Goal: Task Accomplishment & Management: Manage account settings

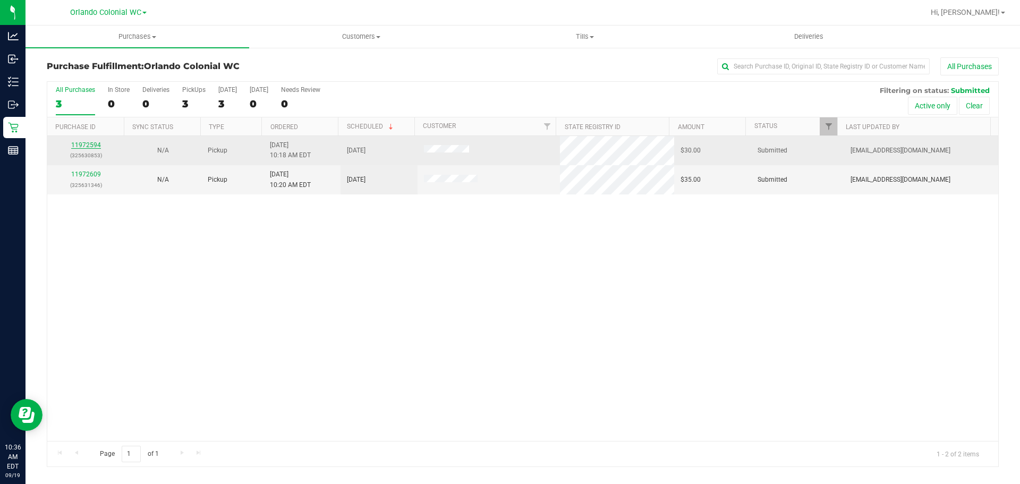
click at [86, 145] on link "11972594" at bounding box center [86, 144] width 30 height 7
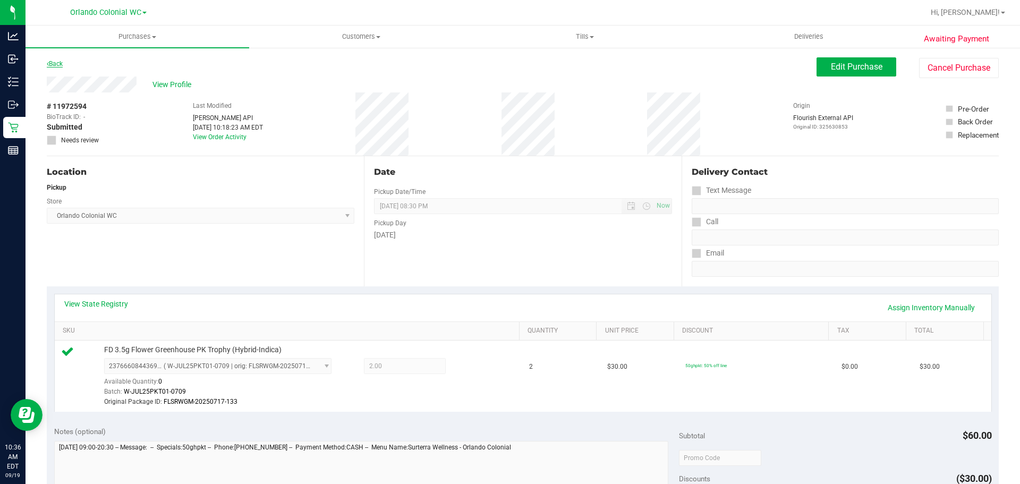
click at [58, 63] on link "Back" at bounding box center [55, 63] width 16 height 7
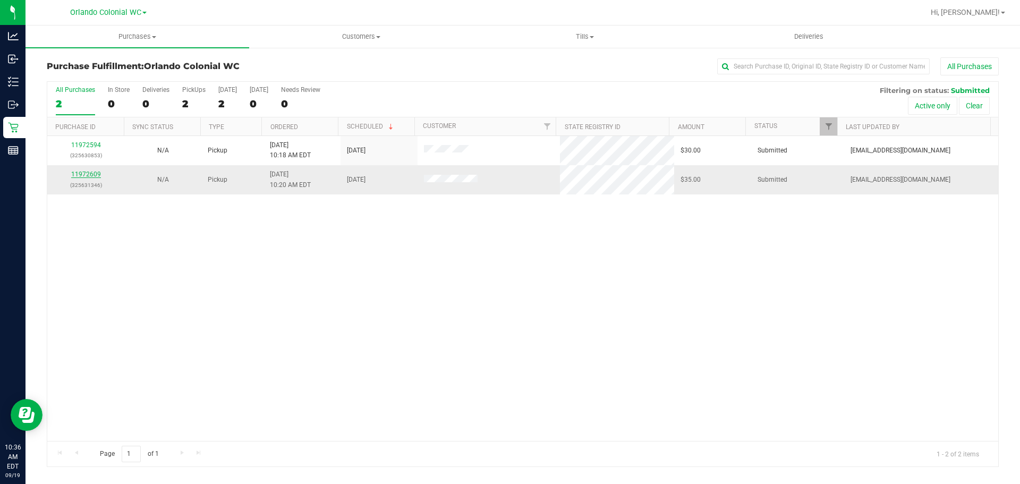
click at [81, 173] on link "11972609" at bounding box center [86, 174] width 30 height 7
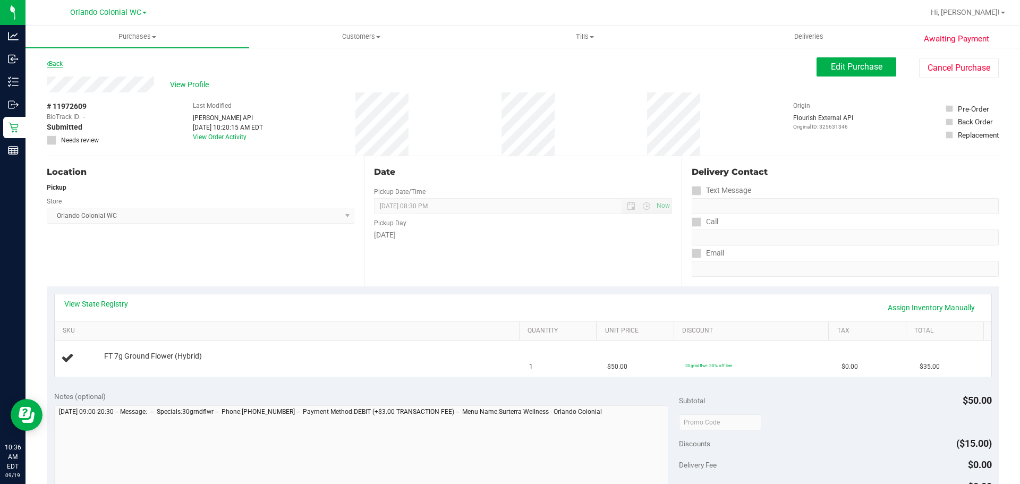
click at [59, 64] on link "Back" at bounding box center [55, 63] width 16 height 7
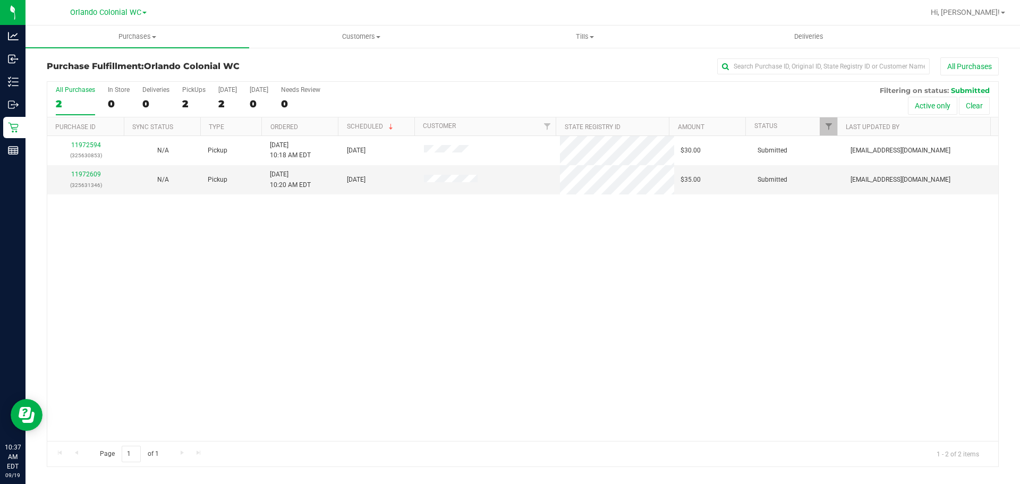
click at [638, 437] on div "11972594 (325630853) N/A Pickup 9/19/2025 10:18 AM EDT 9/19/2025 $30.00 Submitt…" at bounding box center [522, 288] width 951 height 305
click at [581, 258] on div "11972594 (325630853) N/A Pickup 9/19/2025 10:18 AM EDT 9/19/2025 $30.00 Submitt…" at bounding box center [522, 288] width 951 height 305
click at [544, 284] on div "11972594 (325630853) N/A Pickup 9/19/2025 10:18 AM EDT 9/19/2025 $30.00 Submitt…" at bounding box center [522, 288] width 951 height 305
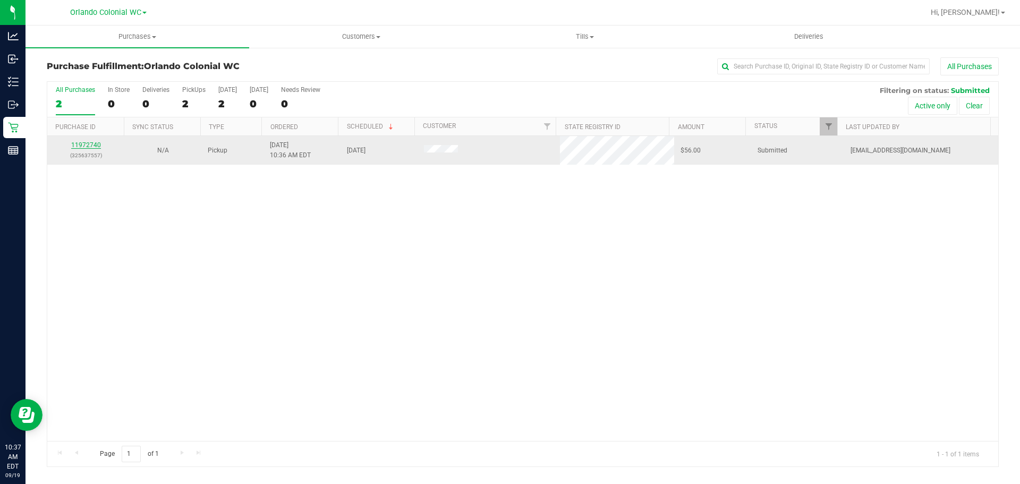
click at [90, 144] on link "11972740" at bounding box center [86, 144] width 30 height 7
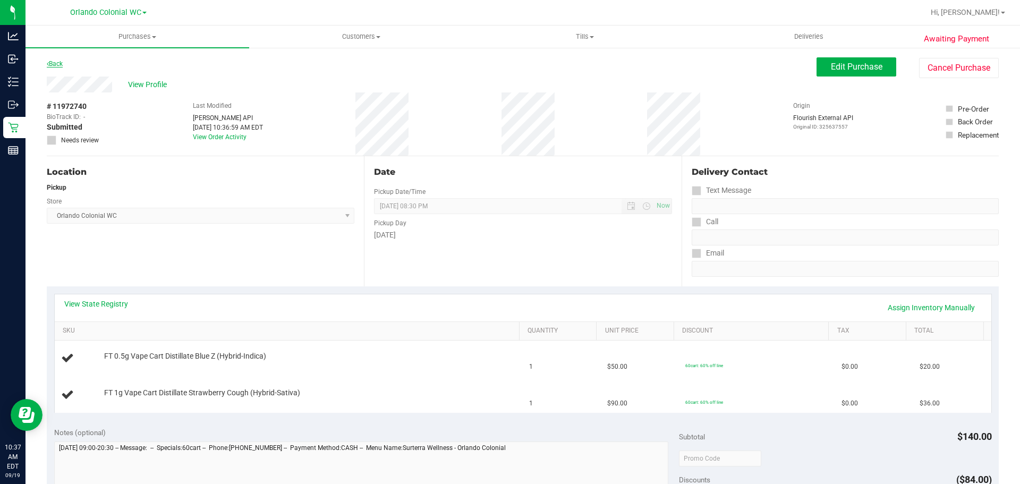
click at [58, 64] on link "Back" at bounding box center [55, 63] width 16 height 7
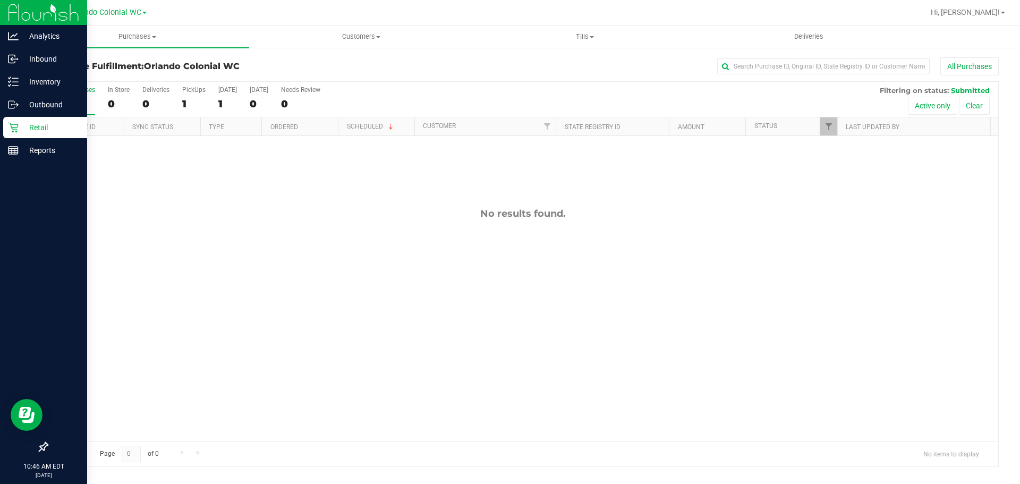
click at [22, 123] on p "Retail" at bounding box center [51, 127] width 64 height 13
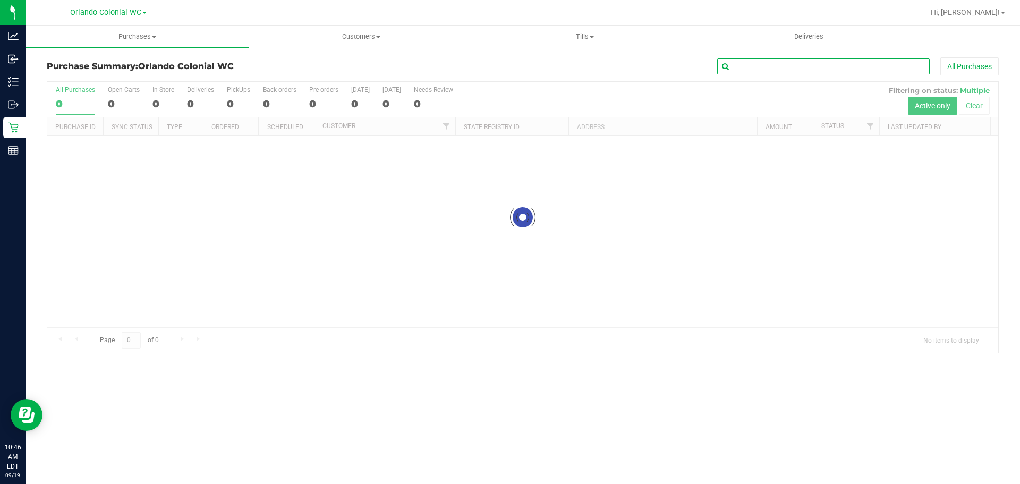
click at [774, 65] on input "text" at bounding box center [823, 66] width 213 height 16
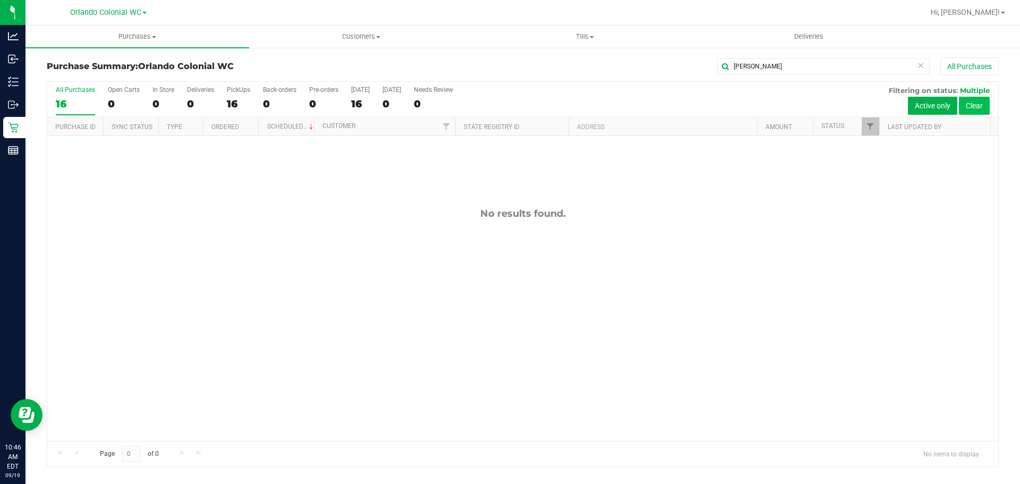
click at [976, 107] on button "Clear" at bounding box center [974, 106] width 31 height 18
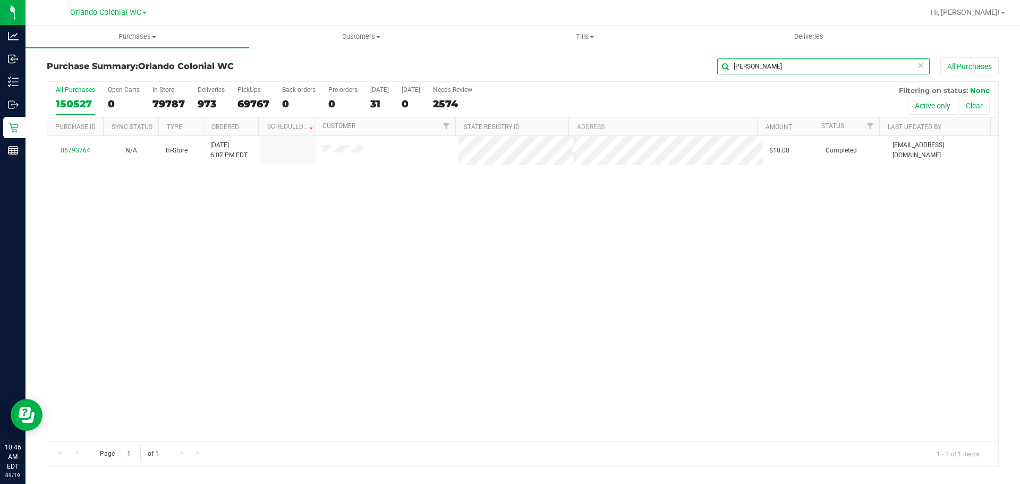
drag, startPoint x: 762, startPoint y: 62, endPoint x: 744, endPoint y: 64, distance: 18.7
click at [744, 64] on input "sam g" at bounding box center [823, 66] width 213 height 16
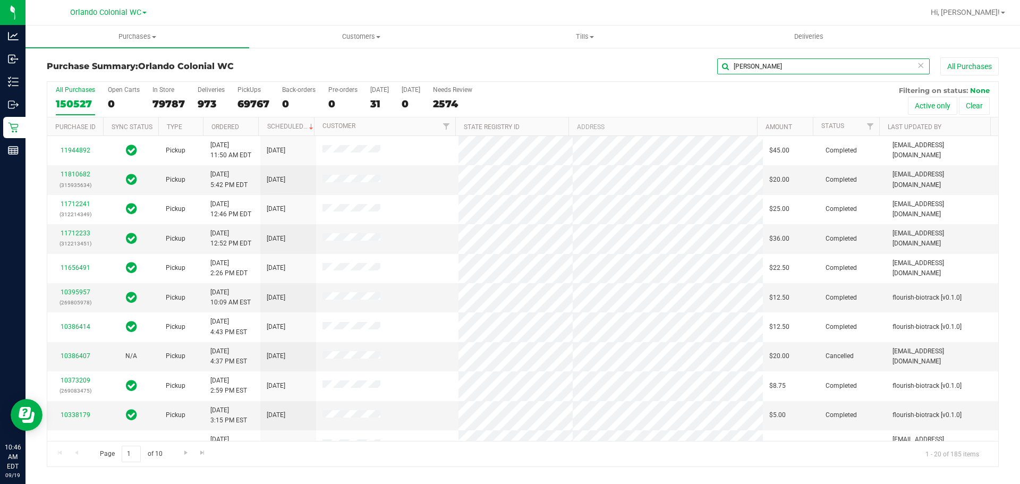
type input "samuel gallaher"
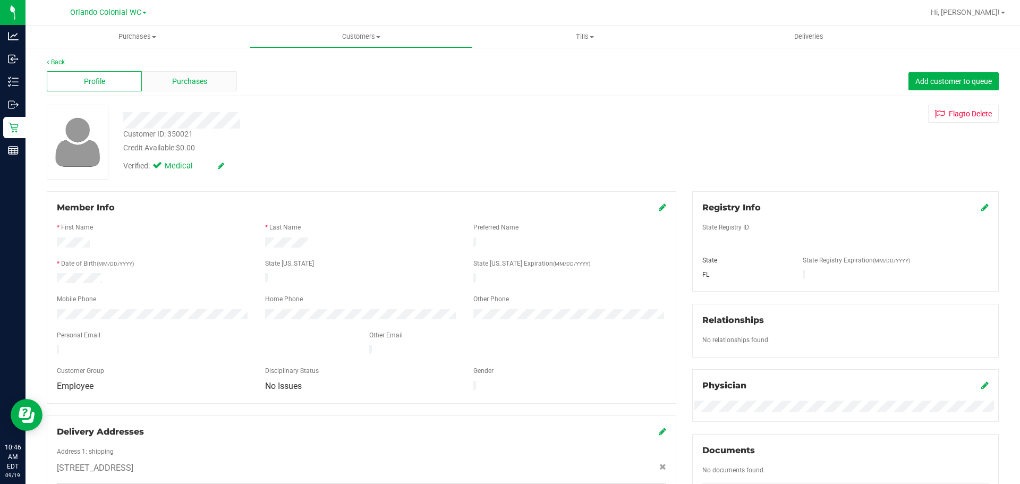
click at [195, 89] on div "Purchases" at bounding box center [189, 81] width 95 height 20
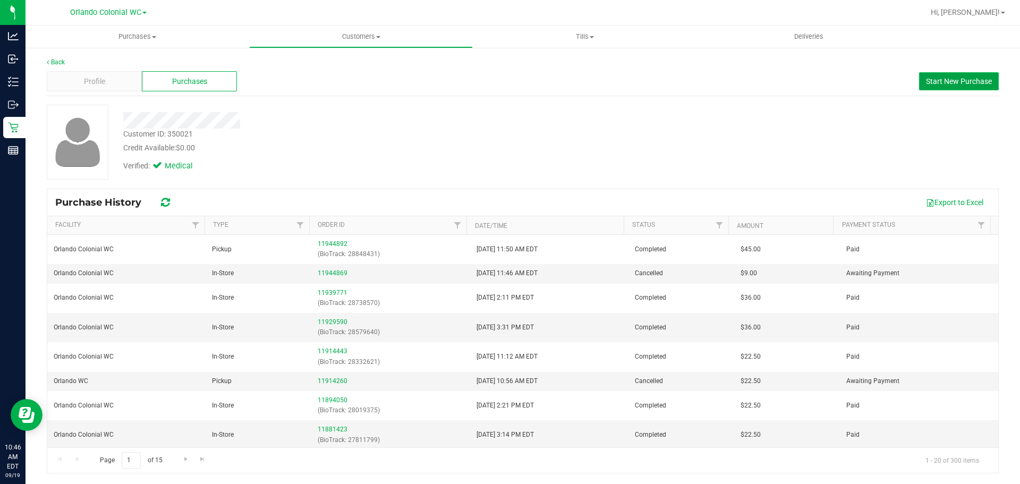
click at [965, 86] on button "Start New Purchase" at bounding box center [959, 81] width 80 height 18
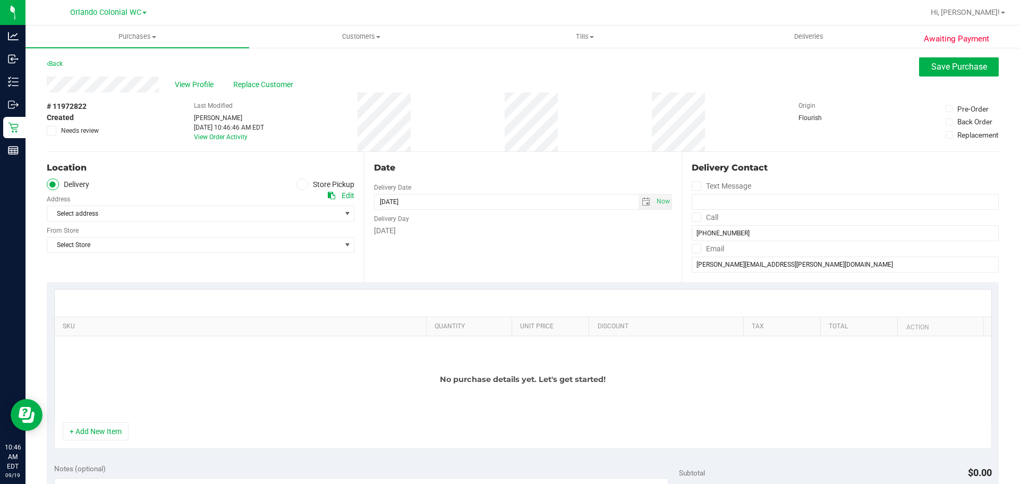
click at [303, 185] on span at bounding box center [302, 185] width 12 height 12
click at [0, 0] on input "Store Pickup" at bounding box center [0, 0] width 0 height 0
click at [298, 223] on div "Location Delivery Store Pickup Store Select Store Select Store Bonita Springs W…" at bounding box center [205, 217] width 317 height 130
click at [297, 215] on span "Select Store" at bounding box center [193, 213] width 293 height 15
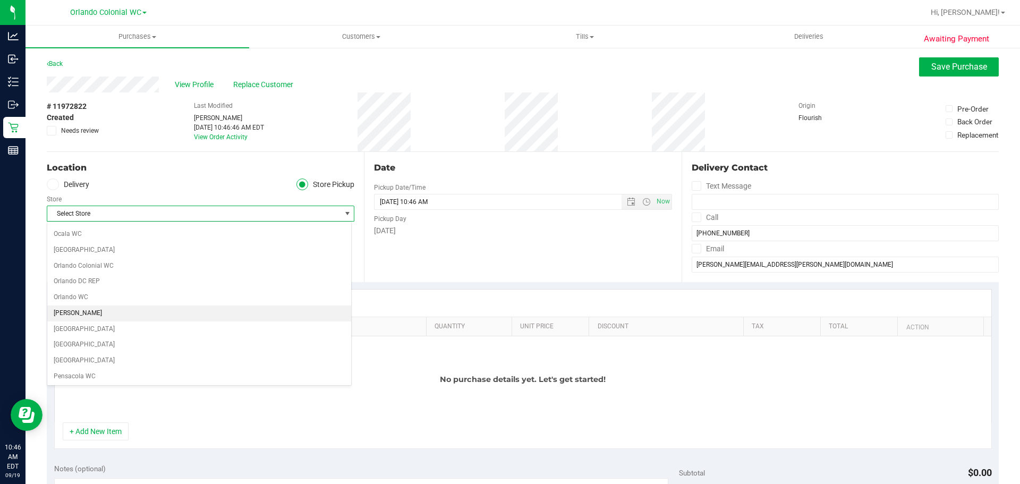
scroll to position [478, 0]
click at [116, 253] on li "Orlando Colonial WC" at bounding box center [199, 259] width 304 height 16
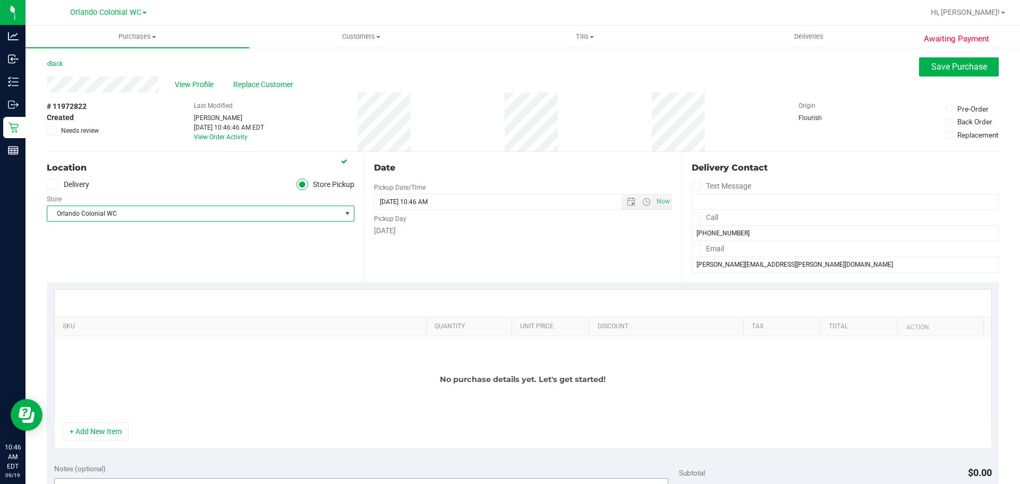
click at [101, 429] on button "+ Add New Item" at bounding box center [96, 431] width 66 height 18
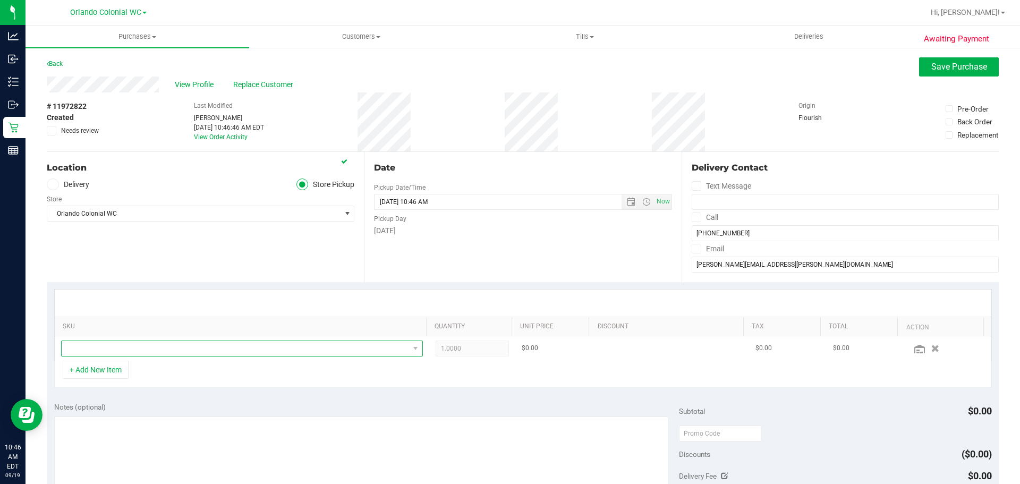
click at [211, 344] on span "NO DATA FOUND" at bounding box center [235, 348] width 347 height 15
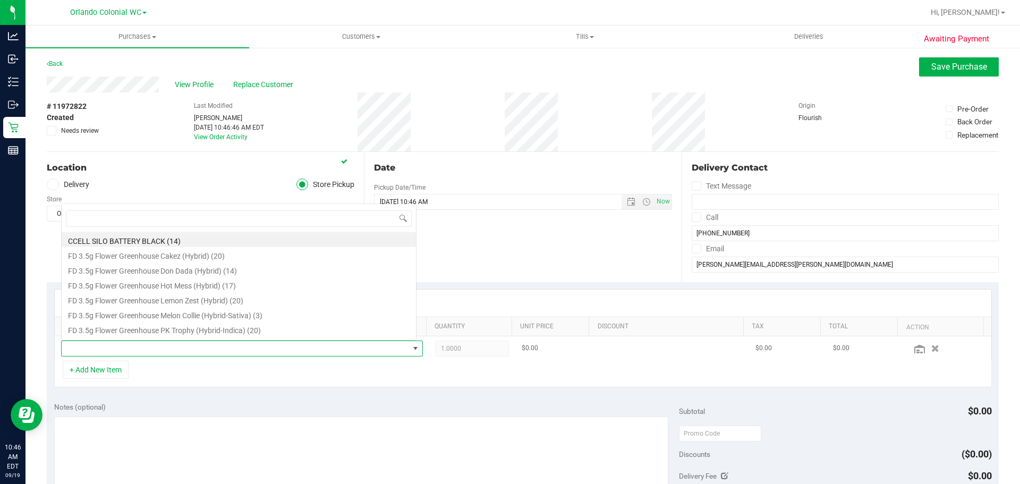
scroll to position [16, 352]
type input "aft"
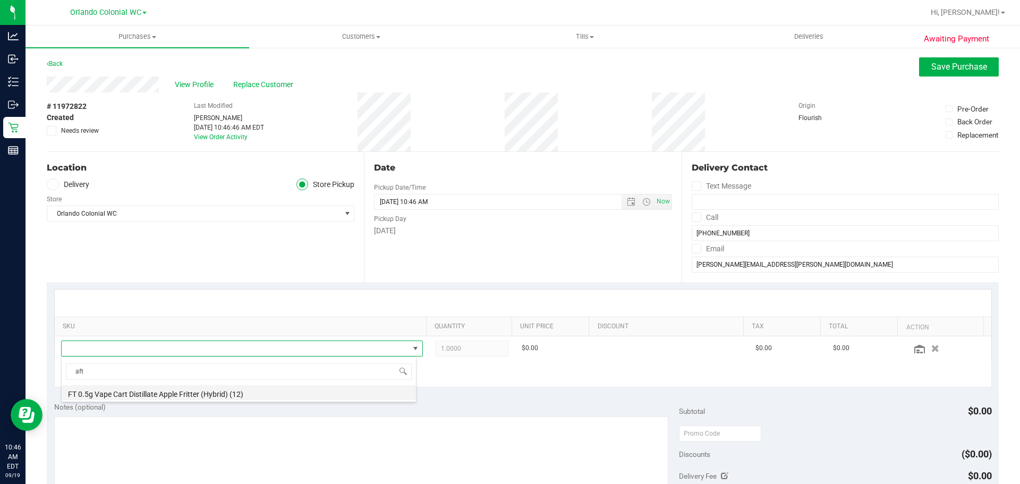
click at [209, 395] on li "FT 0.5g Vape Cart Distillate Apple Fritter (Hybrid) (12)" at bounding box center [239, 392] width 354 height 15
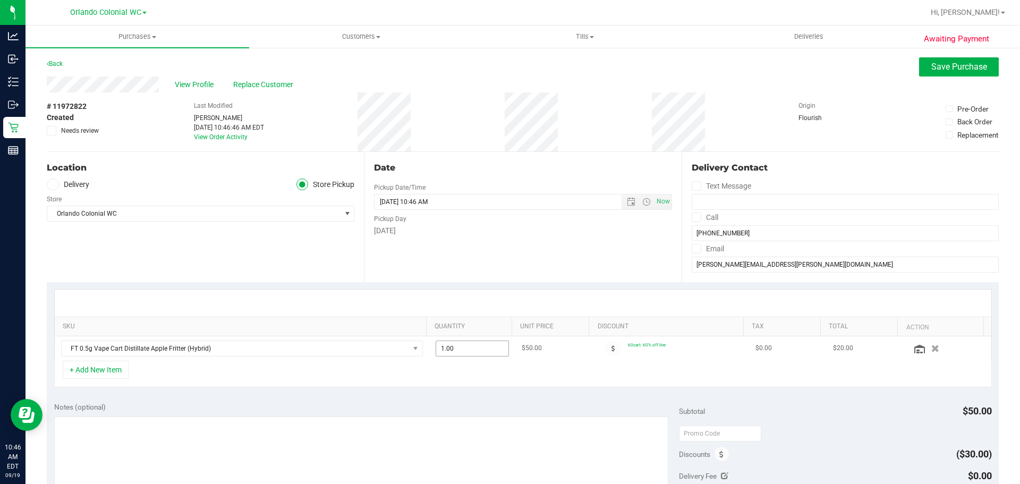
click at [442, 349] on span "1.00 1" at bounding box center [473, 349] width 74 height 16
drag, startPoint x: 450, startPoint y: 349, endPoint x: 419, endPoint y: 350, distance: 31.4
click at [419, 350] on tr "FT 0.5g Vape Cart Distillate Apple Fritter (Hybrid) 1.00 12 $50.00 60cart: 60% …" at bounding box center [523, 348] width 937 height 24
type input "2"
type input "2.00"
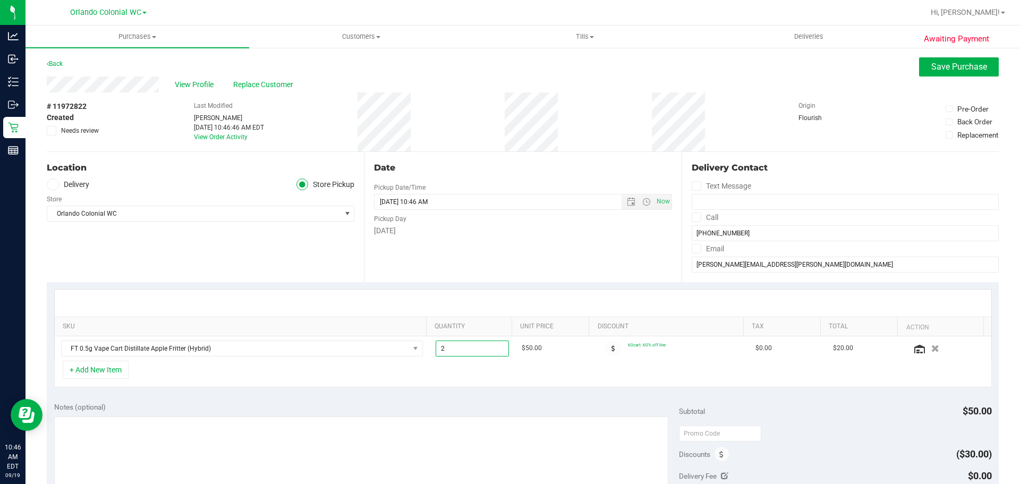
click at [478, 375] on div "+ Add New Item" at bounding box center [523, 374] width 938 height 27
click at [612, 350] on icon at bounding box center [614, 348] width 4 height 6
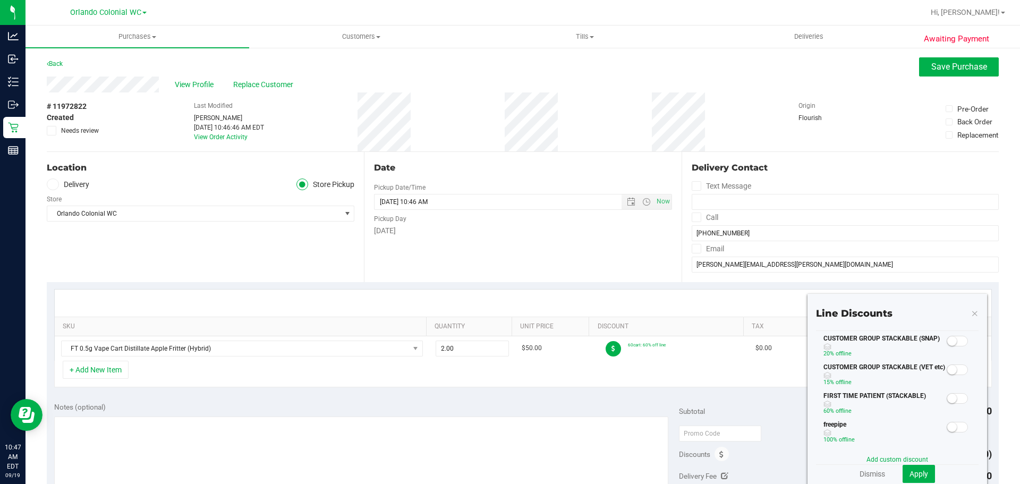
scroll to position [0, 0]
click at [894, 462] on link "Add custom discount" at bounding box center [898, 459] width 62 height 7
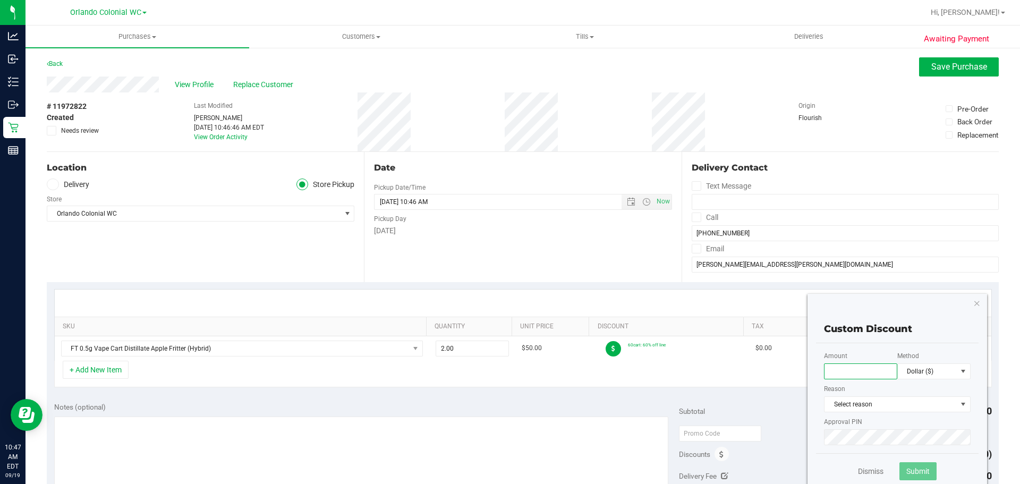
click at [861, 373] on input "text" at bounding box center [860, 371] width 73 height 16
click at [963, 303] on div "Line Discounts 60cart 60% off line CUSTOMER GROUP STACKABLE (SNAP) 20% off line…" at bounding box center [898, 396] width 180 height 205
click at [973, 302] on icon "button" at bounding box center [976, 302] width 7 height 13
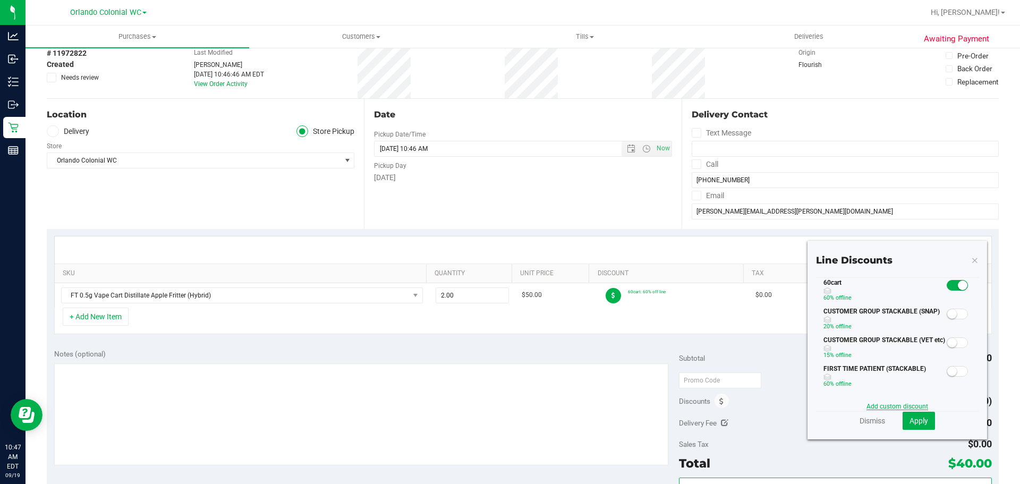
click at [894, 404] on link "Add custom discount" at bounding box center [898, 406] width 62 height 7
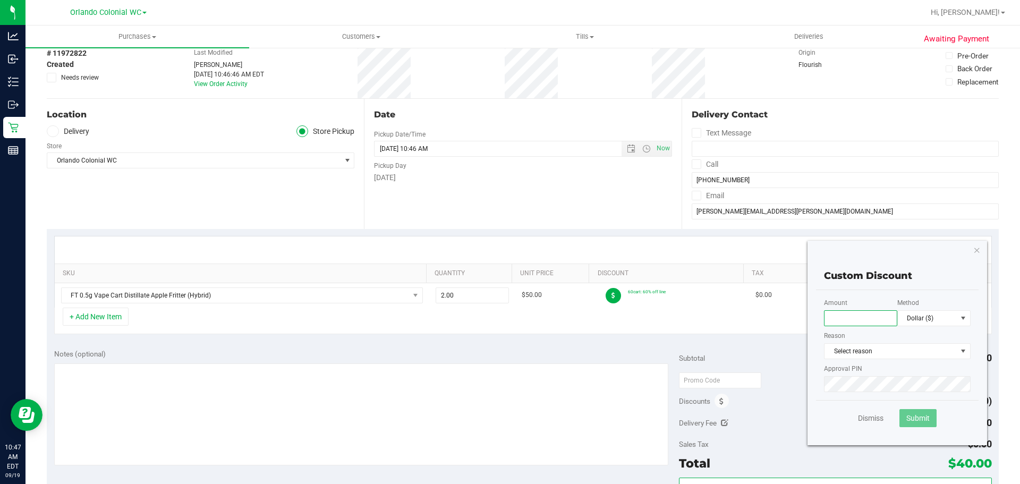
click at [853, 318] on input "text" at bounding box center [860, 318] width 73 height 16
type input "30.00"
click at [869, 347] on span "Select reason" at bounding box center [891, 351] width 132 height 15
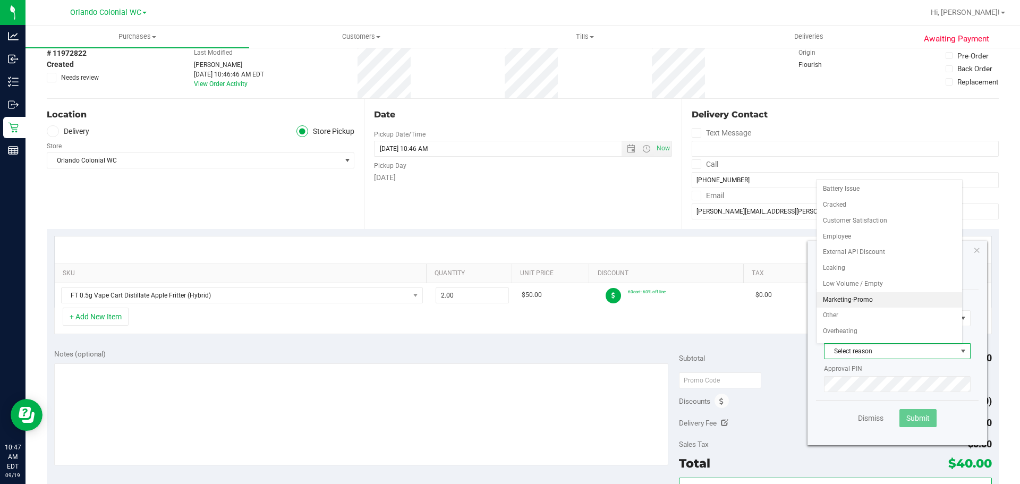
click at [886, 300] on li "Marketing-Promo" at bounding box center [890, 300] width 146 height 16
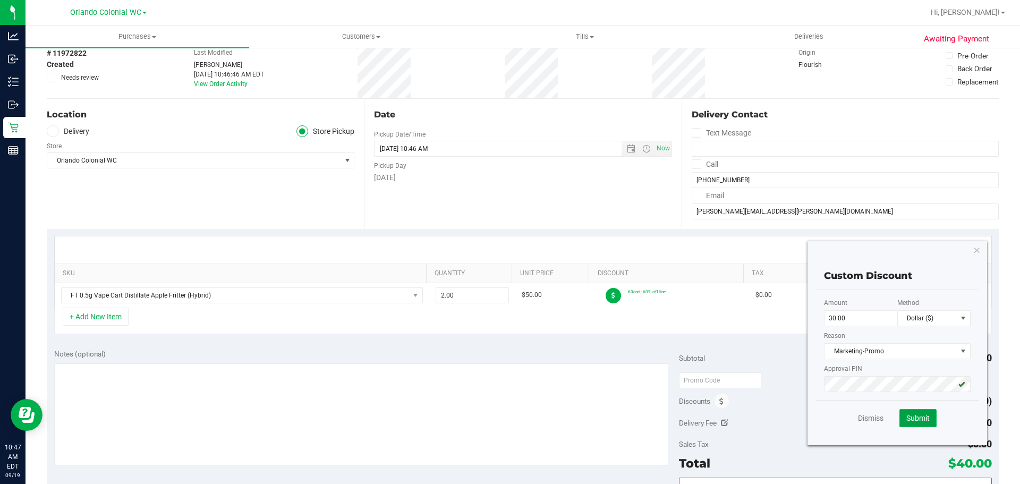
click at [918, 417] on span "Submit" at bounding box center [917, 418] width 23 height 9
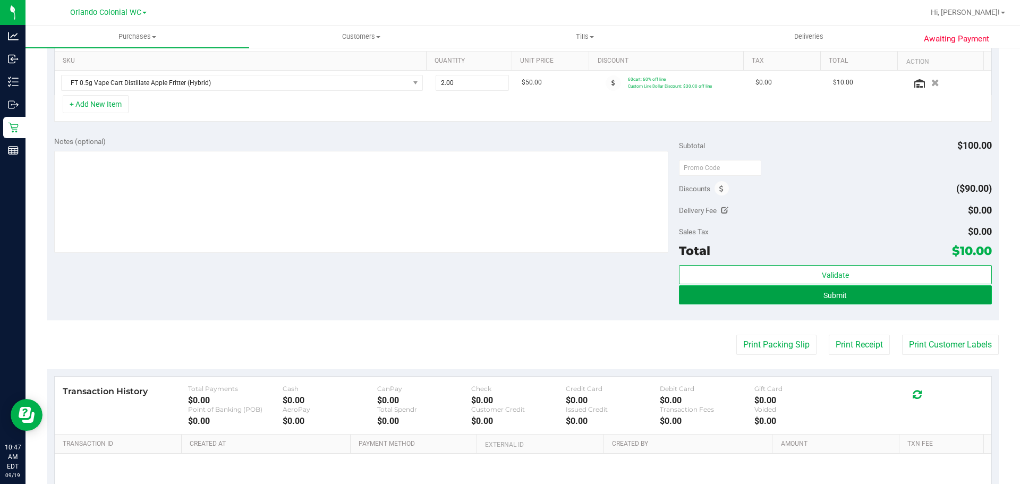
click at [802, 300] on button "Submit" at bounding box center [835, 294] width 312 height 19
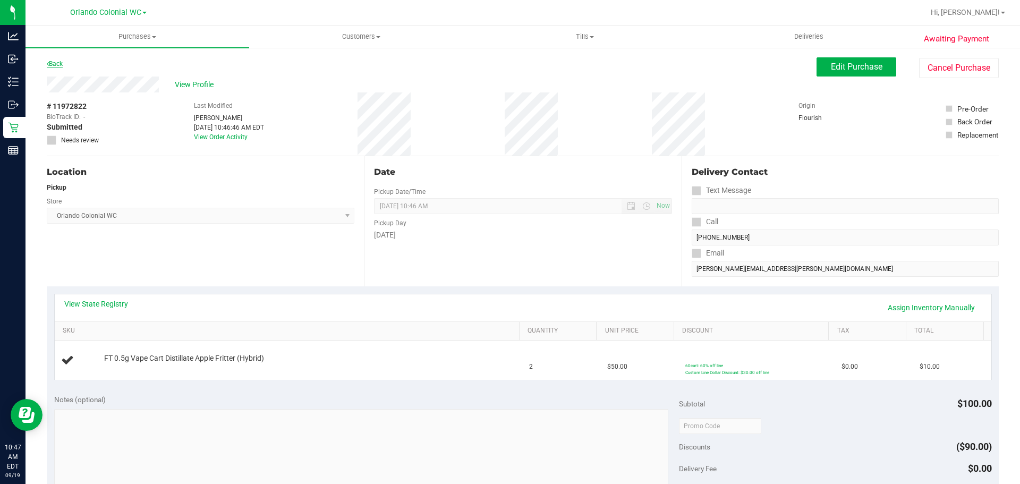
click at [58, 66] on link "Back" at bounding box center [55, 63] width 16 height 7
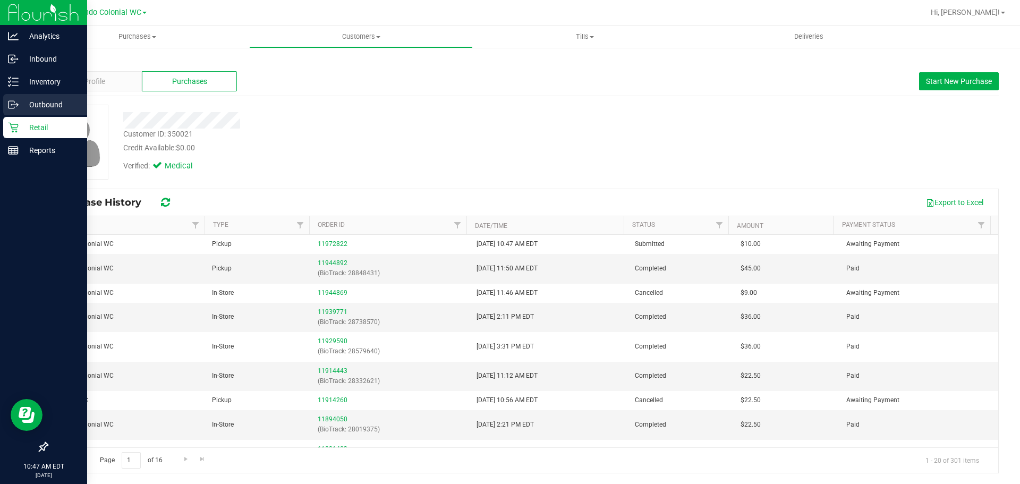
click at [39, 114] on div "Outbound" at bounding box center [45, 104] width 84 height 21
click at [41, 120] on div "Retail" at bounding box center [45, 127] width 84 height 21
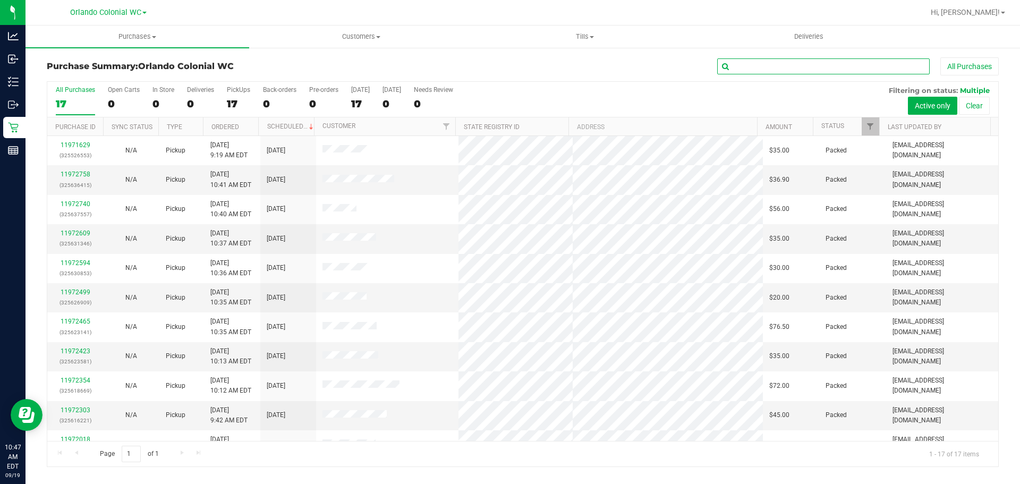
click at [762, 65] on input "text" at bounding box center [823, 66] width 213 height 16
type input "desiree"
click at [980, 101] on button "Clear" at bounding box center [974, 106] width 31 height 18
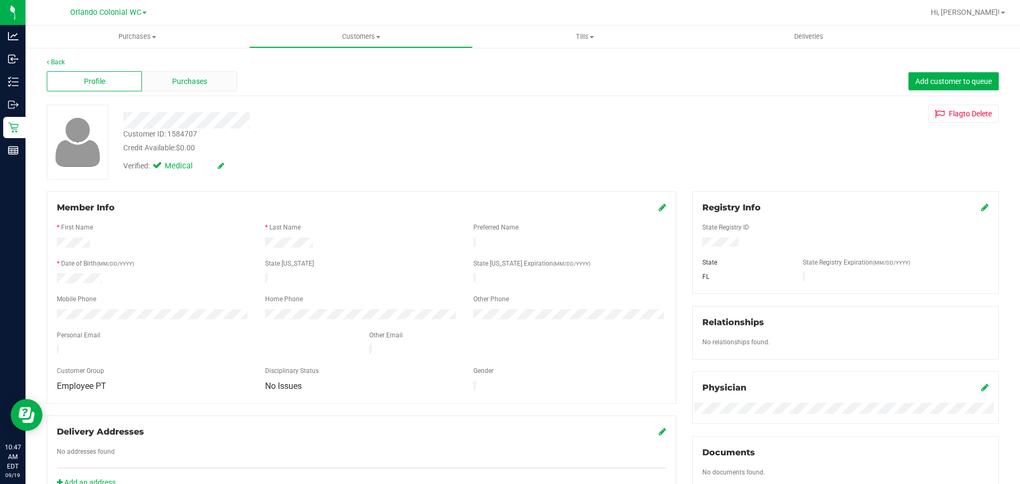
click at [223, 81] on div "Purchases" at bounding box center [189, 81] width 95 height 20
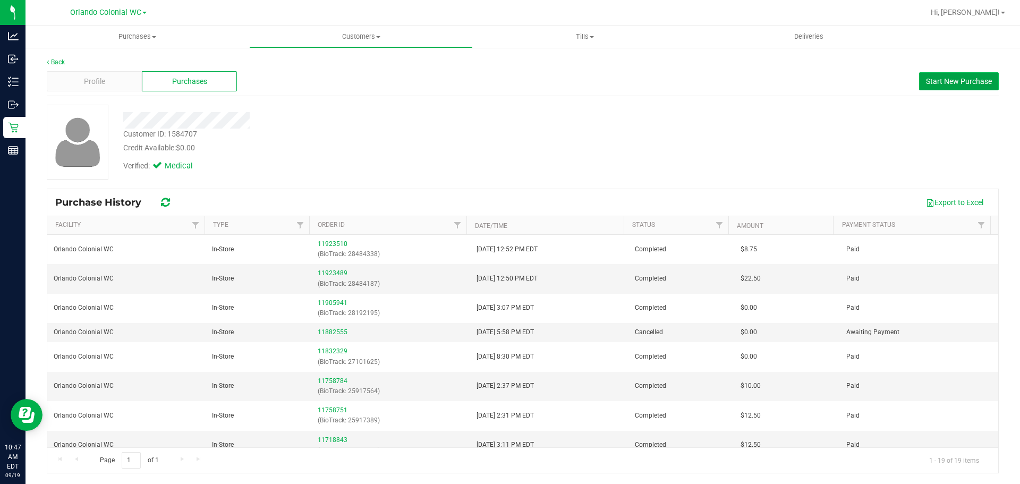
click at [955, 76] on button "Start New Purchase" at bounding box center [959, 81] width 80 height 18
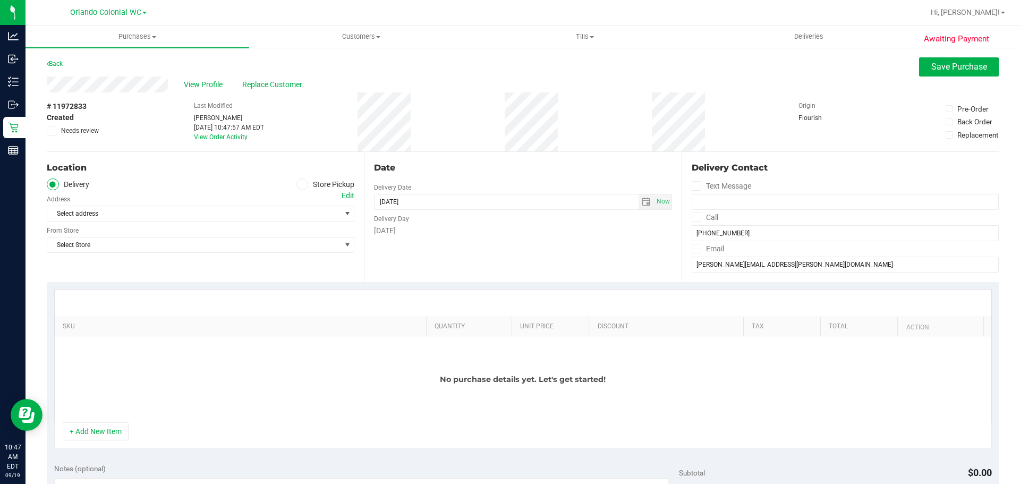
click at [298, 180] on span at bounding box center [302, 185] width 12 height 12
click at [0, 0] on input "Store Pickup" at bounding box center [0, 0] width 0 height 0
click at [302, 213] on span "Select Store" at bounding box center [193, 213] width 293 height 15
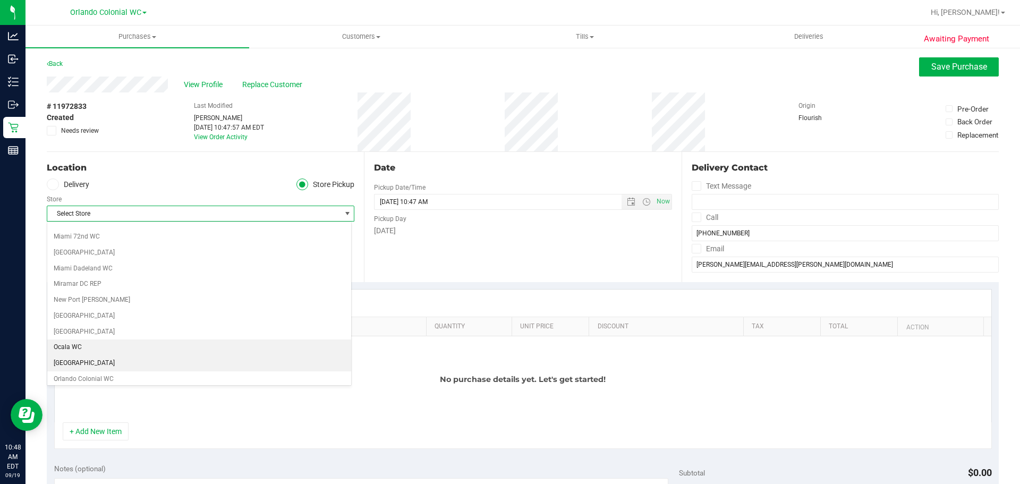
scroll to position [425, 0]
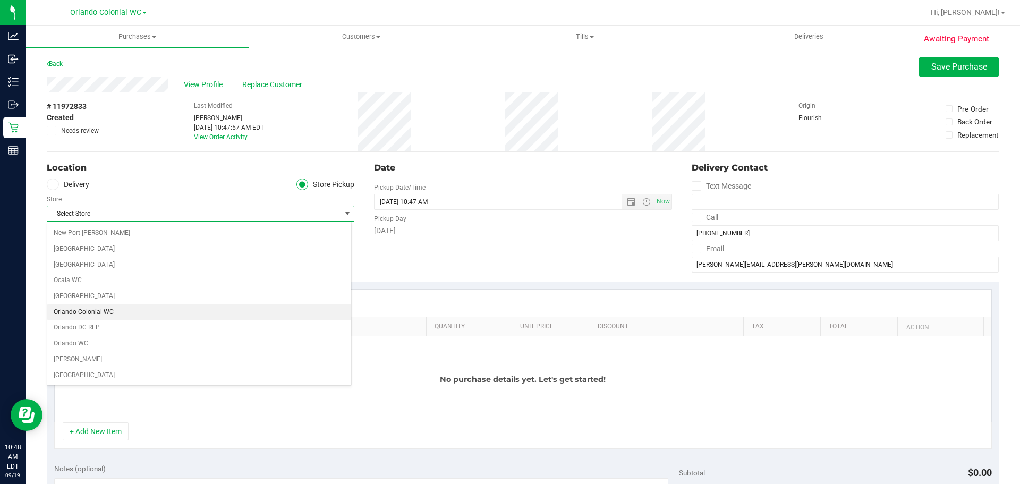
click at [122, 310] on li "Orlando Colonial WC" at bounding box center [199, 312] width 304 height 16
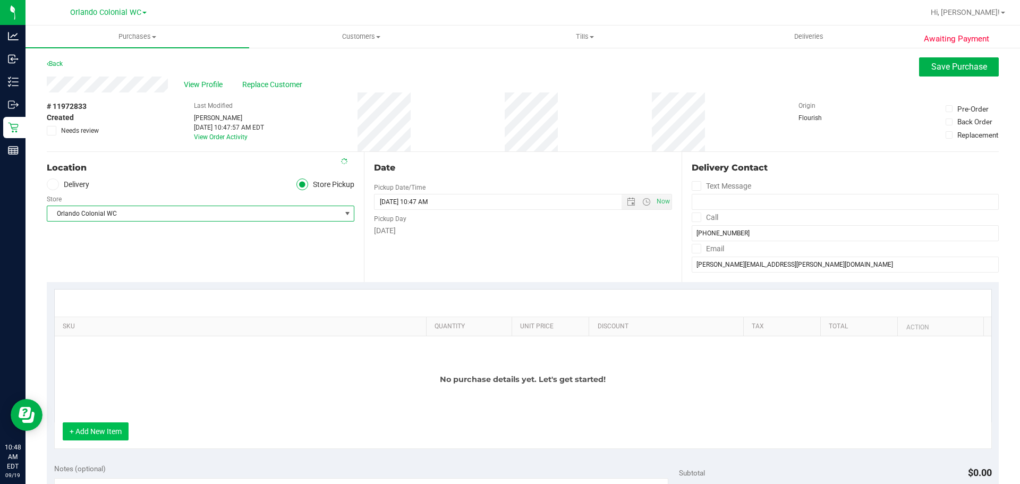
click at [108, 434] on button "+ Add New Item" at bounding box center [96, 431] width 66 height 18
click at [114, 433] on button "+ Add New Item" at bounding box center [96, 431] width 66 height 18
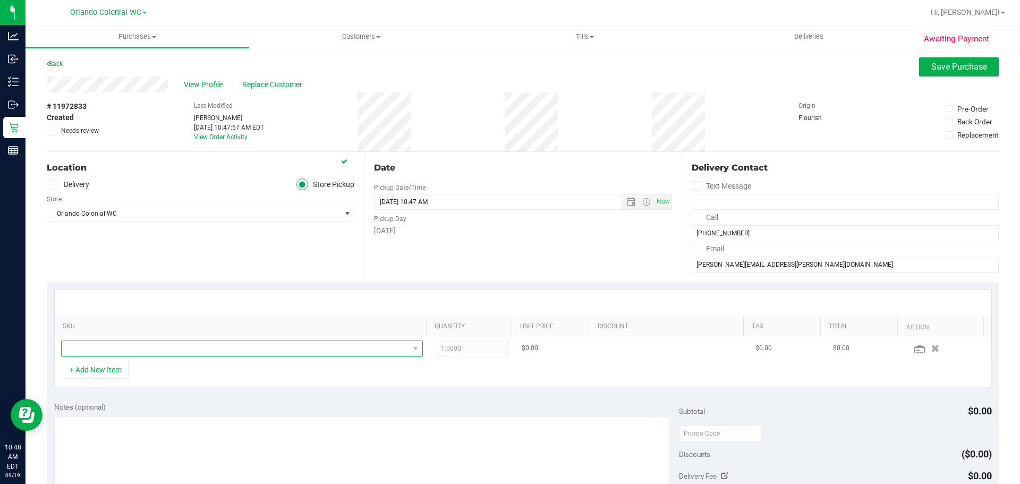
click at [148, 349] on span "NO DATA FOUND" at bounding box center [235, 348] width 347 height 15
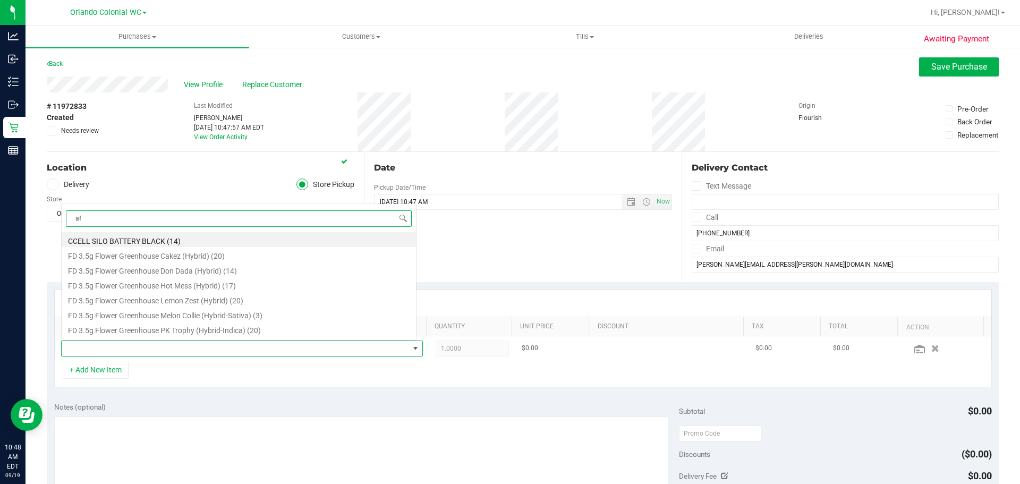
scroll to position [16, 352]
type input "aft"
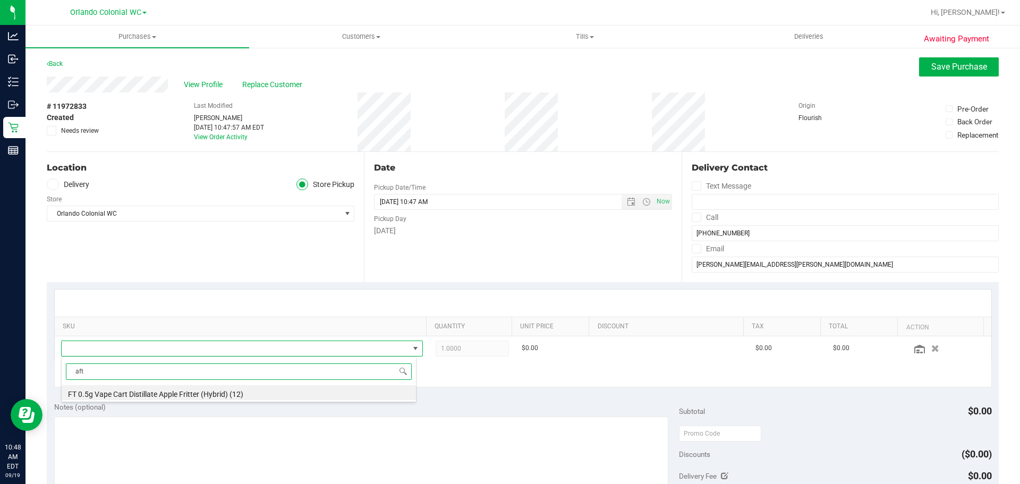
drag, startPoint x: 217, startPoint y: 390, endPoint x: 257, endPoint y: 380, distance: 41.5
click at [217, 390] on li "FT 0.5g Vape Cart Distillate Apple Fritter (Hybrid) (12)" at bounding box center [239, 392] width 354 height 15
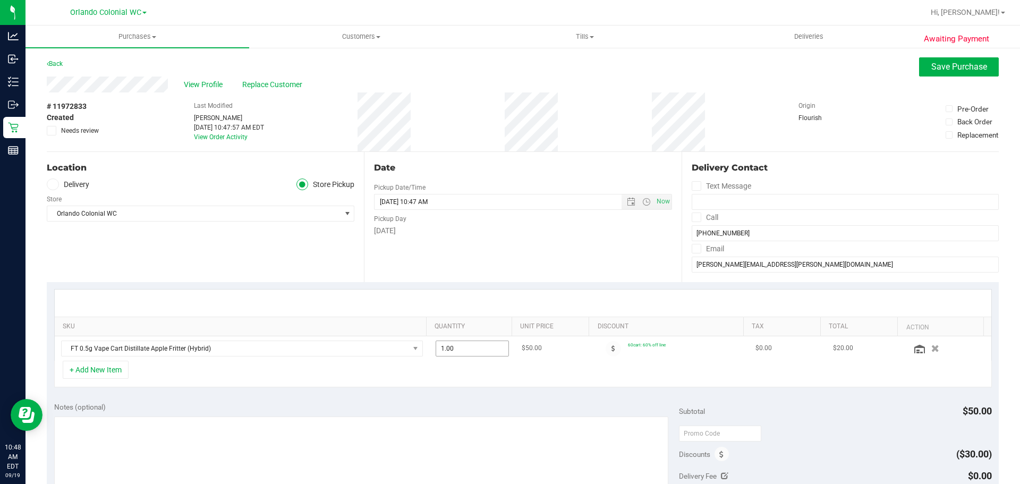
drag, startPoint x: 457, startPoint y: 349, endPoint x: 432, endPoint y: 349, distance: 25.5
click at [436, 349] on span "1.00 1" at bounding box center [473, 349] width 74 height 16
type input "2"
type input "2.00"
click at [477, 381] on div "+ Add New Item" at bounding box center [523, 374] width 938 height 27
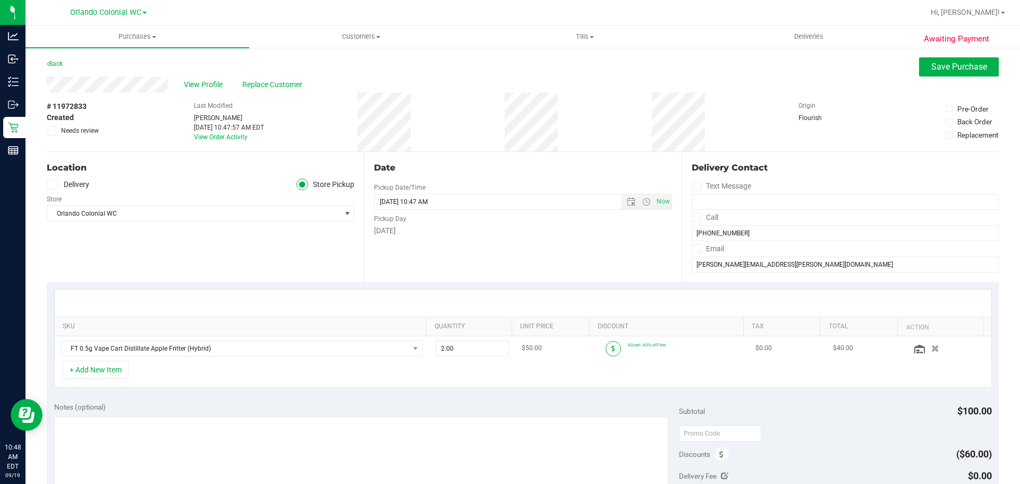
click at [612, 348] on icon at bounding box center [614, 348] width 4 height 6
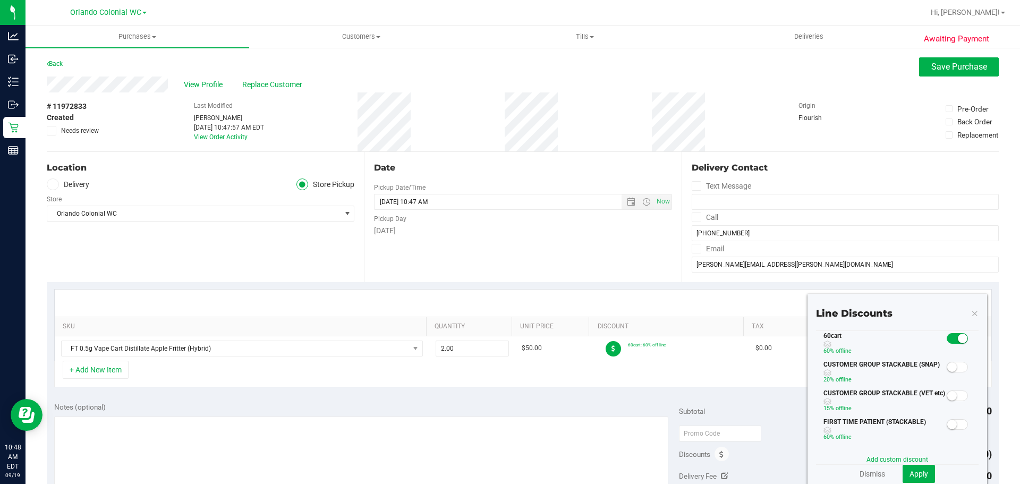
click at [899, 454] on section "Line Discounts 60cart 60% off line CUSTOMER GROUP STACKABLE (SNAP) 20% off line…" at bounding box center [897, 395] width 163 height 176
click at [892, 457] on link "Add custom discount" at bounding box center [898, 459] width 62 height 7
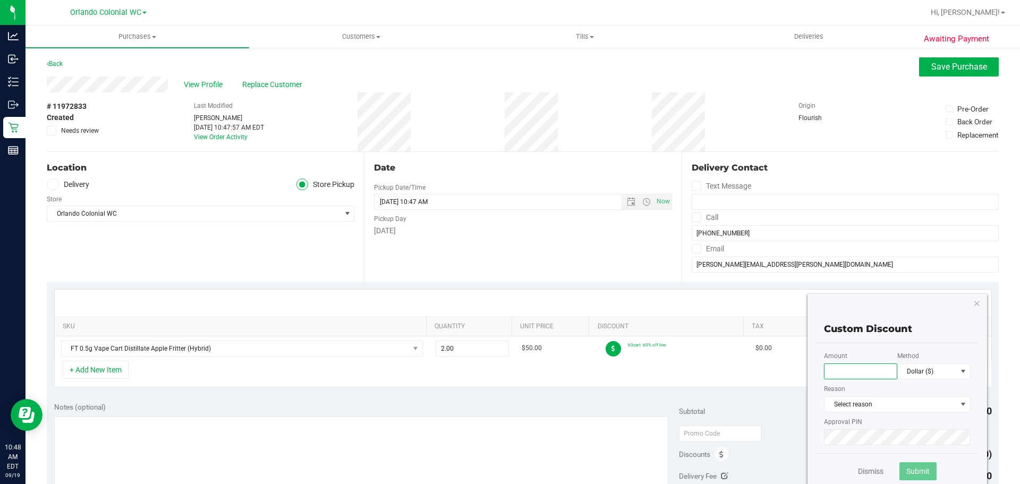
click at [866, 374] on input "text" at bounding box center [860, 371] width 73 height 16
type input "30.00"
click at [875, 408] on span "Select reason" at bounding box center [891, 404] width 132 height 15
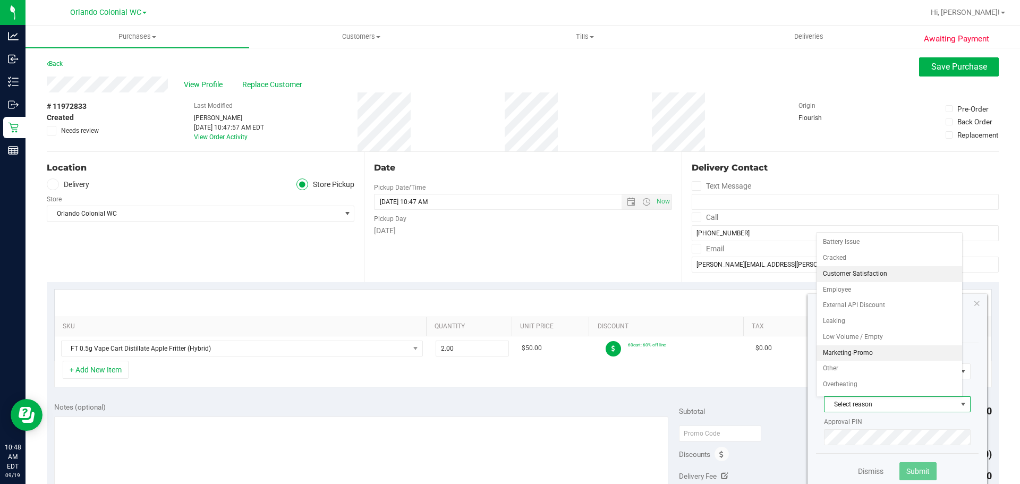
click at [855, 350] on li "Marketing-Promo" at bounding box center [890, 353] width 146 height 16
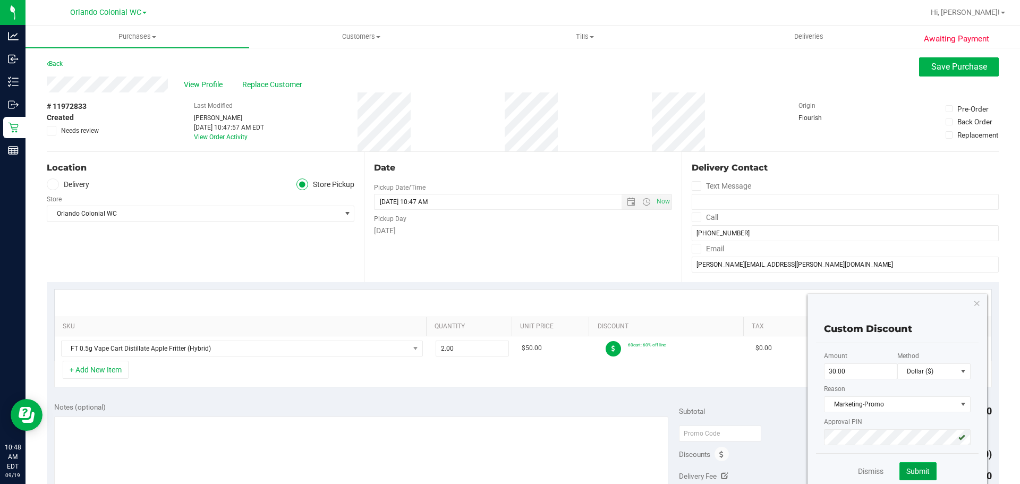
click at [906, 469] on span "Submit" at bounding box center [917, 471] width 23 height 9
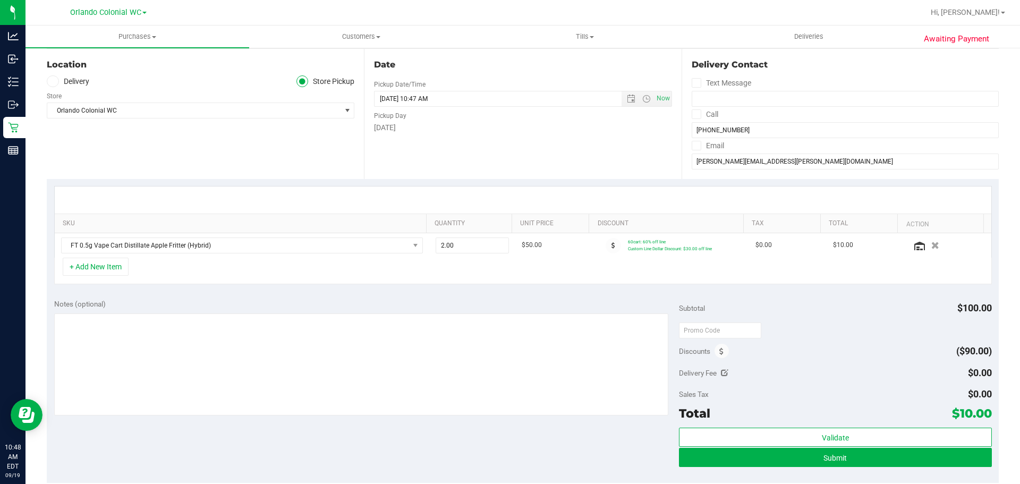
scroll to position [106, 0]
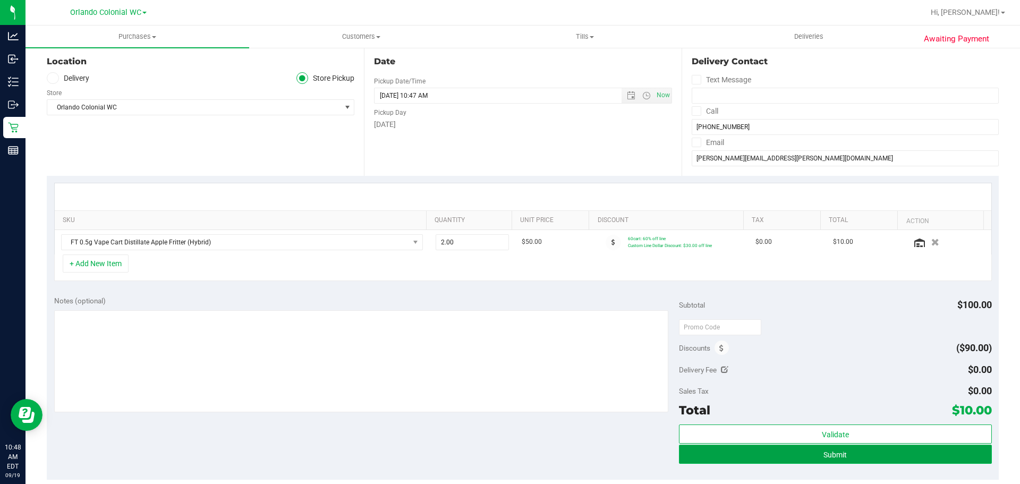
click at [847, 456] on button "Submit" at bounding box center [835, 454] width 312 height 19
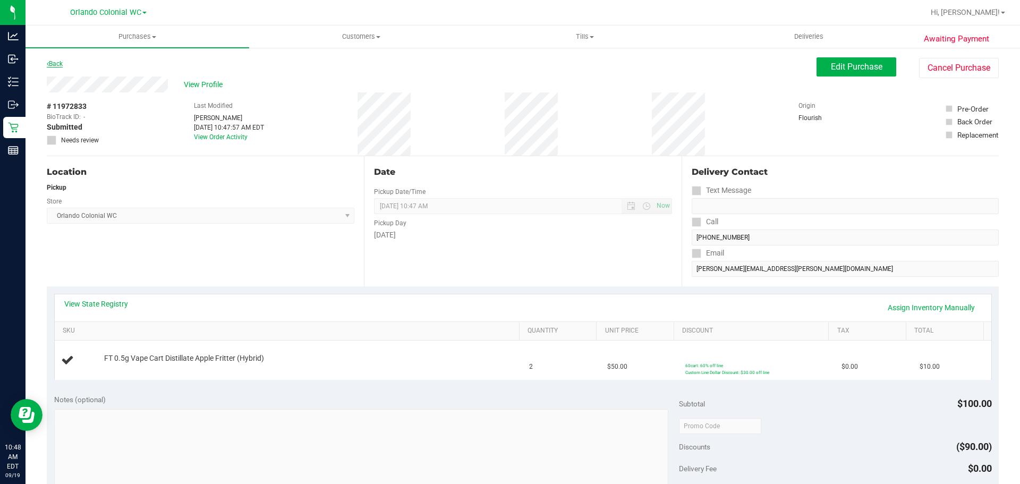
click at [56, 63] on link "Back" at bounding box center [55, 63] width 16 height 7
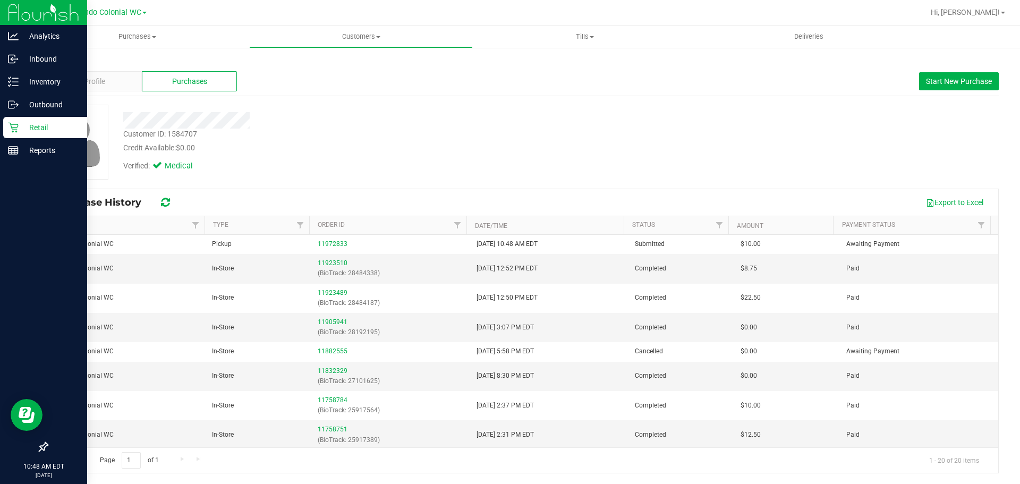
click at [8, 130] on icon at bounding box center [13, 127] width 11 height 11
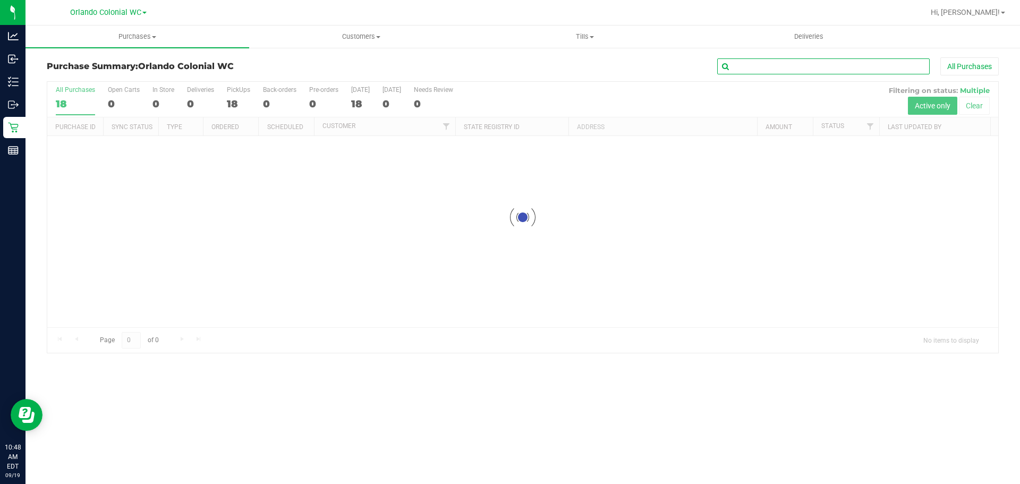
click at [773, 67] on input "text" at bounding box center [823, 66] width 213 height 16
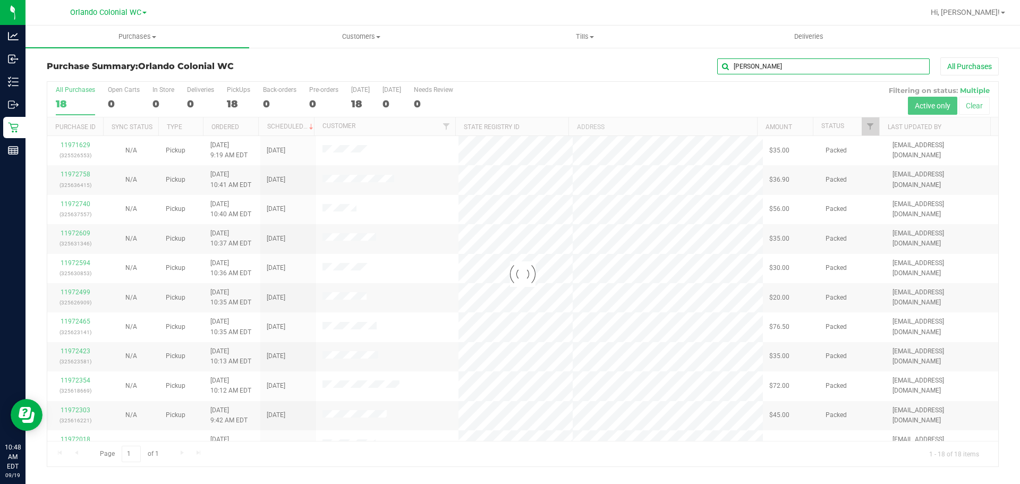
type input "vickee"
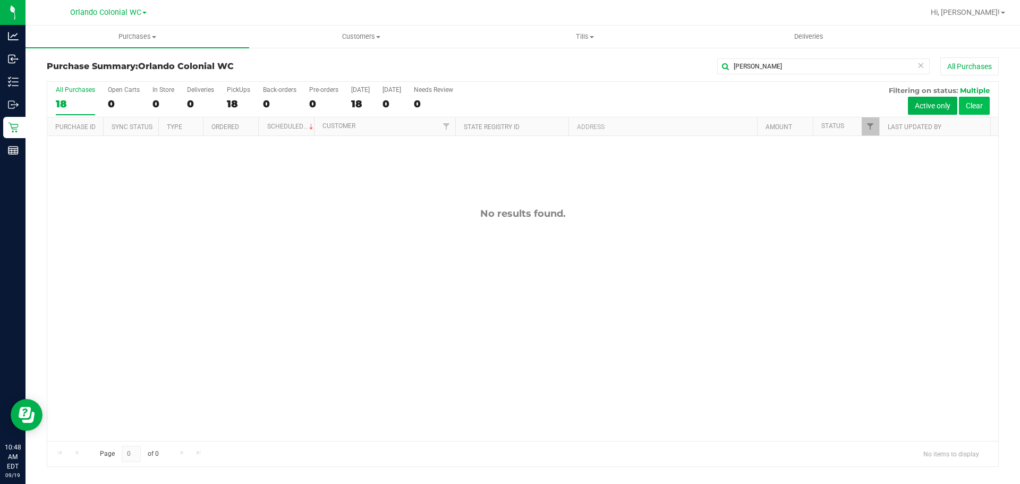
click at [976, 103] on button "Clear" at bounding box center [974, 106] width 31 height 18
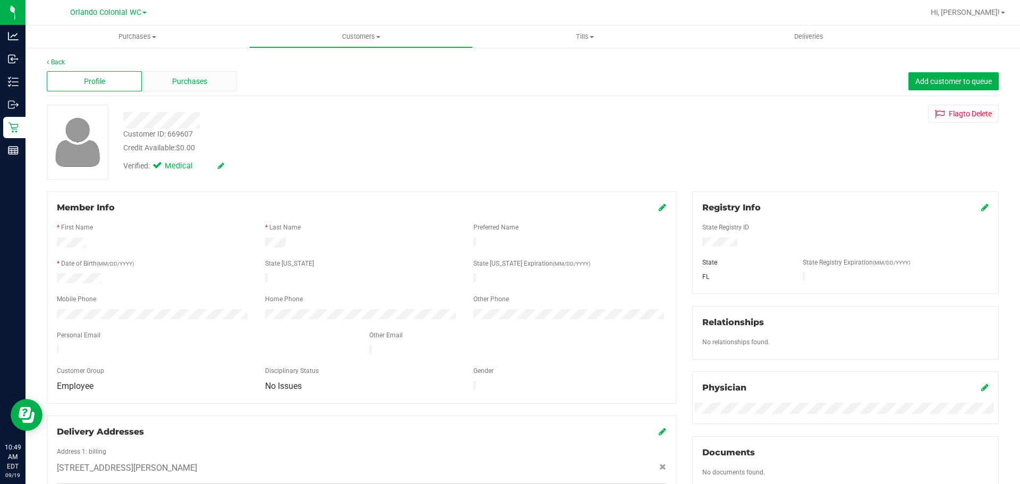
click at [182, 81] on span "Purchases" at bounding box center [189, 81] width 35 height 11
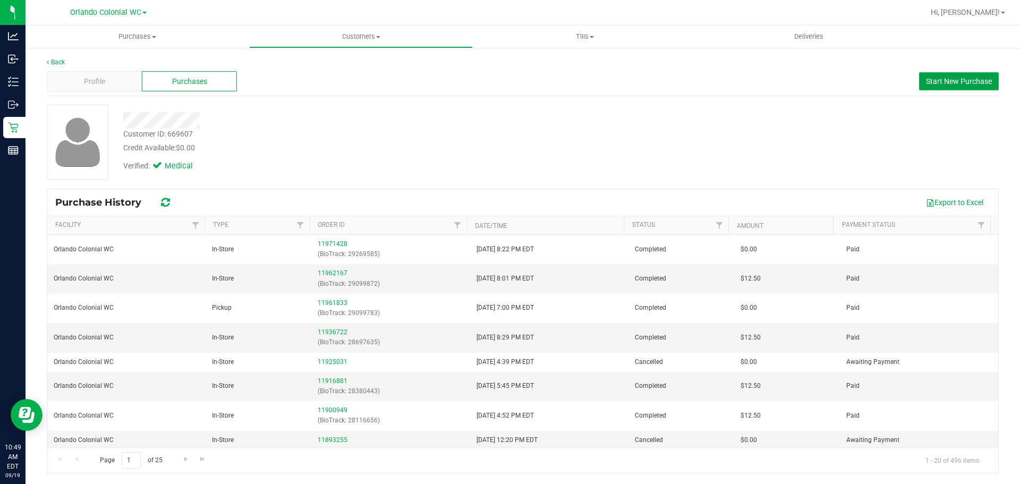
click at [960, 82] on span "Start New Purchase" at bounding box center [959, 81] width 66 height 9
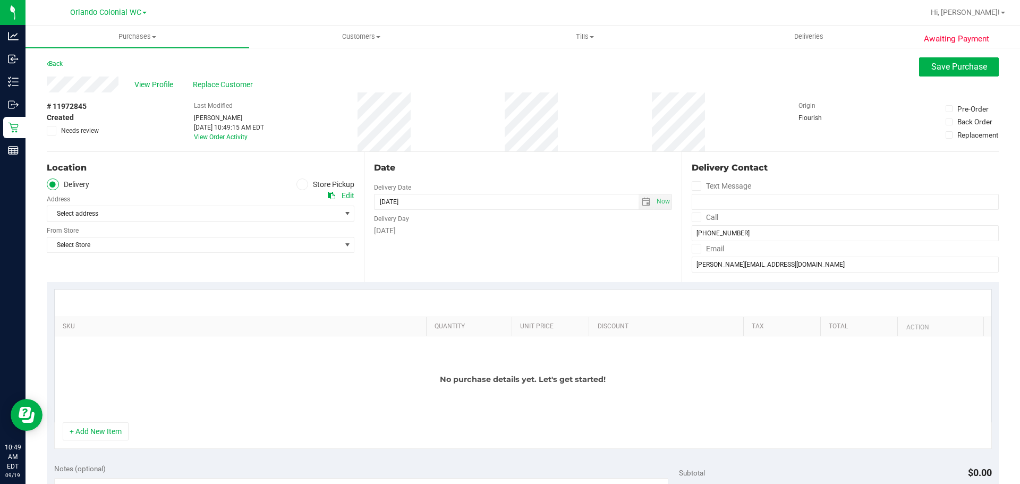
click at [296, 189] on span at bounding box center [302, 185] width 12 height 12
click at [0, 0] on input "Store Pickup" at bounding box center [0, 0] width 0 height 0
drag, startPoint x: 310, startPoint y: 205, endPoint x: 304, endPoint y: 221, distance: 16.8
click at [308, 211] on div "Location Delivery Store Pickup Store Select Store Select Store Bonita Springs W…" at bounding box center [205, 217] width 317 height 130
click at [296, 216] on span "Select Store" at bounding box center [193, 213] width 293 height 15
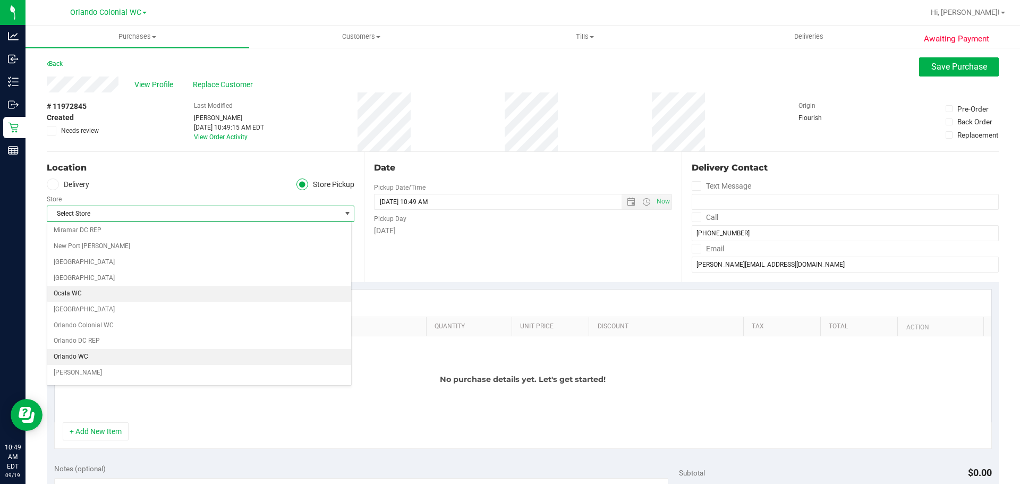
scroll to position [478, 0]
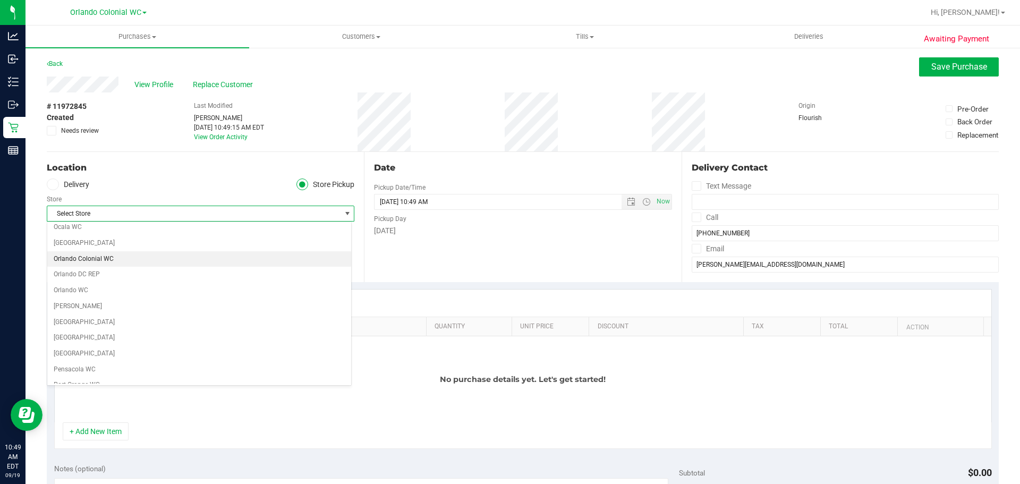
click at [112, 261] on li "Orlando Colonial WC" at bounding box center [199, 259] width 304 height 16
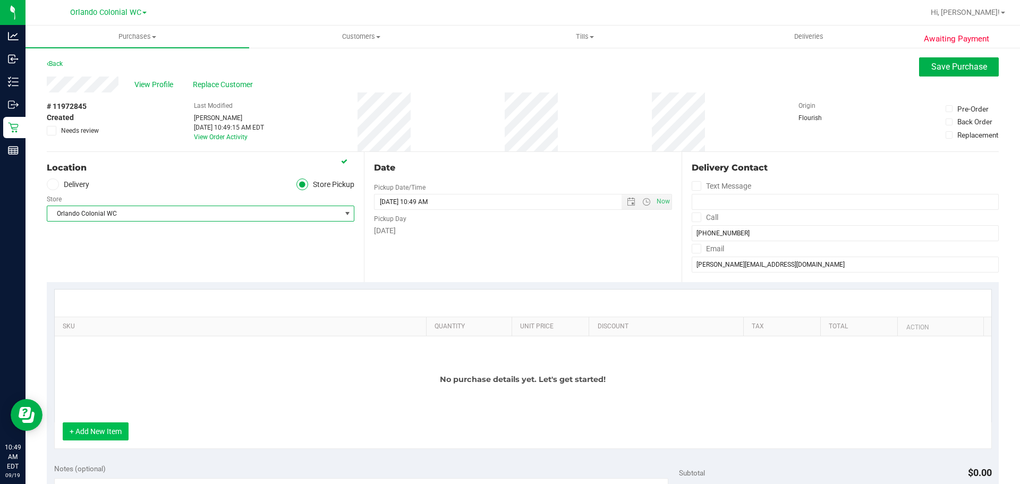
click at [118, 432] on button "+ Add New Item" at bounding box center [96, 431] width 66 height 18
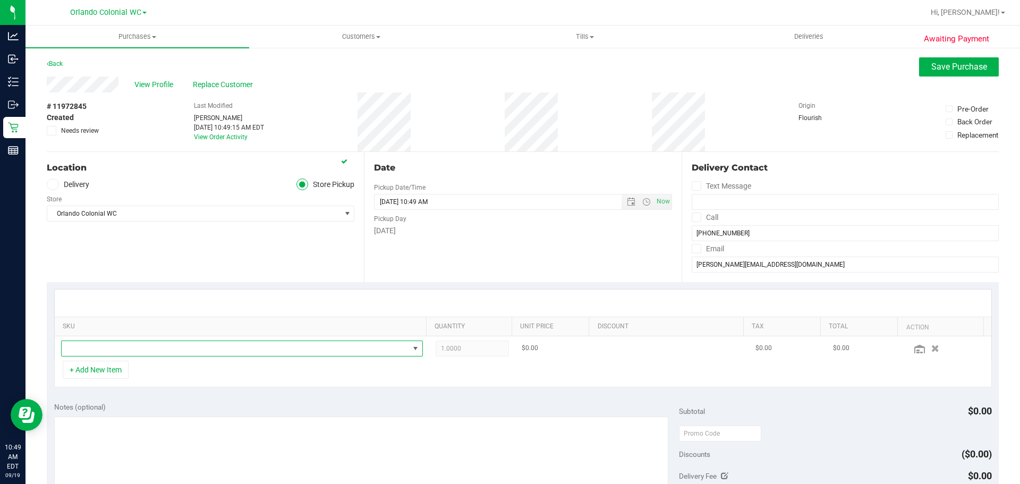
click at [146, 345] on span "NO DATA FOUND" at bounding box center [235, 348] width 347 height 15
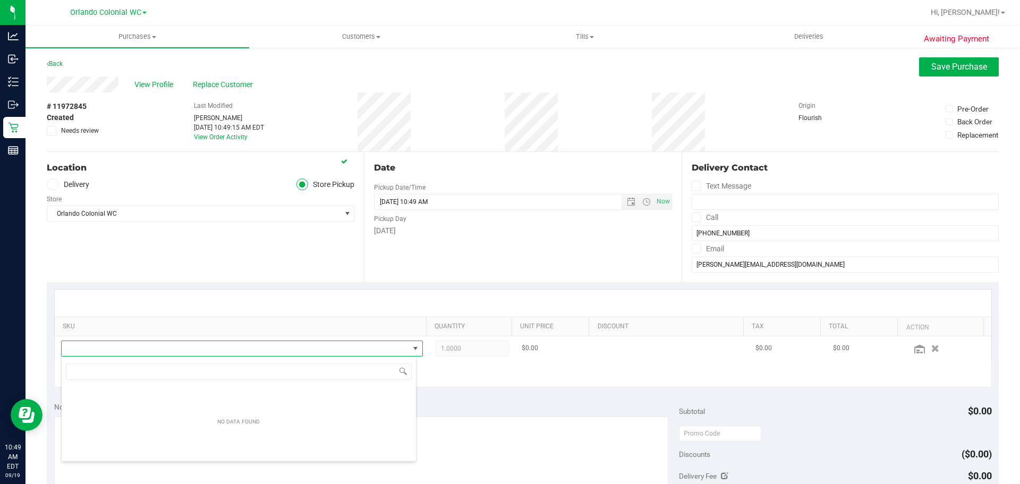
scroll to position [16, 352]
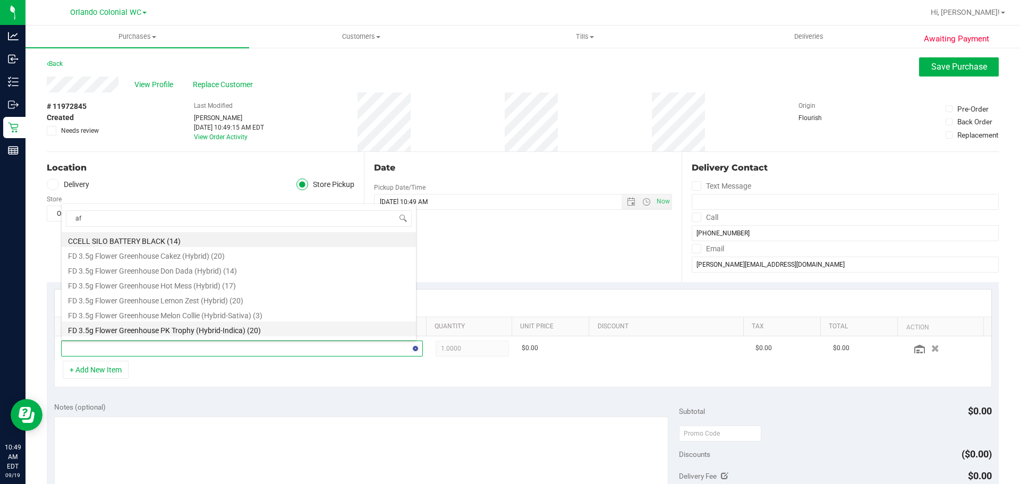
type input "aft"
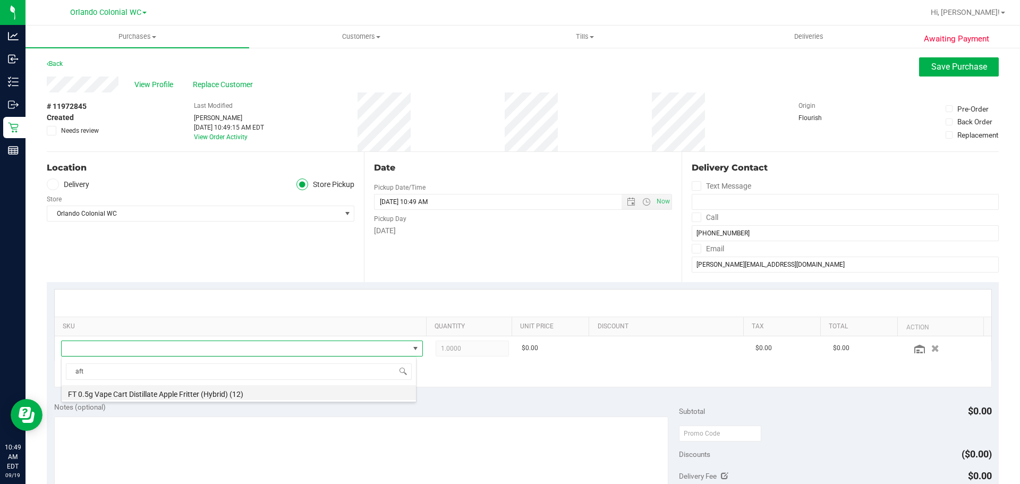
click at [201, 391] on li "FT 0.5g Vape Cart Distillate Apple Fritter (Hybrid) (12)" at bounding box center [239, 392] width 354 height 15
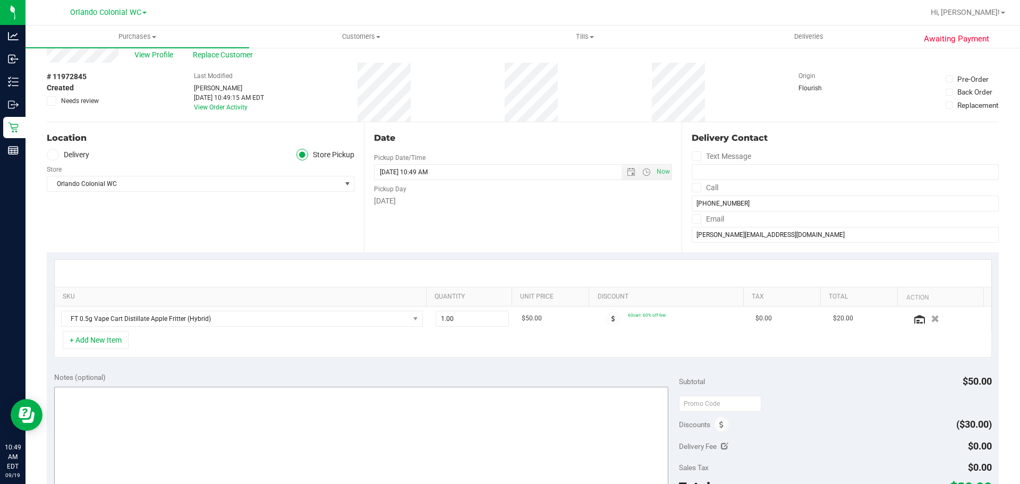
scroll to position [106, 0]
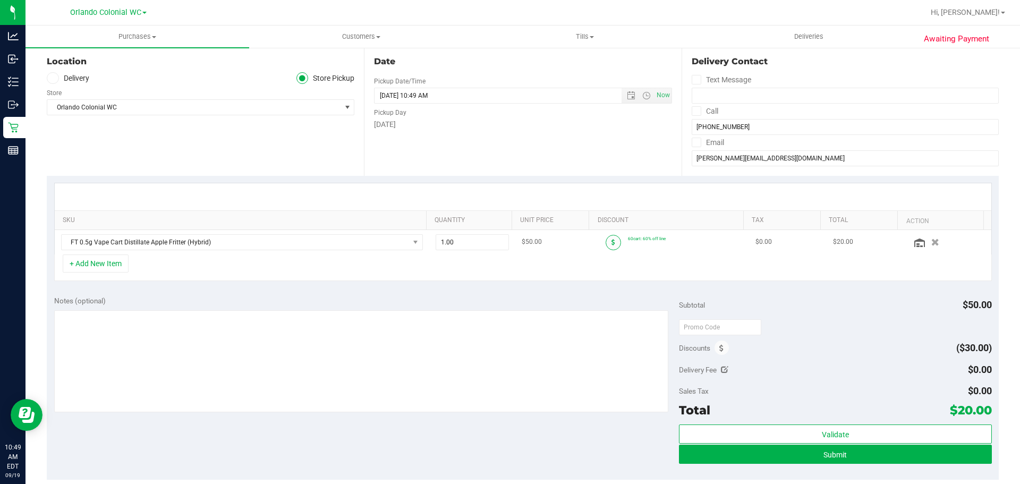
click at [612, 240] on icon at bounding box center [614, 242] width 4 height 6
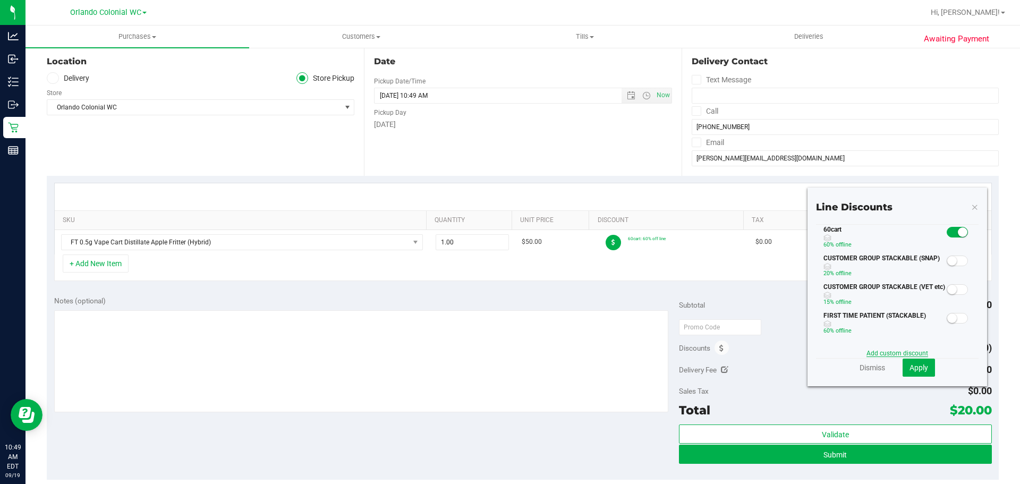
click at [903, 351] on link "Add custom discount" at bounding box center [898, 353] width 62 height 7
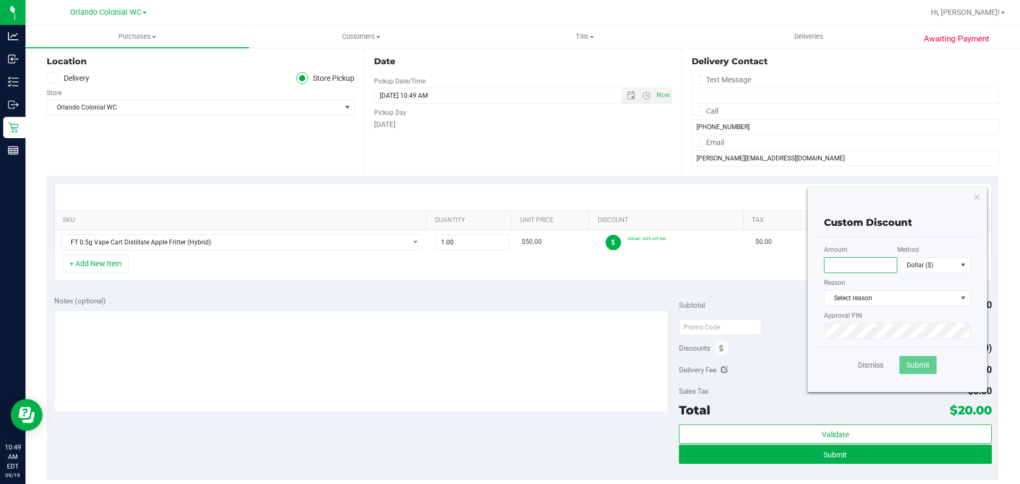
click at [838, 265] on input "text" at bounding box center [860, 265] width 73 height 16
type input "15.00"
click at [860, 298] on span "Select reason" at bounding box center [891, 298] width 132 height 15
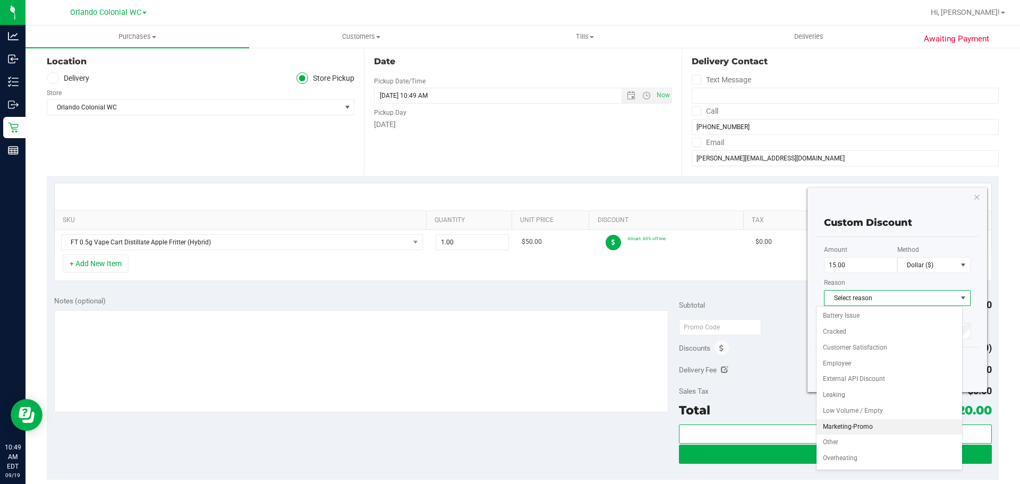
click at [882, 427] on li "Marketing-Promo" at bounding box center [890, 427] width 146 height 16
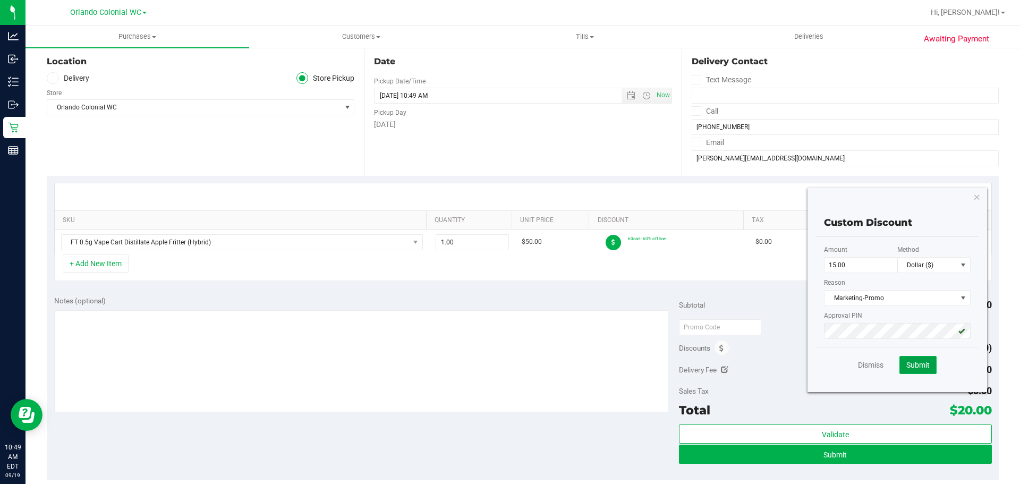
click at [919, 362] on span "Submit" at bounding box center [917, 365] width 23 height 9
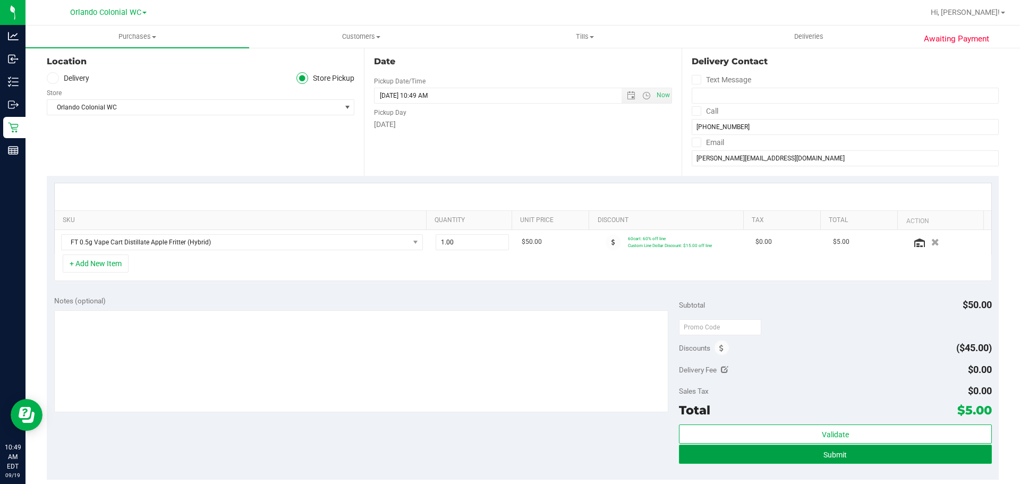
click at [785, 456] on button "Submit" at bounding box center [835, 454] width 312 height 19
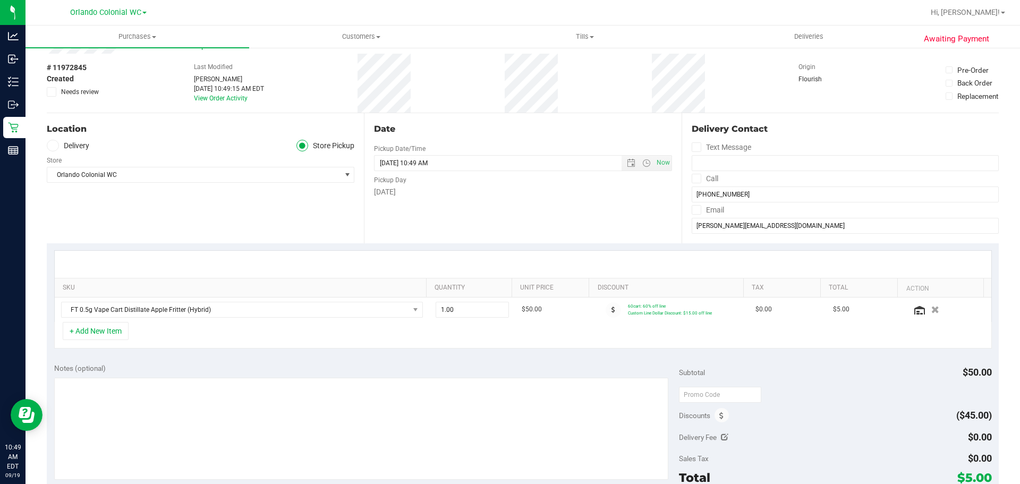
scroll to position [0, 0]
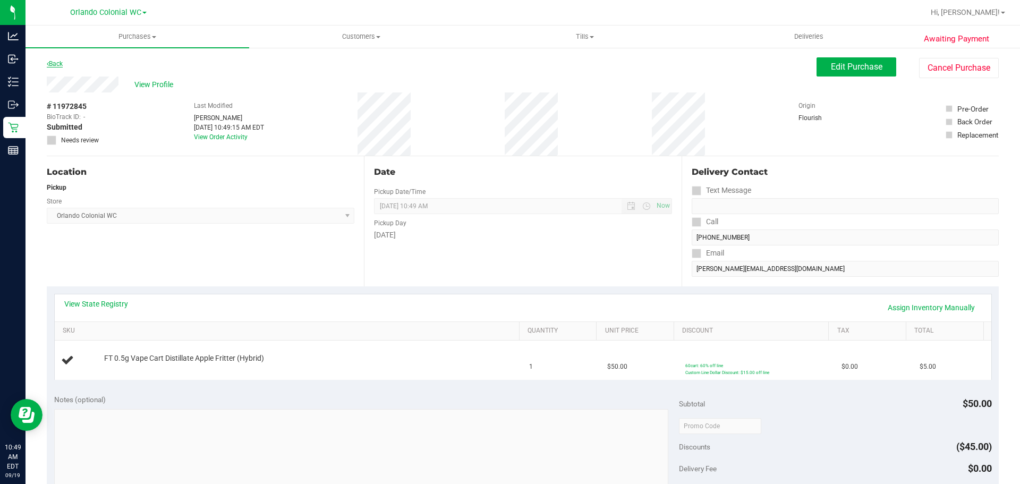
click at [58, 64] on link "Back" at bounding box center [55, 63] width 16 height 7
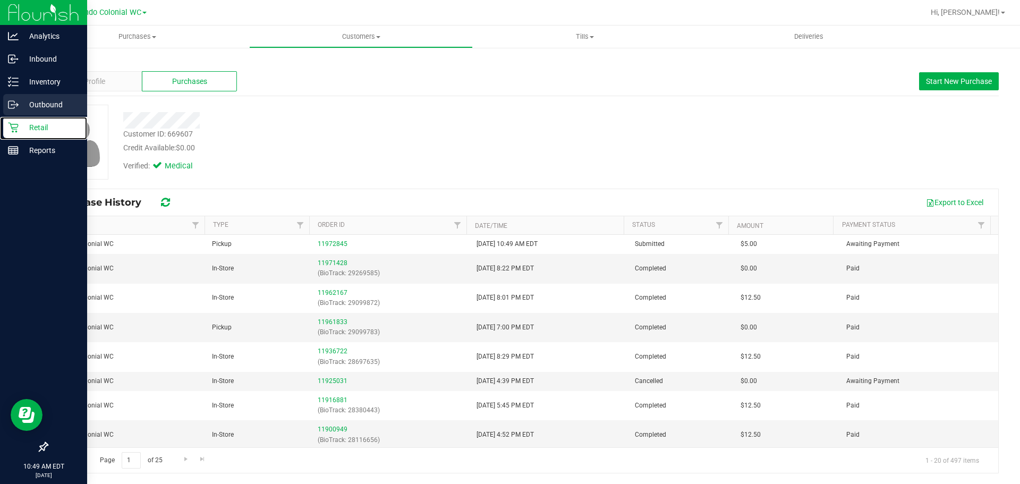
drag, startPoint x: 26, startPoint y: 133, endPoint x: 86, endPoint y: 107, distance: 65.7
click at [26, 132] on p "Retail" at bounding box center [51, 127] width 64 height 13
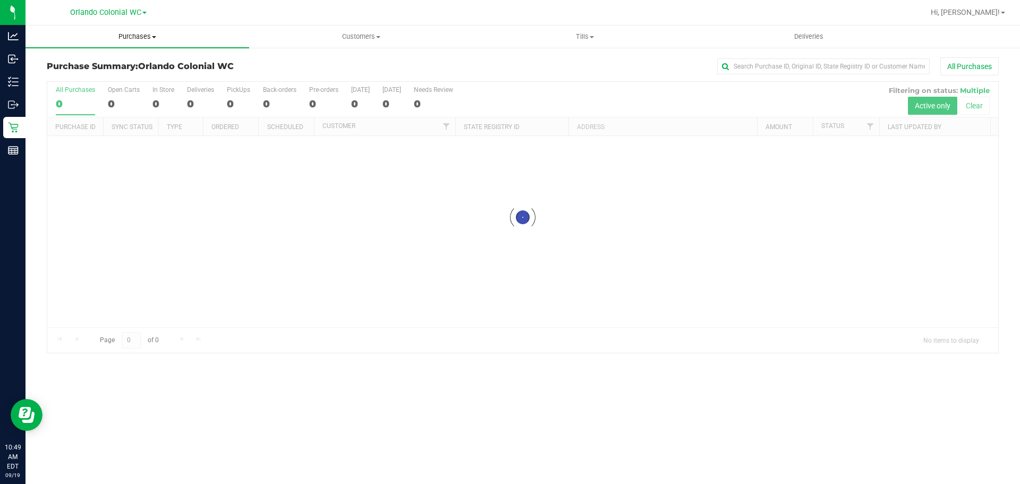
click at [144, 34] on span "Purchases" at bounding box center [138, 37] width 224 height 10
click at [74, 76] on span "Fulfillment" at bounding box center [59, 76] width 66 height 9
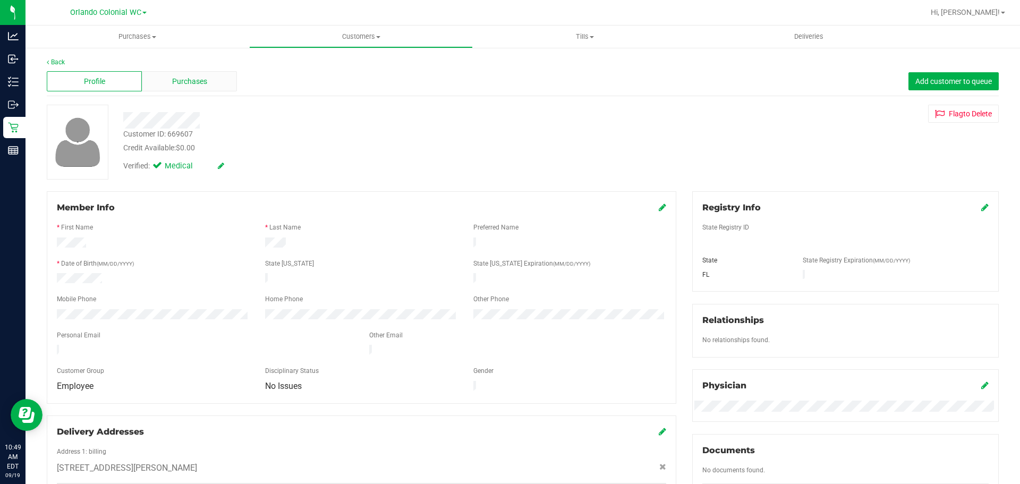
click at [180, 77] on span "Purchases" at bounding box center [189, 81] width 35 height 11
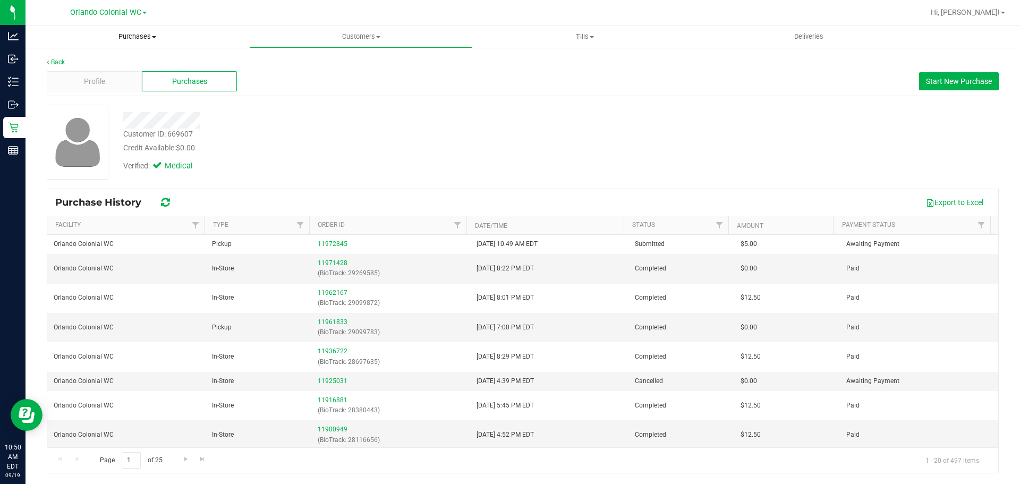
click at [140, 32] on span "Purchases" at bounding box center [138, 37] width 224 height 10
click at [93, 79] on li "Fulfillment" at bounding box center [138, 77] width 224 height 13
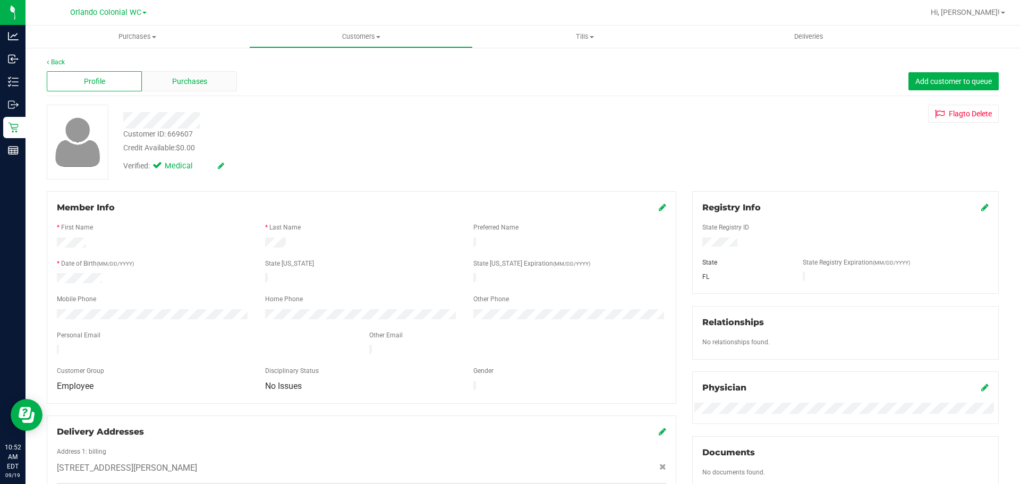
click at [199, 72] on div "Purchases" at bounding box center [189, 81] width 95 height 20
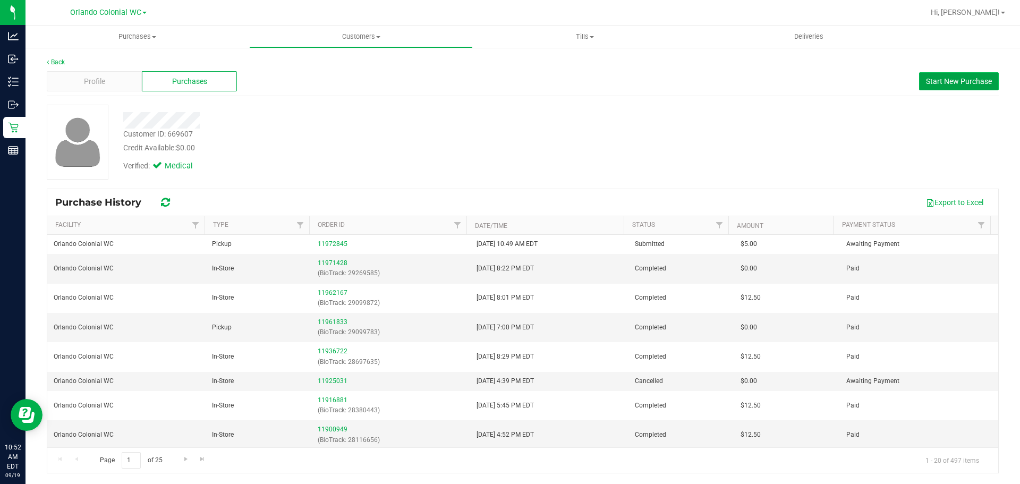
click at [944, 84] on span "Start New Purchase" at bounding box center [959, 81] width 66 height 9
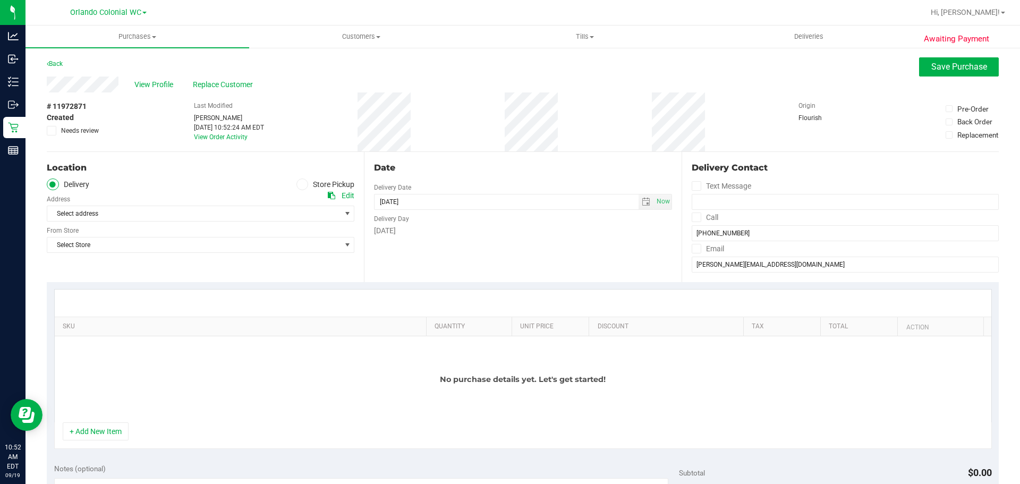
click at [299, 184] on icon at bounding box center [302, 184] width 6 height 0
click at [0, 0] on input "Store Pickup" at bounding box center [0, 0] width 0 height 0
click at [303, 218] on span "Select Store" at bounding box center [193, 213] width 293 height 15
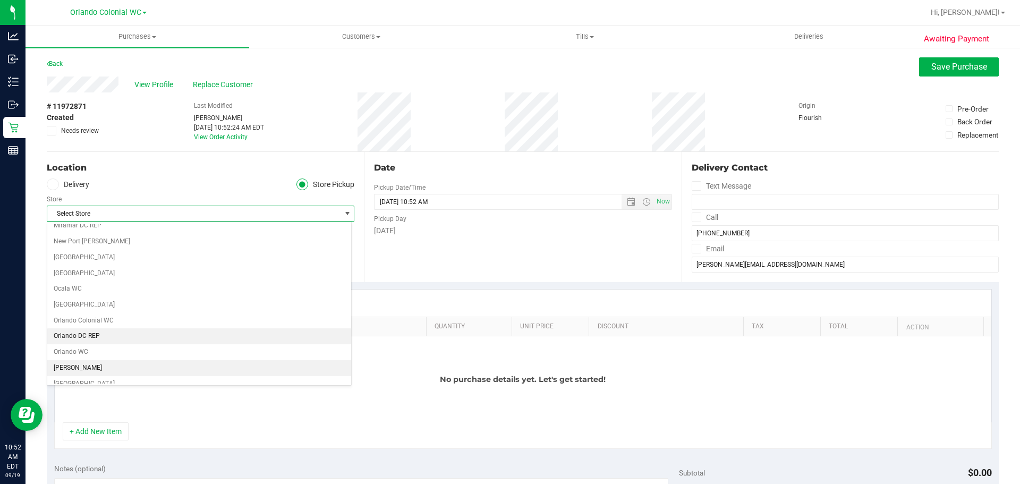
scroll to position [478, 0]
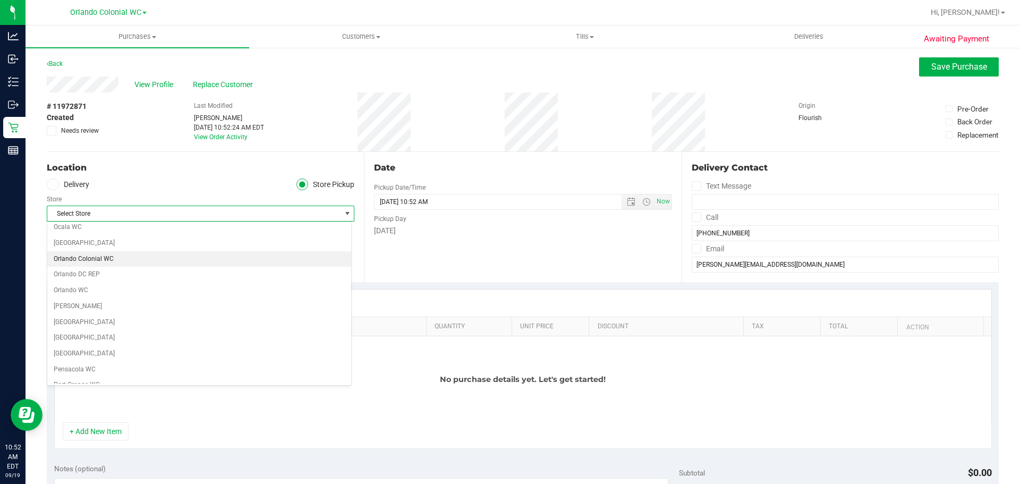
click at [162, 265] on li "Orlando Colonial WC" at bounding box center [199, 259] width 304 height 16
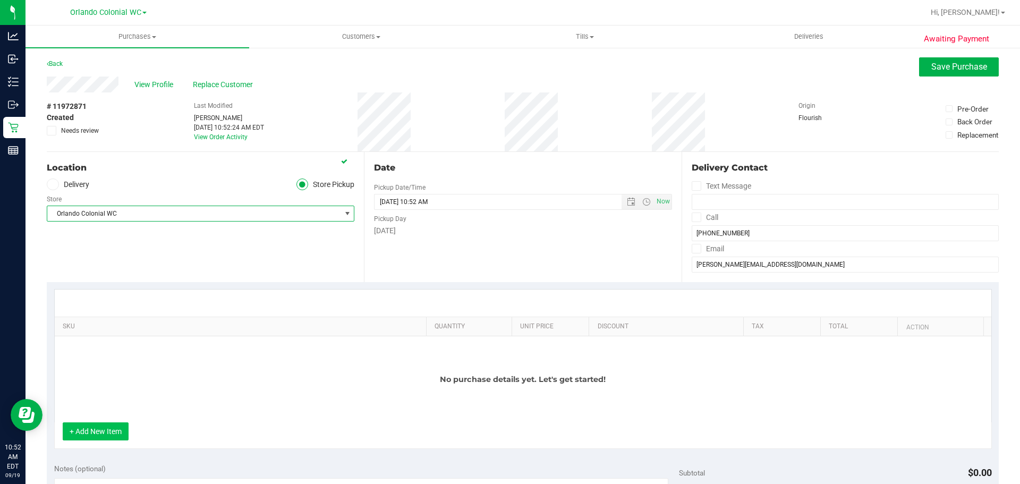
click at [107, 431] on button "+ Add New Item" at bounding box center [96, 431] width 66 height 18
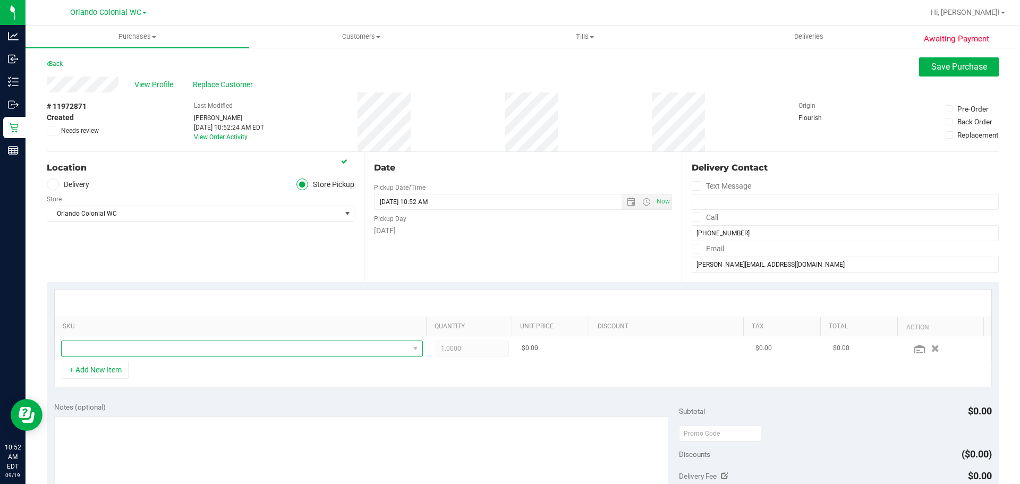
click at [141, 353] on span "NO DATA FOUND" at bounding box center [235, 348] width 347 height 15
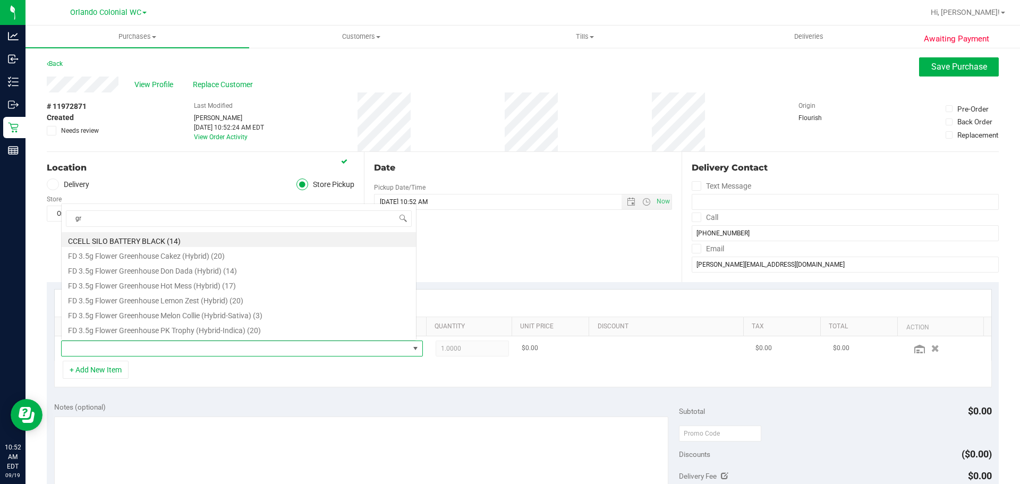
scroll to position [16, 352]
type input "ground"
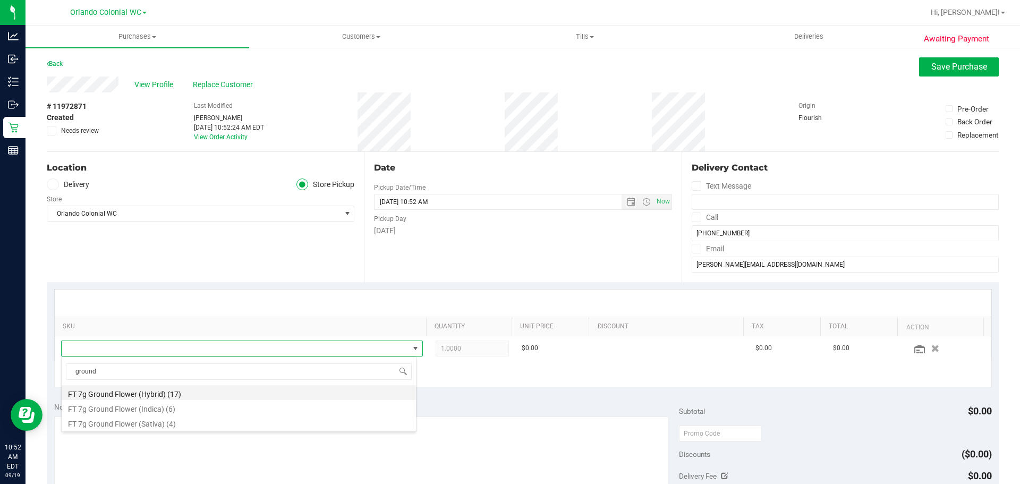
click at [185, 393] on li "FT 7g Ground Flower (Hybrid) (17)" at bounding box center [239, 392] width 354 height 15
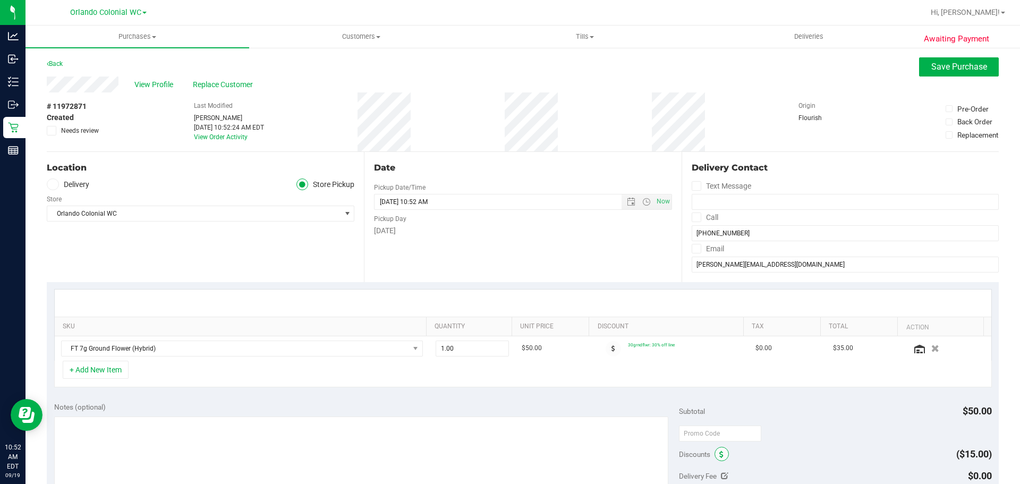
click at [719, 456] on icon at bounding box center [721, 454] width 4 height 7
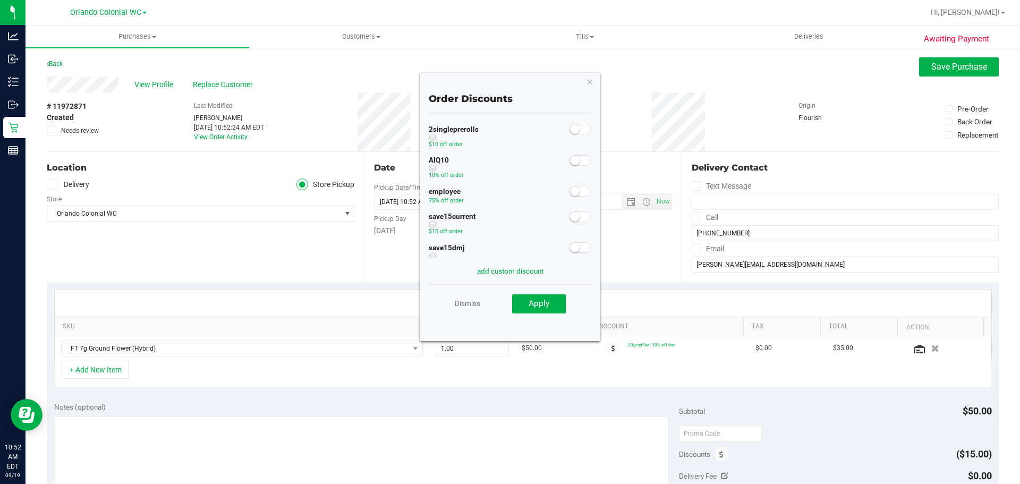
click at [575, 191] on span at bounding box center [580, 191] width 21 height 11
click at [553, 306] on button "Apply" at bounding box center [539, 303] width 54 height 19
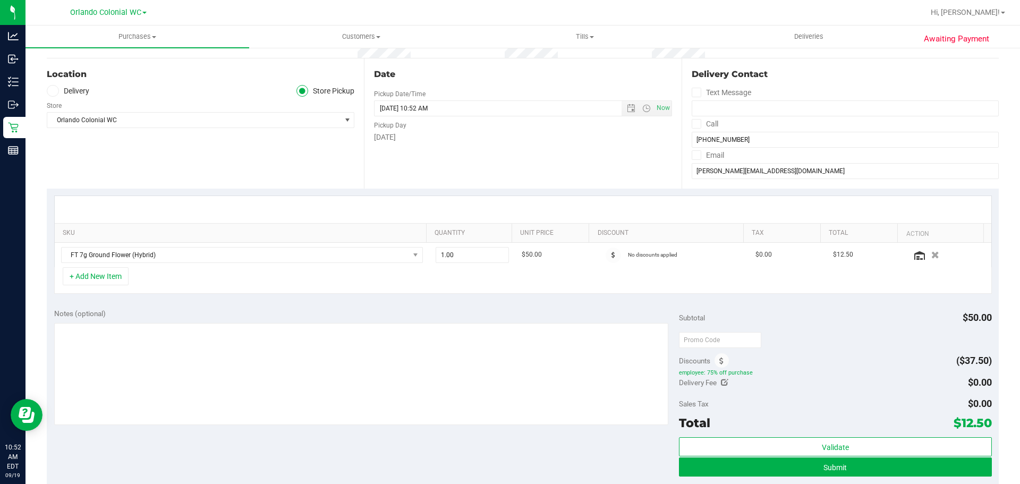
scroll to position [213, 0]
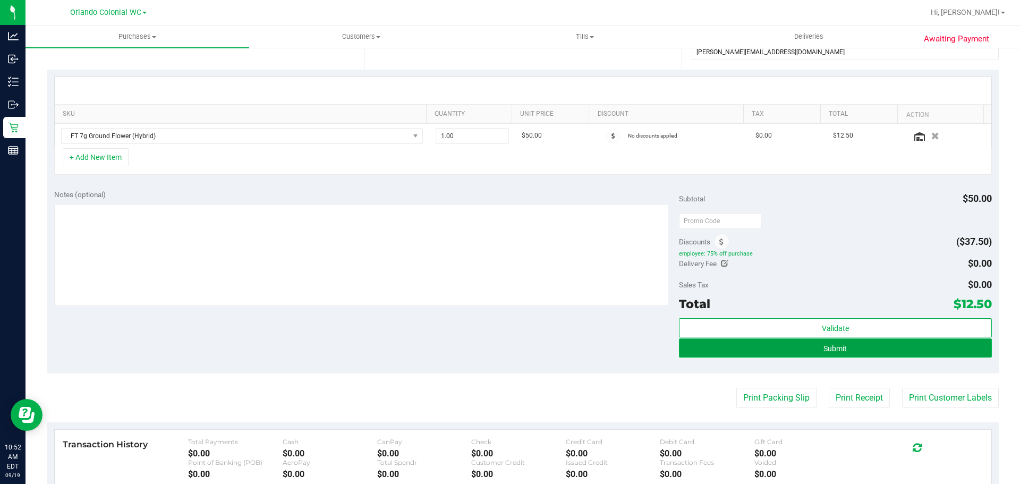
click at [875, 357] on button "Submit" at bounding box center [835, 347] width 312 height 19
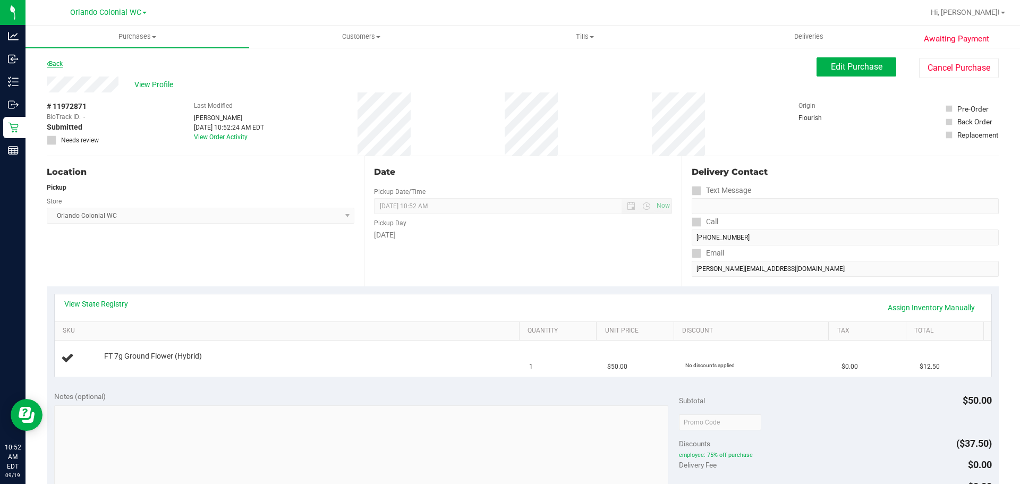
click at [55, 64] on link "Back" at bounding box center [55, 63] width 16 height 7
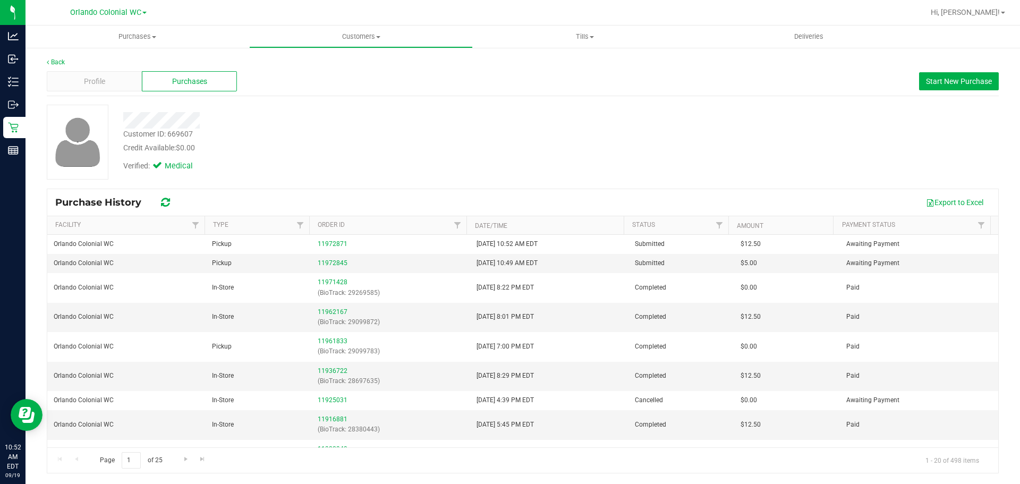
click at [171, 80] on div "Purchases" at bounding box center [189, 81] width 95 height 20
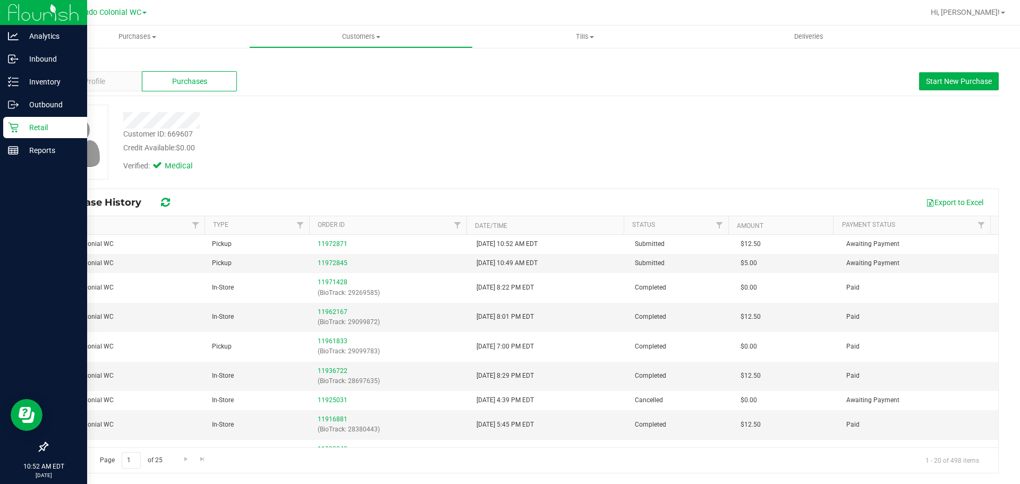
click at [30, 118] on div "Retail" at bounding box center [45, 127] width 84 height 21
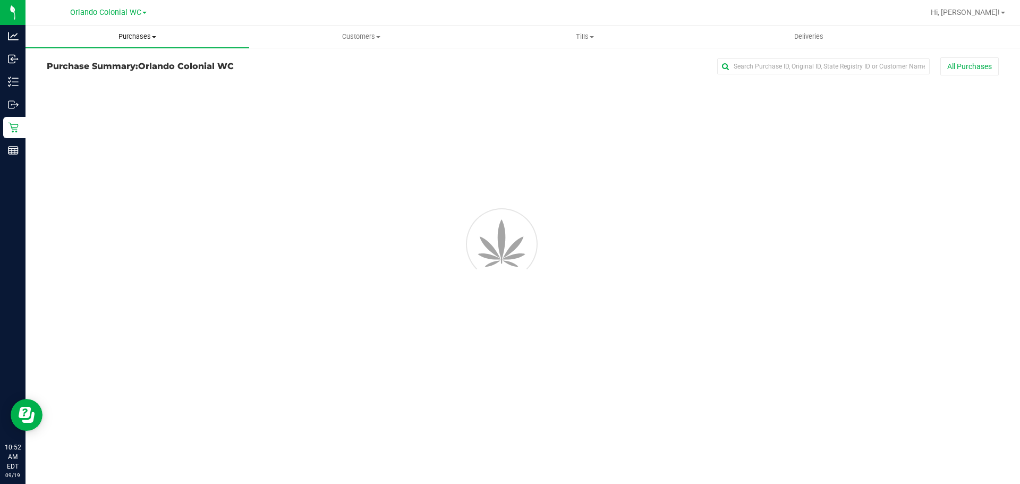
click at [144, 37] on span "Purchases" at bounding box center [138, 37] width 224 height 10
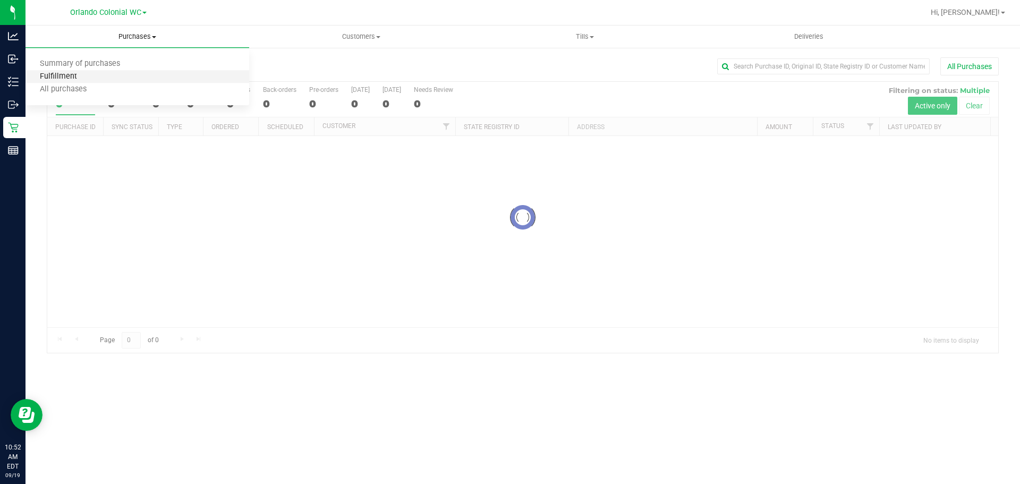
click at [86, 78] on span "Fulfillment" at bounding box center [59, 76] width 66 height 9
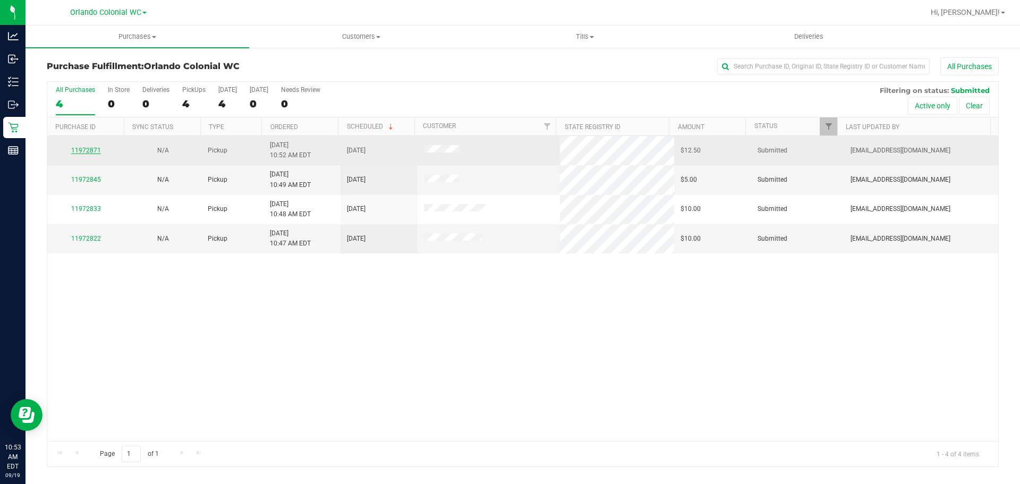
click at [97, 152] on link "11972871" at bounding box center [86, 150] width 30 height 7
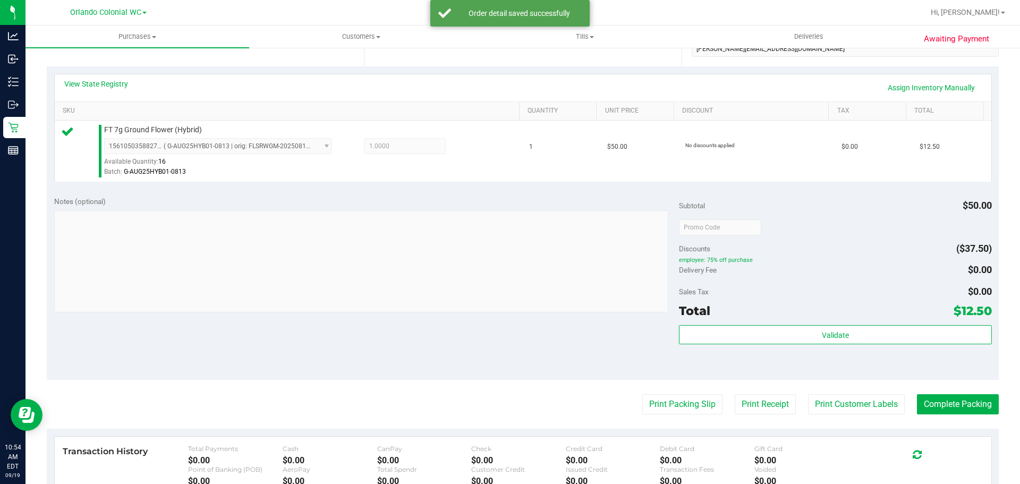
scroll to position [372, 0]
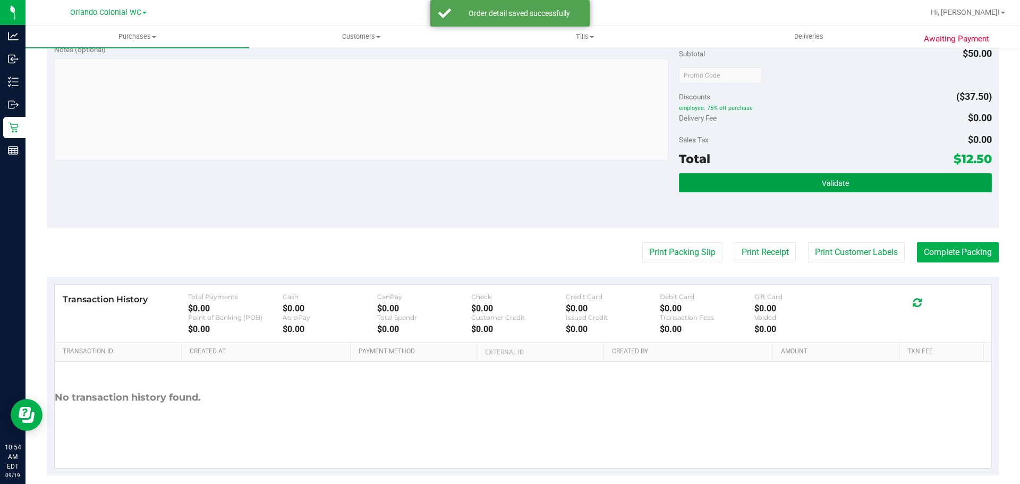
click at [822, 175] on button "Validate" at bounding box center [835, 182] width 312 height 19
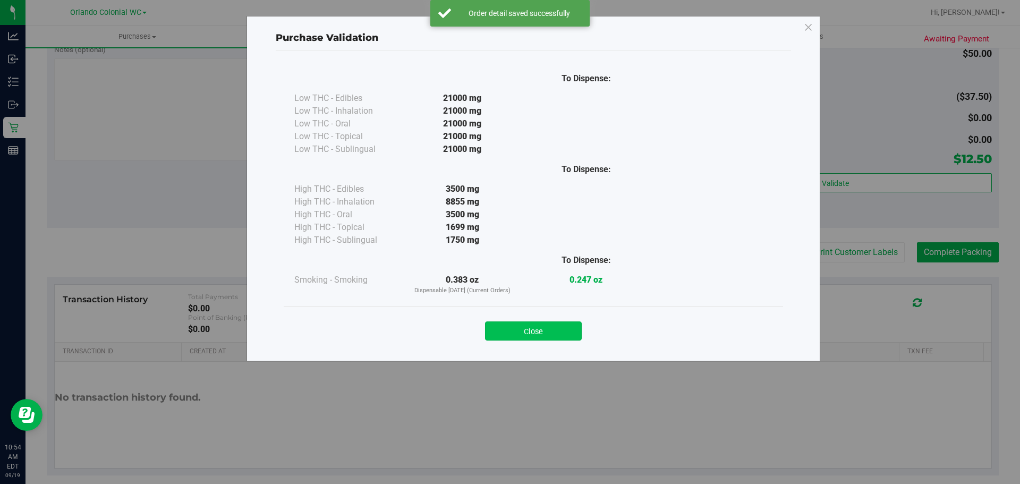
click at [563, 331] on button "Close" at bounding box center [533, 330] width 97 height 19
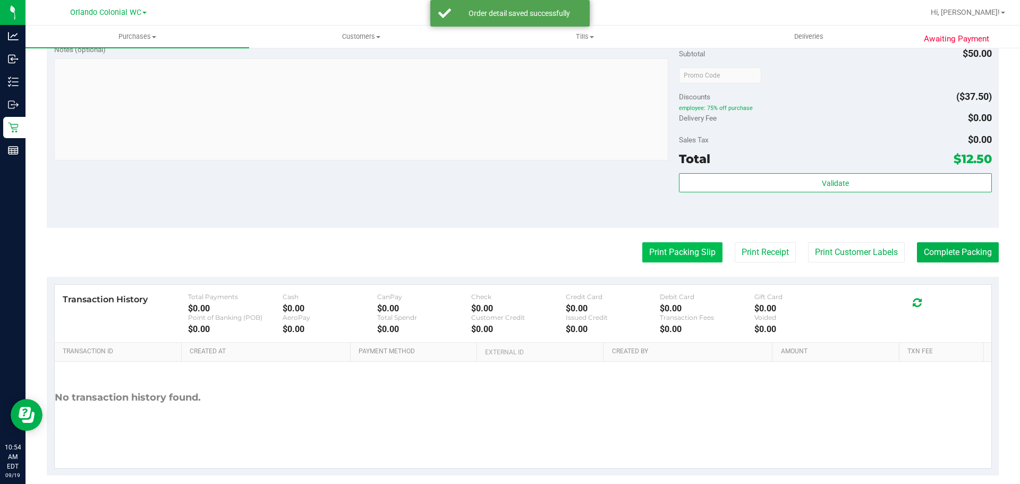
click at [663, 260] on button "Print Packing Slip" at bounding box center [682, 252] width 80 height 20
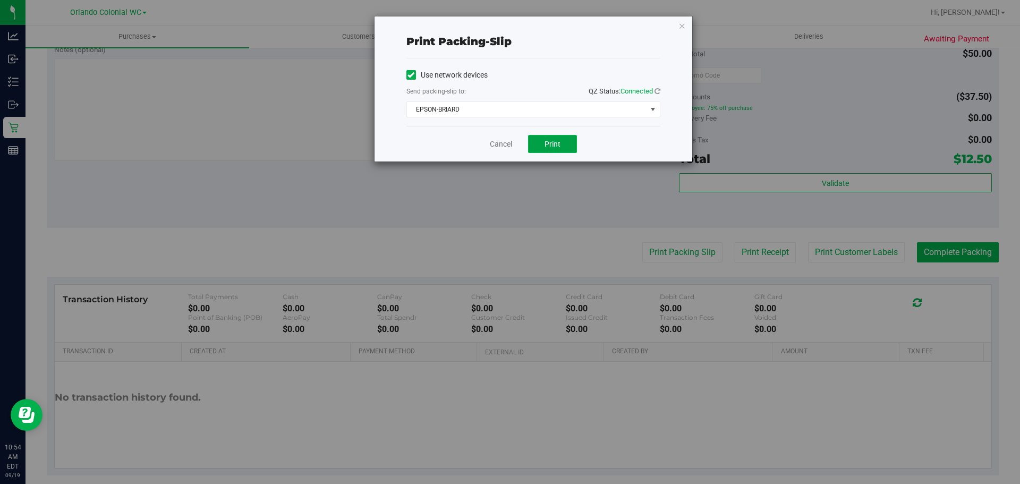
click at [561, 145] on button "Print" at bounding box center [552, 144] width 49 height 18
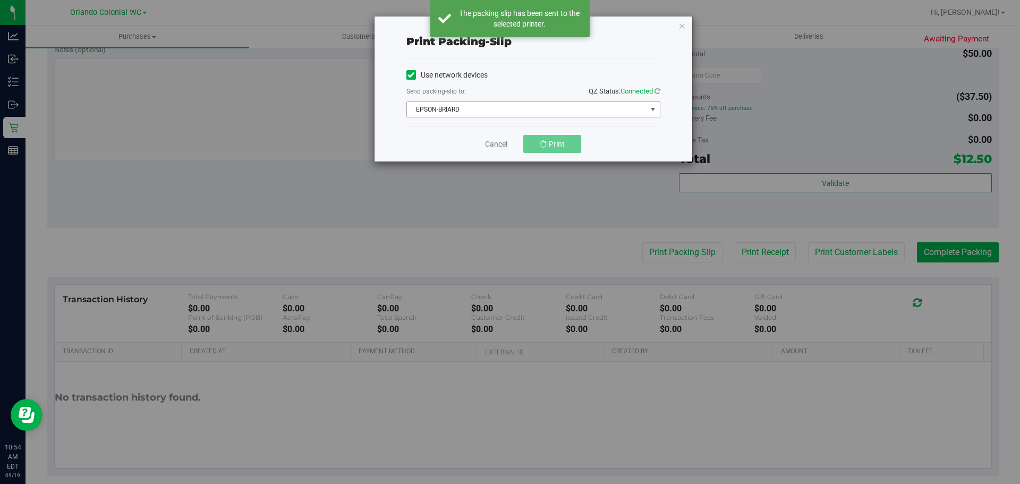
click at [550, 109] on span "EPSON-BRIARD" at bounding box center [527, 109] width 240 height 15
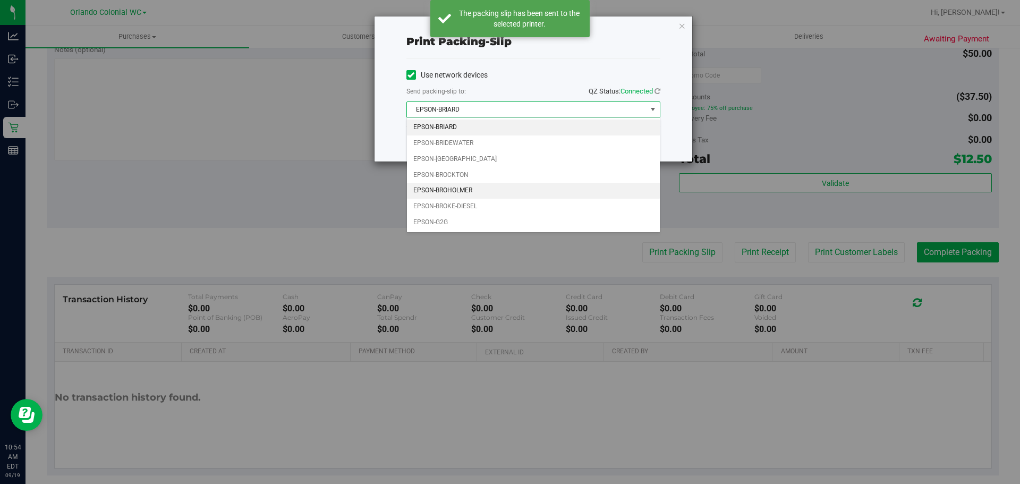
click at [474, 189] on li "EPSON-BROHOLMER" at bounding box center [533, 191] width 253 height 16
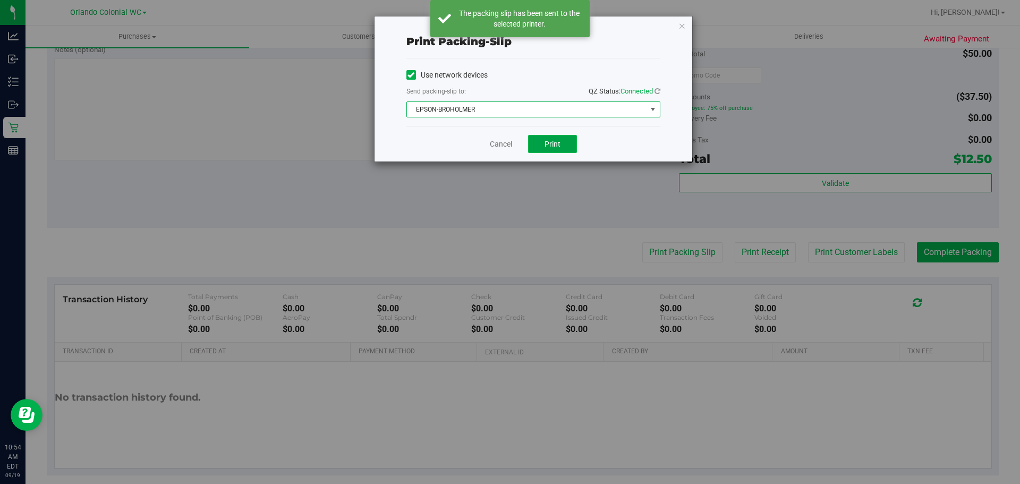
click at [546, 150] on button "Print" at bounding box center [552, 144] width 49 height 18
click at [681, 24] on icon "button" at bounding box center [682, 25] width 7 height 13
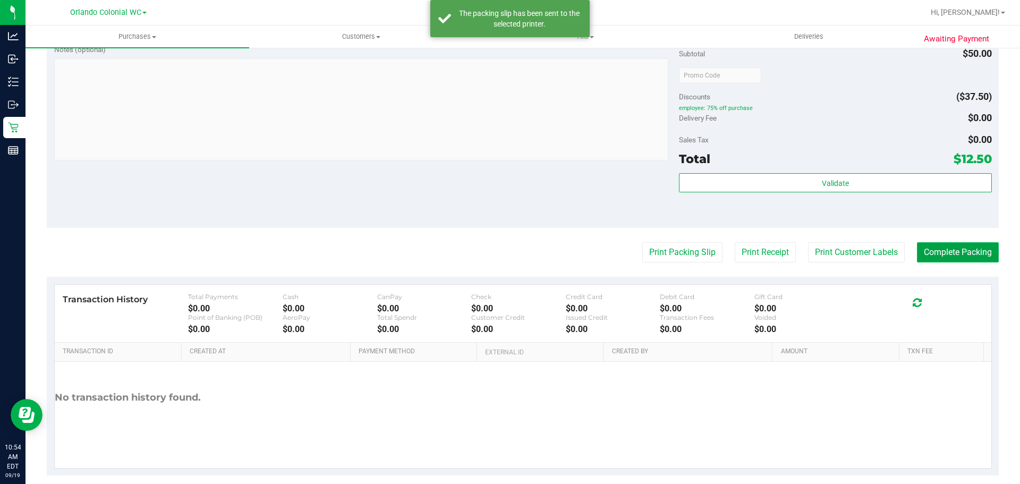
click at [917, 252] on button "Complete Packing" at bounding box center [958, 252] width 82 height 20
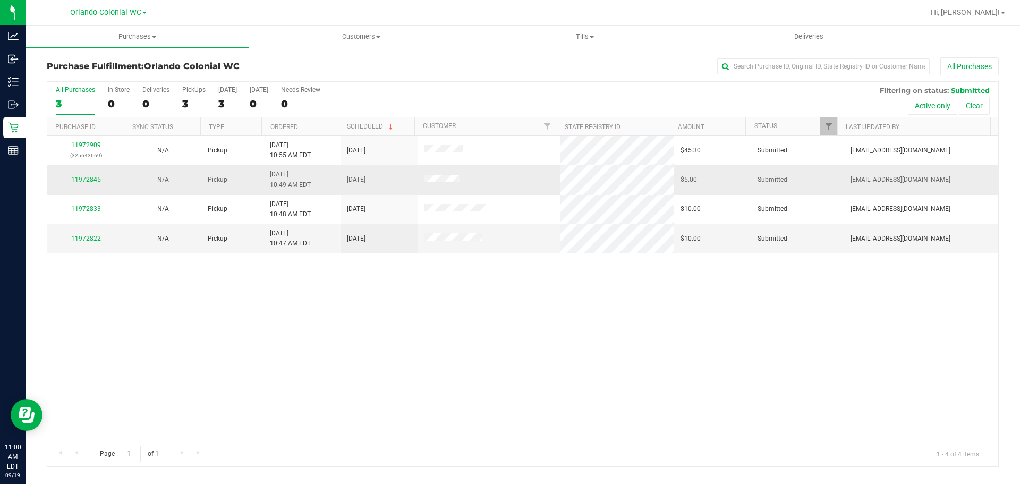
click at [96, 178] on link "11972845" at bounding box center [86, 179] width 30 height 7
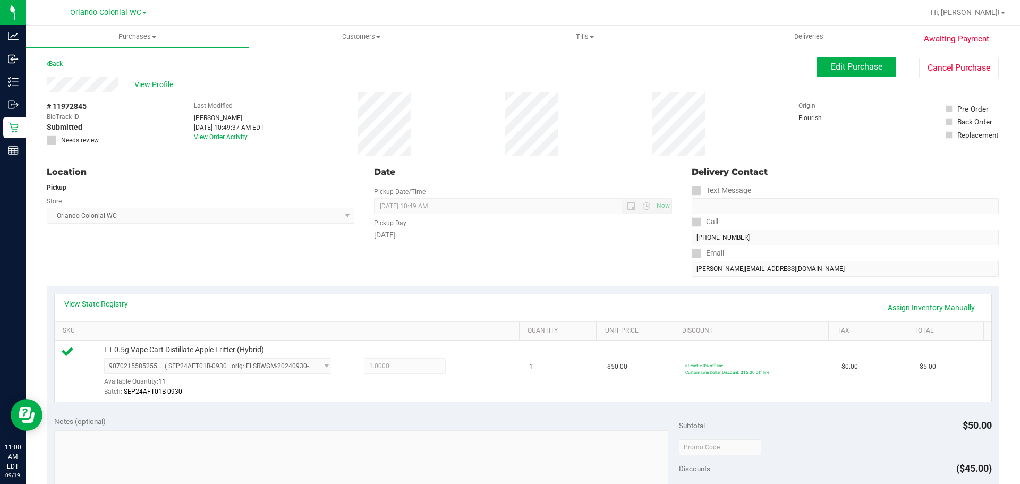
scroll to position [266, 0]
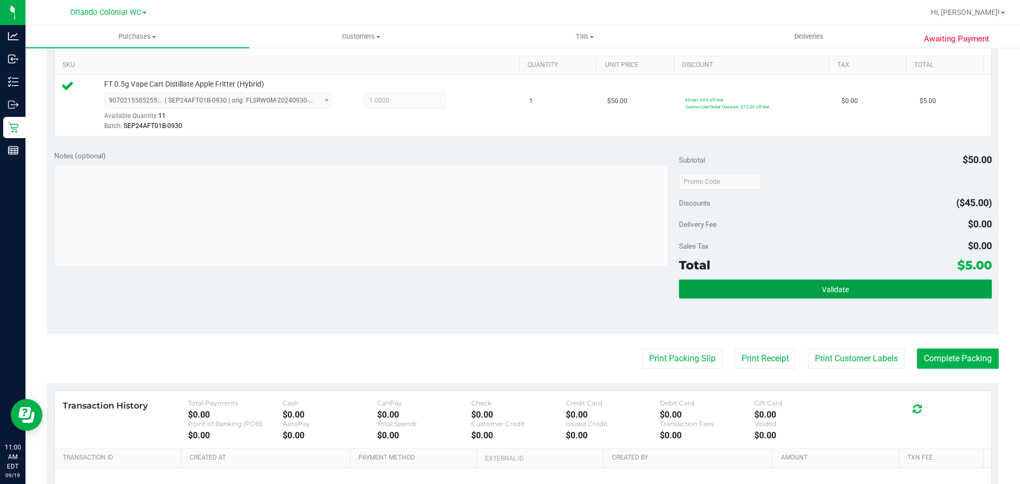
click at [799, 288] on button "Validate" at bounding box center [835, 288] width 312 height 19
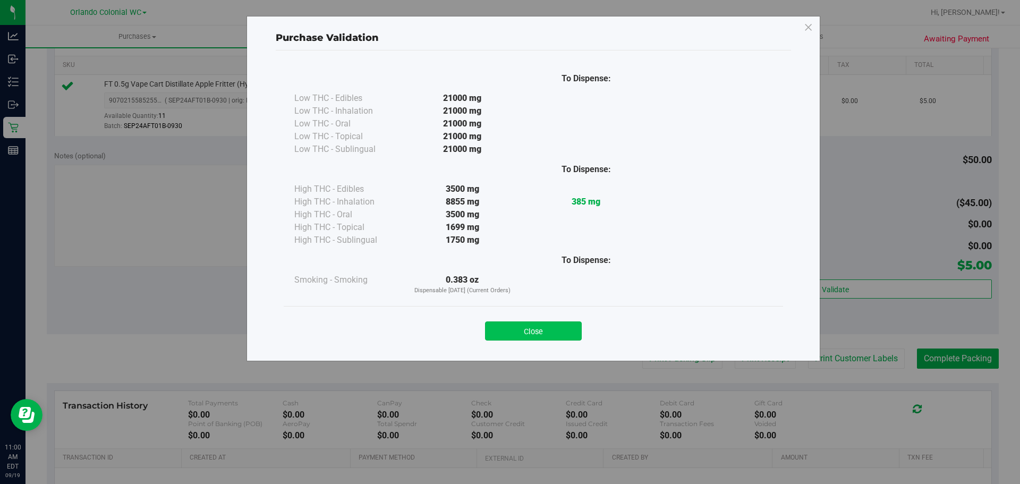
click at [568, 334] on button "Close" at bounding box center [533, 330] width 97 height 19
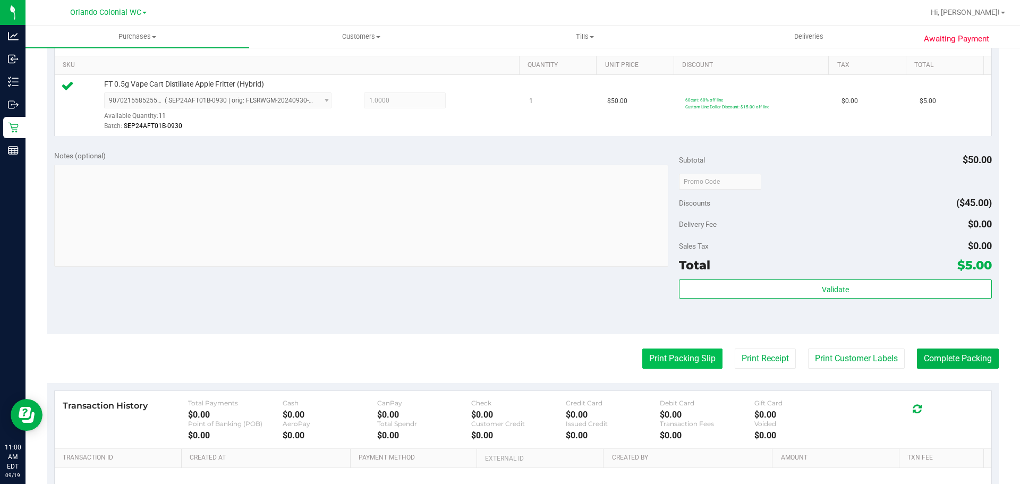
click at [658, 350] on button "Print Packing Slip" at bounding box center [682, 359] width 80 height 20
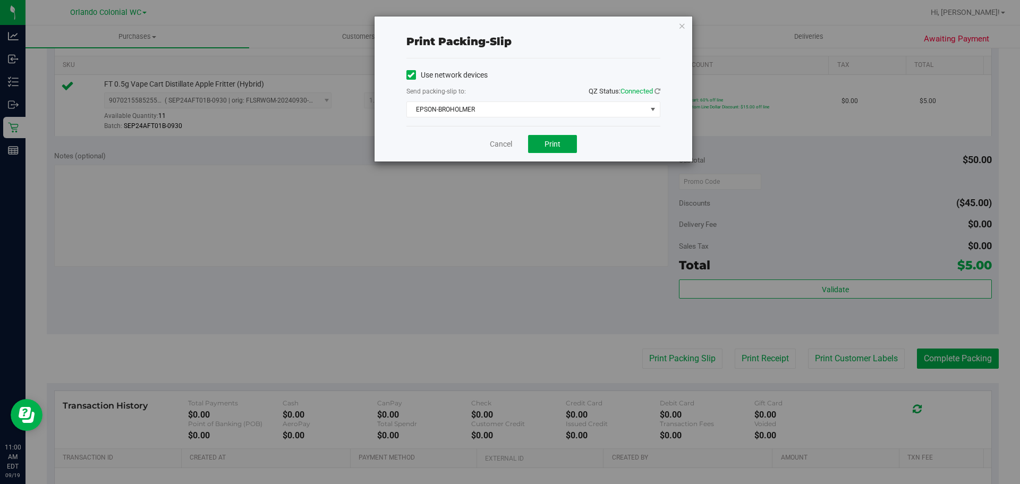
drag, startPoint x: 549, startPoint y: 143, endPoint x: 618, endPoint y: 82, distance: 92.6
click at [550, 143] on span "Print" at bounding box center [553, 144] width 16 height 9
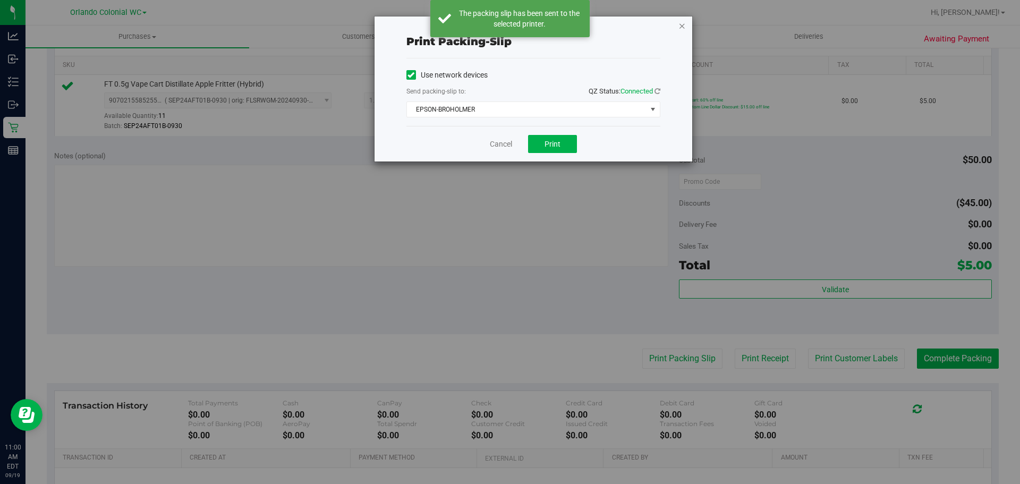
click at [683, 23] on icon "button" at bounding box center [682, 25] width 7 height 13
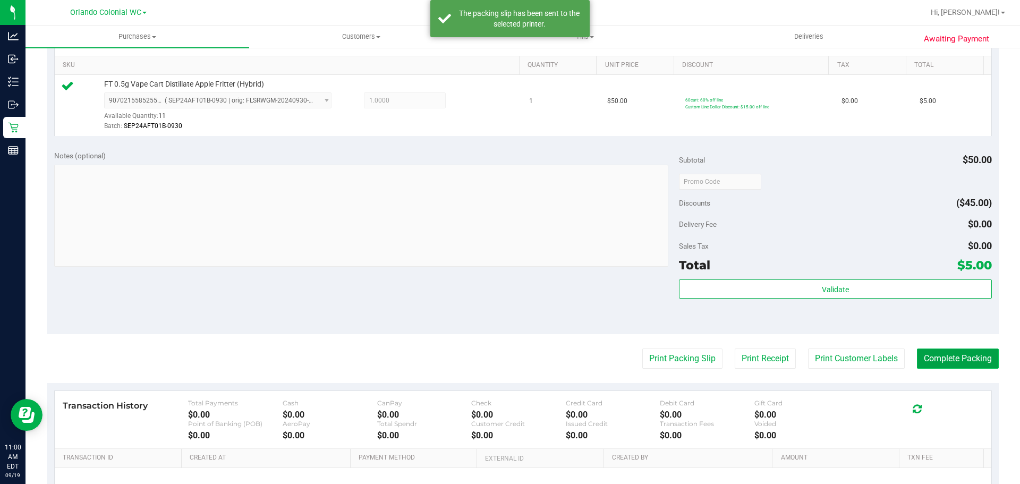
click at [969, 357] on button "Complete Packing" at bounding box center [958, 359] width 82 height 20
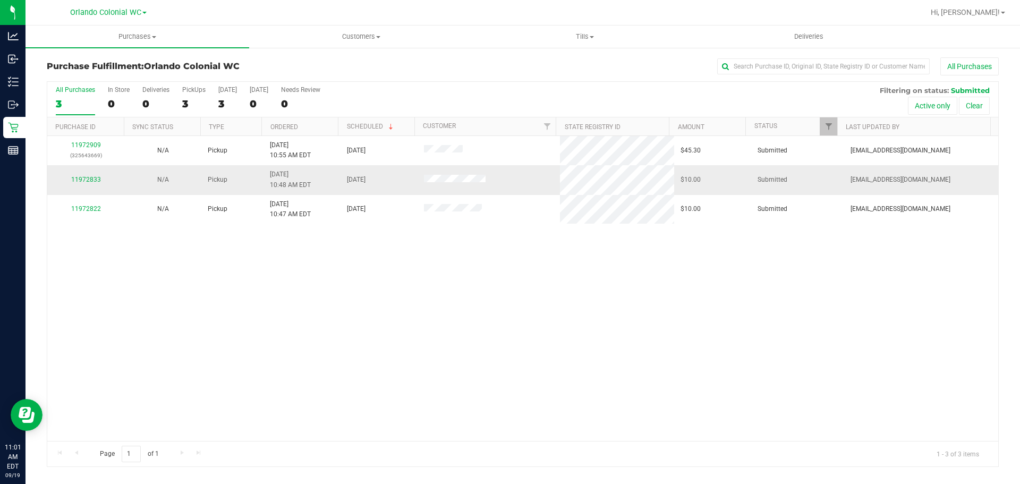
click at [86, 192] on td "11972833" at bounding box center [85, 179] width 77 height 29
click at [83, 177] on link "11972833" at bounding box center [86, 179] width 30 height 7
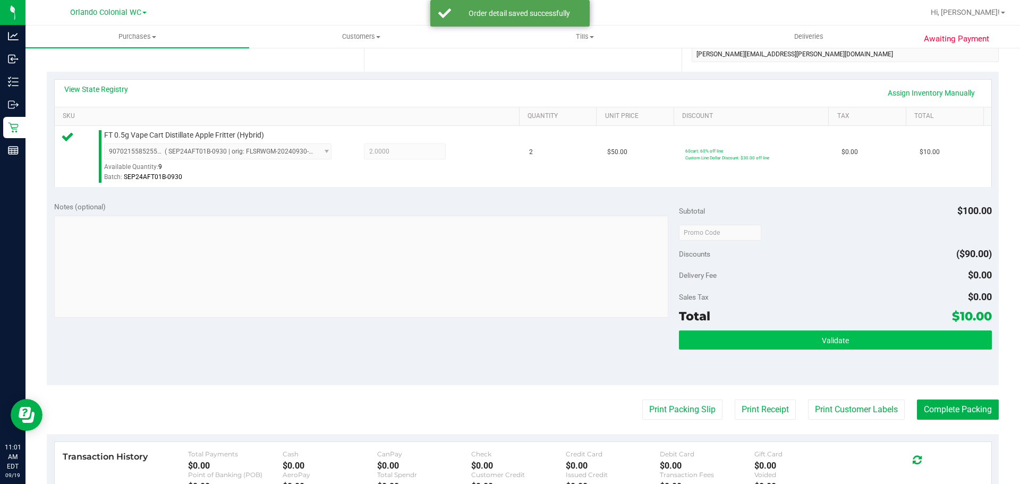
scroll to position [319, 0]
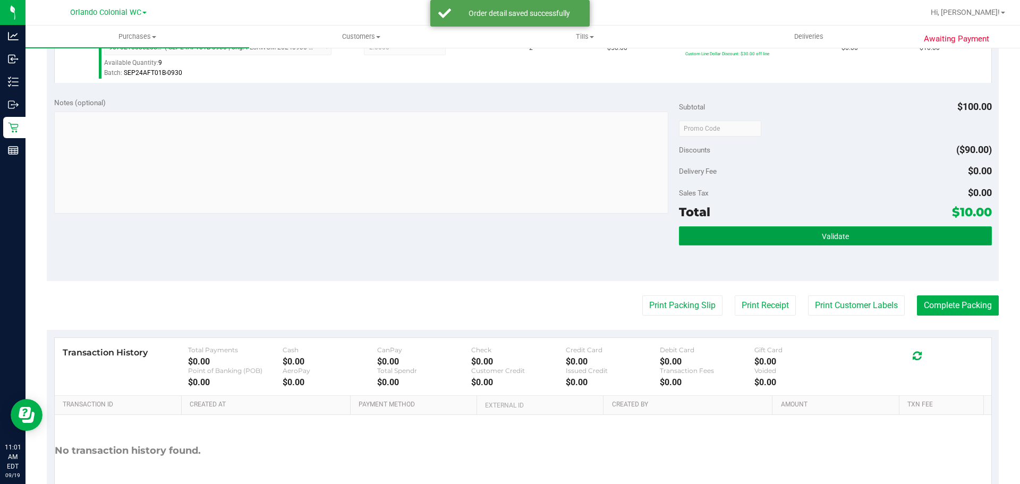
click at [763, 235] on button "Validate" at bounding box center [835, 235] width 312 height 19
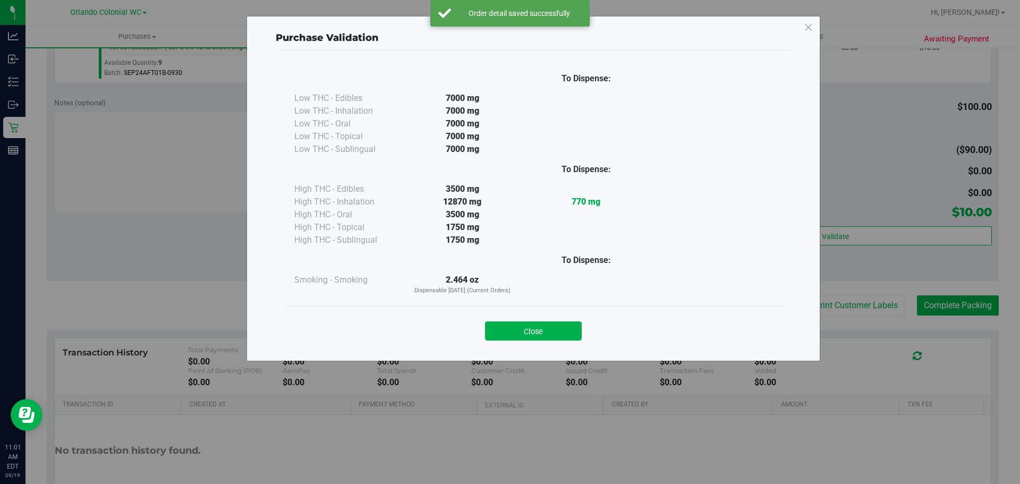
drag, startPoint x: 551, startPoint y: 328, endPoint x: 617, endPoint y: 324, distance: 66.0
click at [552, 328] on button "Close" at bounding box center [533, 330] width 97 height 19
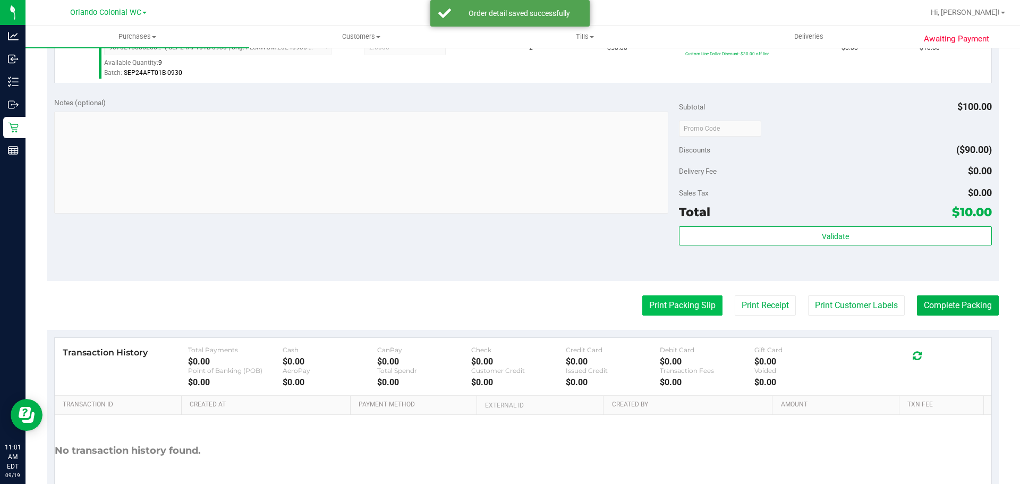
click at [689, 304] on button "Print Packing Slip" at bounding box center [682, 305] width 80 height 20
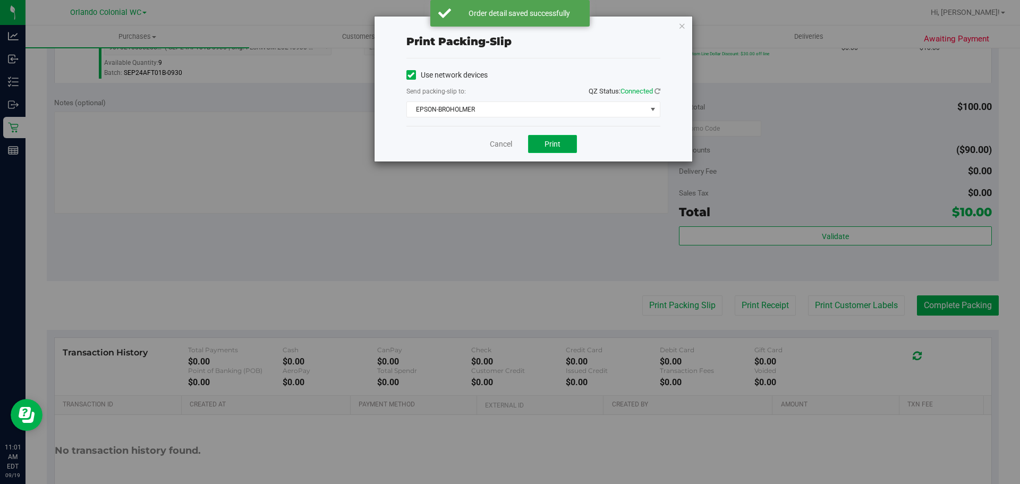
click at [555, 140] on span "Print" at bounding box center [553, 144] width 16 height 9
click at [684, 25] on icon "button" at bounding box center [682, 25] width 7 height 13
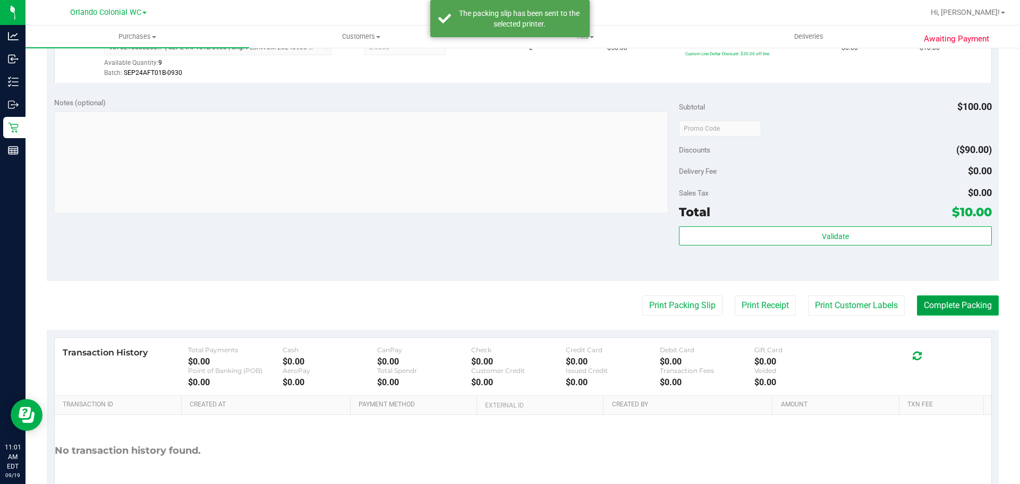
click at [972, 309] on button "Complete Packing" at bounding box center [958, 305] width 82 height 20
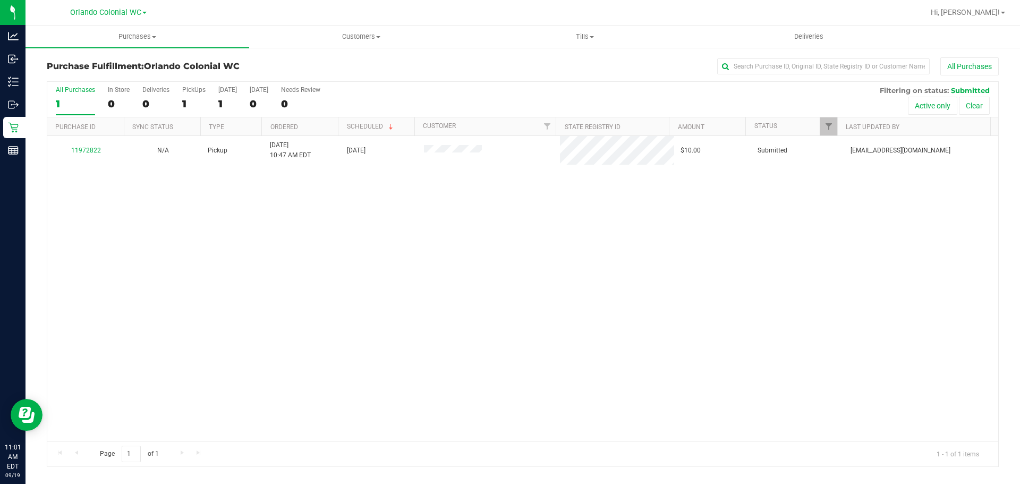
click at [94, 134] on th "Purchase ID" at bounding box center [85, 126] width 77 height 19
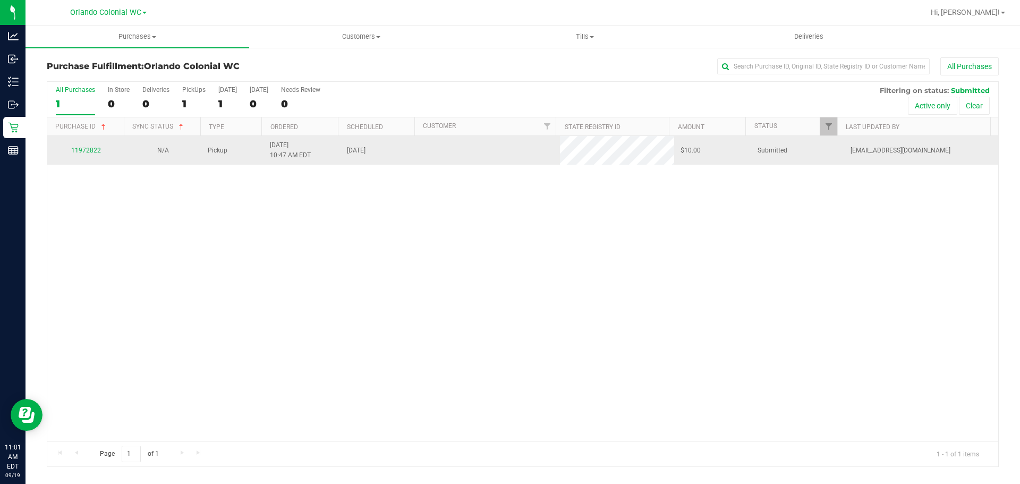
click at [84, 164] on td "11972822" at bounding box center [85, 150] width 77 height 29
click at [87, 149] on link "11972822" at bounding box center [86, 150] width 30 height 7
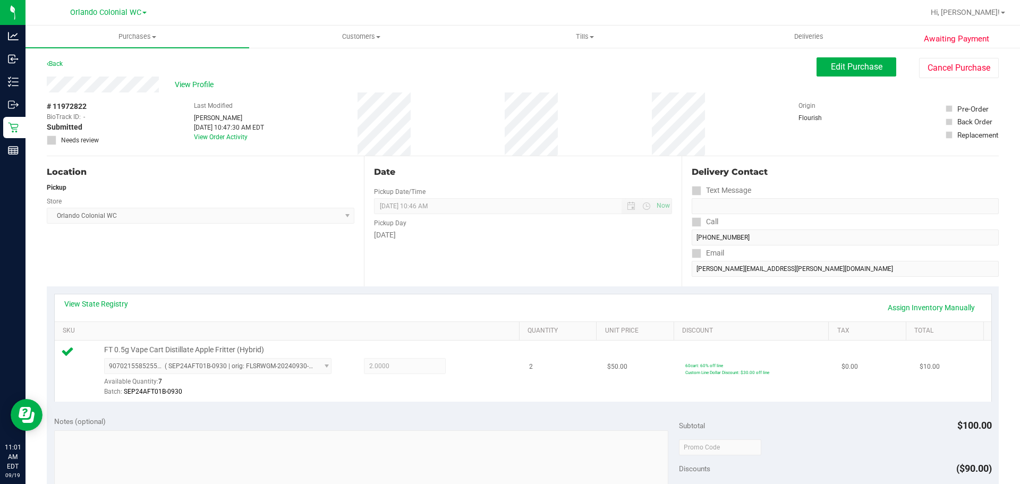
scroll to position [372, 0]
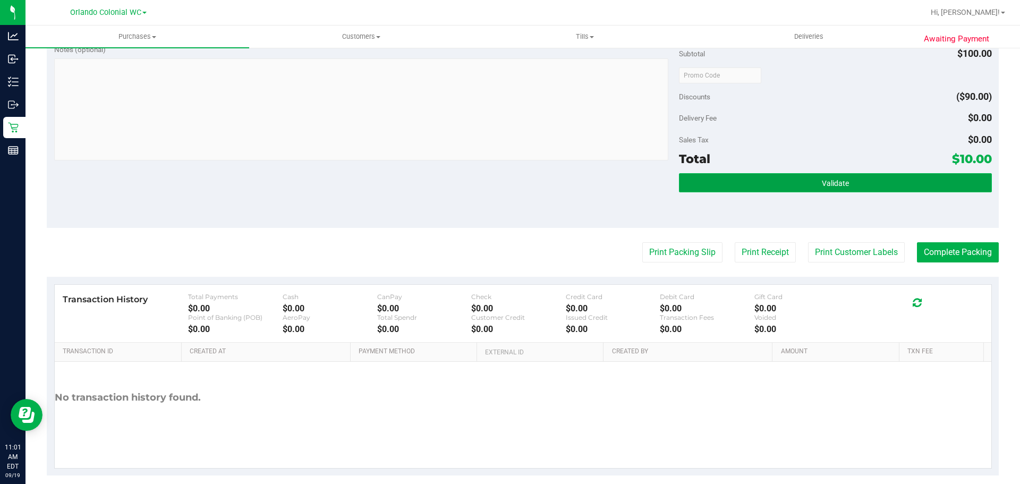
click at [785, 174] on button "Validate" at bounding box center [835, 182] width 312 height 19
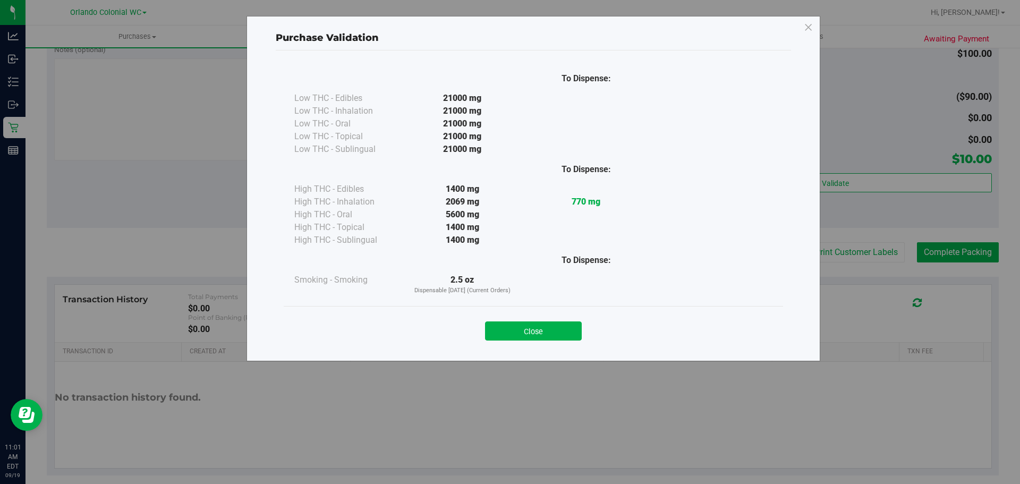
click at [784, 193] on div "To Dispense: Low THC - Edibles 21000 mg" at bounding box center [533, 200] width 515 height 301
drag, startPoint x: 556, startPoint y: 328, endPoint x: 670, endPoint y: 292, distance: 119.8
click at [558, 328] on button "Close" at bounding box center [533, 330] width 97 height 19
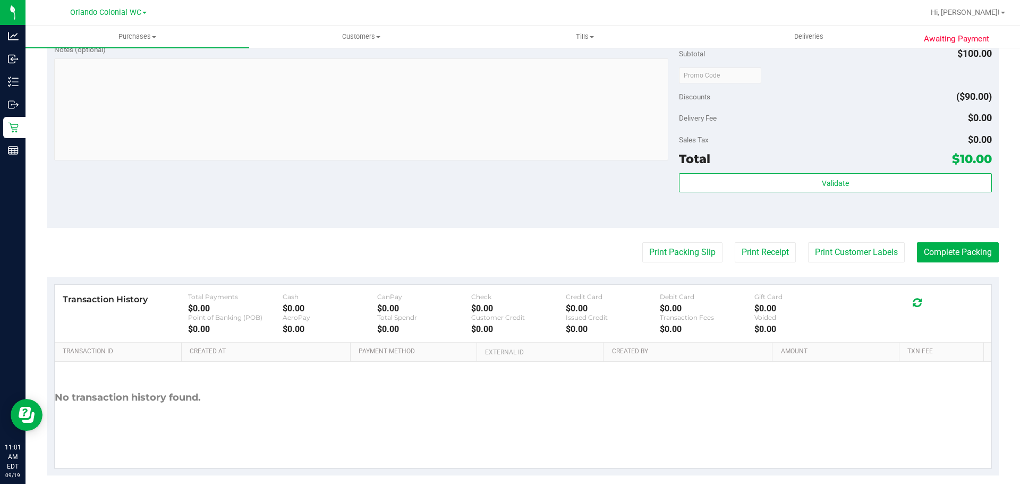
click at [681, 267] on purchase-details "Back Edit Purchase Cancel Purchase View Profile # 11972822 BioTrack ID: - Submi…" at bounding box center [523, 80] width 952 height 790
click at [681, 257] on button "Print Packing Slip" at bounding box center [682, 252] width 80 height 20
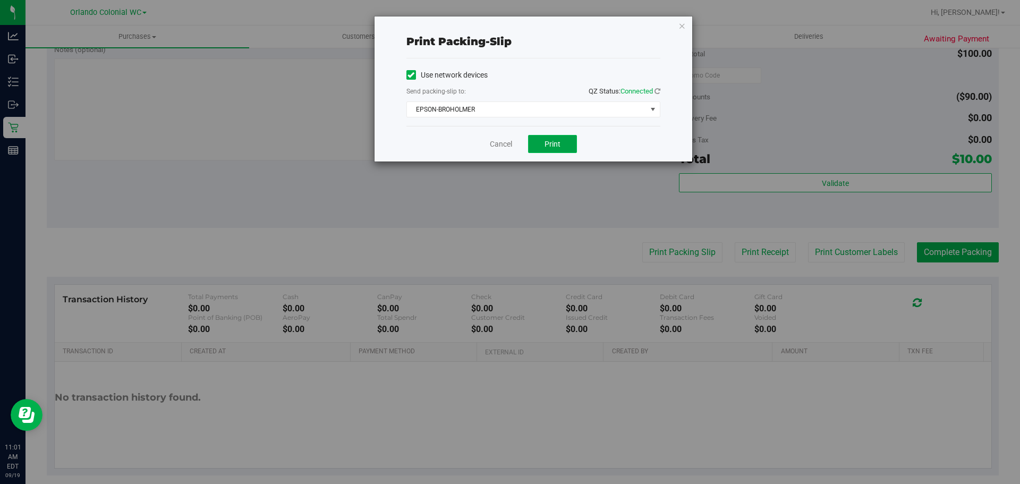
click at [555, 143] on span "Print" at bounding box center [553, 144] width 16 height 9
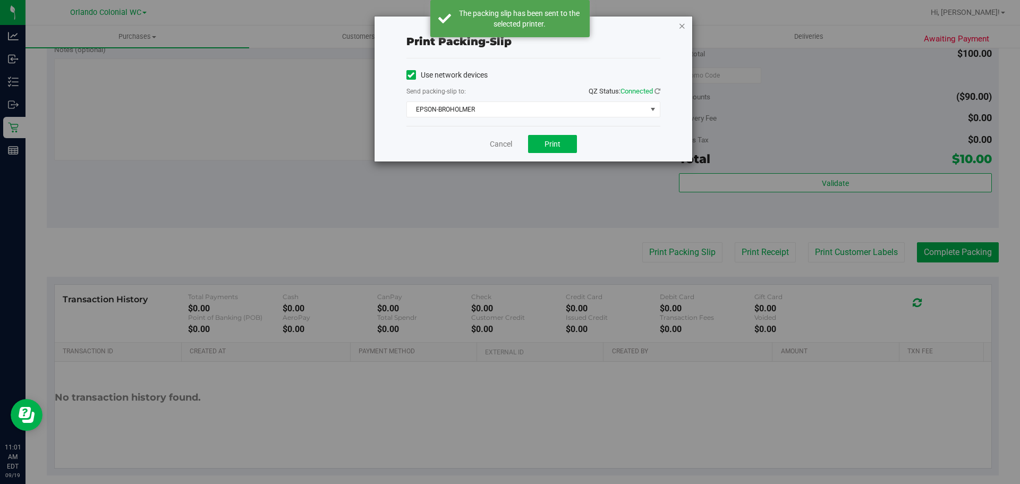
click at [683, 24] on icon "button" at bounding box center [682, 25] width 7 height 13
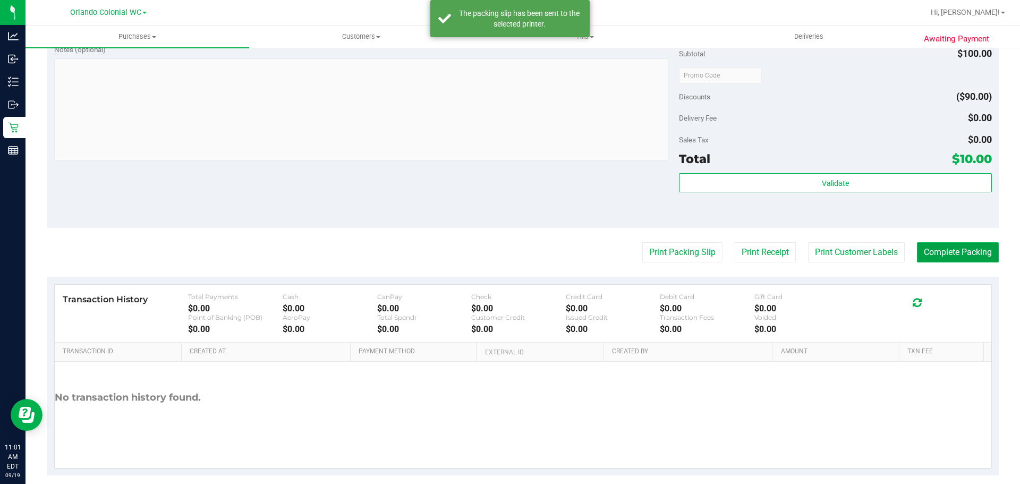
click at [947, 249] on button "Complete Packing" at bounding box center [958, 252] width 82 height 20
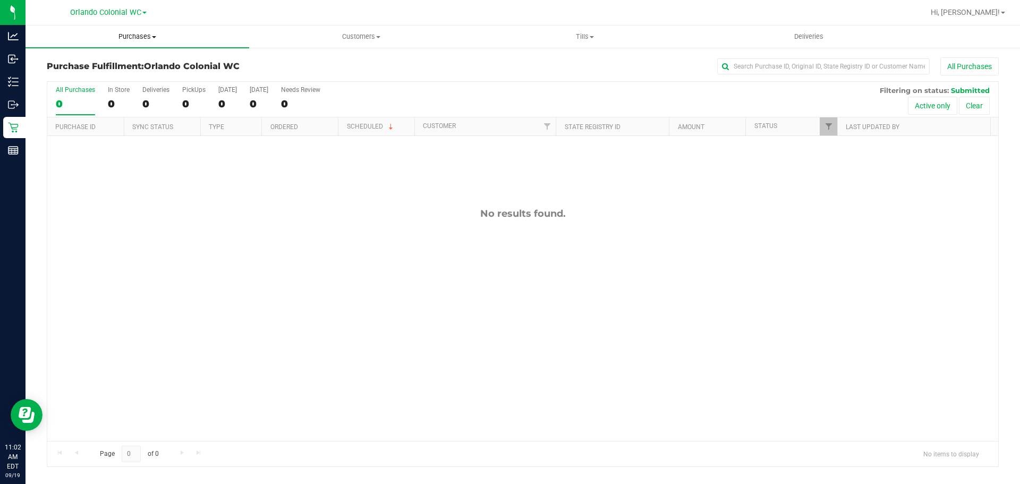
drag, startPoint x: 128, startPoint y: 33, endPoint x: 126, endPoint y: 49, distance: 16.0
click at [128, 33] on span "Purchases" at bounding box center [138, 37] width 224 height 10
click at [99, 75] on li "Fulfillment" at bounding box center [138, 77] width 224 height 13
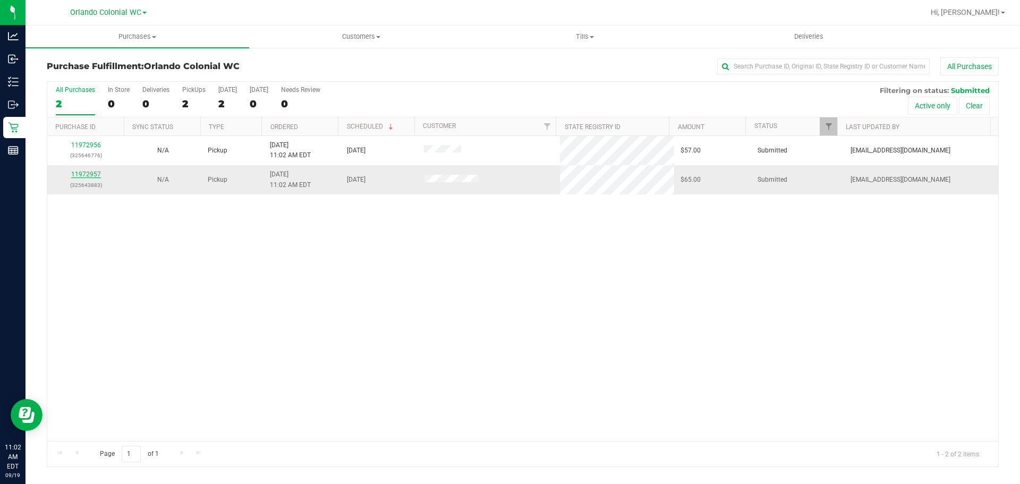
click at [82, 175] on link "11972957" at bounding box center [86, 174] width 30 height 7
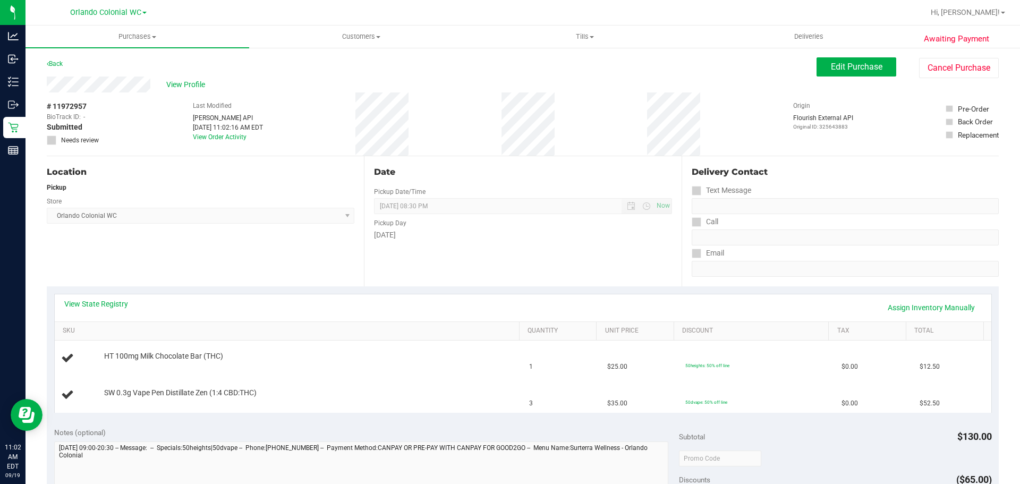
click at [249, 266] on div "Location Pickup Store Orlando Colonial WC Select Store Bonita Springs WC Boynto…" at bounding box center [205, 221] width 317 height 130
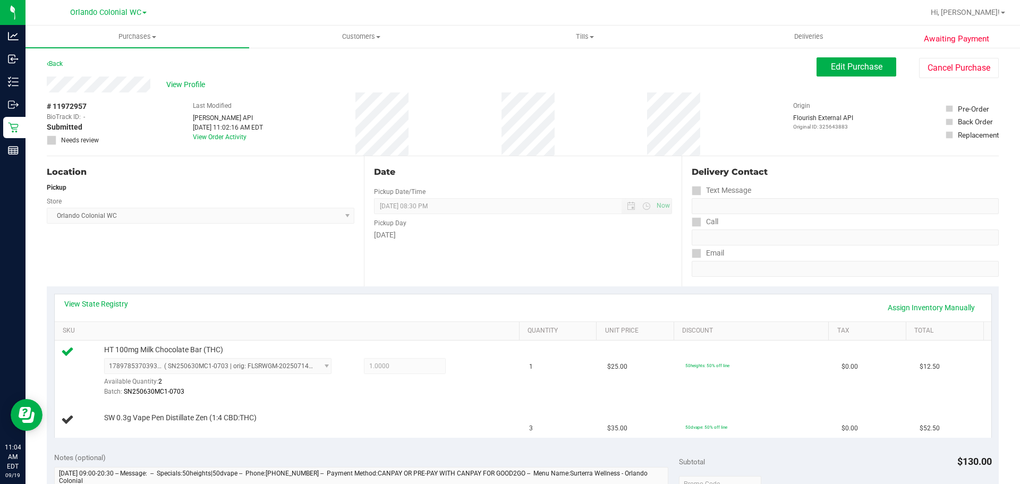
click at [268, 232] on div "Location Pickup Store Orlando Colonial WC Select Store Bonita Springs WC Boynto…" at bounding box center [205, 221] width 317 height 130
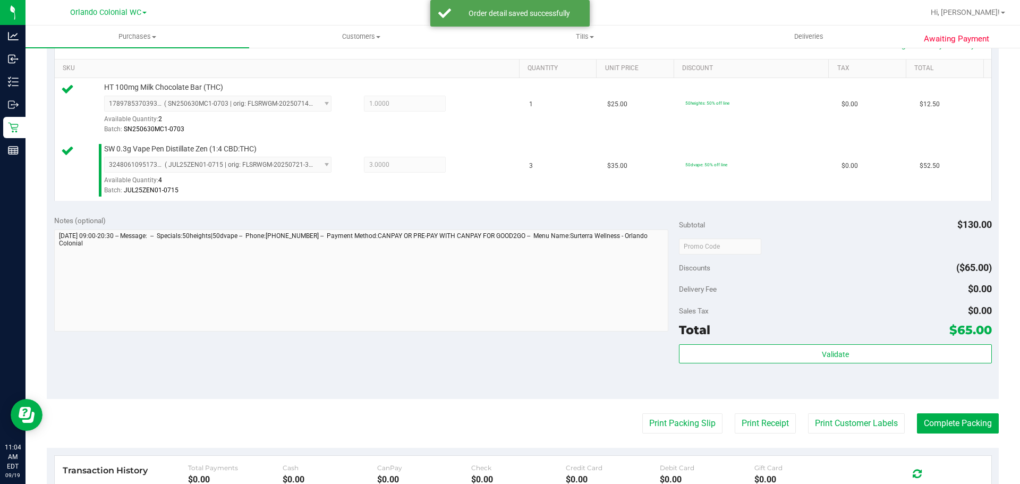
scroll to position [319, 0]
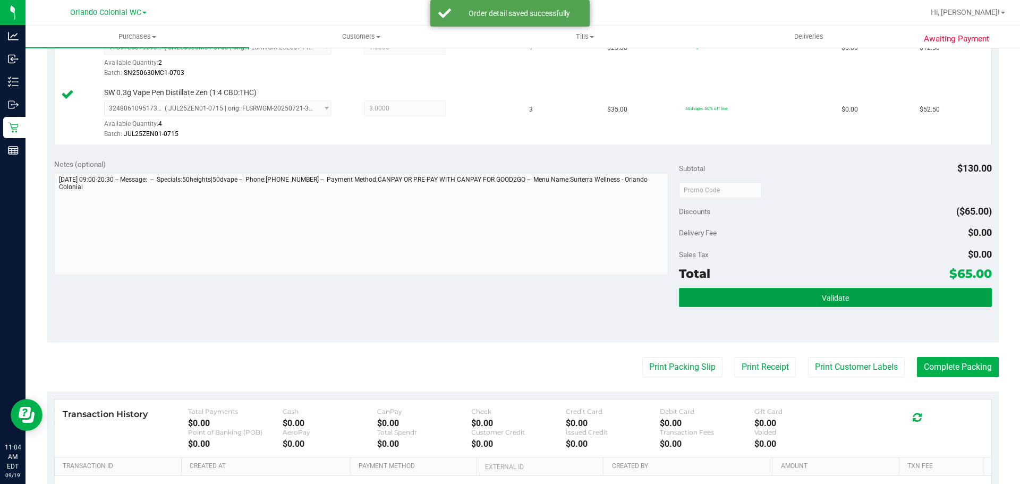
click at [757, 301] on button "Validate" at bounding box center [835, 297] width 312 height 19
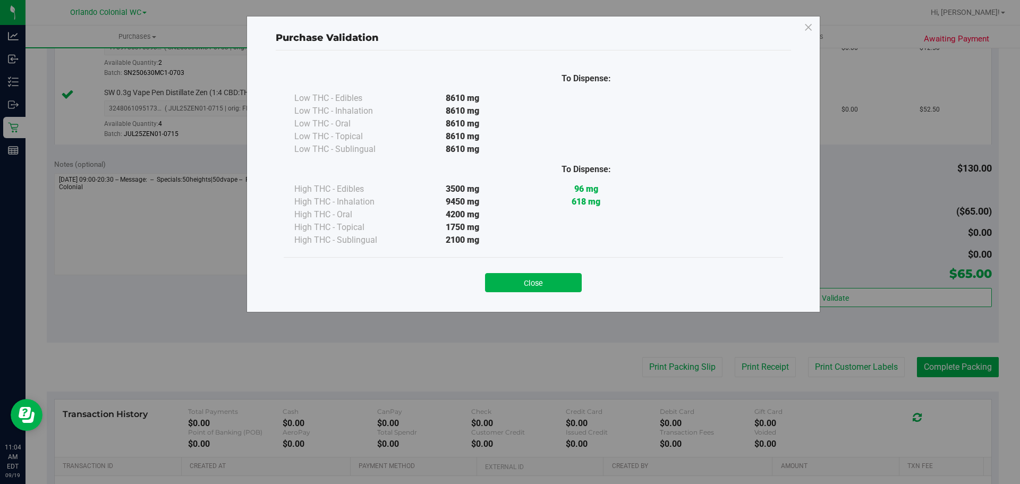
click at [544, 278] on button "Close" at bounding box center [533, 282] width 97 height 19
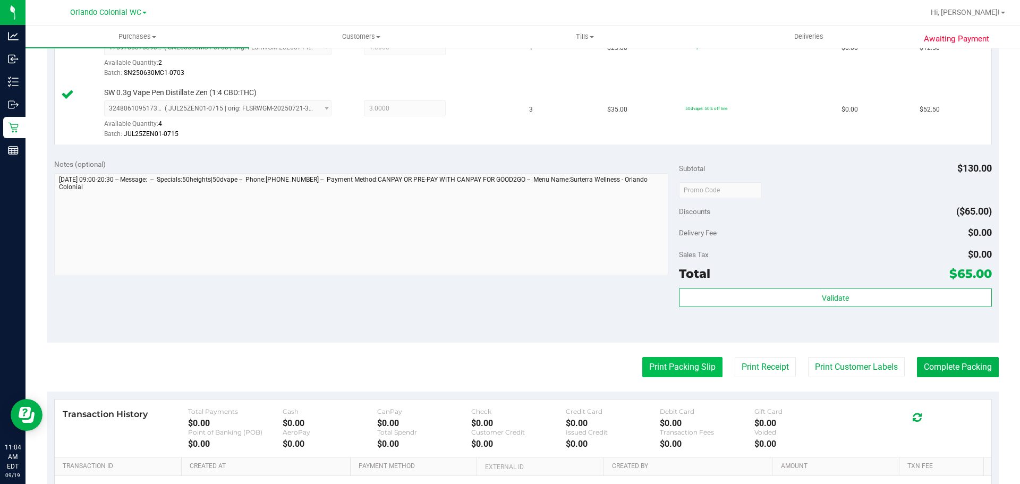
click at [699, 368] on button "Print Packing Slip" at bounding box center [682, 367] width 80 height 20
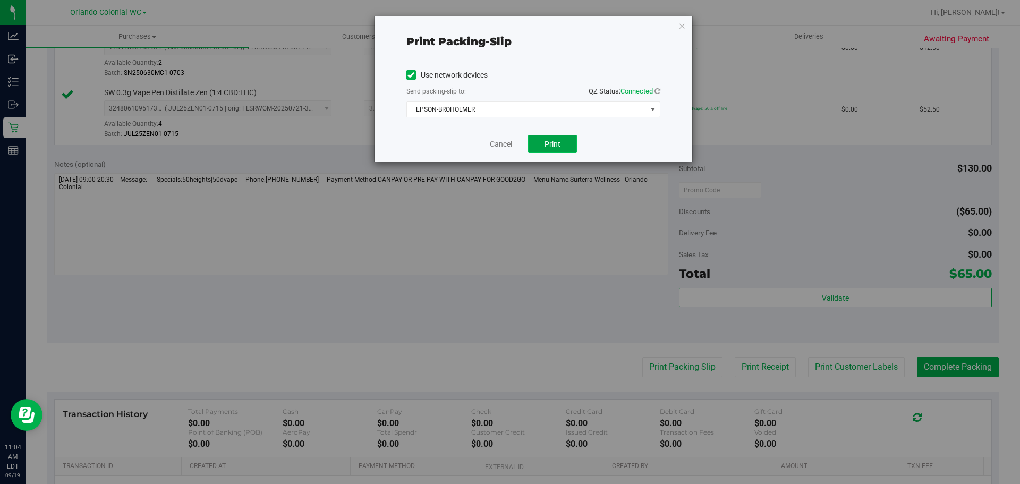
click at [563, 142] on button "Print" at bounding box center [552, 144] width 49 height 18
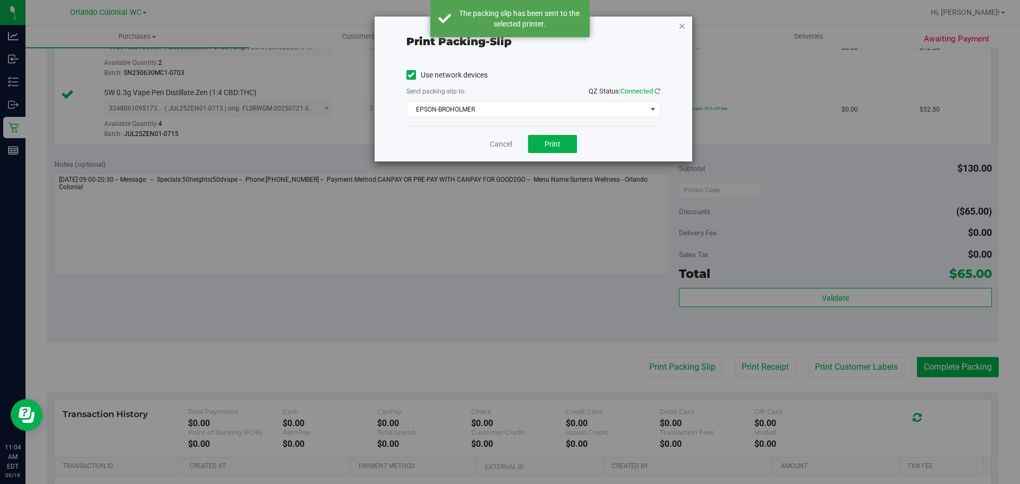
click at [683, 24] on icon "button" at bounding box center [682, 25] width 7 height 13
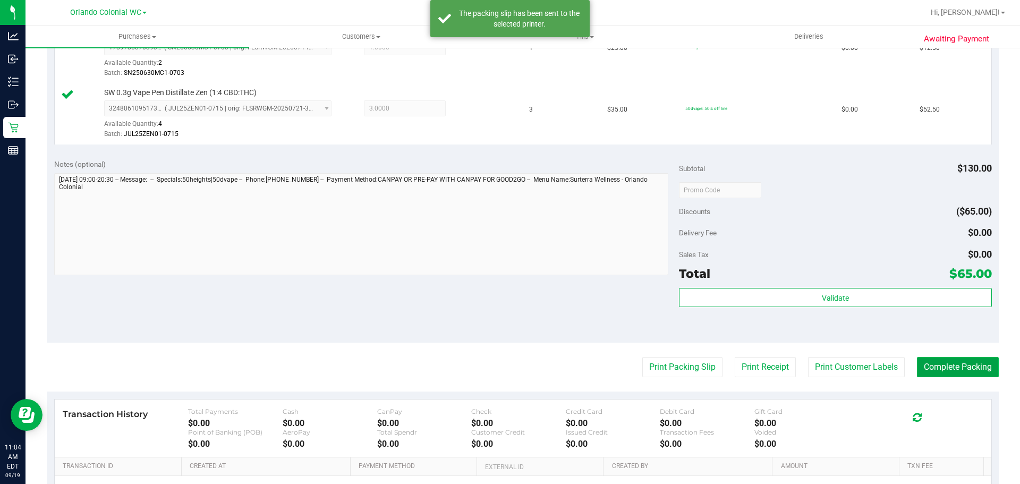
click at [961, 363] on button "Complete Packing" at bounding box center [958, 367] width 82 height 20
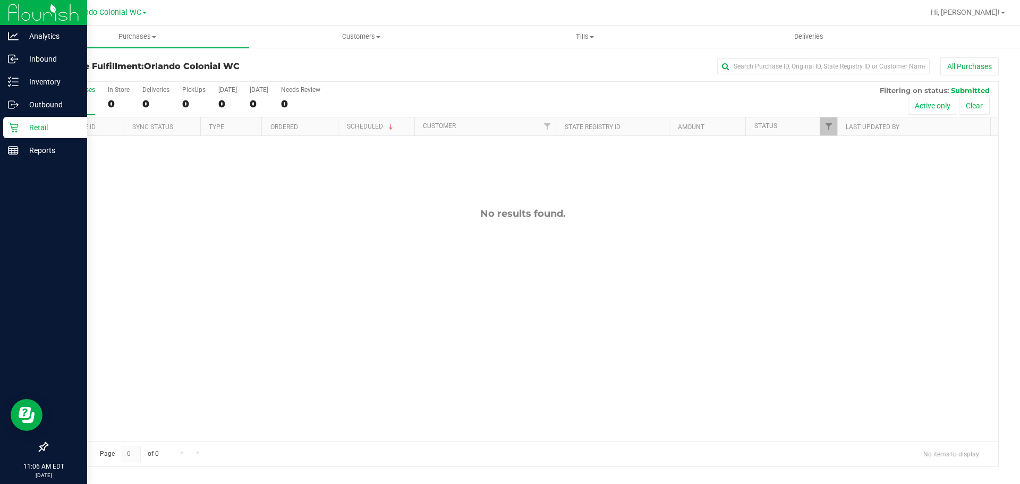
click at [18, 132] on icon at bounding box center [13, 127] width 11 height 11
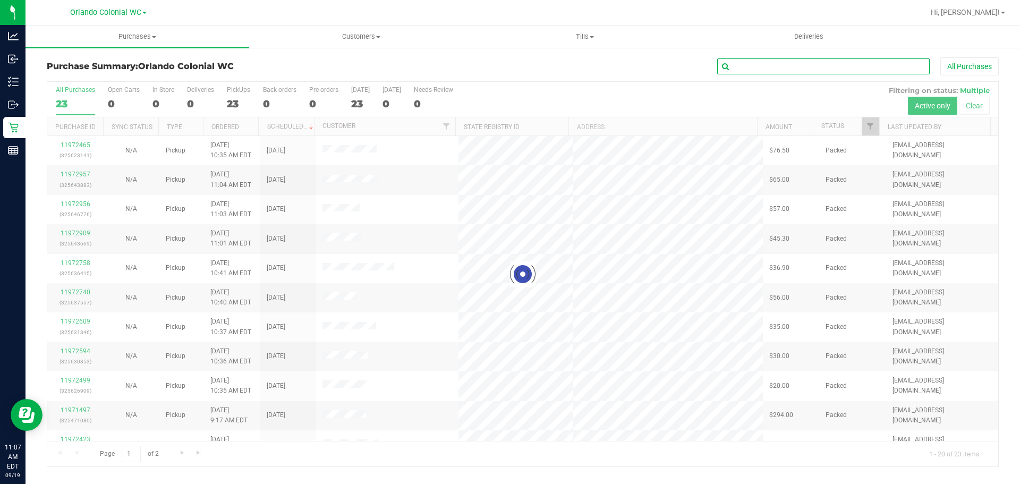
click at [784, 70] on input "text" at bounding box center [823, 66] width 213 height 16
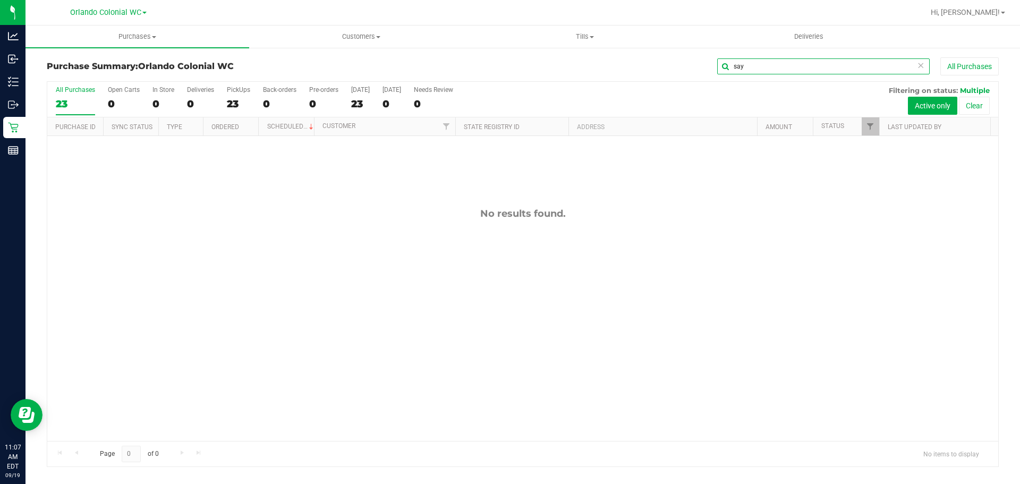
type input "say"
click at [980, 106] on button "Clear" at bounding box center [974, 106] width 31 height 18
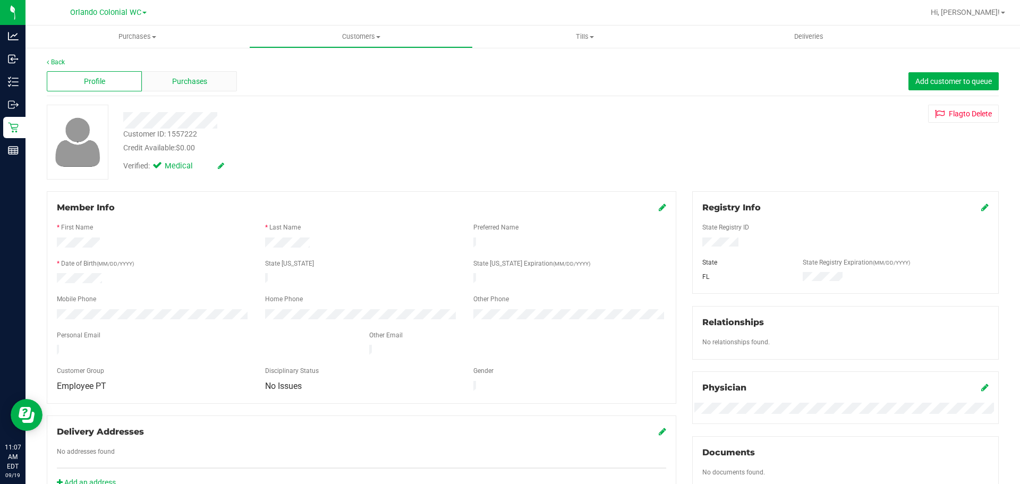
click at [183, 81] on span "Purchases" at bounding box center [189, 81] width 35 height 11
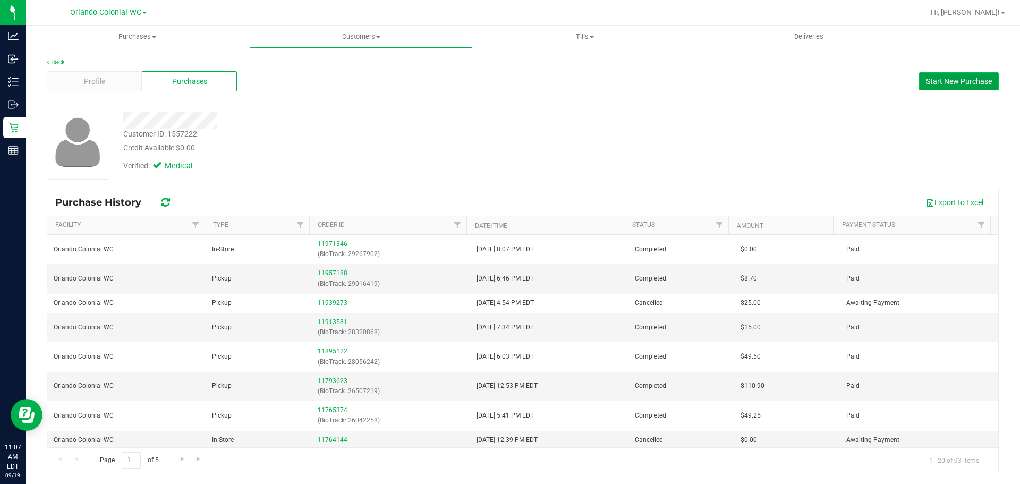
click at [969, 81] on span "Start New Purchase" at bounding box center [959, 81] width 66 height 9
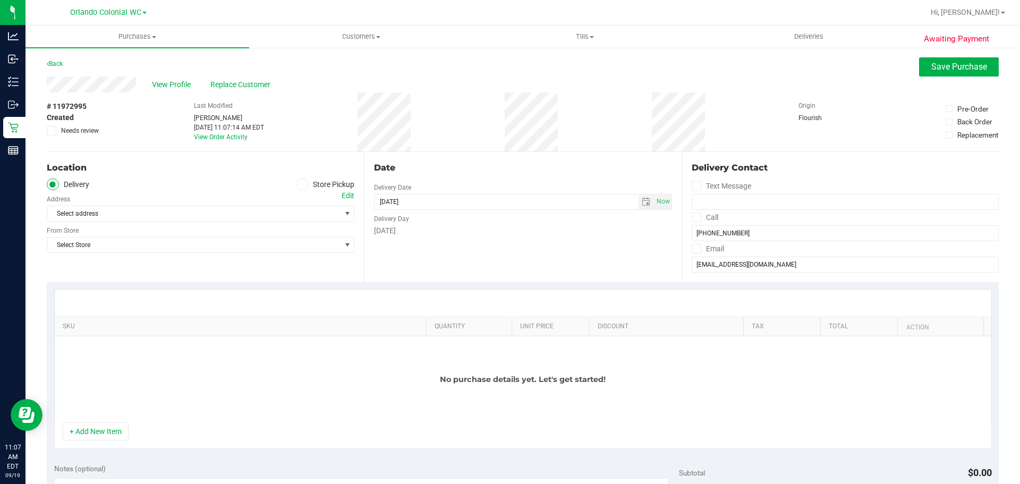
click at [296, 185] on span at bounding box center [302, 185] width 12 height 12
click at [0, 0] on input "Store Pickup" at bounding box center [0, 0] width 0 height 0
click at [317, 217] on span "Select Store" at bounding box center [193, 213] width 293 height 15
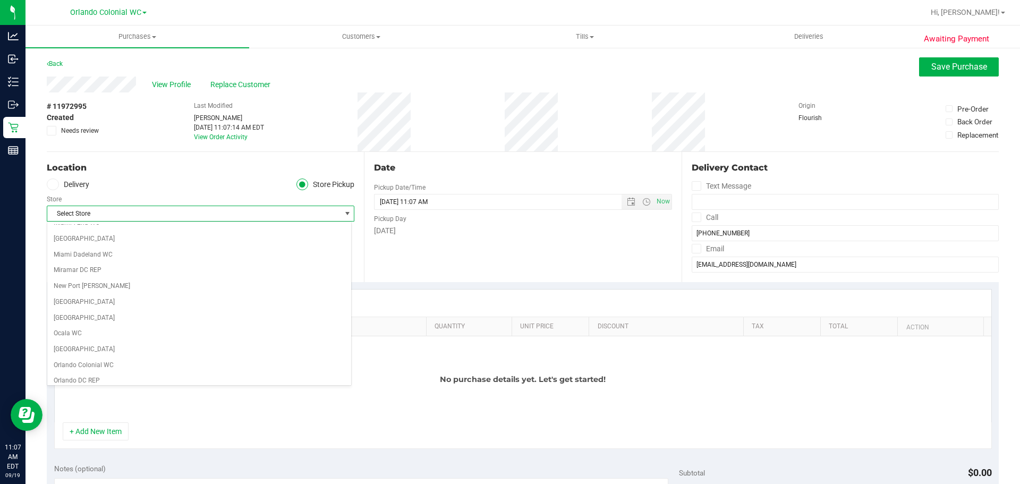
scroll to position [478, 0]
click at [130, 256] on li "Orlando Colonial WC" at bounding box center [199, 259] width 304 height 16
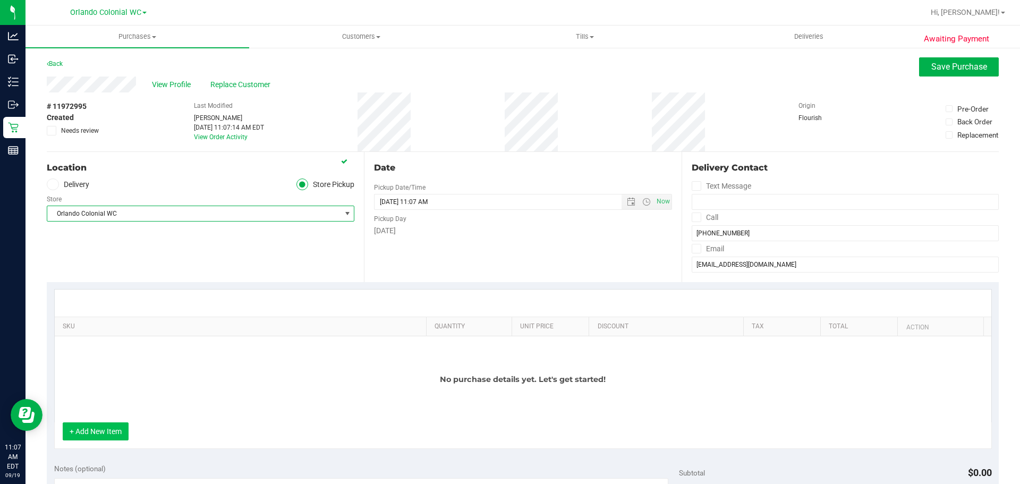
click at [111, 429] on button "+ Add New Item" at bounding box center [96, 431] width 66 height 18
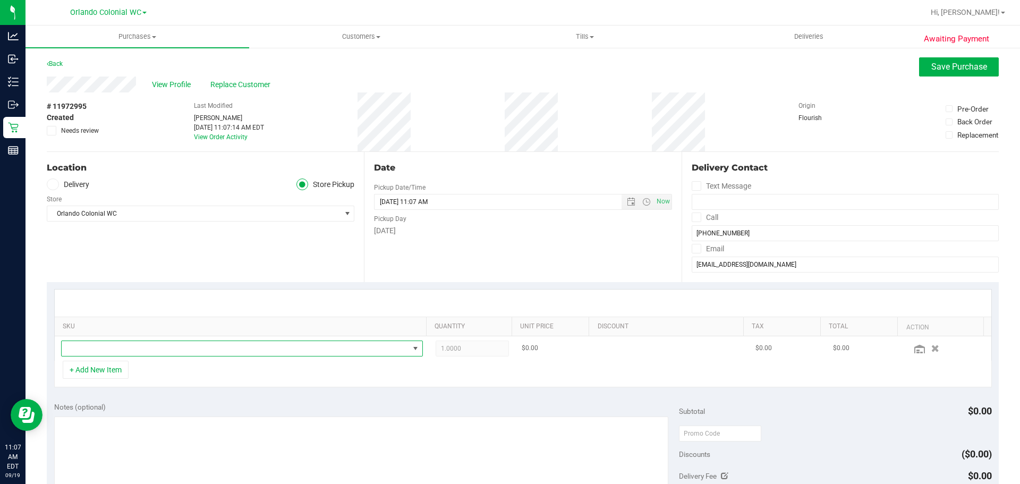
click at [177, 344] on span "NO DATA FOUND" at bounding box center [235, 348] width 347 height 15
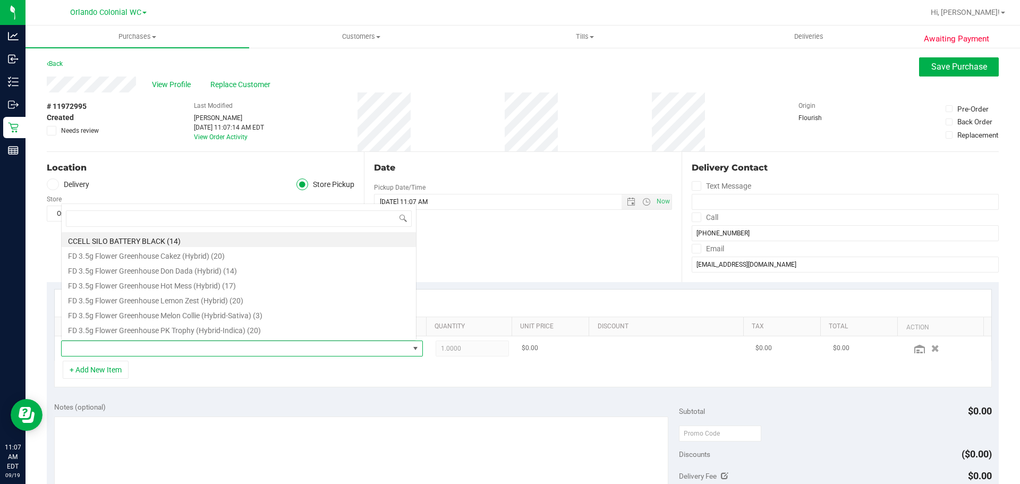
scroll to position [16, 352]
type input "aft"
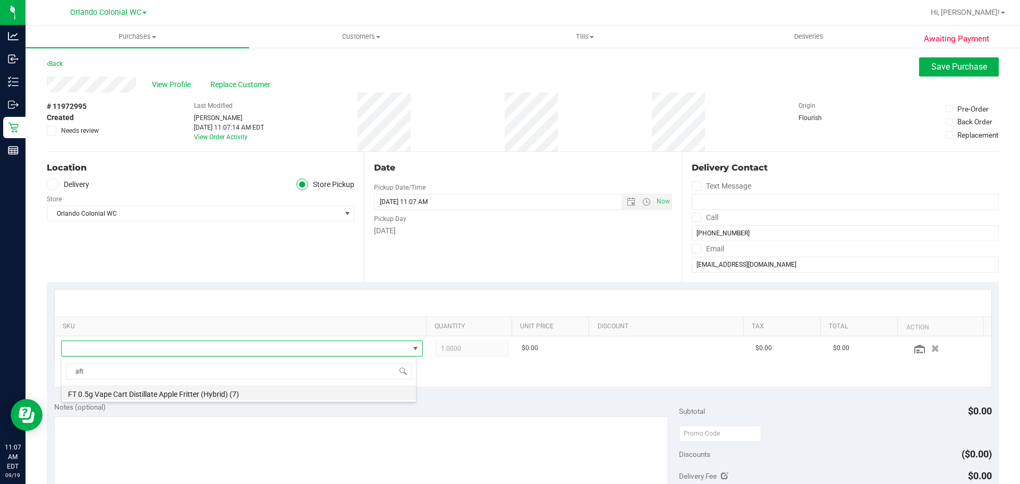
click at [232, 396] on li "FT 0.5g Vape Cart Distillate Apple Fritter (Hybrid) (7)" at bounding box center [239, 392] width 354 height 15
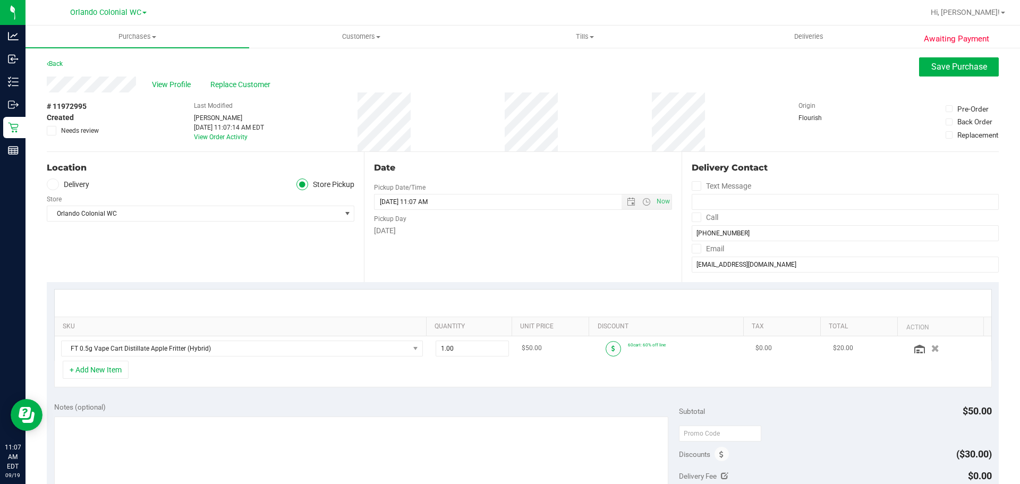
click at [606, 350] on span at bounding box center [613, 348] width 15 height 15
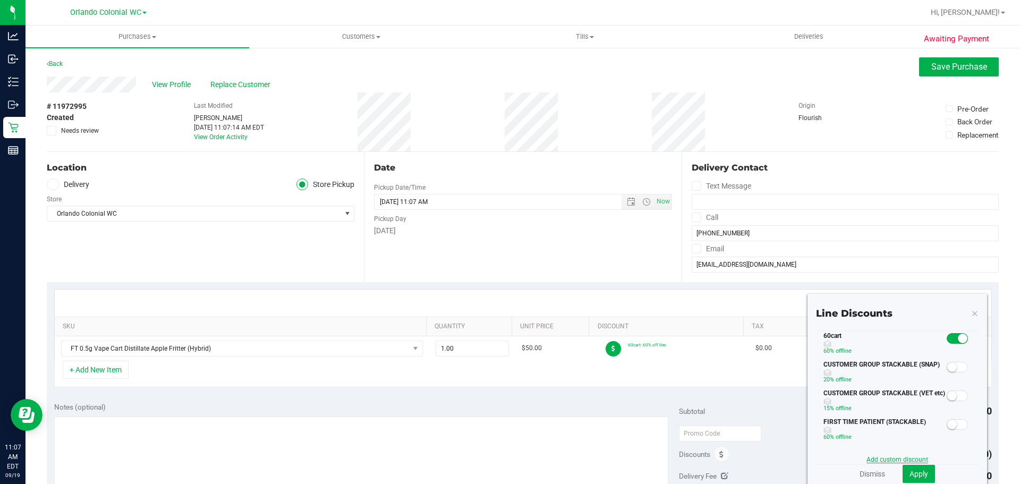
click at [897, 460] on link "Add custom discount" at bounding box center [898, 459] width 62 height 7
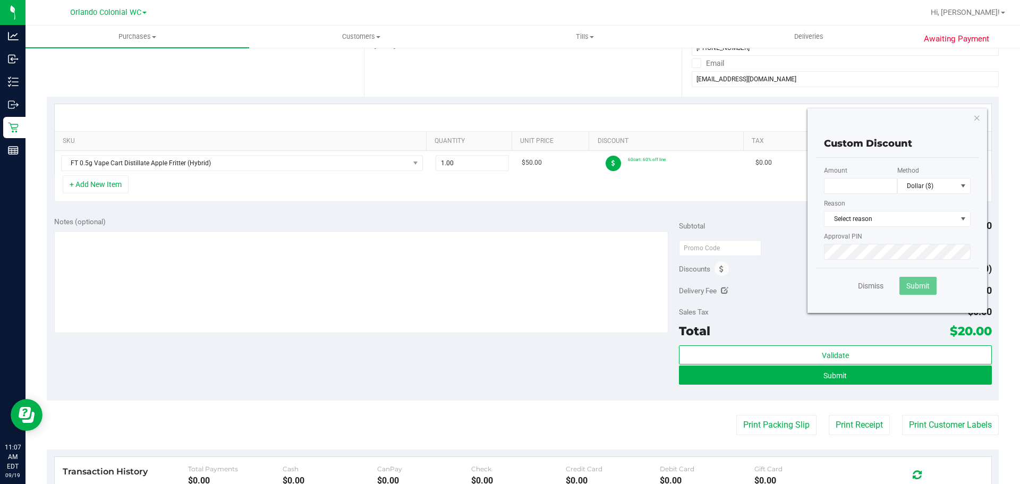
scroll to position [159, 0]
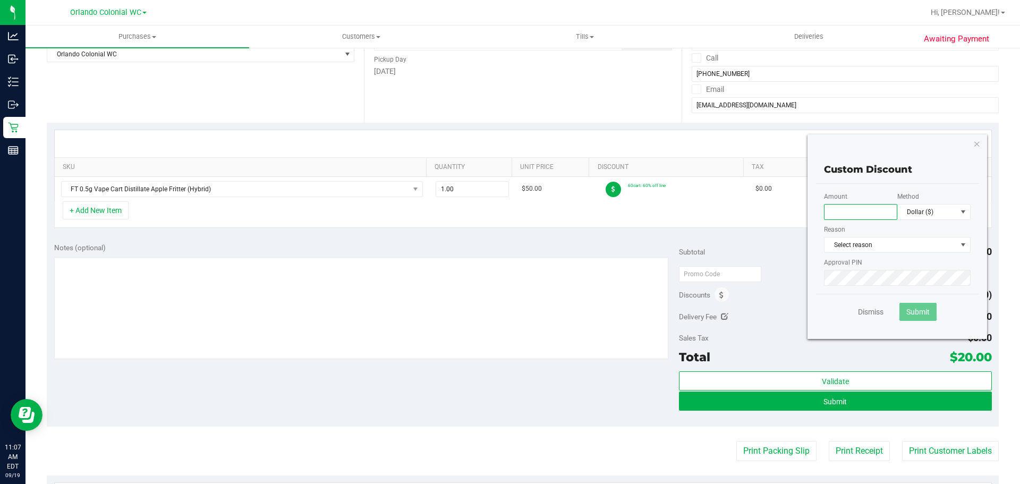
click at [861, 219] on input "text" at bounding box center [860, 212] width 73 height 16
type input "15.00"
click at [884, 239] on span "Select reason" at bounding box center [891, 245] width 132 height 15
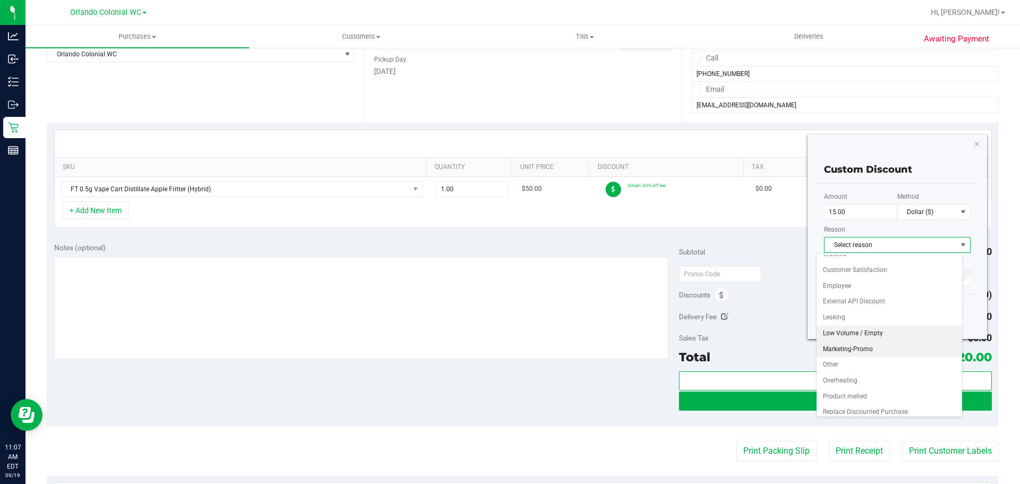
scroll to position [46, 0]
click at [880, 325] on li "Marketing-Promo" at bounding box center [890, 328] width 146 height 16
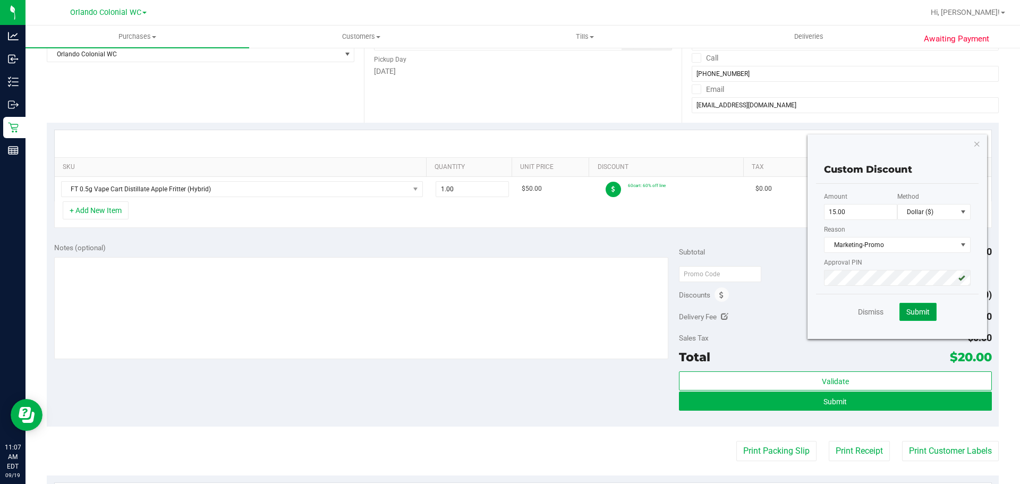
click at [914, 311] on span "Submit" at bounding box center [917, 312] width 23 height 9
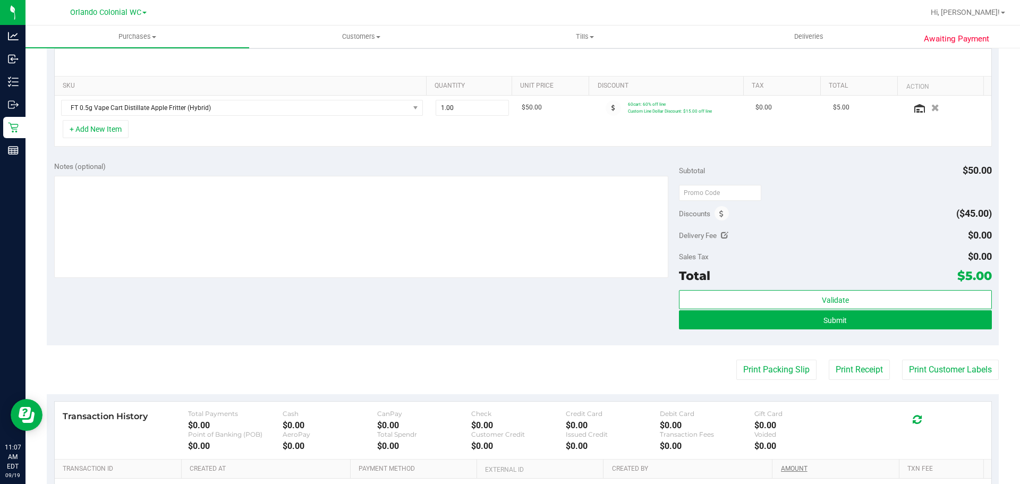
scroll to position [370, 0]
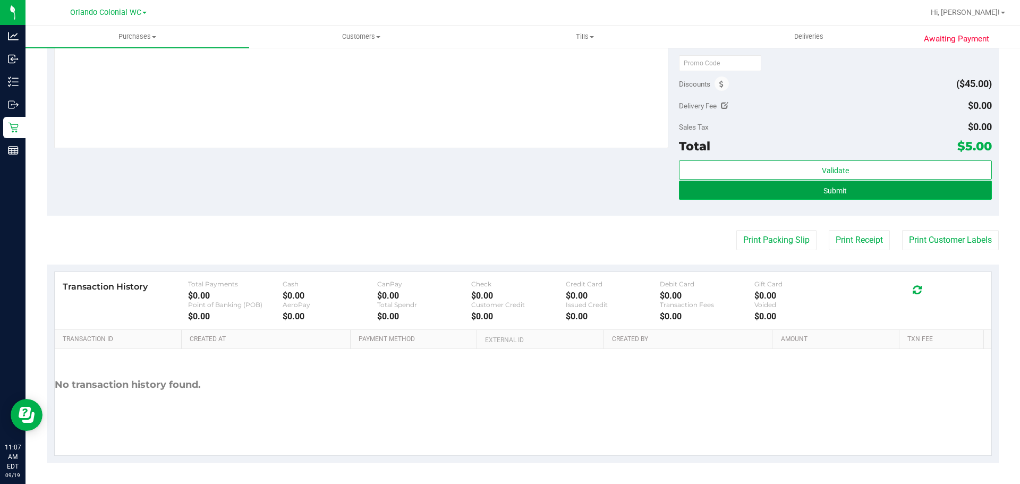
click at [810, 199] on button "Submit" at bounding box center [835, 190] width 312 height 19
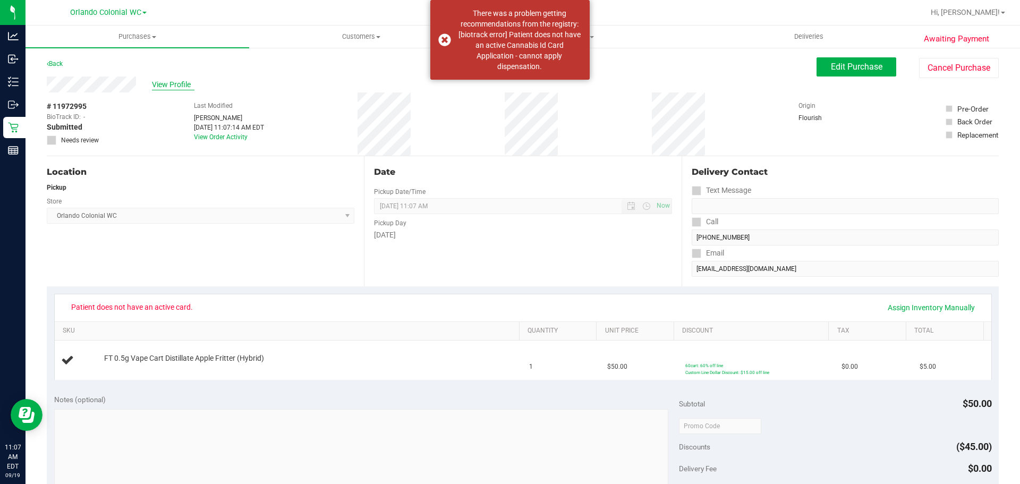
click at [176, 84] on span "View Profile" at bounding box center [173, 84] width 43 height 11
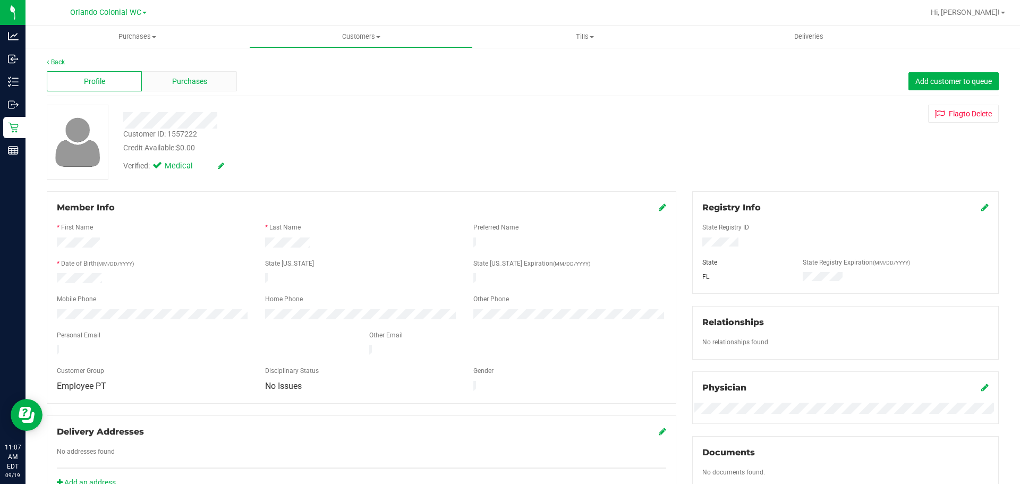
click at [199, 79] on span "Purchases" at bounding box center [189, 81] width 35 height 11
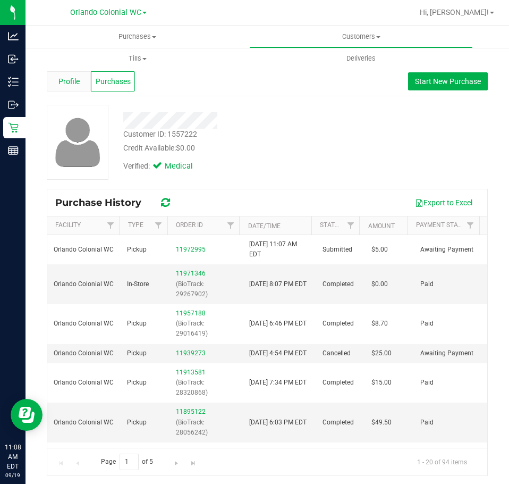
click at [71, 80] on span "Profile" at bounding box center [68, 81] width 21 height 11
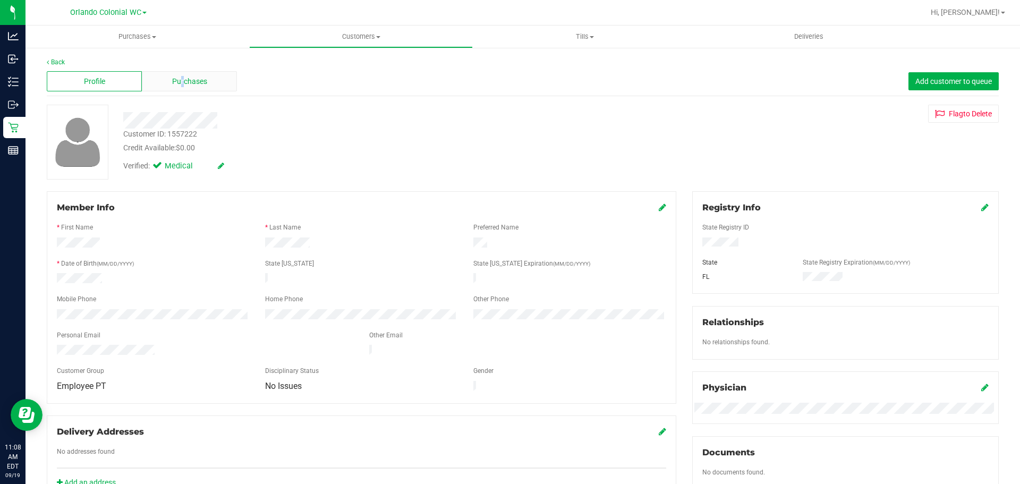
click at [182, 79] on span "Purchases" at bounding box center [189, 81] width 35 height 11
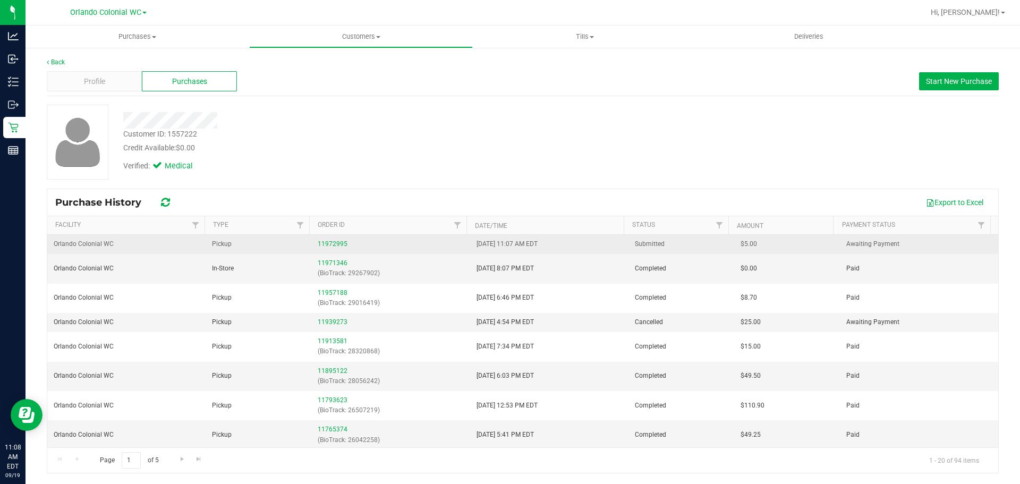
click at [334, 240] on div "11972995" at bounding box center [391, 244] width 146 height 10
click at [336, 245] on link "11972995" at bounding box center [333, 243] width 30 height 7
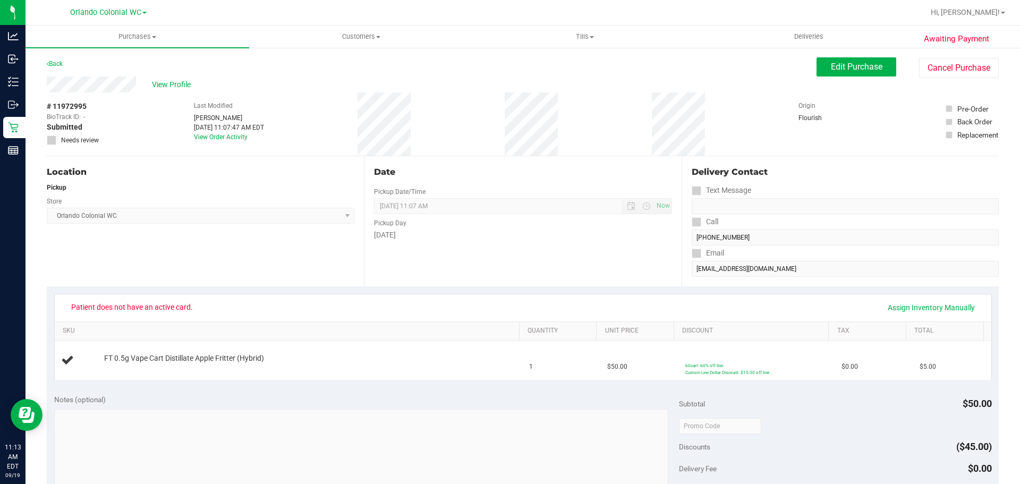
click at [58, 67] on div "Back" at bounding box center [55, 63] width 16 height 13
click at [59, 63] on link "Back" at bounding box center [55, 63] width 16 height 7
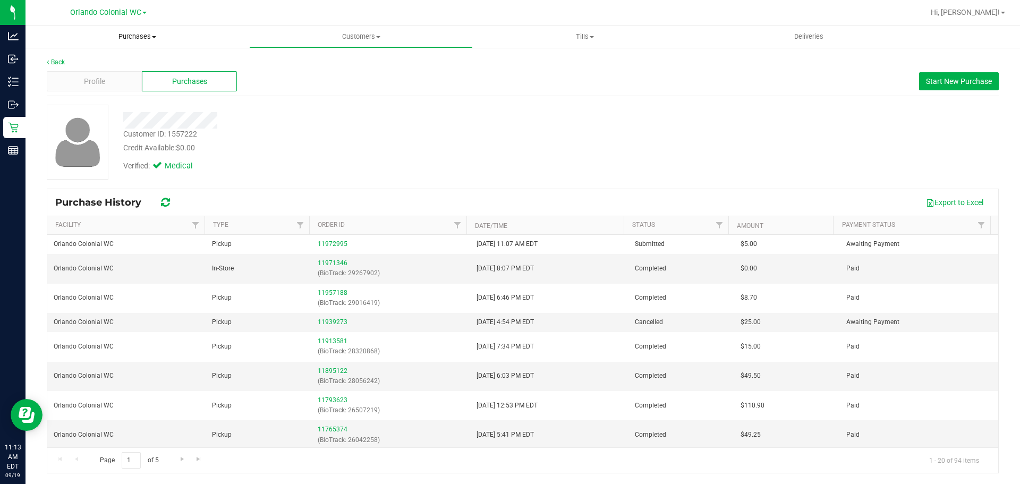
click at [134, 38] on span "Purchases" at bounding box center [138, 37] width 224 height 10
click at [117, 77] on li "Fulfillment" at bounding box center [138, 77] width 224 height 13
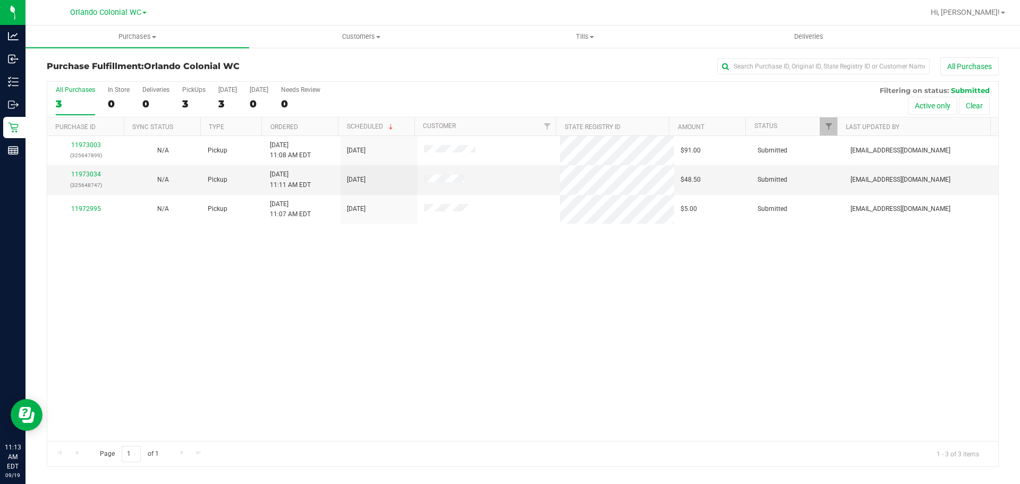
click at [610, 311] on div "11973003 (325647899) N/A Pickup 9/19/2025 11:08 AM EDT 9/19/2025 $91.00 Submitt…" at bounding box center [522, 288] width 951 height 305
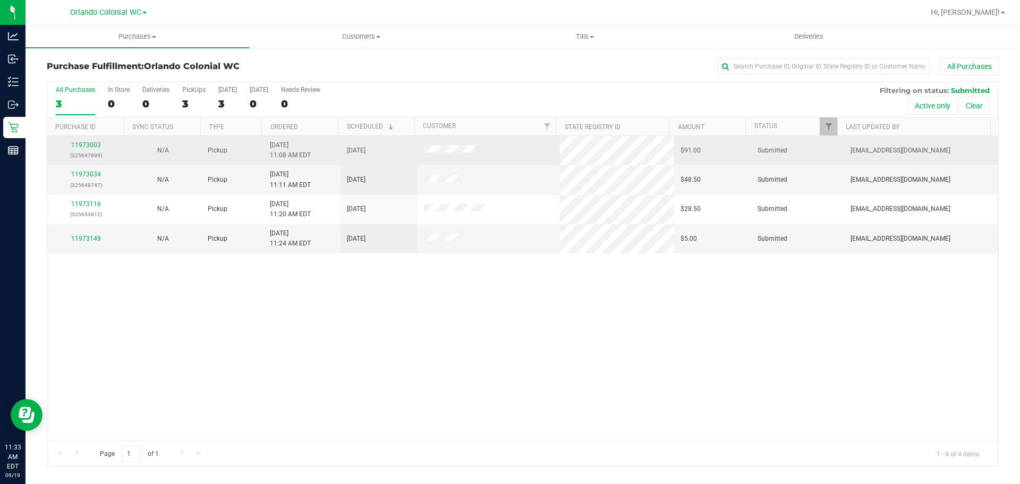
click at [91, 141] on div "11973003 (325647899)" at bounding box center [86, 150] width 64 height 20
click at [91, 145] on link "11973003" at bounding box center [86, 144] width 30 height 7
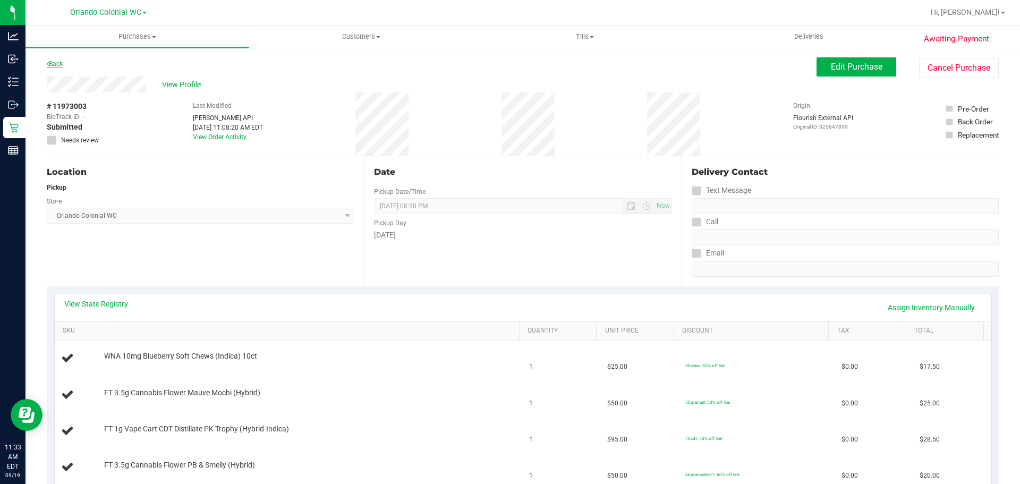
click at [57, 63] on link "Back" at bounding box center [55, 63] width 16 height 7
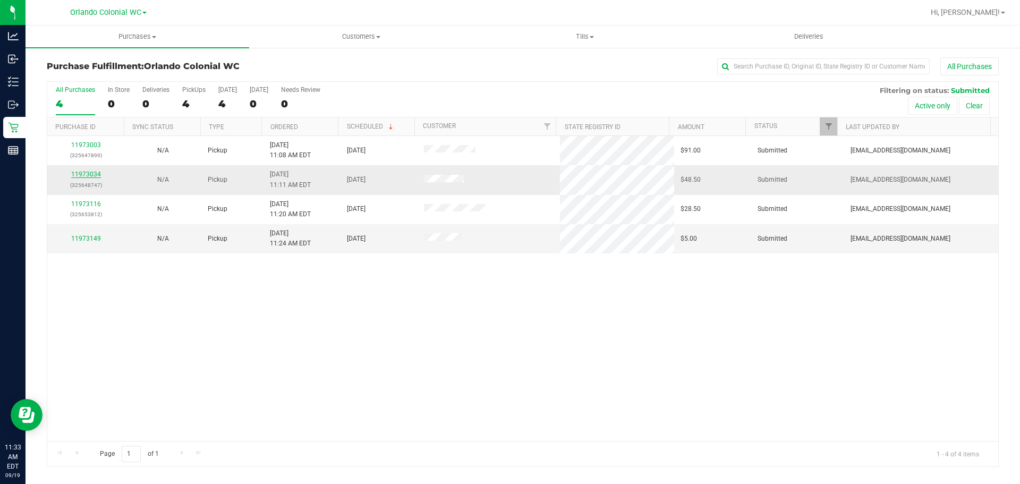
click at [95, 176] on link "11973034" at bounding box center [86, 174] width 30 height 7
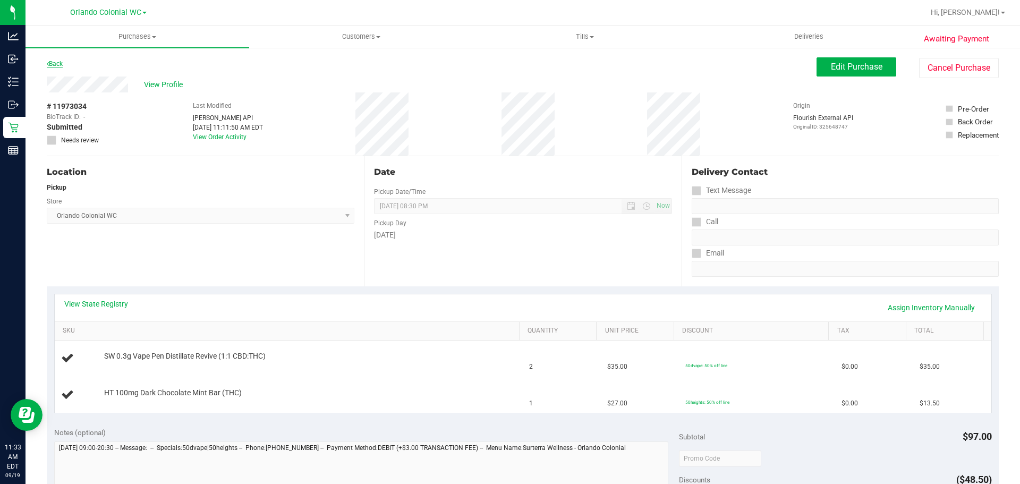
click at [50, 66] on link "Back" at bounding box center [55, 63] width 16 height 7
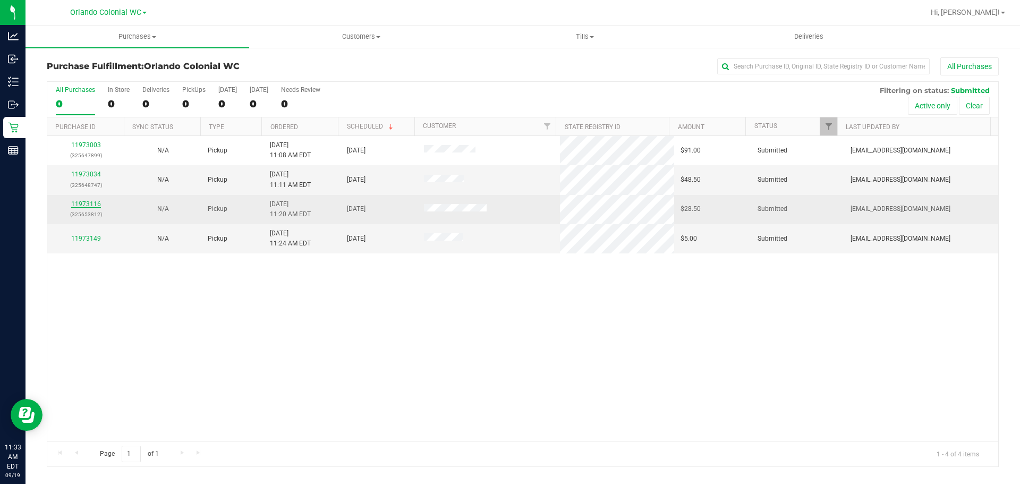
click at [80, 201] on link "11973116" at bounding box center [86, 203] width 30 height 7
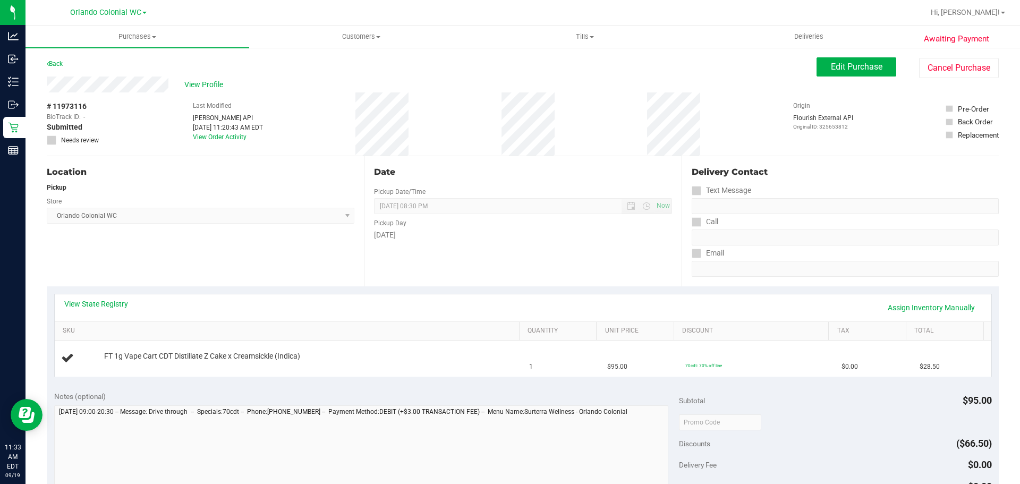
click at [53, 60] on div "Back" at bounding box center [55, 63] width 16 height 13
click at [52, 67] on div "Back" at bounding box center [55, 63] width 16 height 13
click at [58, 66] on link "Back" at bounding box center [55, 63] width 16 height 7
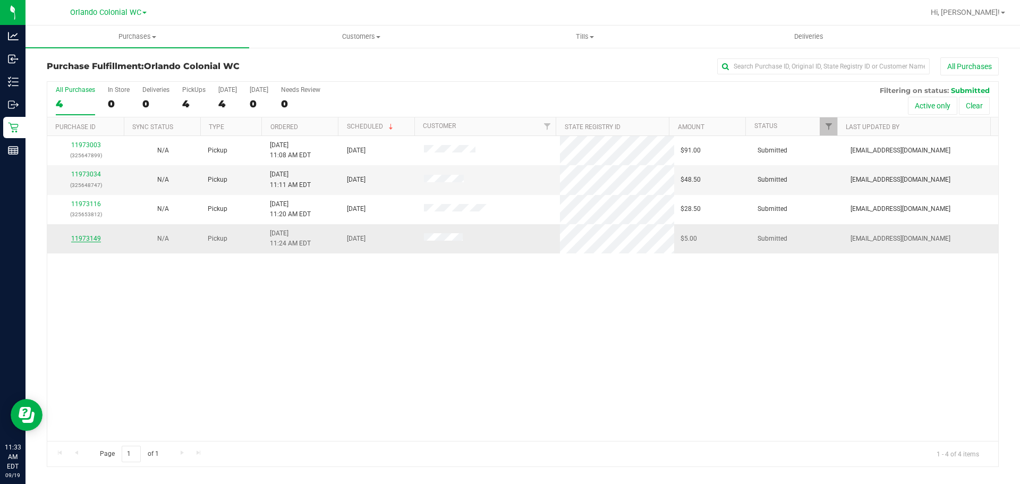
click at [77, 238] on link "11973149" at bounding box center [86, 238] width 30 height 7
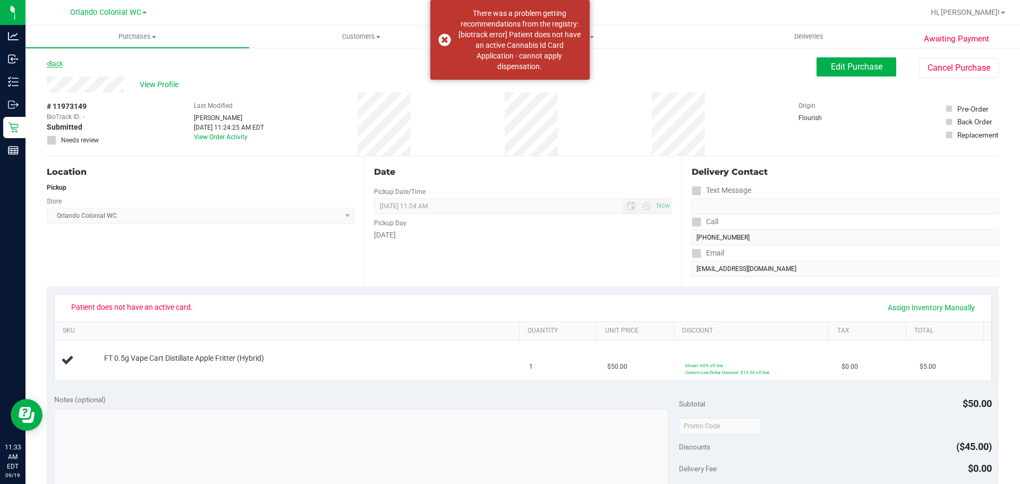
click at [58, 64] on link "Back" at bounding box center [55, 63] width 16 height 7
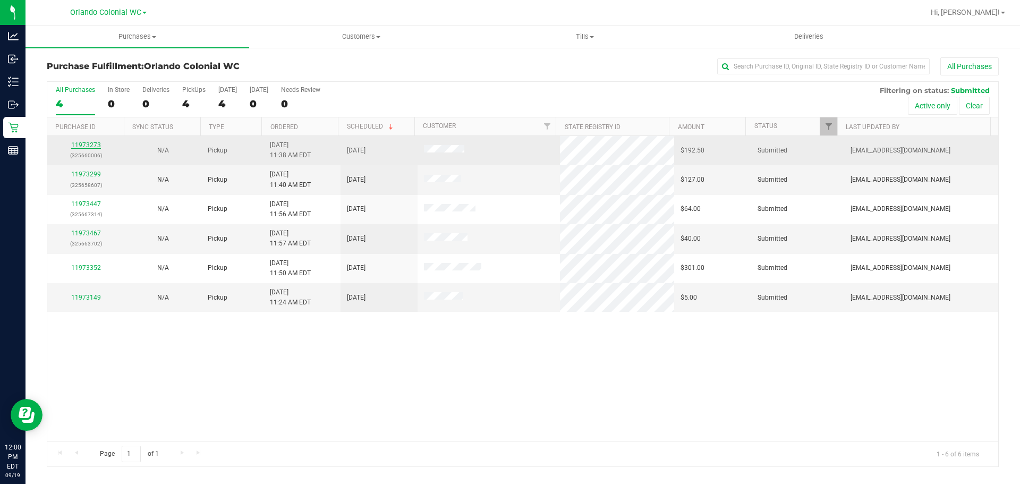
click at [90, 145] on link "11973273" at bounding box center [86, 144] width 30 height 7
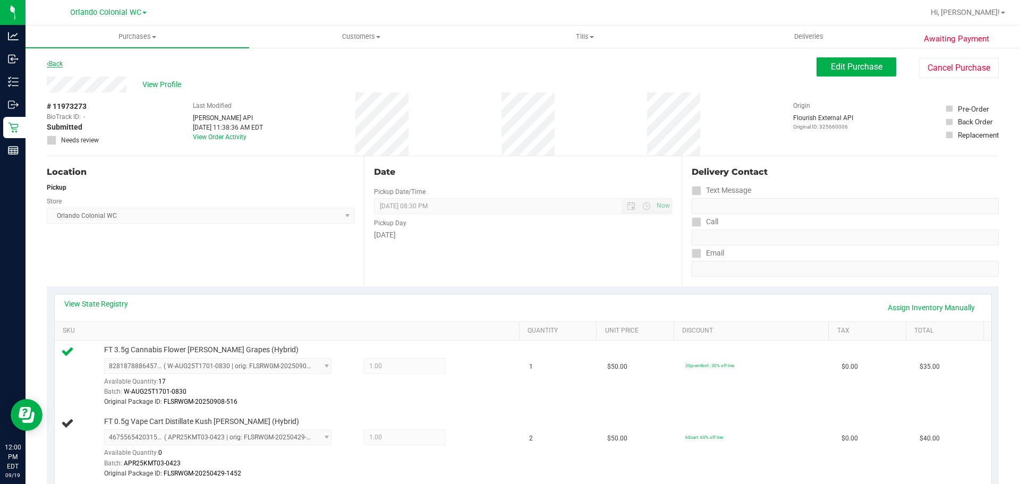
click at [58, 67] on link "Back" at bounding box center [55, 63] width 16 height 7
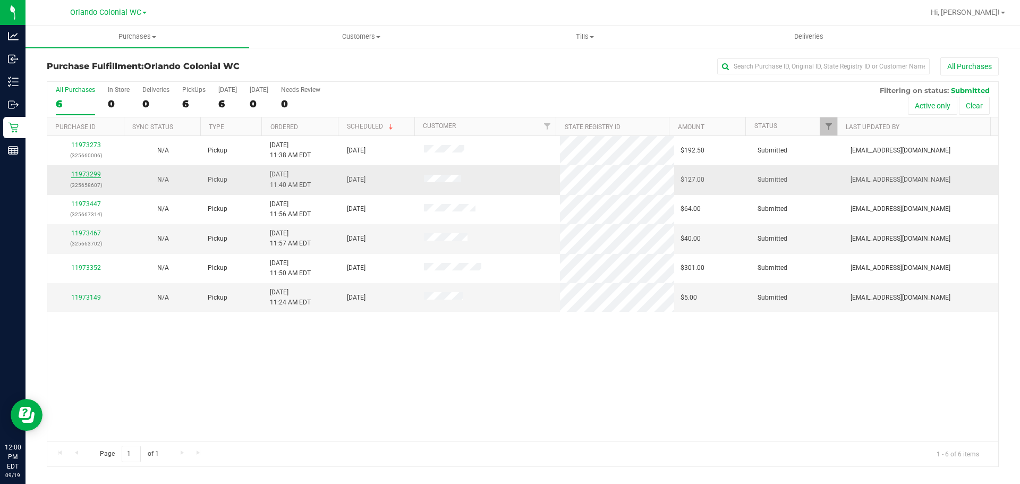
click at [91, 175] on link "11973299" at bounding box center [86, 174] width 30 height 7
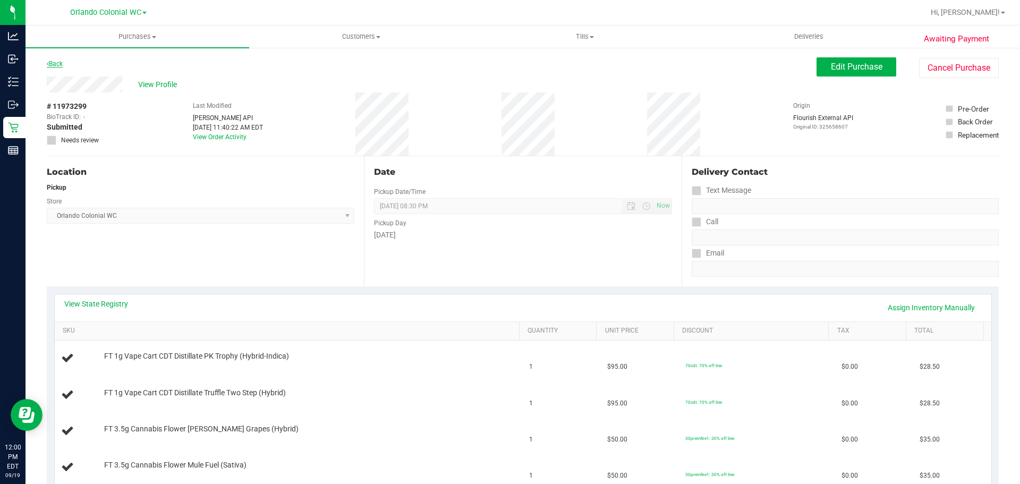
click at [57, 67] on link "Back" at bounding box center [55, 63] width 16 height 7
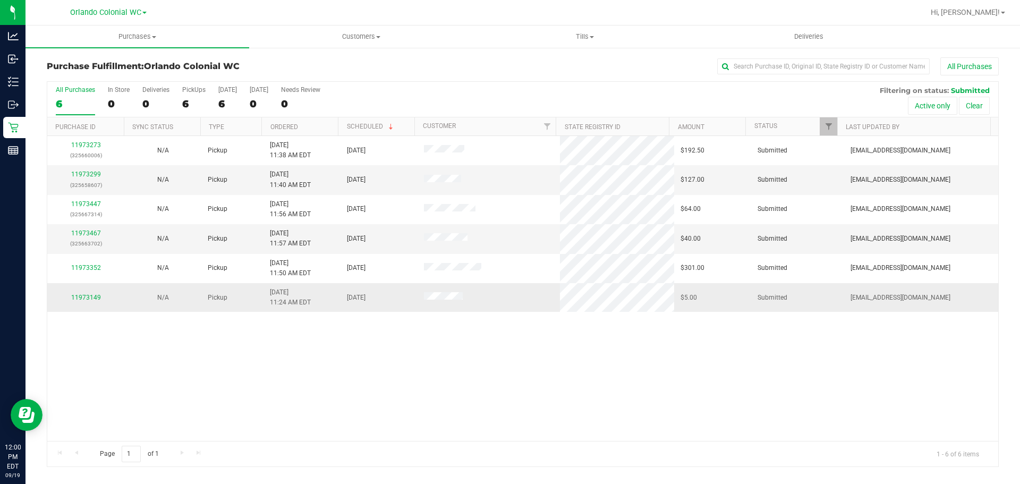
click at [93, 293] on div "11973149" at bounding box center [86, 298] width 64 height 10
click at [95, 296] on link "11973149" at bounding box center [86, 297] width 30 height 7
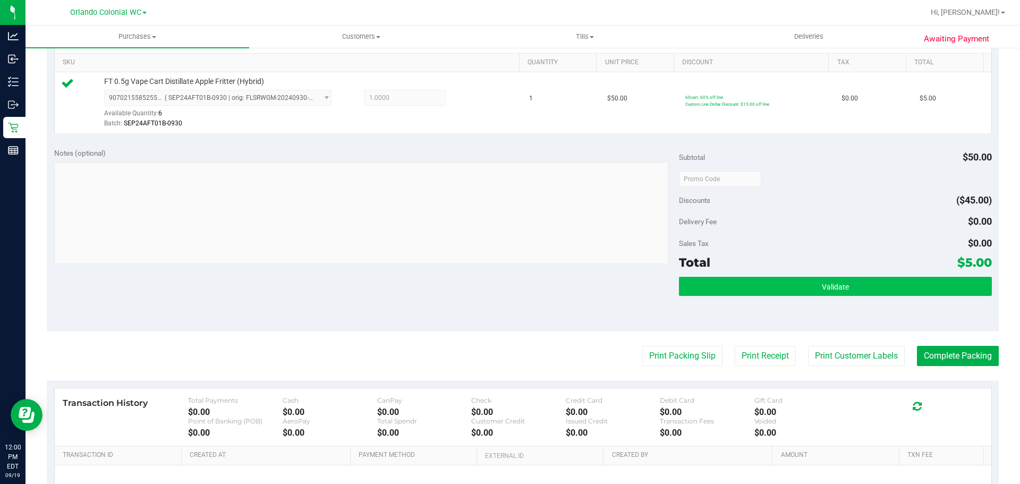
scroll to position [319, 0]
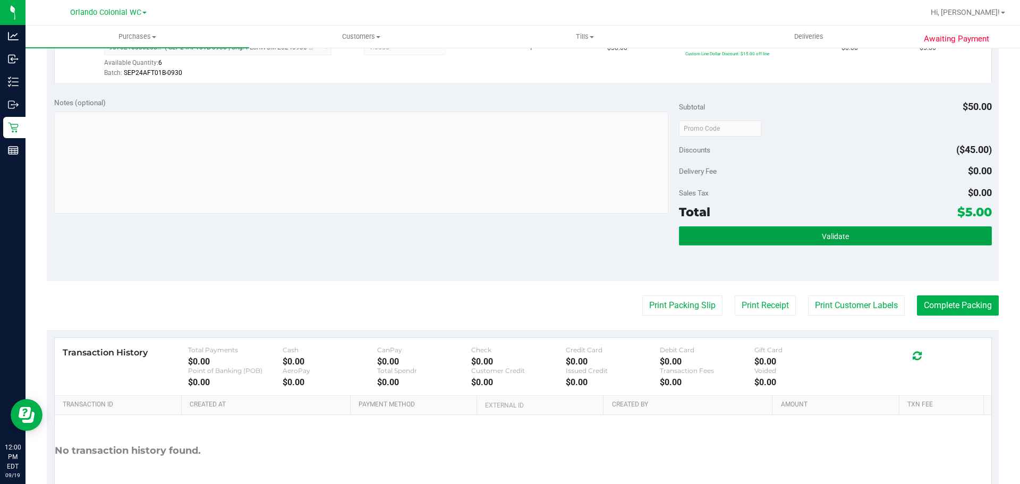
click at [865, 237] on button "Validate" at bounding box center [835, 235] width 312 height 19
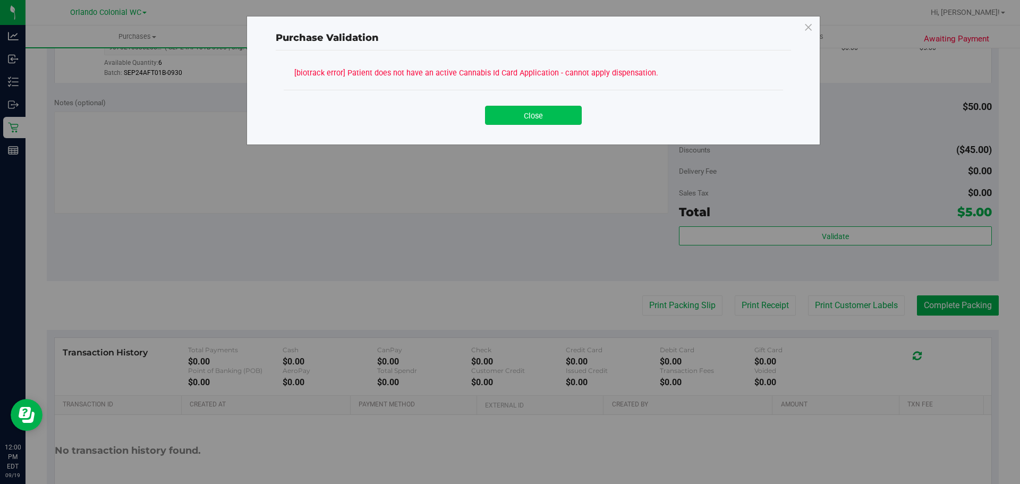
click at [547, 115] on button "Close" at bounding box center [533, 115] width 97 height 19
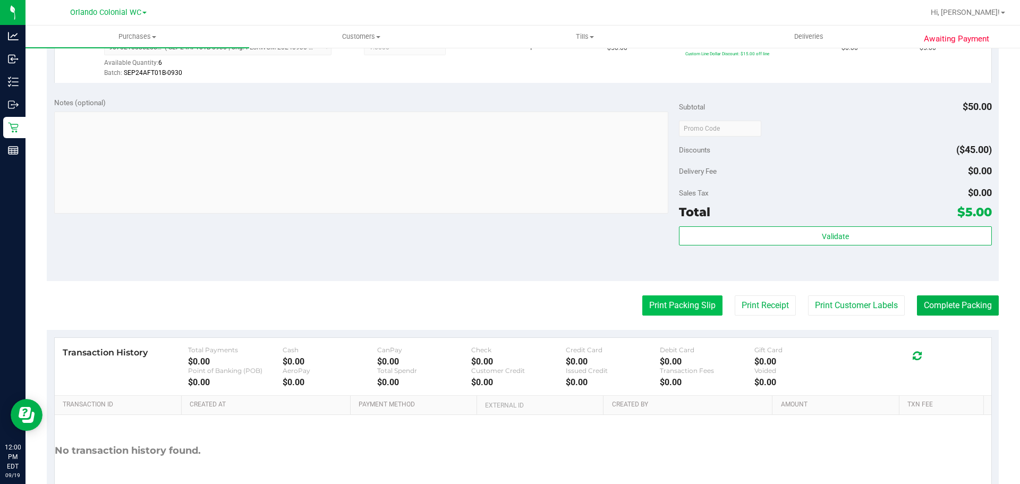
click at [686, 305] on button "Print Packing Slip" at bounding box center [682, 305] width 80 height 20
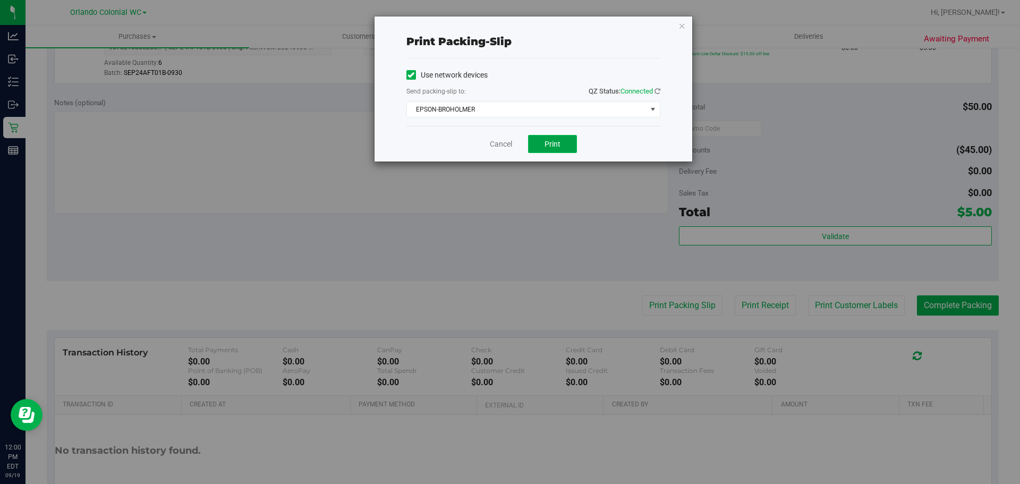
click at [554, 145] on span "Print" at bounding box center [553, 144] width 16 height 9
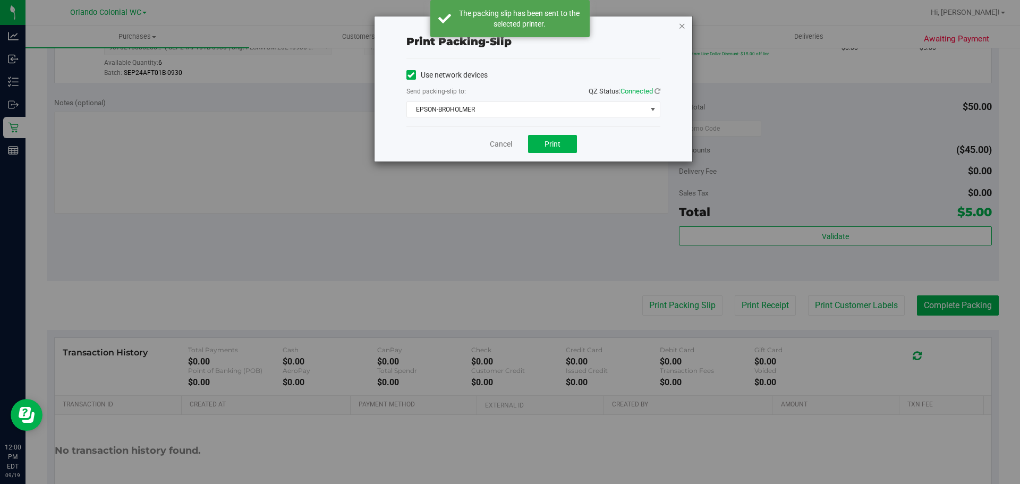
click at [683, 27] on icon "button" at bounding box center [682, 25] width 7 height 13
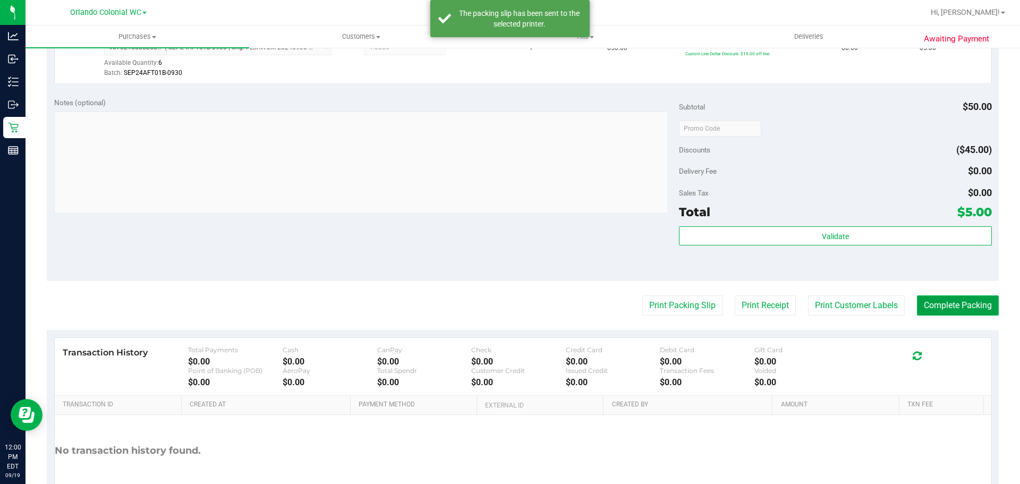
click at [956, 298] on button "Complete Packing" at bounding box center [958, 305] width 82 height 20
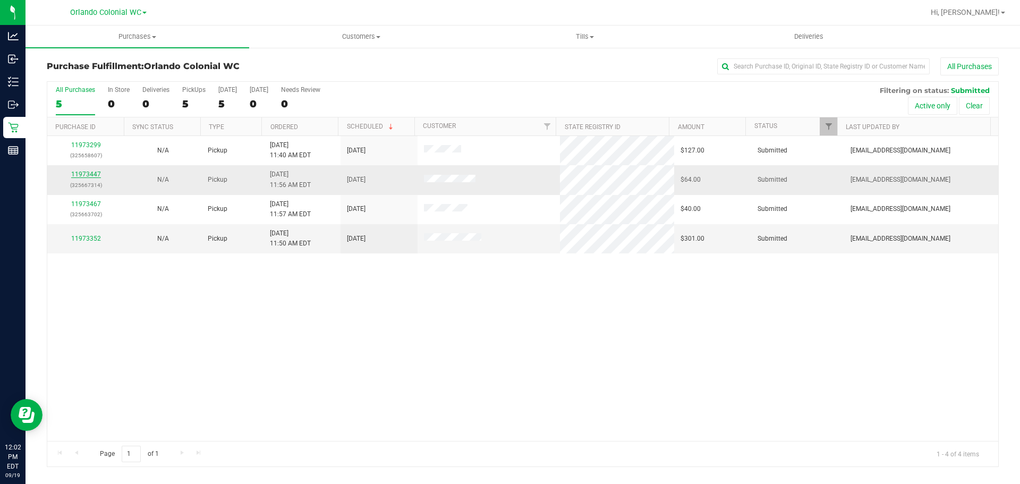
click at [94, 173] on link "11973447" at bounding box center [86, 174] width 30 height 7
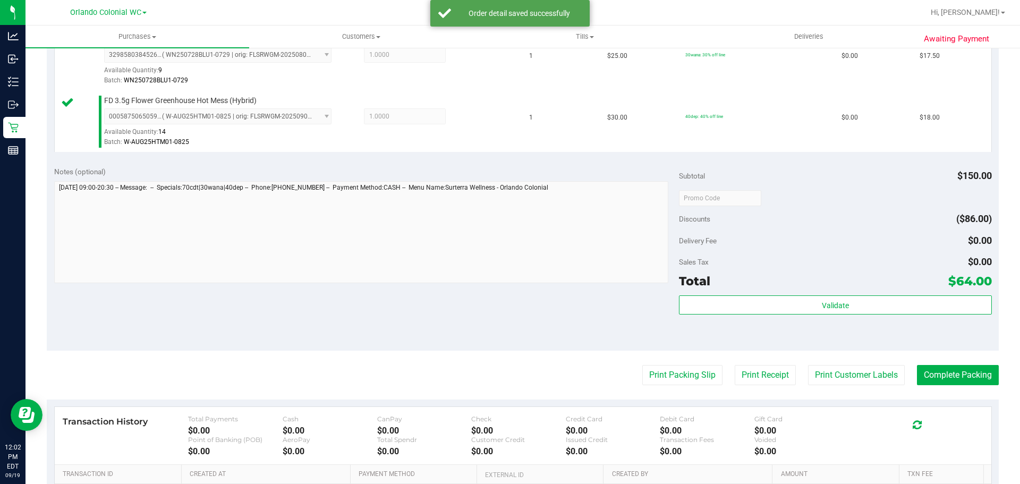
scroll to position [478, 0]
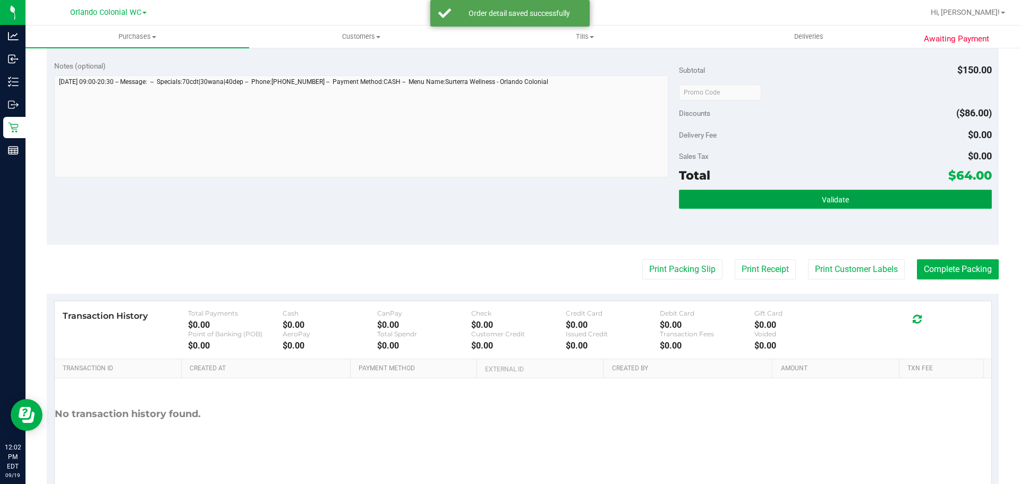
click at [725, 197] on button "Validate" at bounding box center [835, 199] width 312 height 19
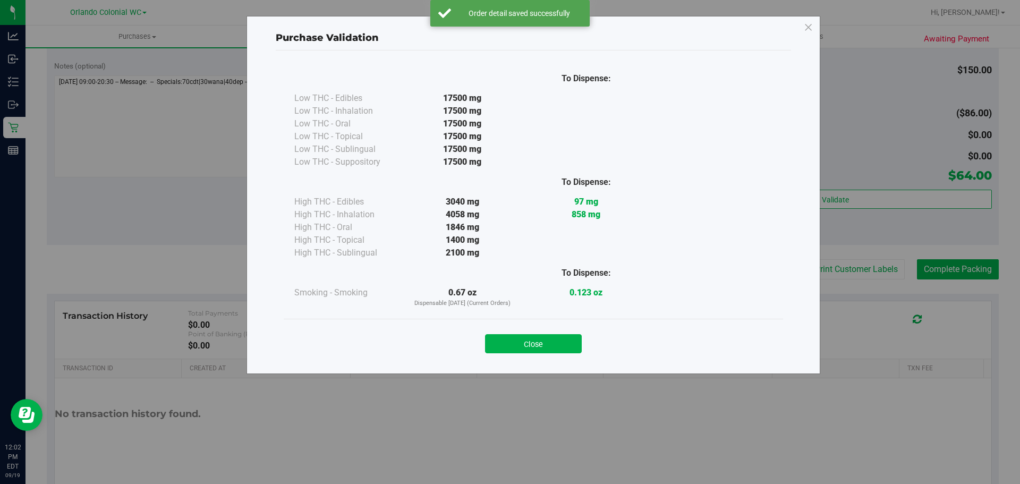
click at [566, 333] on div "Close" at bounding box center [534, 340] width 484 height 27
click at [567, 334] on button "Close" at bounding box center [533, 343] width 97 height 19
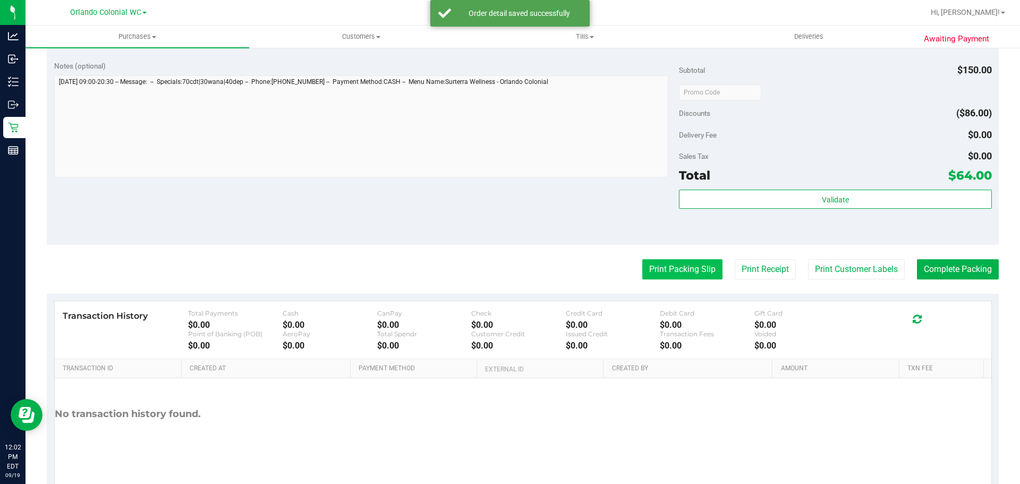
click at [664, 268] on button "Print Packing Slip" at bounding box center [682, 269] width 80 height 20
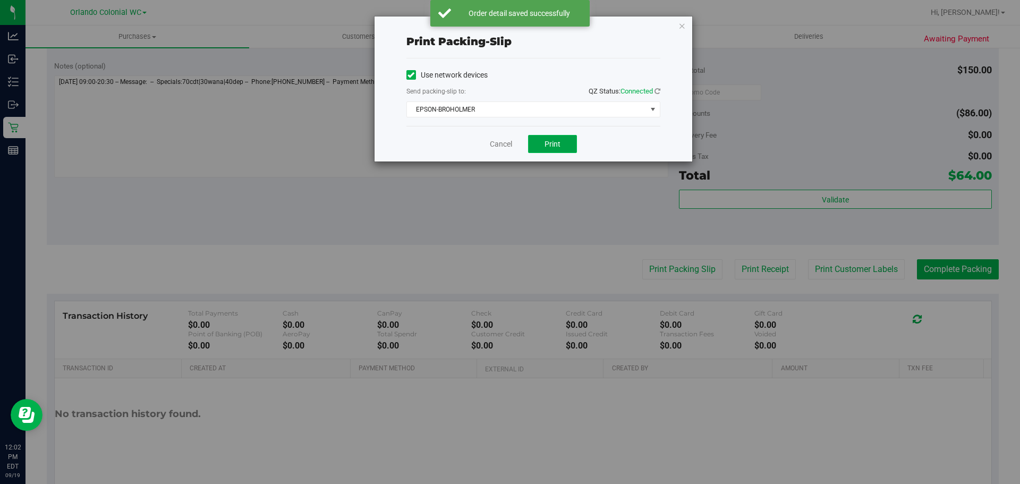
click at [552, 146] on span "Print" at bounding box center [553, 144] width 16 height 9
click at [683, 26] on icon "button" at bounding box center [682, 25] width 7 height 13
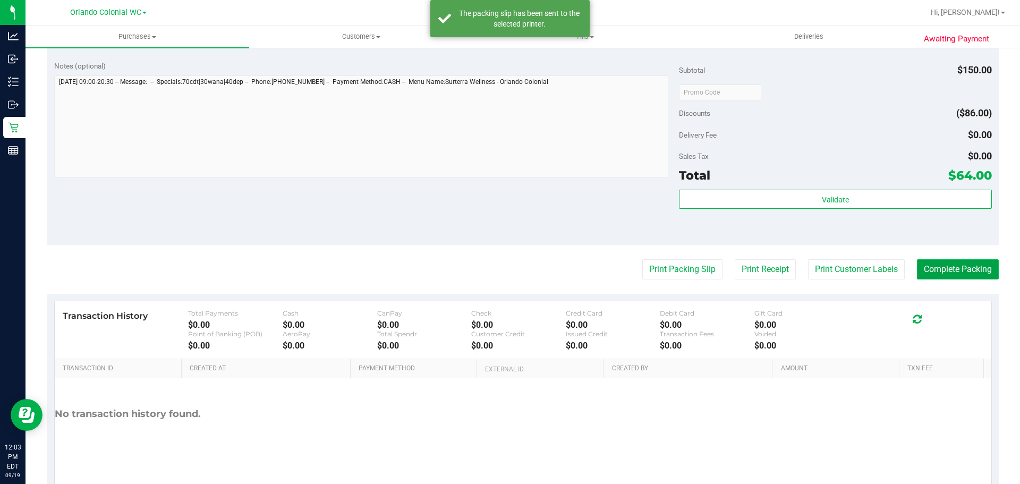
click at [952, 268] on button "Complete Packing" at bounding box center [958, 269] width 82 height 20
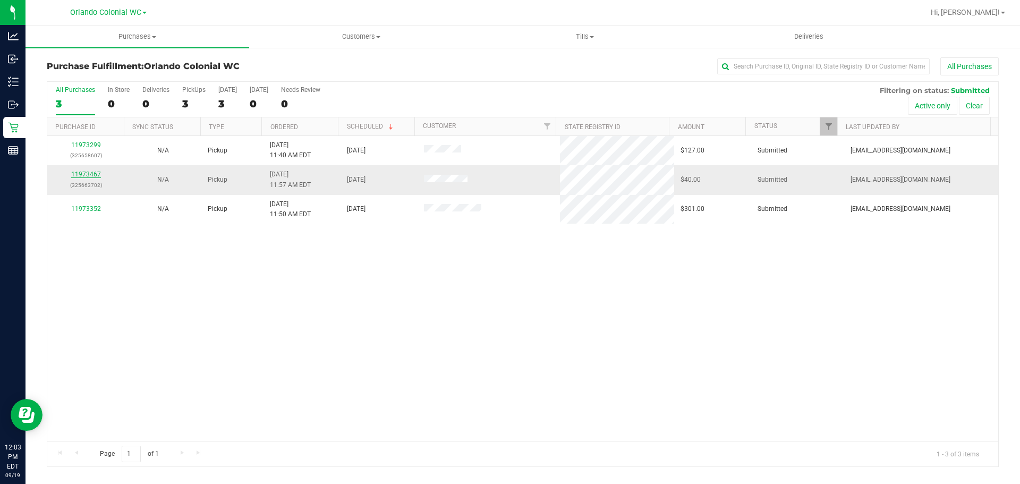
click at [84, 177] on link "11973467" at bounding box center [86, 174] width 30 height 7
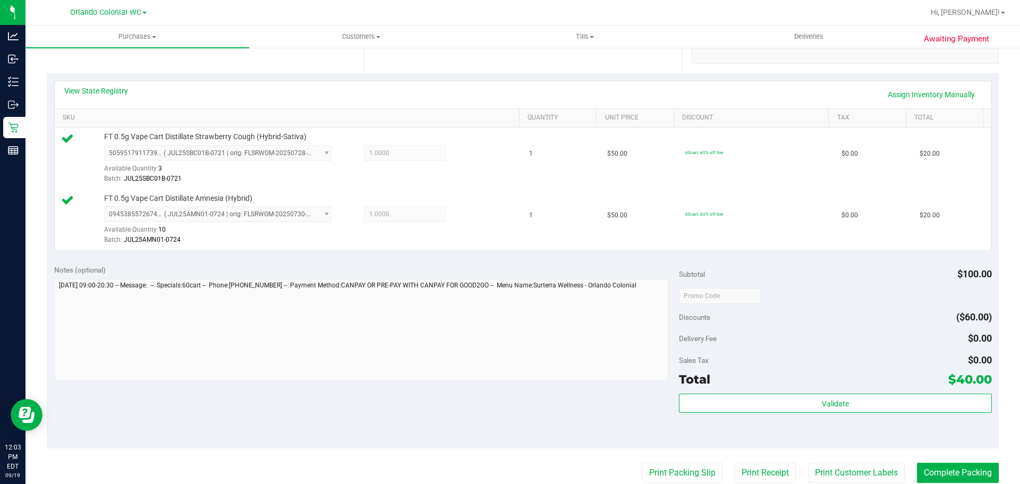
scroll to position [266, 0]
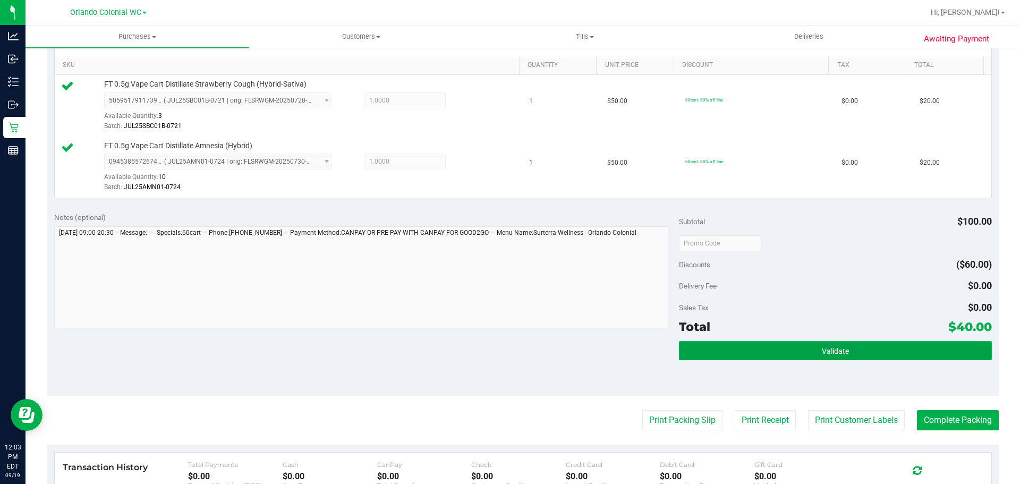
click at [832, 352] on span "Validate" at bounding box center [835, 351] width 27 height 9
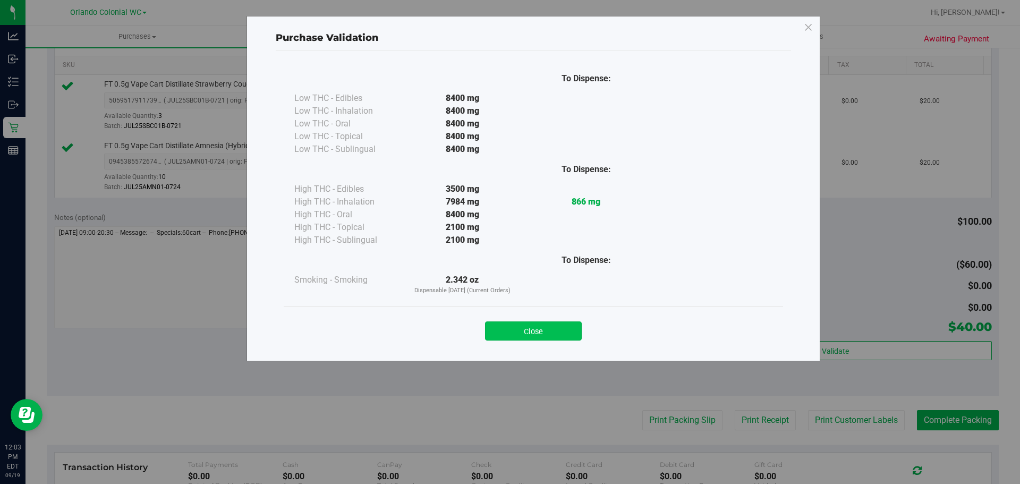
click at [536, 326] on button "Close" at bounding box center [533, 330] width 97 height 19
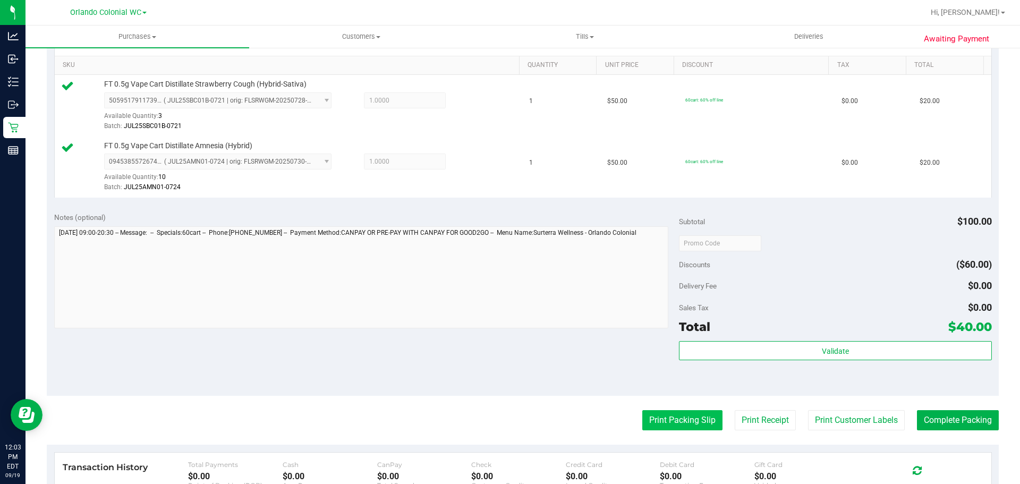
click at [688, 424] on button "Print Packing Slip" at bounding box center [682, 420] width 80 height 20
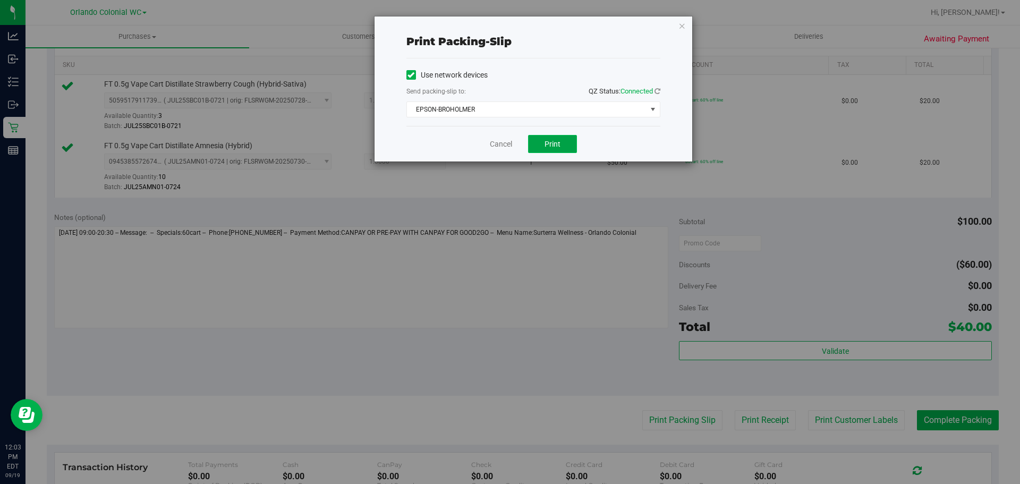
click at [558, 143] on span "Print" at bounding box center [553, 144] width 16 height 9
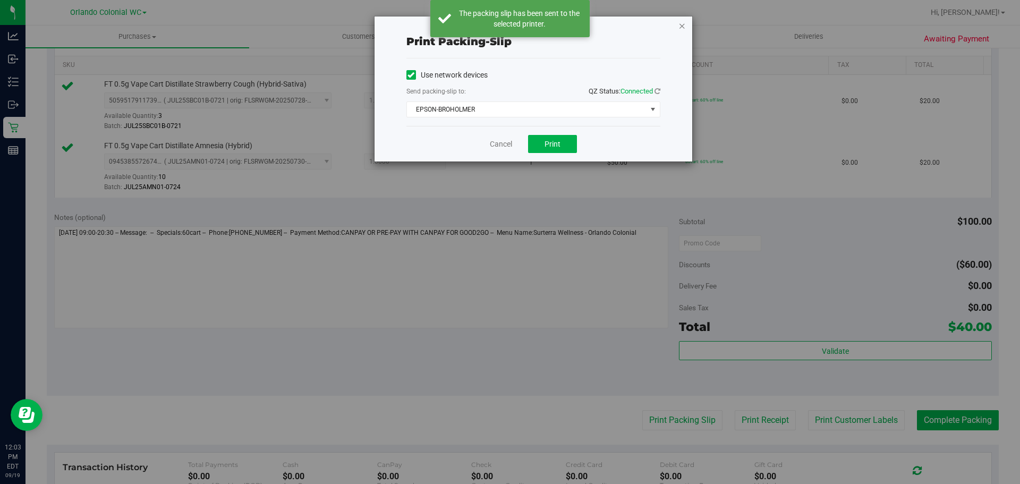
click at [682, 26] on icon "button" at bounding box center [682, 25] width 7 height 13
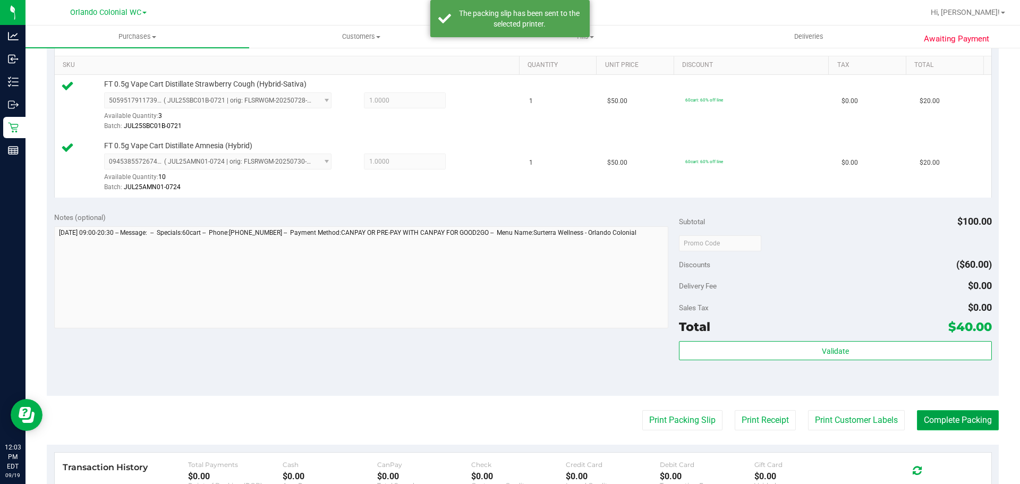
click at [933, 415] on button "Complete Packing" at bounding box center [958, 420] width 82 height 20
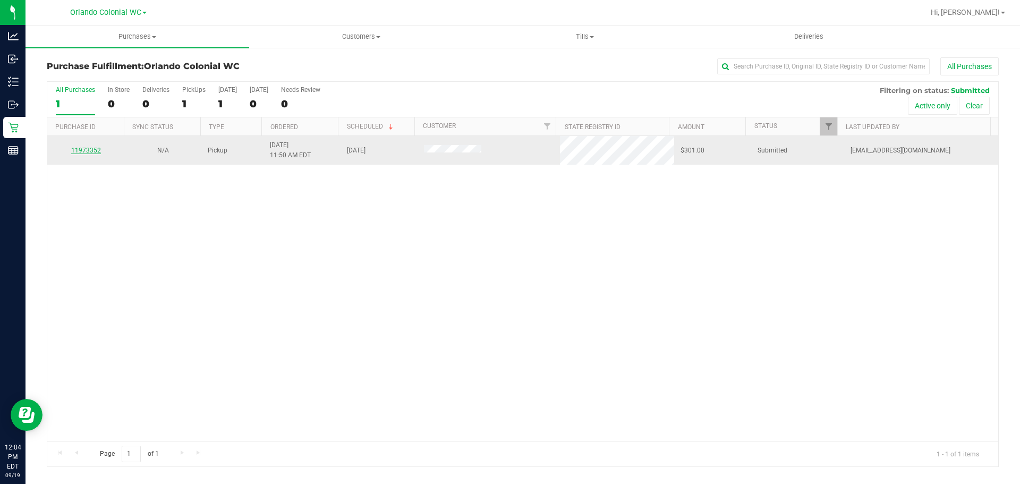
click at [92, 150] on link "11973352" at bounding box center [86, 150] width 30 height 7
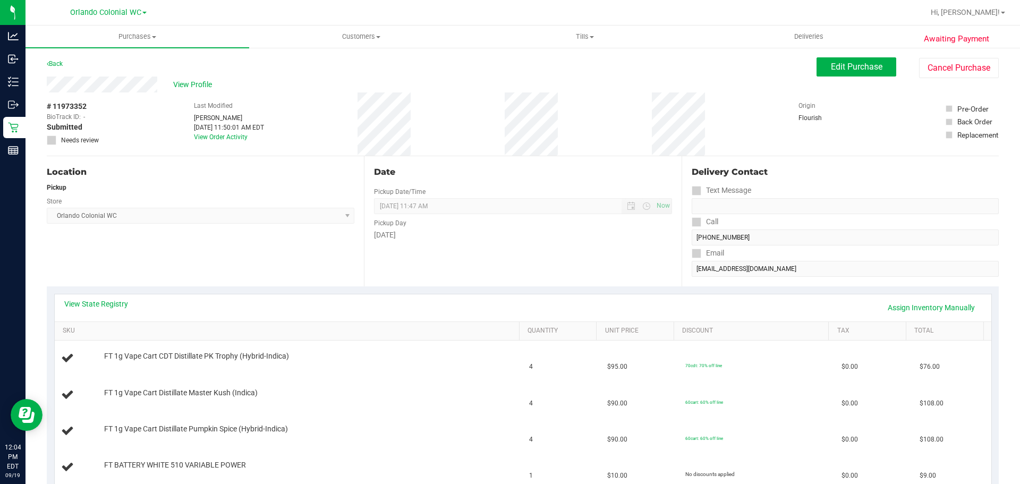
click at [345, 268] on div "Location Pickup Store Orlando Colonial WC Select Store Bonita Springs WC Boynto…" at bounding box center [205, 221] width 317 height 130
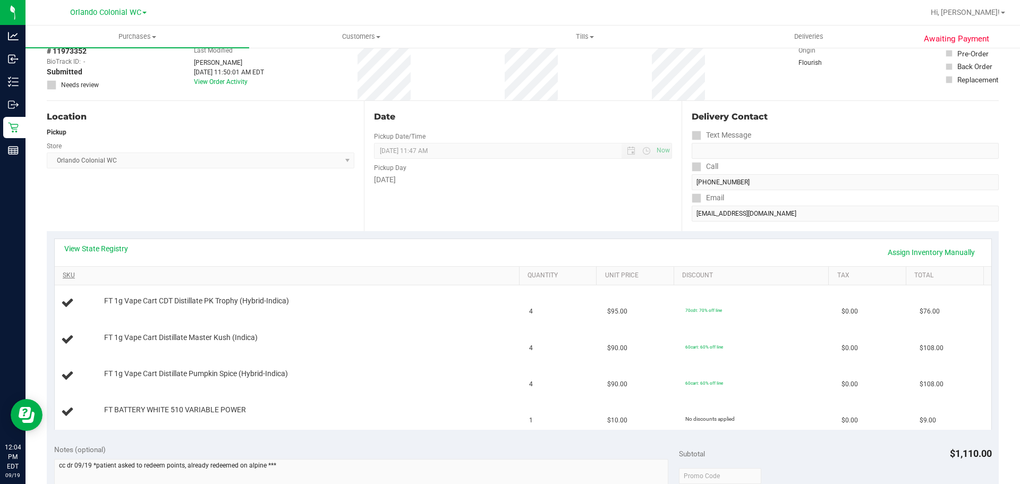
scroll to position [106, 0]
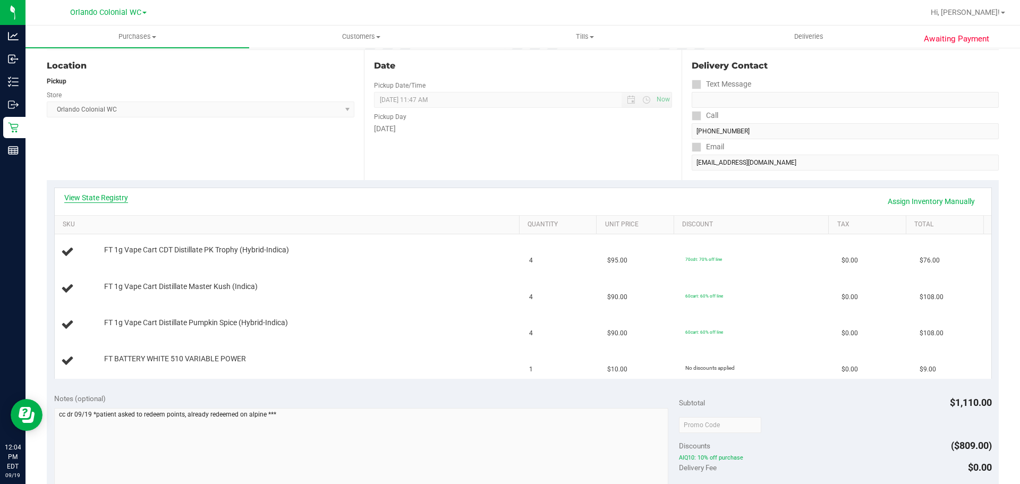
click at [98, 194] on link "View State Registry" at bounding box center [96, 197] width 64 height 11
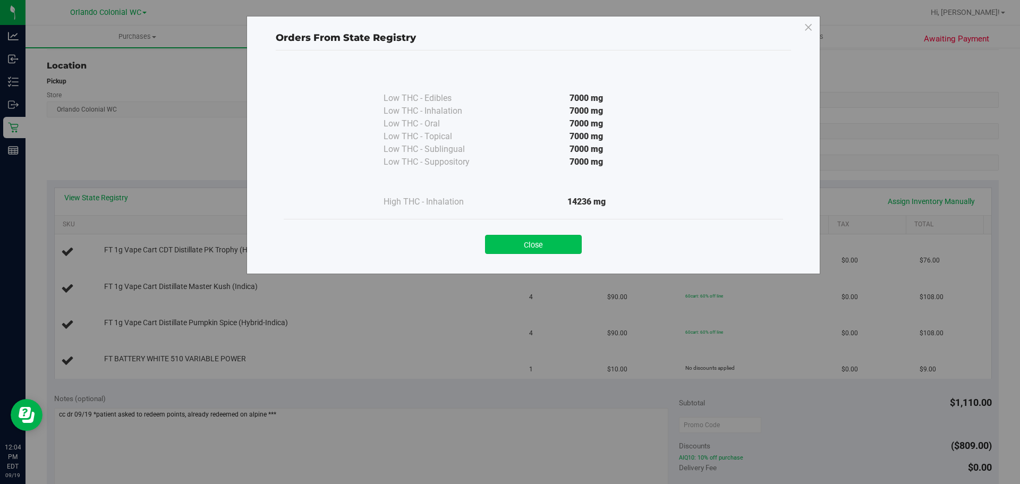
click at [557, 242] on button "Close" at bounding box center [533, 244] width 97 height 19
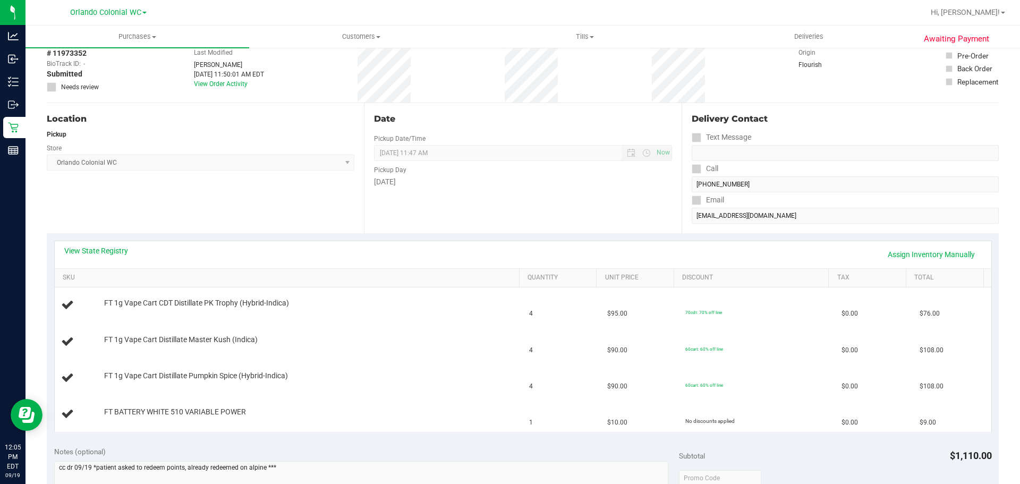
scroll to position [0, 0]
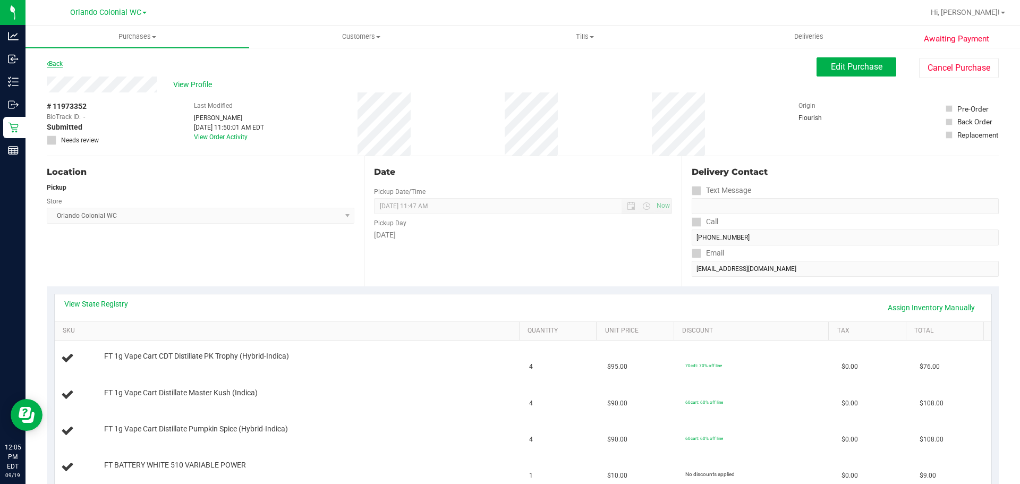
click at [61, 62] on link "Back" at bounding box center [55, 63] width 16 height 7
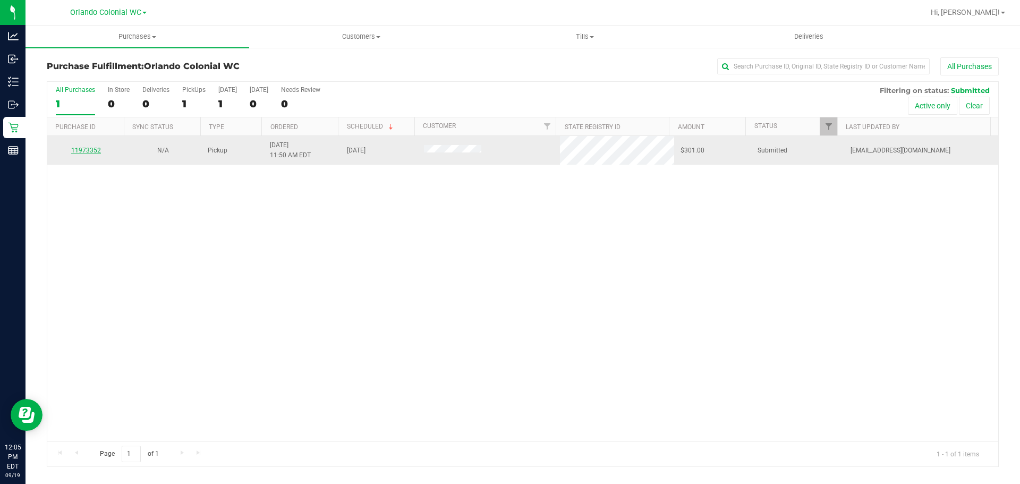
click at [96, 152] on link "11973352" at bounding box center [86, 150] width 30 height 7
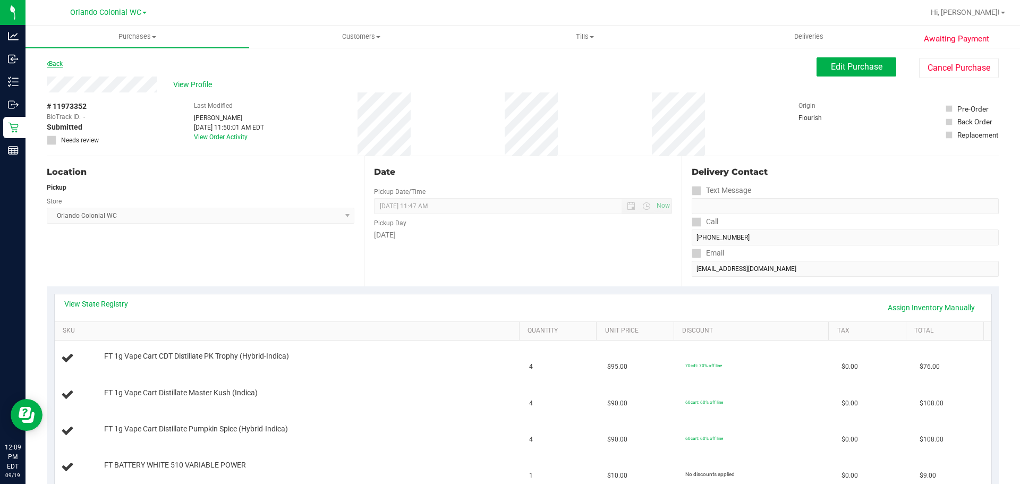
click at [57, 65] on link "Back" at bounding box center [55, 63] width 16 height 7
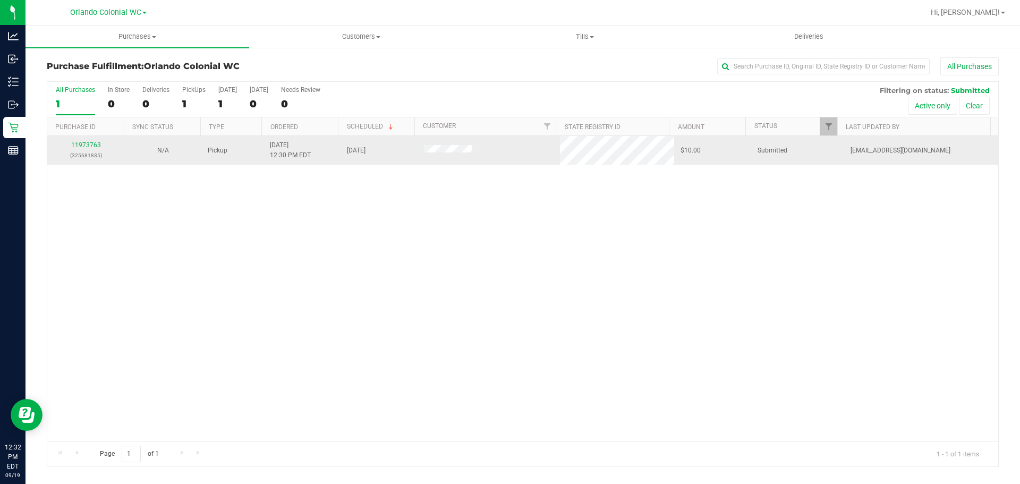
click at [82, 158] on p "(325681835)" at bounding box center [86, 155] width 64 height 10
click at [86, 145] on link "11973763" at bounding box center [86, 144] width 30 height 7
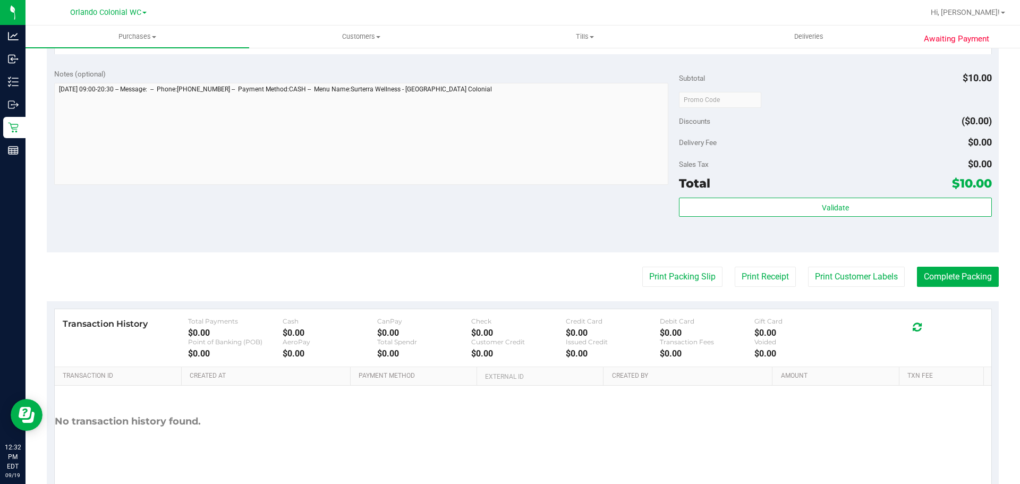
scroll to position [425, 0]
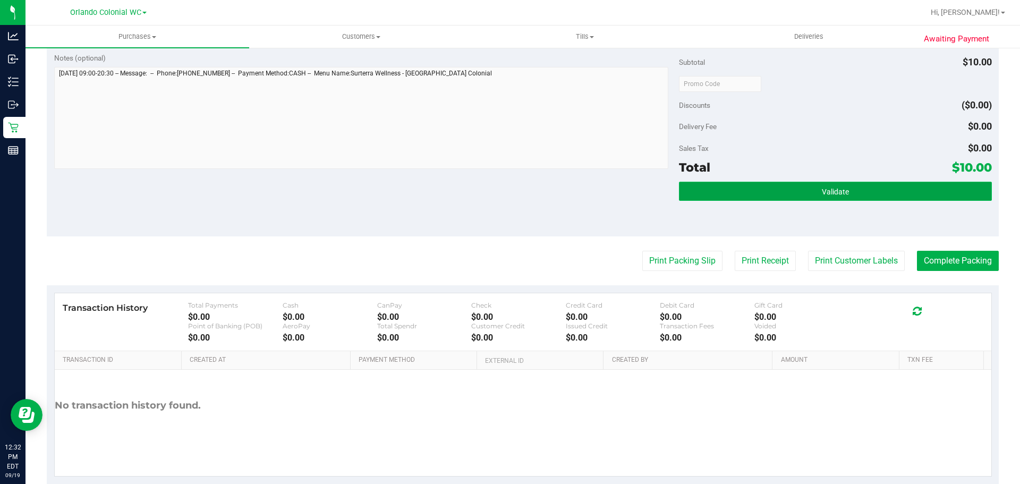
click at [775, 186] on button "Validate" at bounding box center [835, 191] width 312 height 19
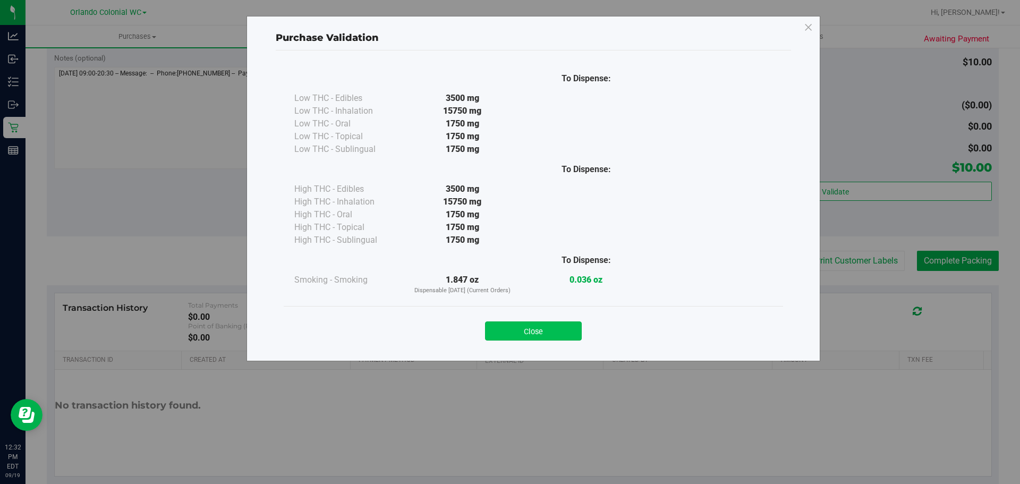
drag, startPoint x: 565, startPoint y: 332, endPoint x: 576, endPoint y: 327, distance: 12.1
click at [566, 332] on button "Close" at bounding box center [533, 330] width 97 height 19
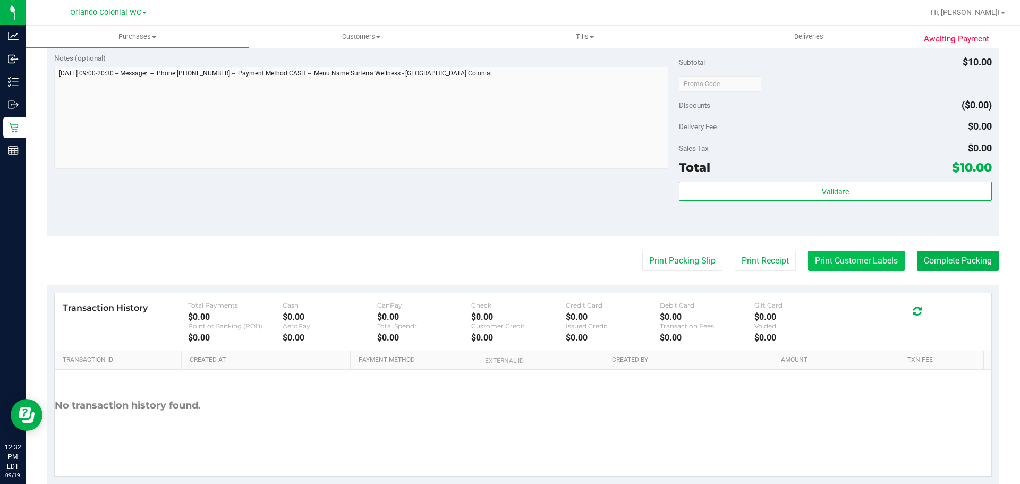
click at [867, 254] on button "Print Customer Labels" at bounding box center [856, 261] width 97 height 20
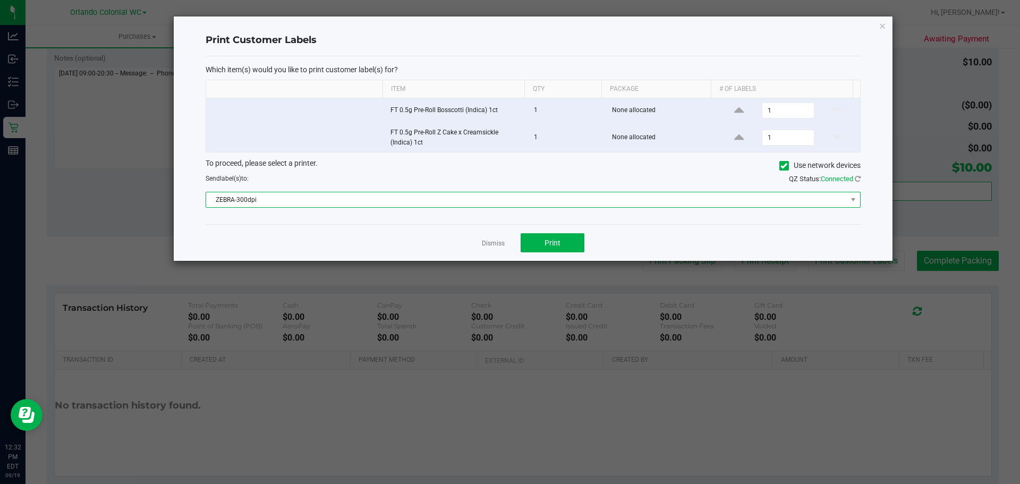
click at [538, 202] on span "ZEBRA-300dpi" at bounding box center [526, 199] width 641 height 15
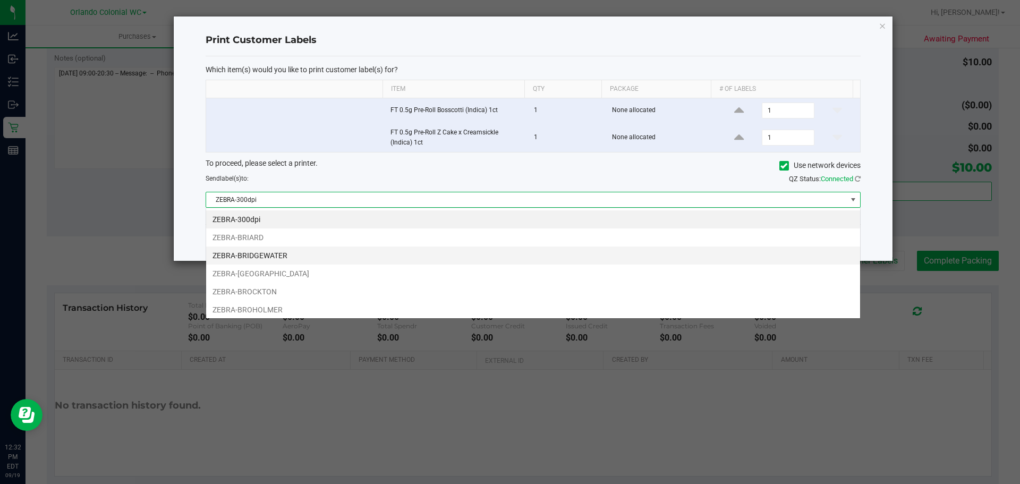
scroll to position [16, 655]
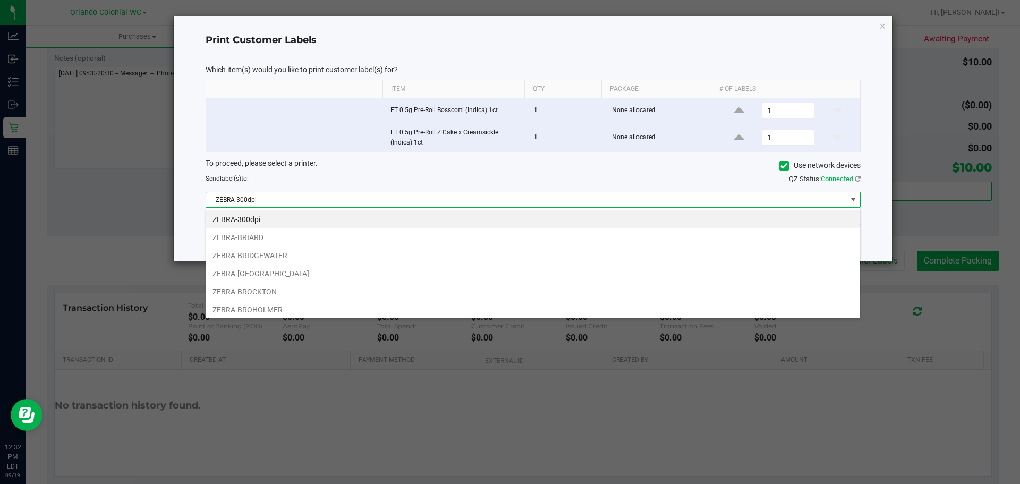
click at [315, 304] on li "ZEBRA-BROHOLMER" at bounding box center [533, 310] width 654 height 18
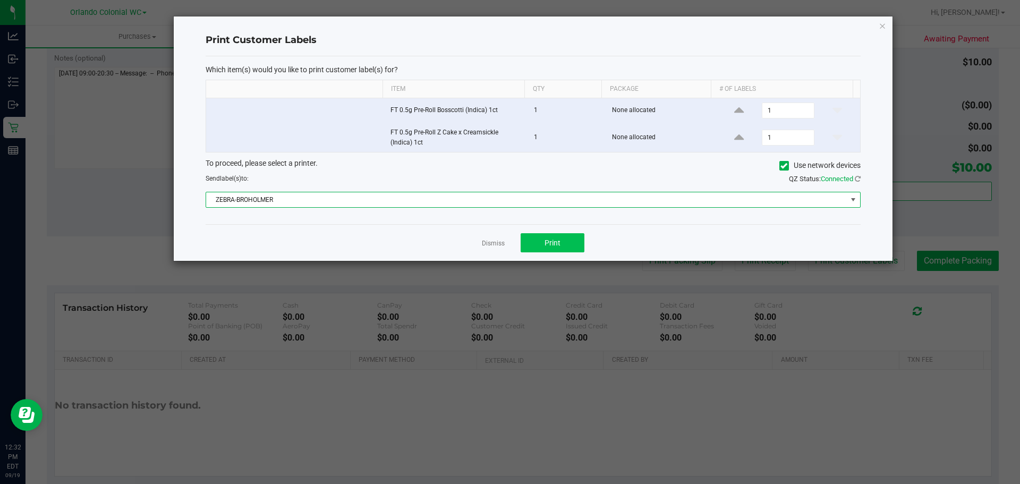
drag, startPoint x: 554, startPoint y: 228, endPoint x: 555, endPoint y: 240, distance: 12.2
click at [555, 228] on div "Dismiss Print" at bounding box center [533, 242] width 655 height 37
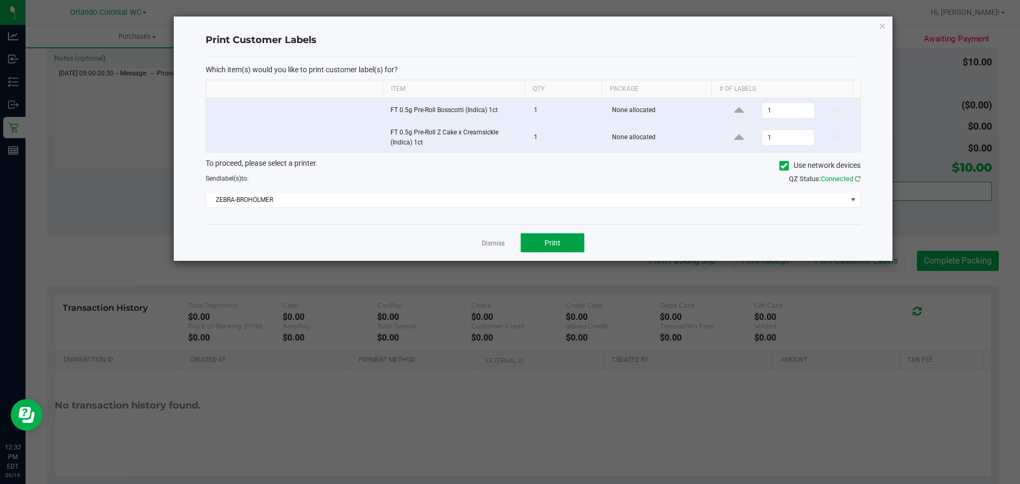
click at [555, 240] on span "Print" at bounding box center [553, 243] width 16 height 9
click at [879, 28] on icon "button" at bounding box center [882, 25] width 7 height 13
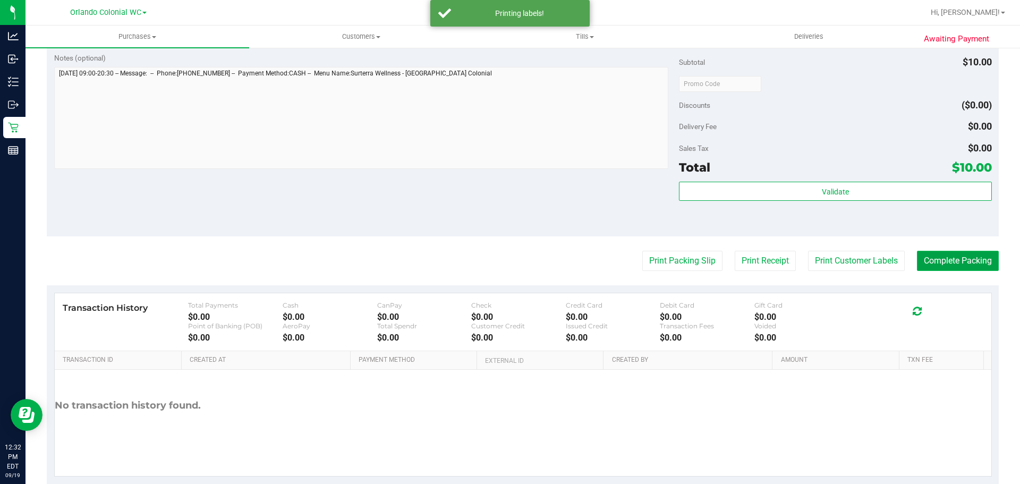
click at [946, 258] on button "Complete Packing" at bounding box center [958, 261] width 82 height 20
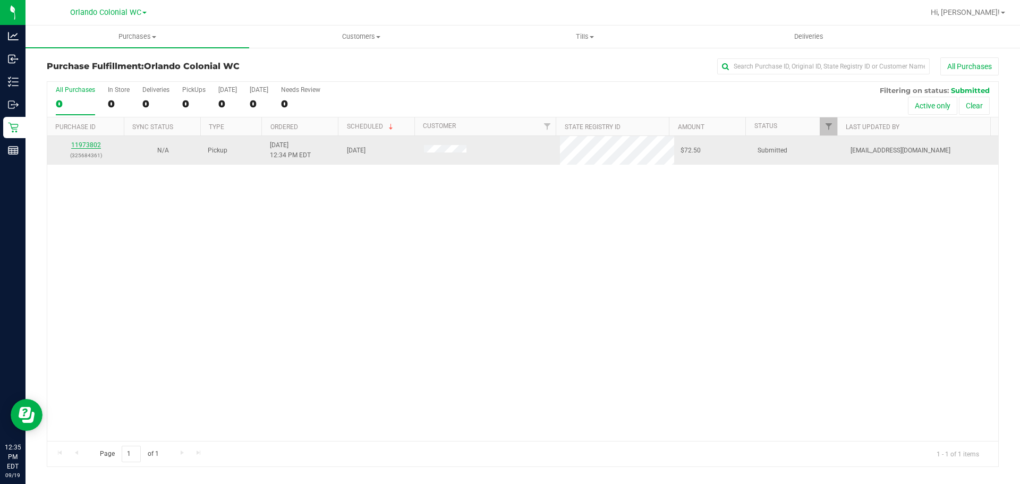
click at [92, 141] on link "11973802" at bounding box center [86, 144] width 30 height 7
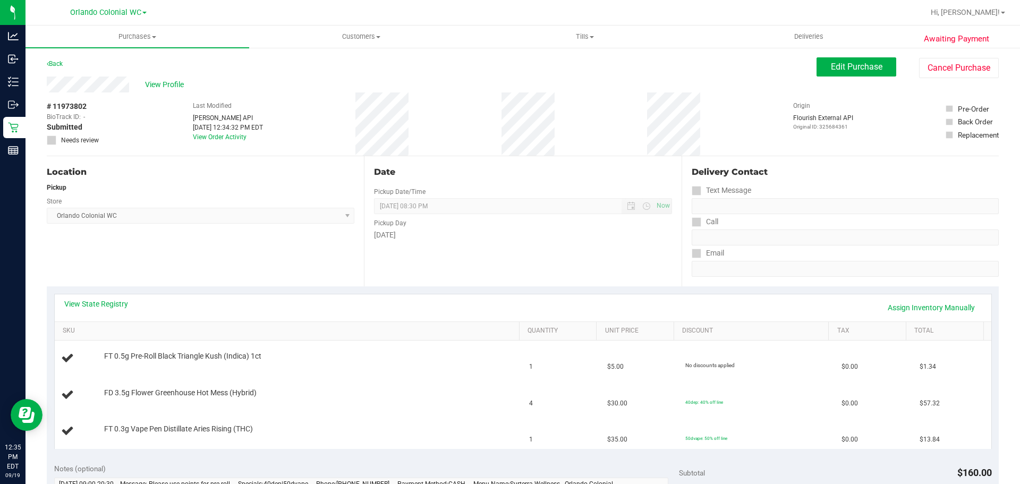
click at [65, 61] on div "Back Edit Purchase Cancel Purchase" at bounding box center [523, 66] width 952 height 19
click at [63, 61] on link "Back" at bounding box center [55, 63] width 16 height 7
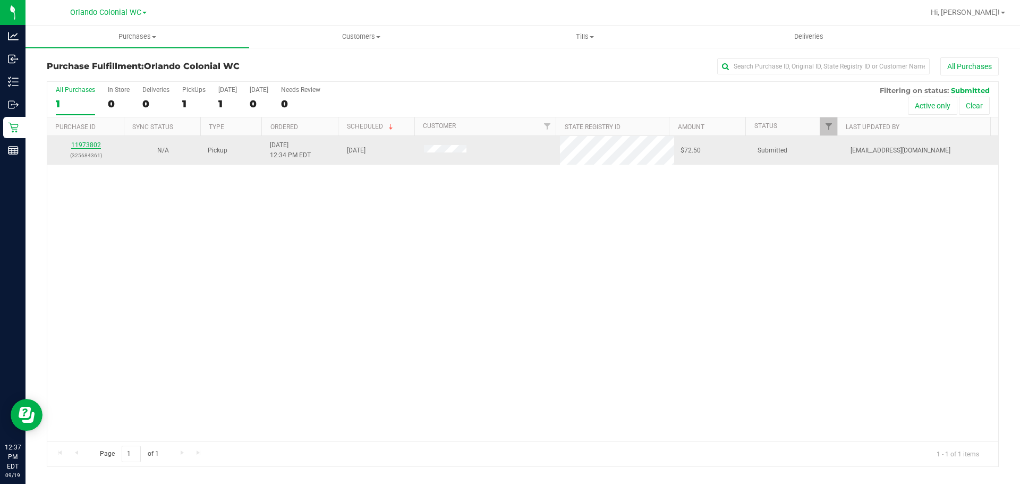
click at [89, 145] on link "11973802" at bounding box center [86, 144] width 30 height 7
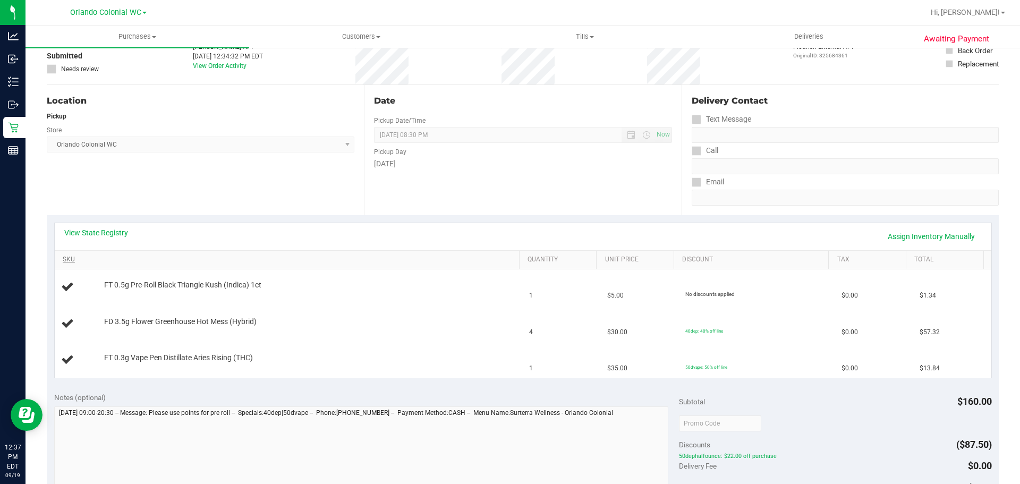
scroll to position [53, 0]
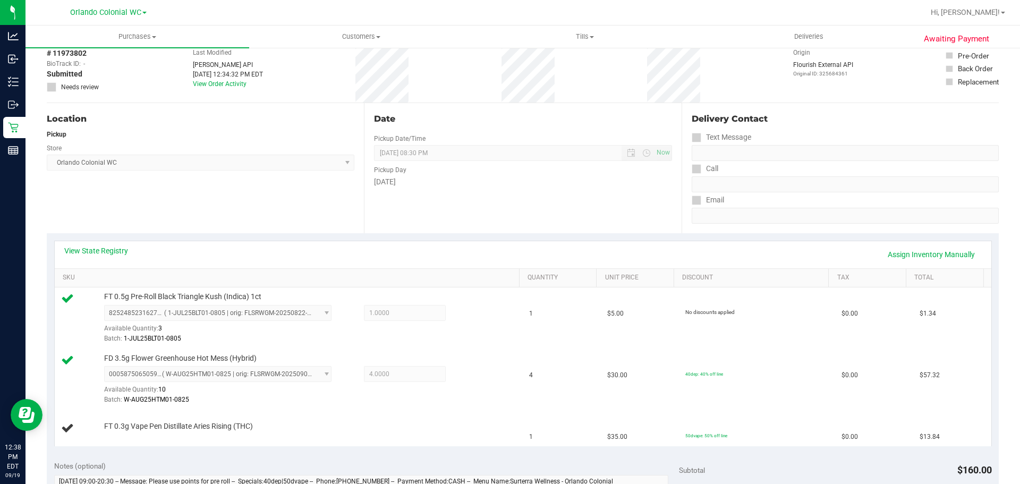
click at [485, 230] on div "Date Pickup Date/Time 09/19/2025 Now 09/19/2025 08:30 PM Now Pickup Day Friday" at bounding box center [522, 168] width 317 height 130
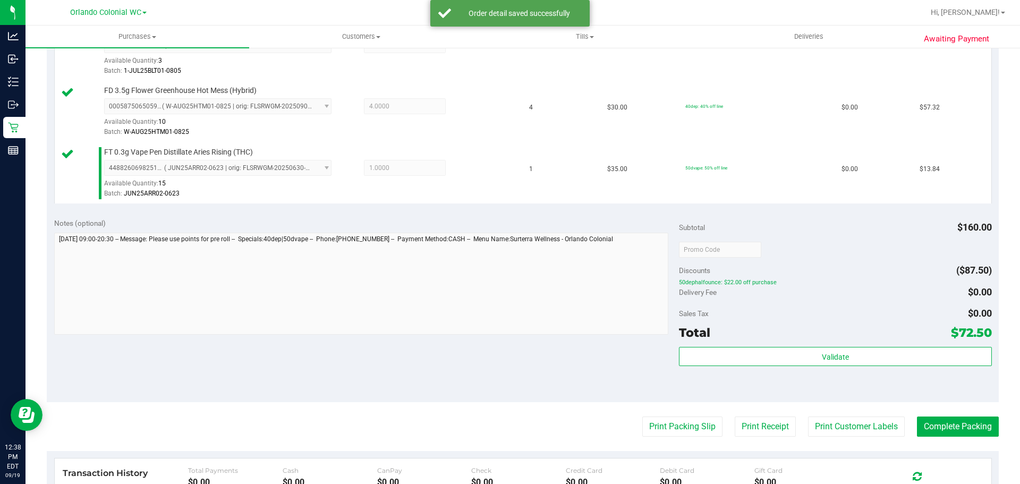
scroll to position [478, 0]
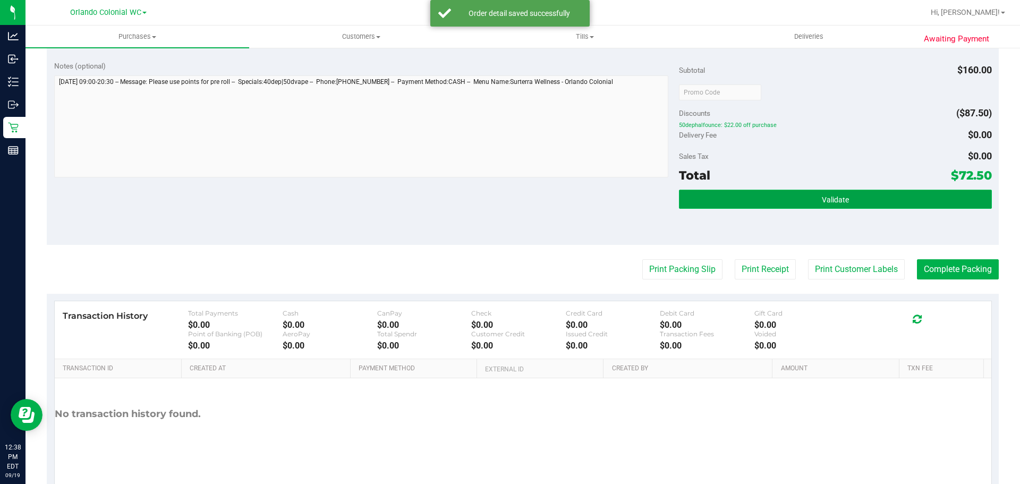
click at [716, 200] on button "Validate" at bounding box center [835, 199] width 312 height 19
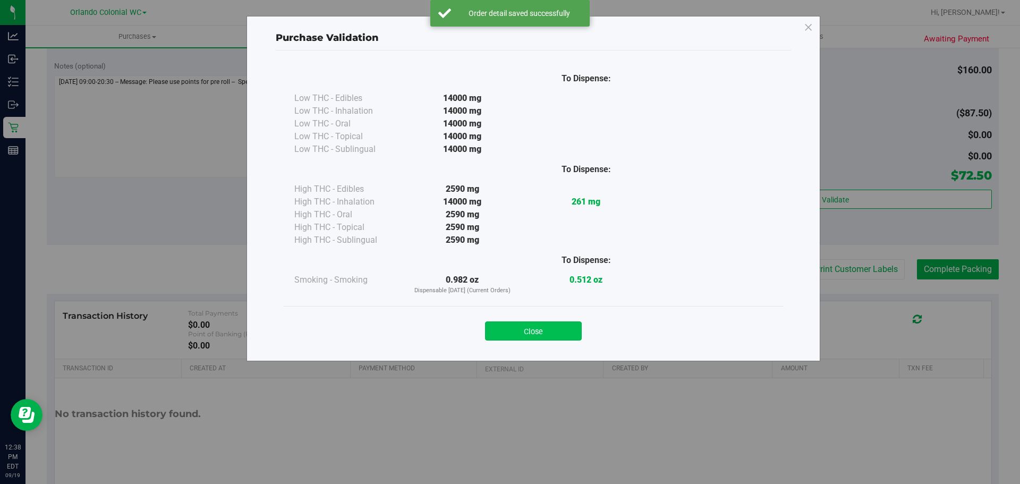
click at [570, 325] on button "Close" at bounding box center [533, 330] width 97 height 19
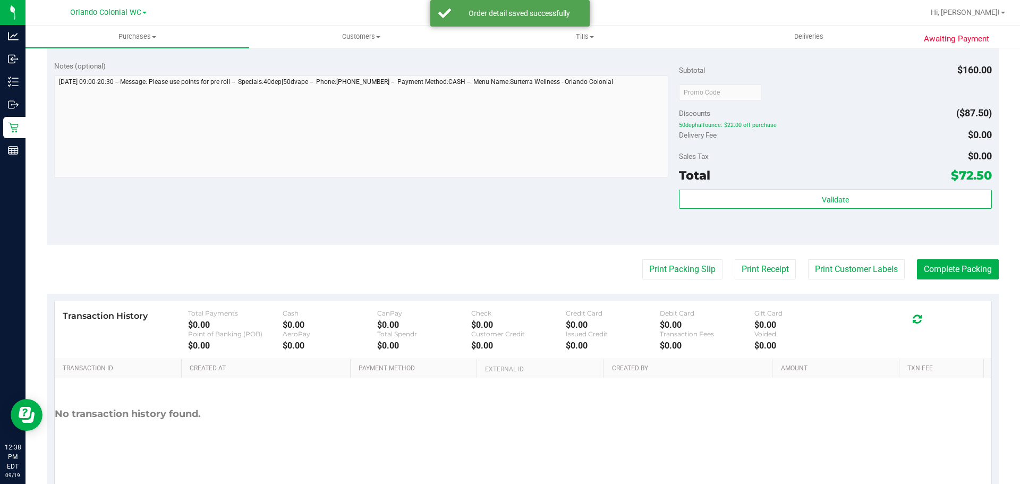
click at [667, 254] on purchase-details "Back Edit Purchase Cancel Purchase View Profile # 11973802 BioTrack ID: - Submi…" at bounding box center [523, 35] width 952 height 913
click at [672, 268] on button "Print Packing Slip" at bounding box center [682, 269] width 80 height 20
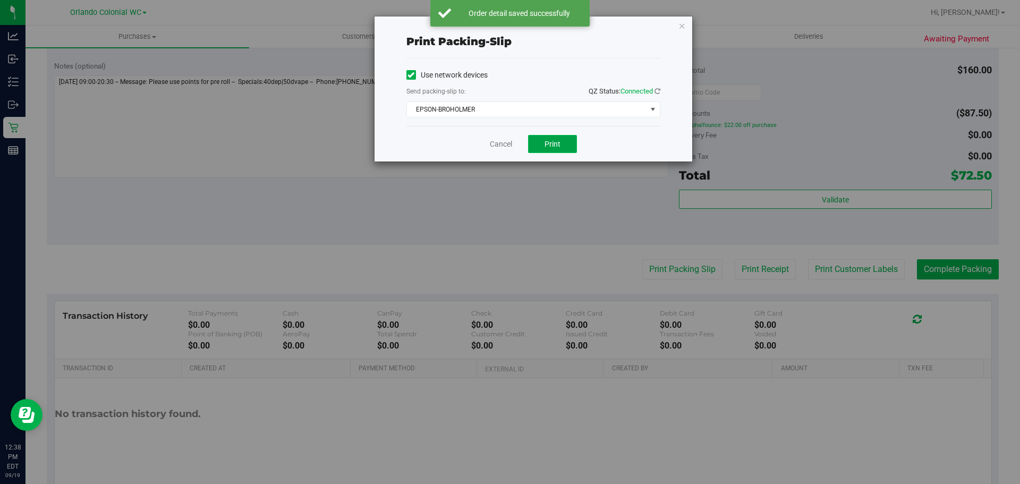
click at [557, 150] on button "Print" at bounding box center [552, 144] width 49 height 18
click at [684, 27] on icon "button" at bounding box center [682, 25] width 7 height 13
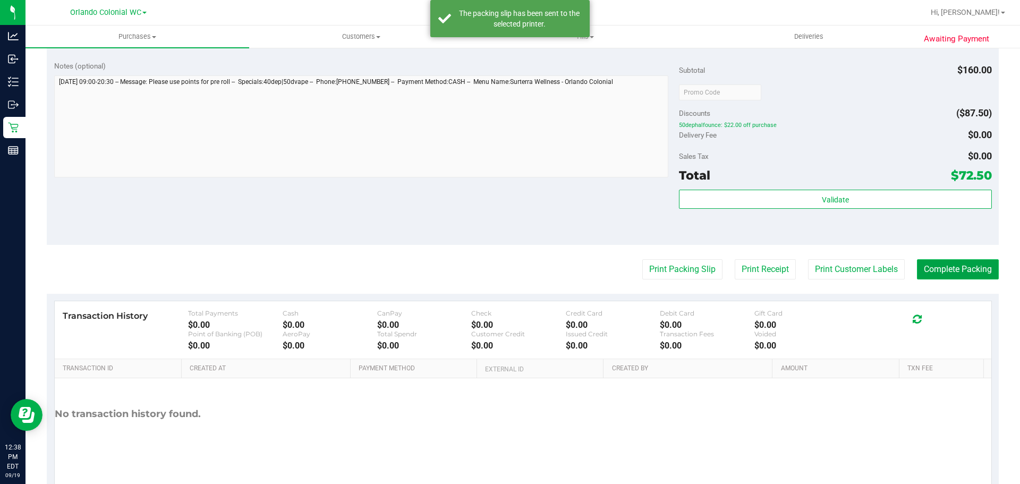
click at [986, 269] on button "Complete Packing" at bounding box center [958, 269] width 82 height 20
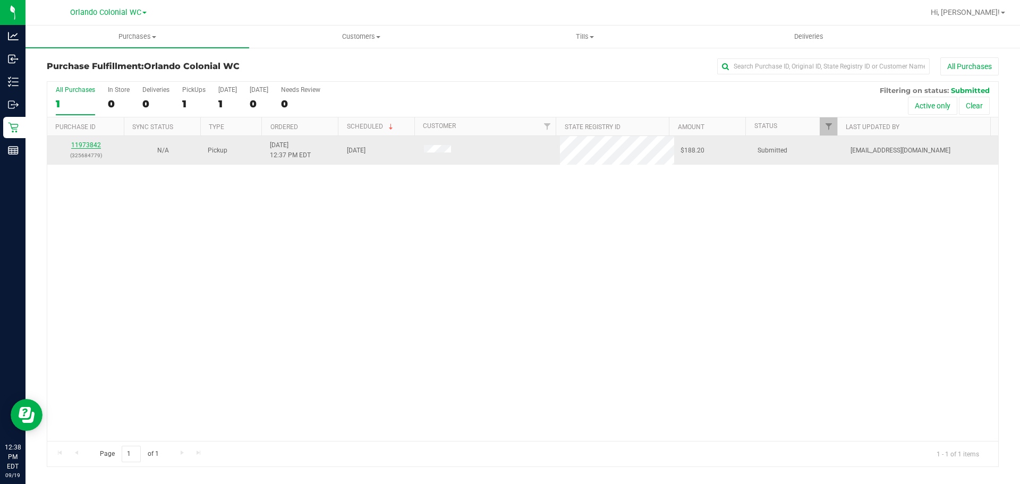
click at [94, 146] on link "11973842" at bounding box center [86, 144] width 30 height 7
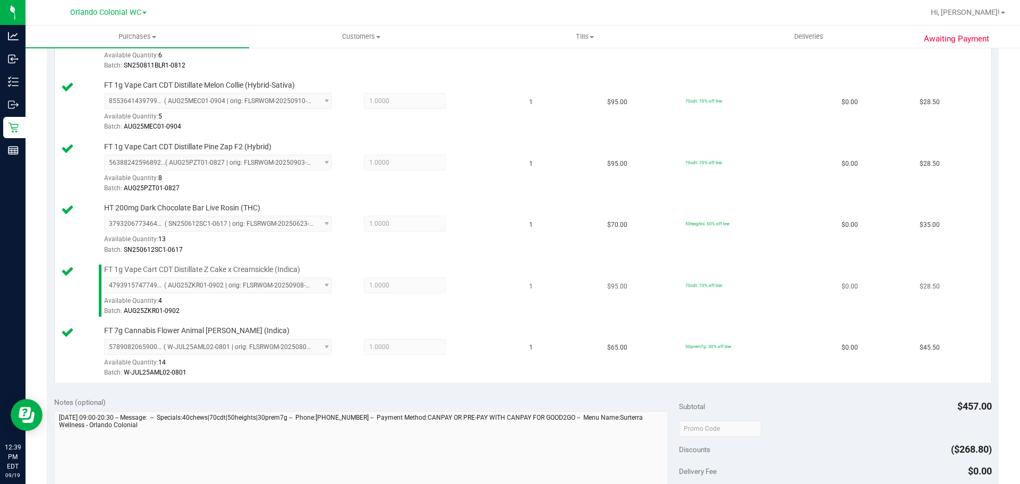
scroll to position [530, 0]
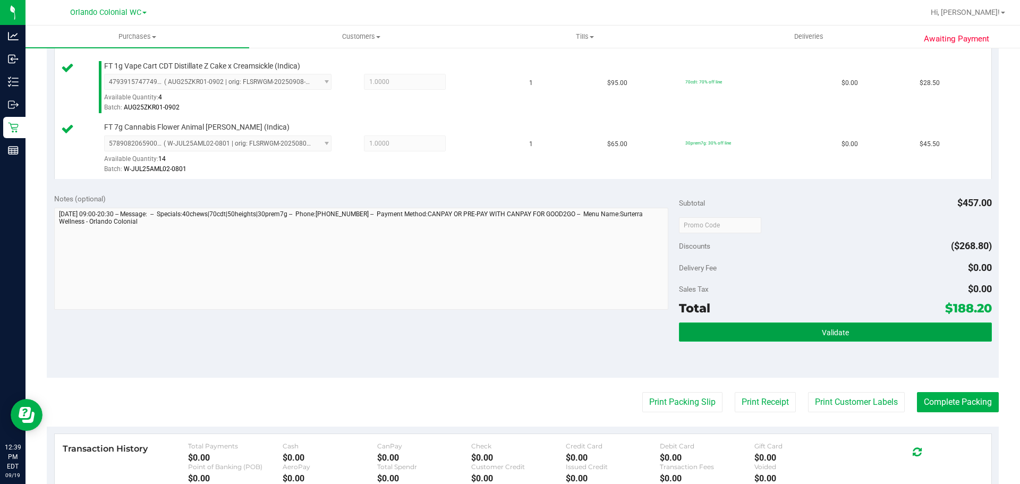
click at [874, 334] on button "Validate" at bounding box center [835, 332] width 312 height 19
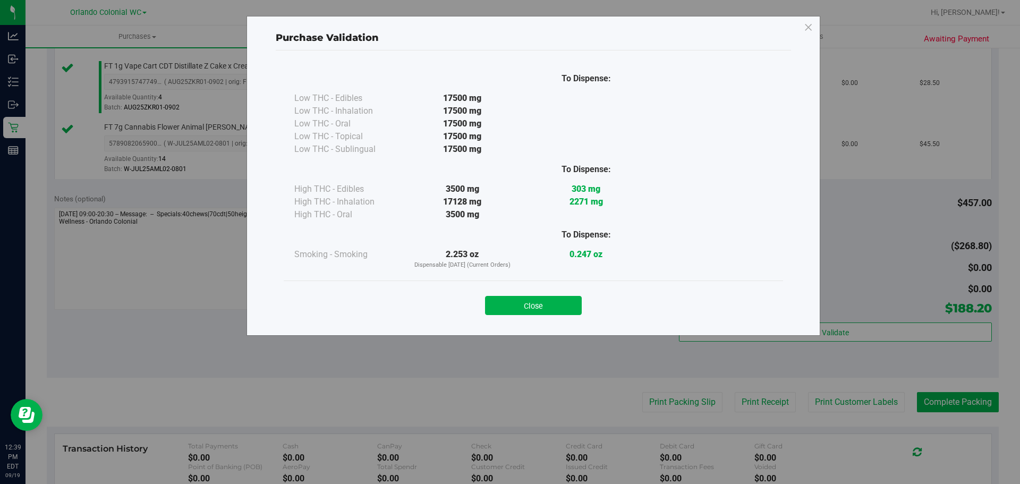
click at [550, 297] on button "Close" at bounding box center [533, 305] width 97 height 19
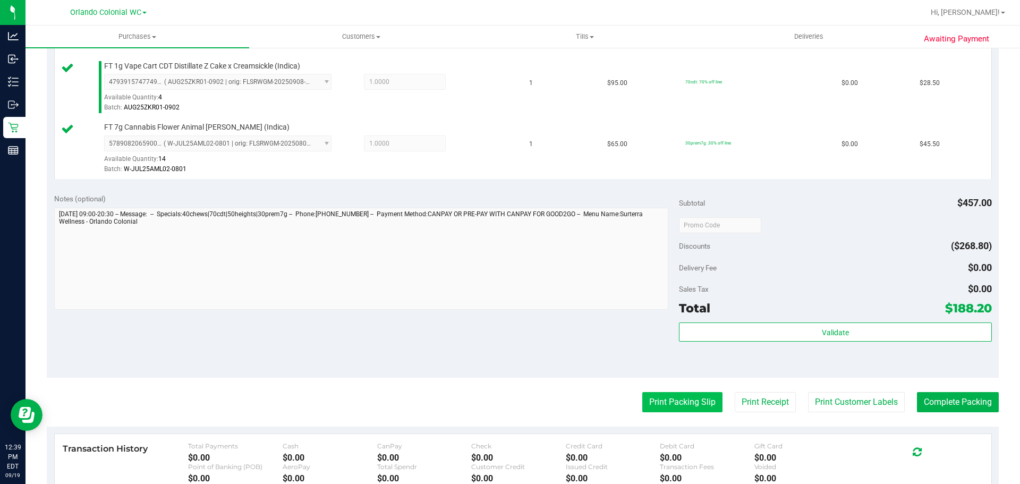
click at [674, 397] on button "Print Packing Slip" at bounding box center [682, 402] width 80 height 20
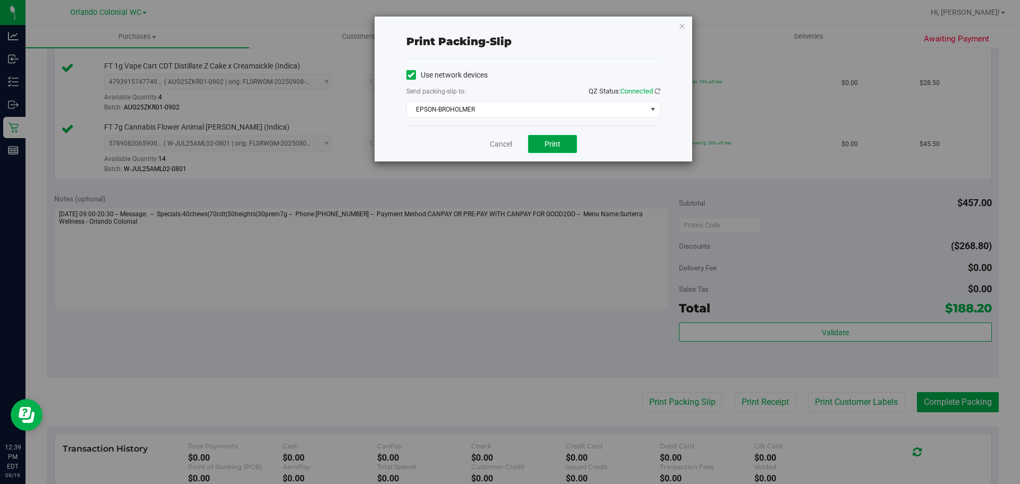
click at [542, 142] on button "Print" at bounding box center [552, 144] width 49 height 18
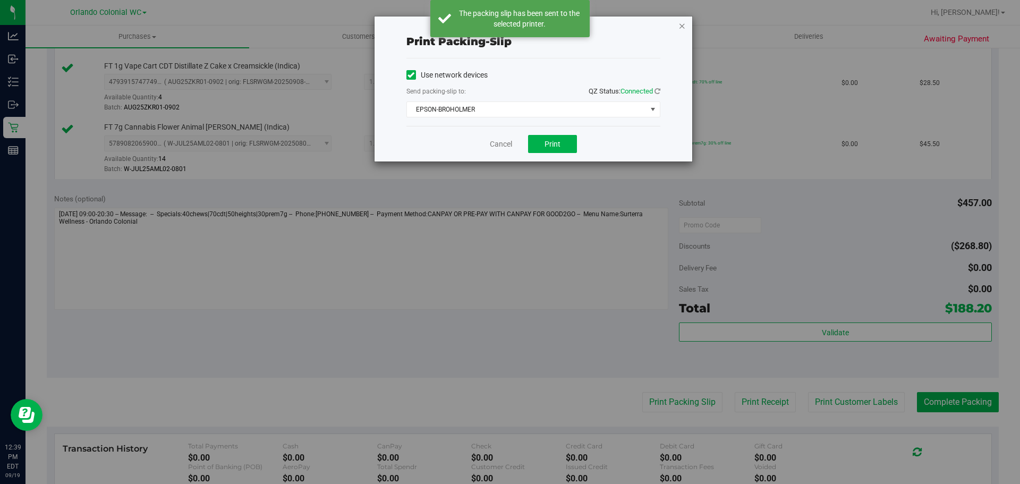
click at [683, 27] on icon "button" at bounding box center [682, 25] width 7 height 13
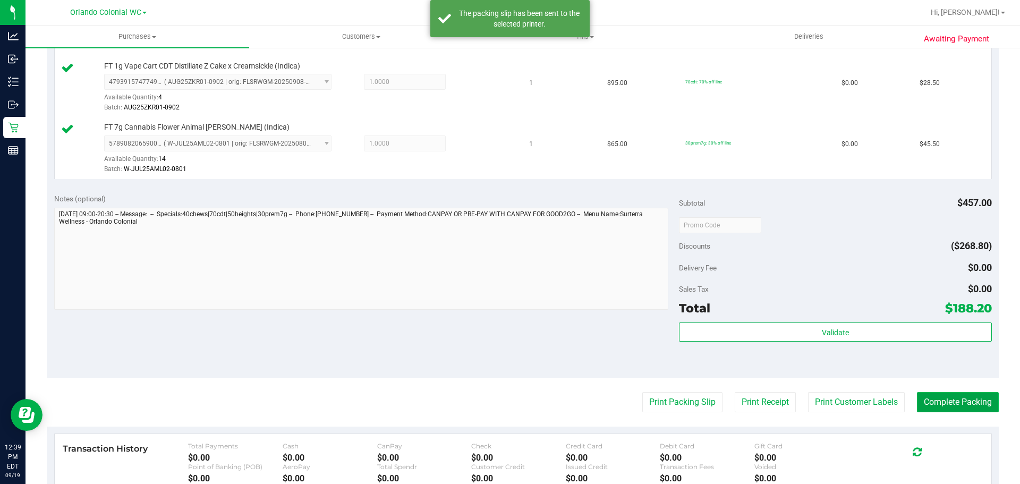
click at [969, 405] on button "Complete Packing" at bounding box center [958, 402] width 82 height 20
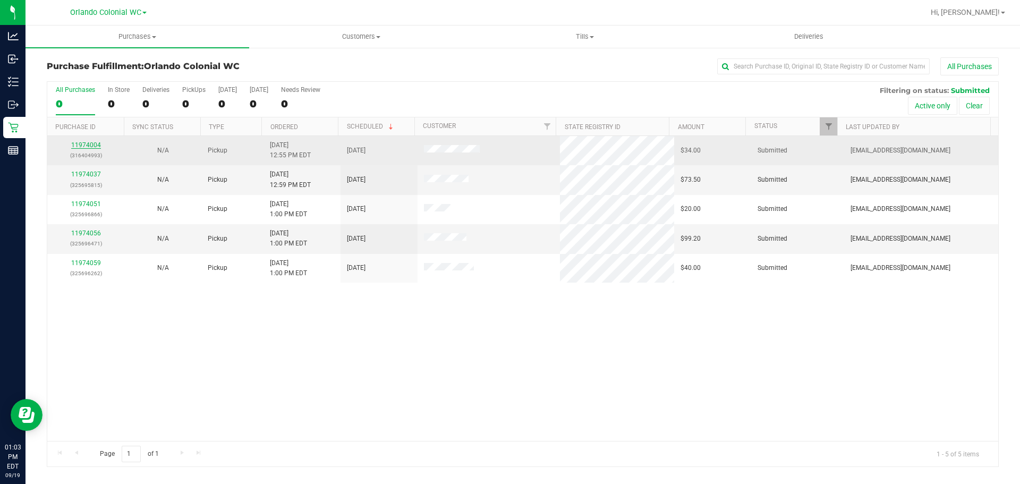
click at [86, 146] on link "11974004" at bounding box center [86, 144] width 30 height 7
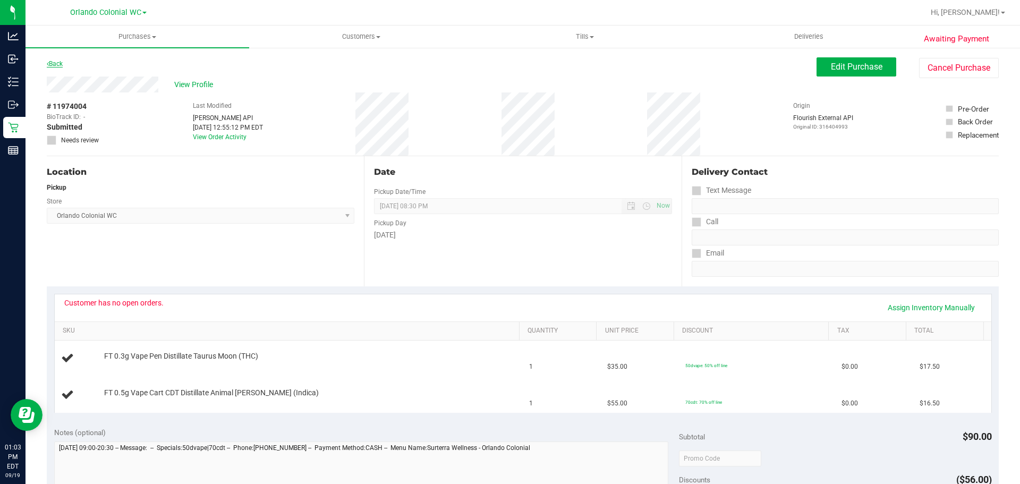
click at [53, 61] on link "Back" at bounding box center [55, 63] width 16 height 7
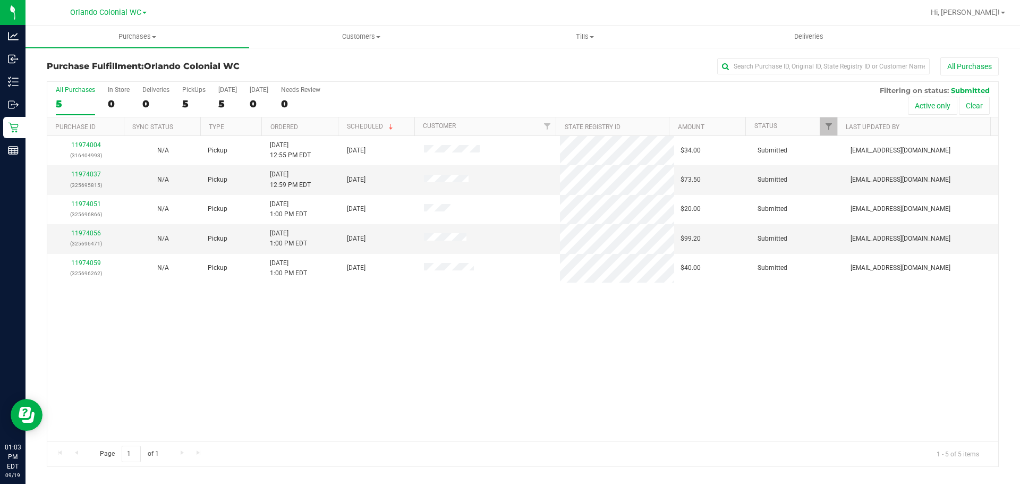
click at [91, 173] on link "11974037" at bounding box center [86, 174] width 30 height 7
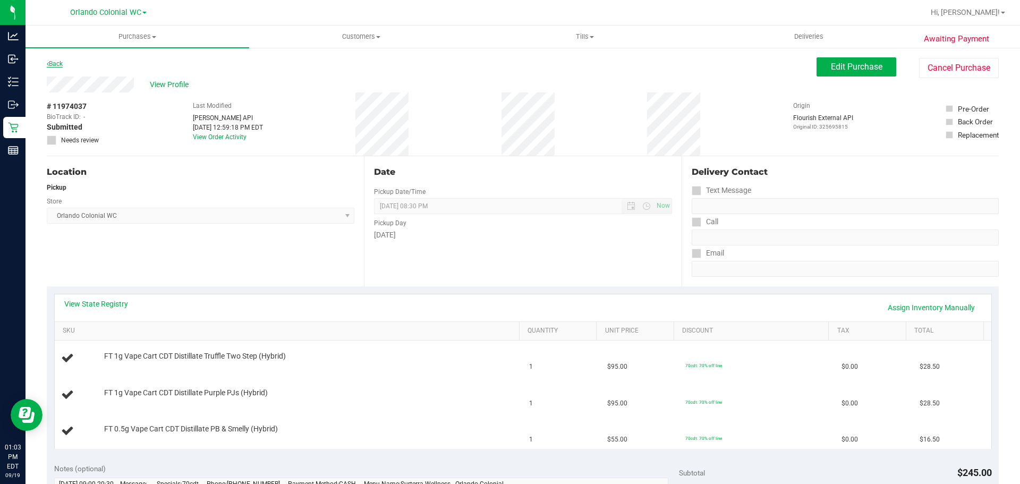
click at [55, 64] on link "Back" at bounding box center [55, 63] width 16 height 7
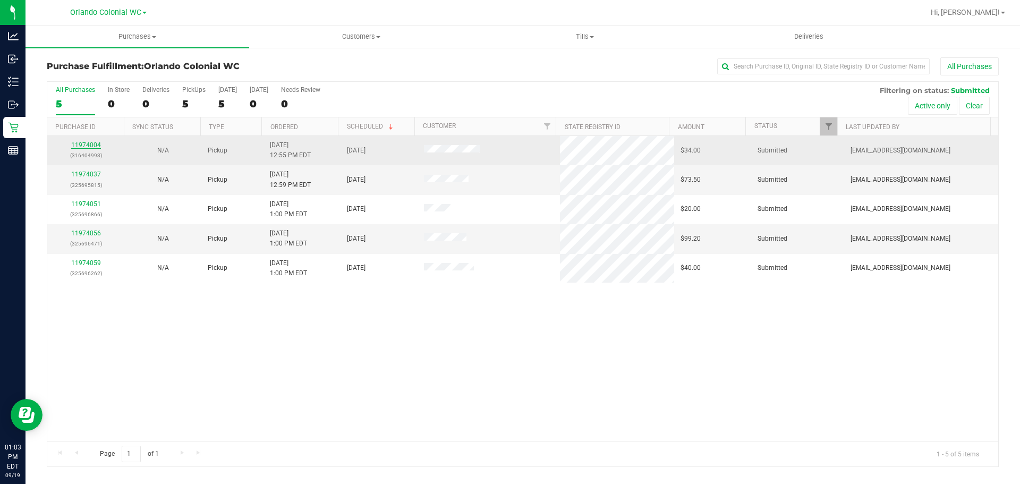
click at [85, 148] on link "11974004" at bounding box center [86, 144] width 30 height 7
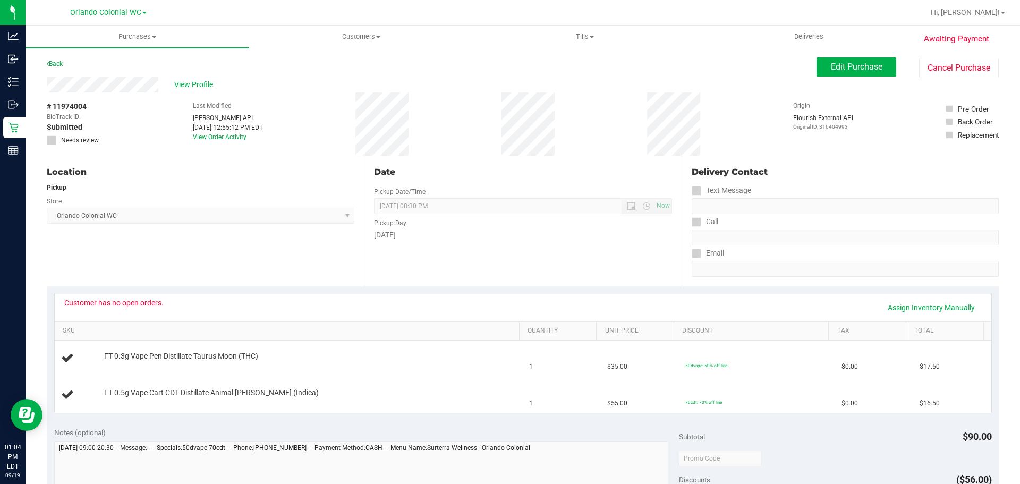
click at [328, 78] on div "View Profile" at bounding box center [432, 85] width 770 height 16
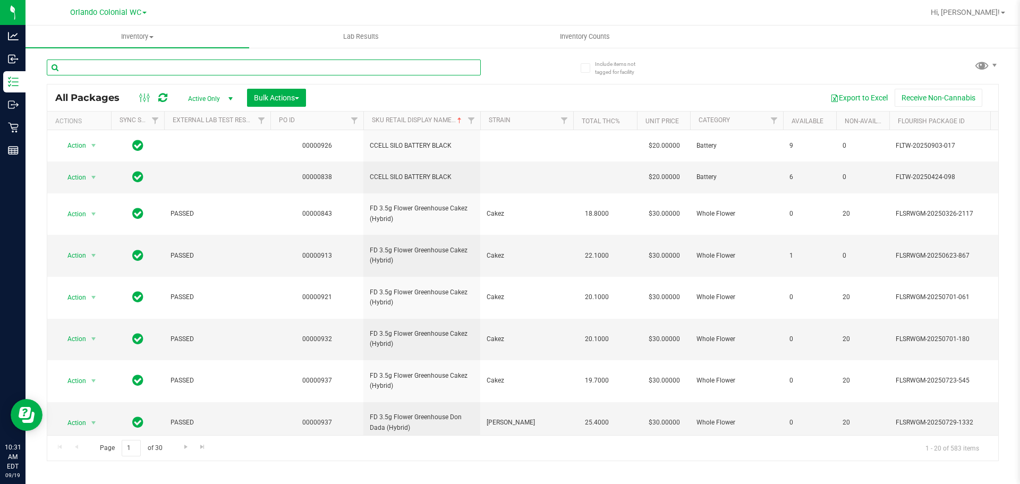
click at [205, 65] on input "text" at bounding box center [264, 68] width 434 height 16
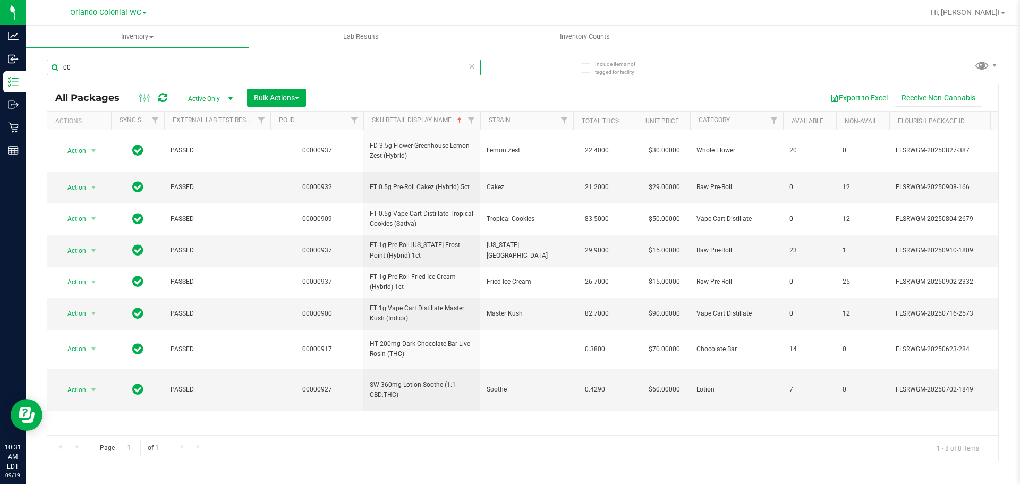
type input "0"
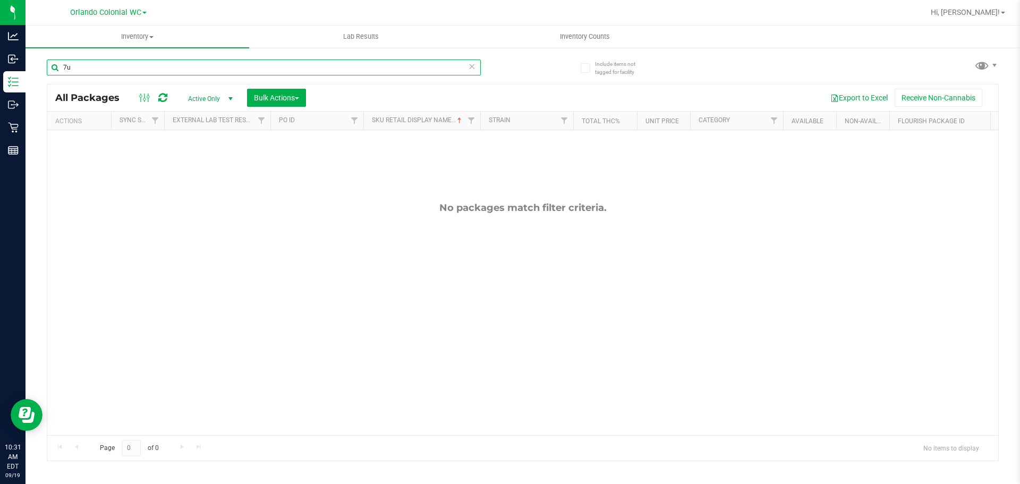
type input "7"
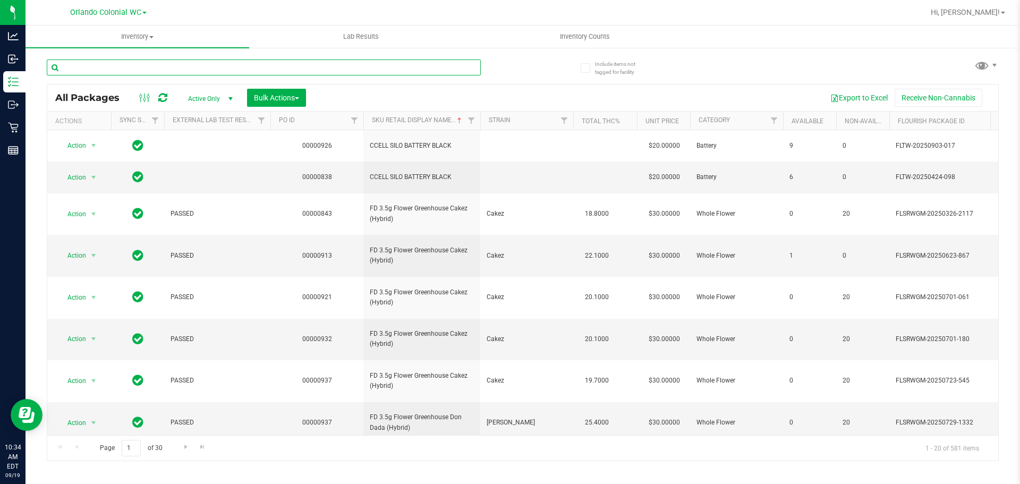
click at [221, 71] on input "text" at bounding box center [264, 68] width 434 height 16
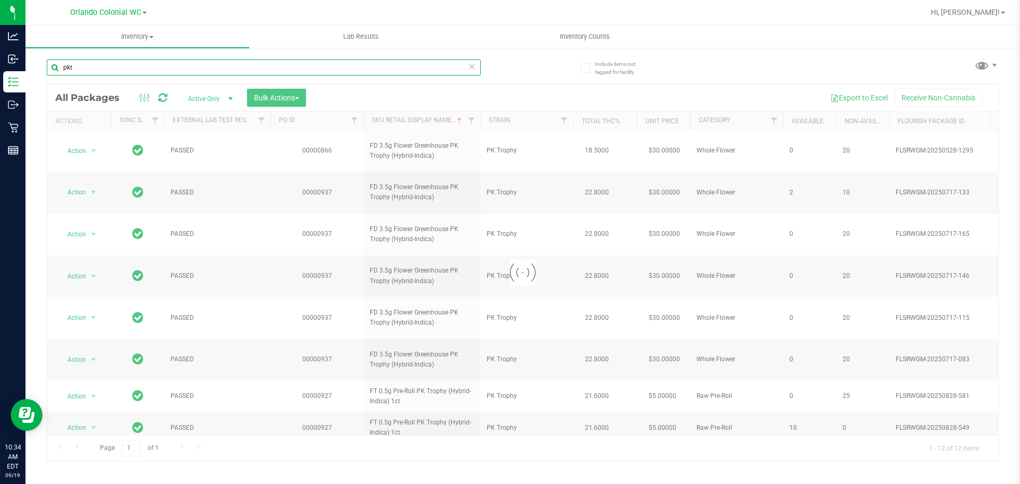
type input "pkt"
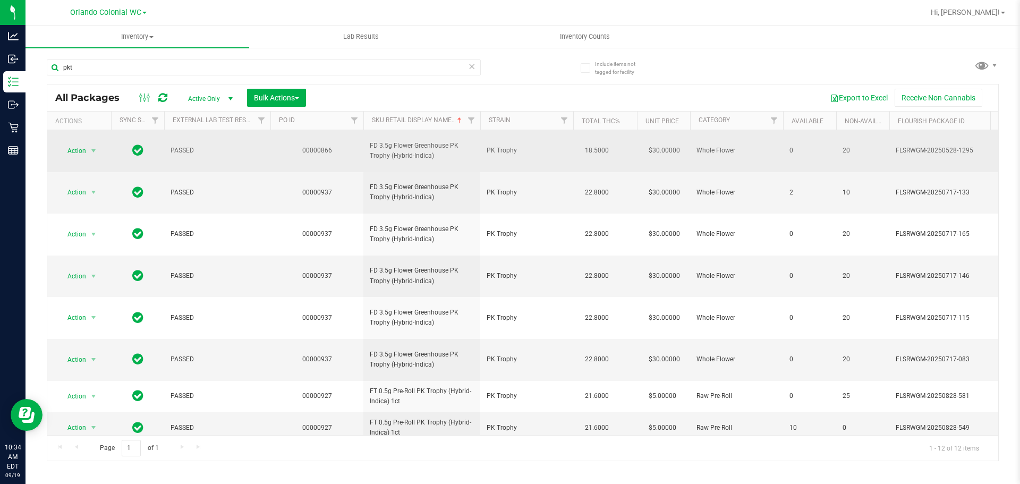
click at [403, 141] on span "FD 3.5g Flower Greenhouse PK Trophy (Hybrid-Indica)" at bounding box center [422, 151] width 104 height 20
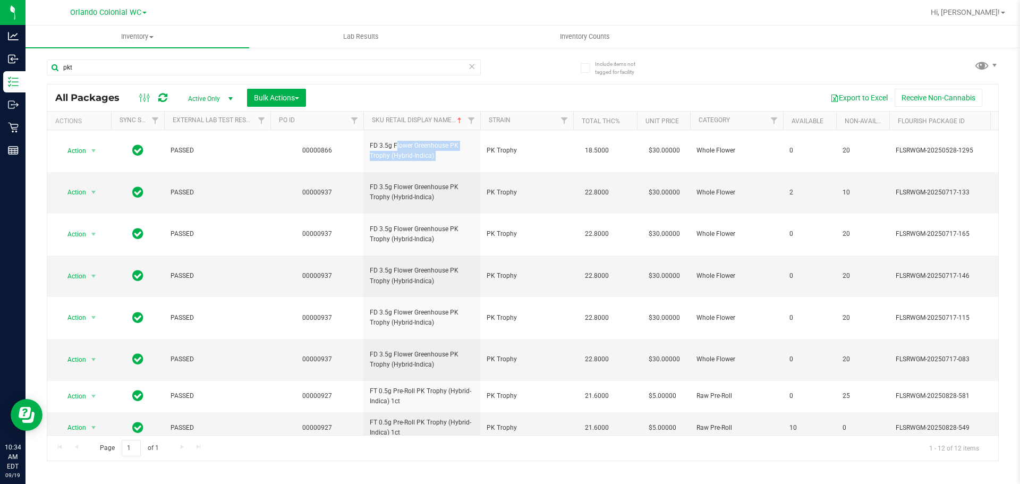
copy tr "FD 3.5g Flower Greenhouse PK Trophy (Hybrid-Indica)"
click at [684, 62] on div "pkt All Packages Active Only Active Only Lab Samples Locked All External Intern…" at bounding box center [523, 255] width 952 height 412
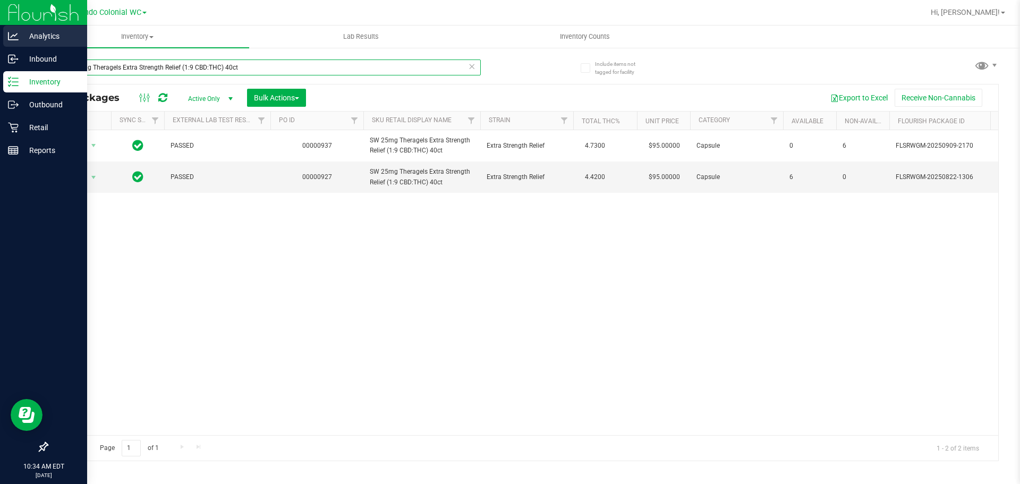
drag, startPoint x: 245, startPoint y: 70, endPoint x: 0, endPoint y: 35, distance: 247.9
click at [0, 35] on div "Analytics Inbound Inventory Outbound Retail Reports 10:34 AM EDT 09/19/2025 09/…" at bounding box center [510, 242] width 1020 height 484
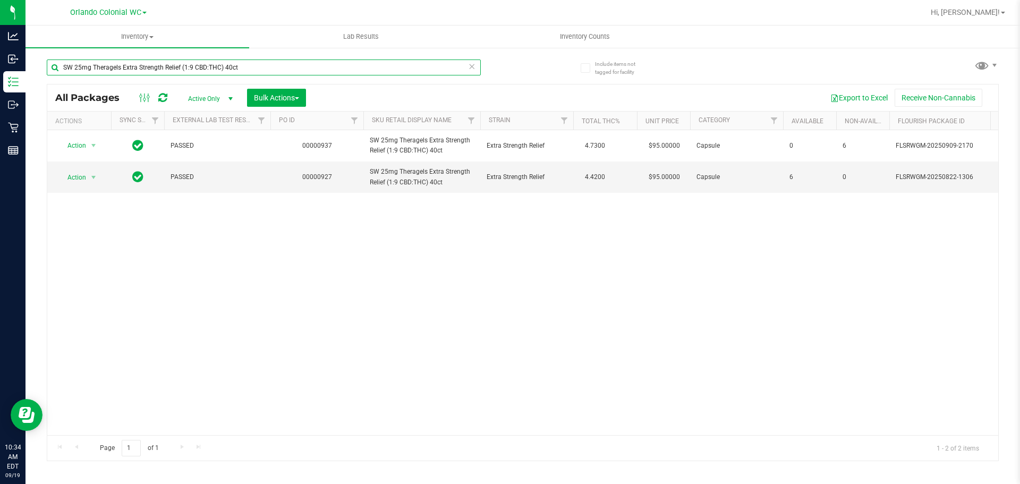
paste input "FD 3.5g Flower Greenhouse PK Trophy (Hybrid-Indica)"
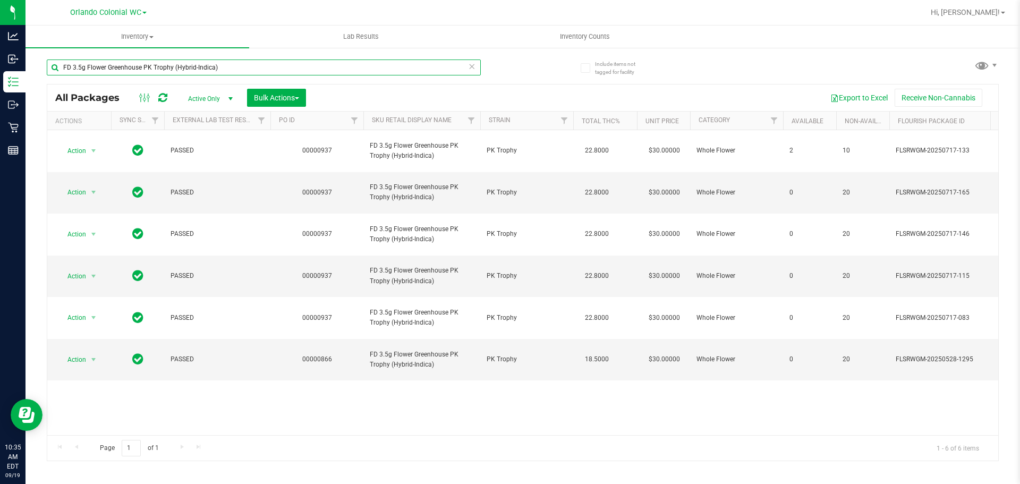
type input "FD 3.5g Flower Greenhouse PK Trophy (Hybrid-Indica)"
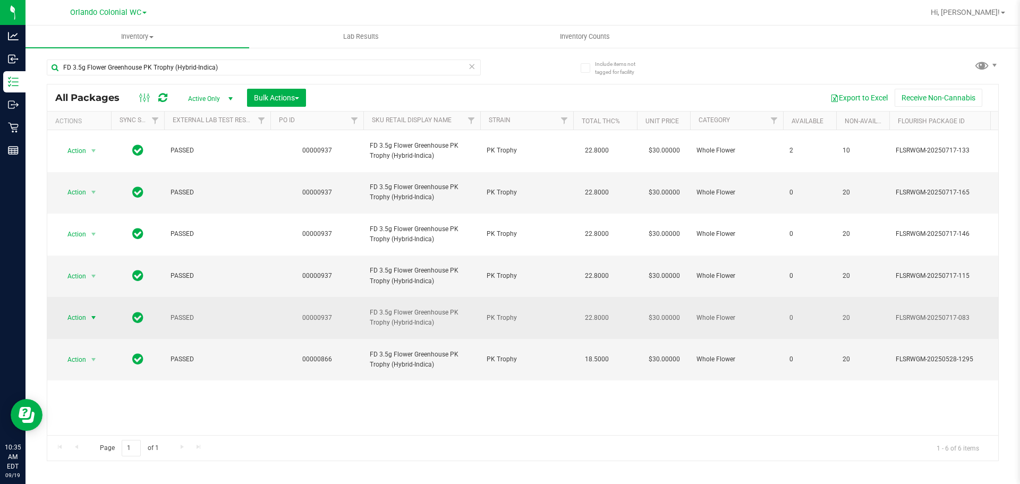
click at [93, 313] on span "select" at bounding box center [93, 317] width 9 height 9
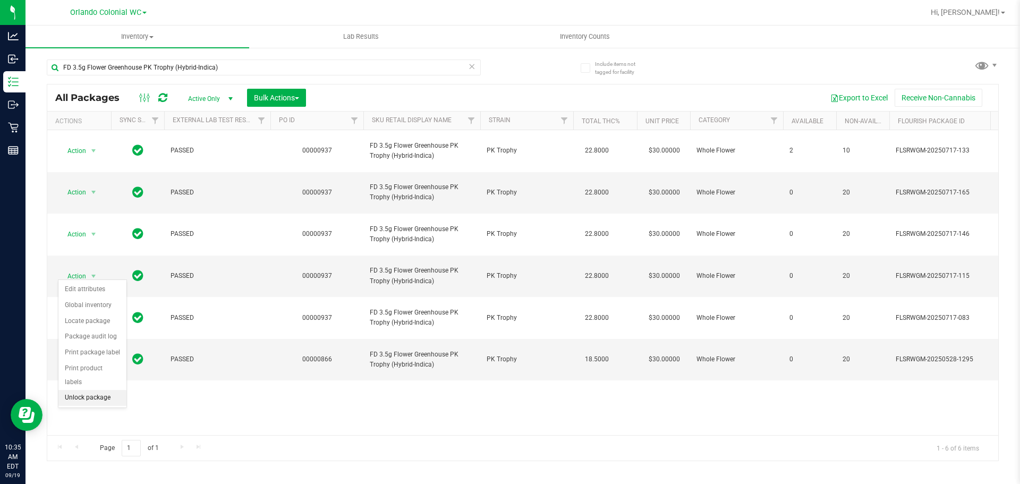
click at [108, 390] on li "Unlock package" at bounding box center [92, 398] width 68 height 16
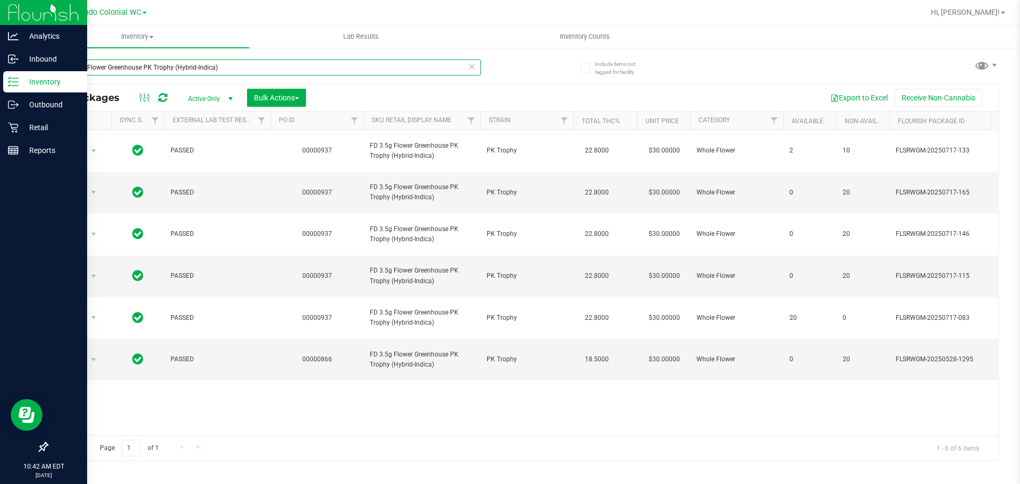
drag, startPoint x: 306, startPoint y: 68, endPoint x: 0, endPoint y: 13, distance: 310.4
click at [0, 15] on div "Analytics Inbound Inventory Outbound Retail Reports 10:42 AM EDT 09/19/2025 09/…" at bounding box center [510, 242] width 1020 height 484
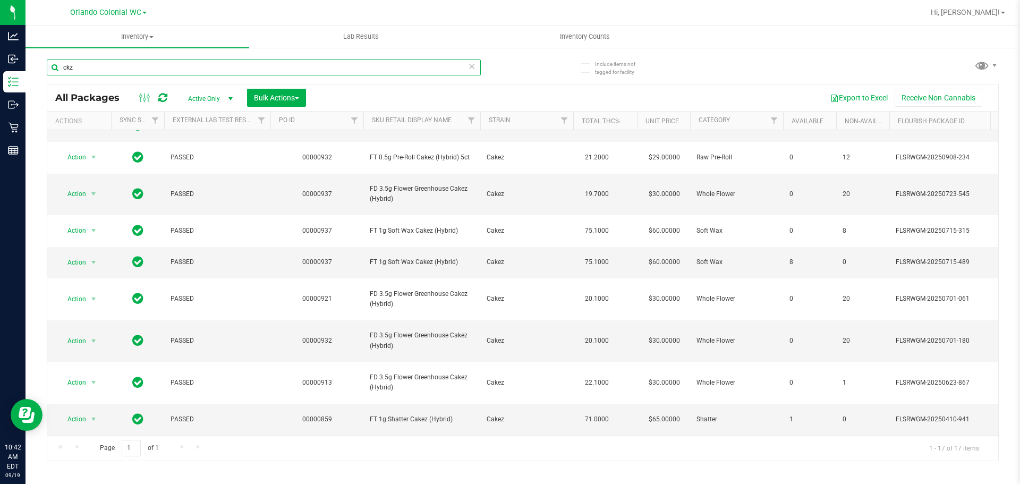
scroll to position [255, 0]
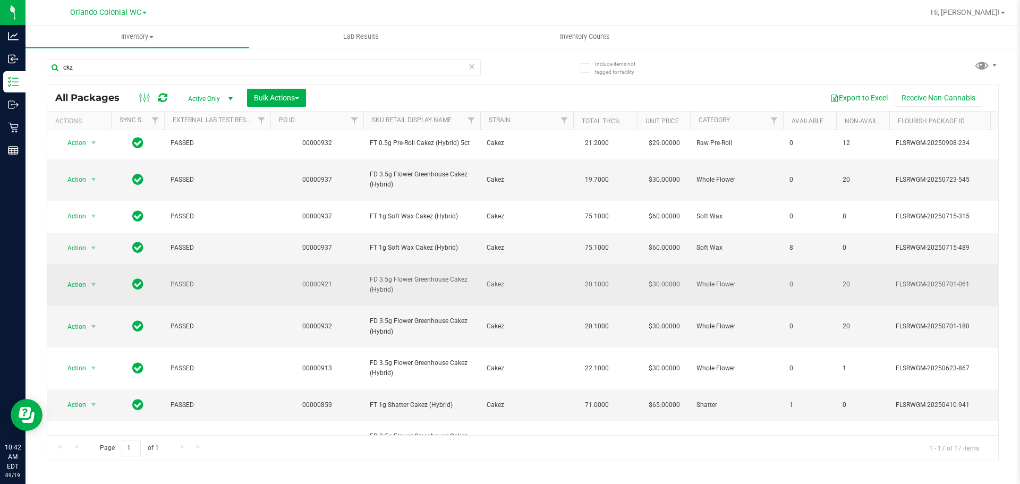
click at [423, 285] on span "FD 3.5g Flower Greenhouse Cakez (Hybrid)" at bounding box center [422, 285] width 104 height 20
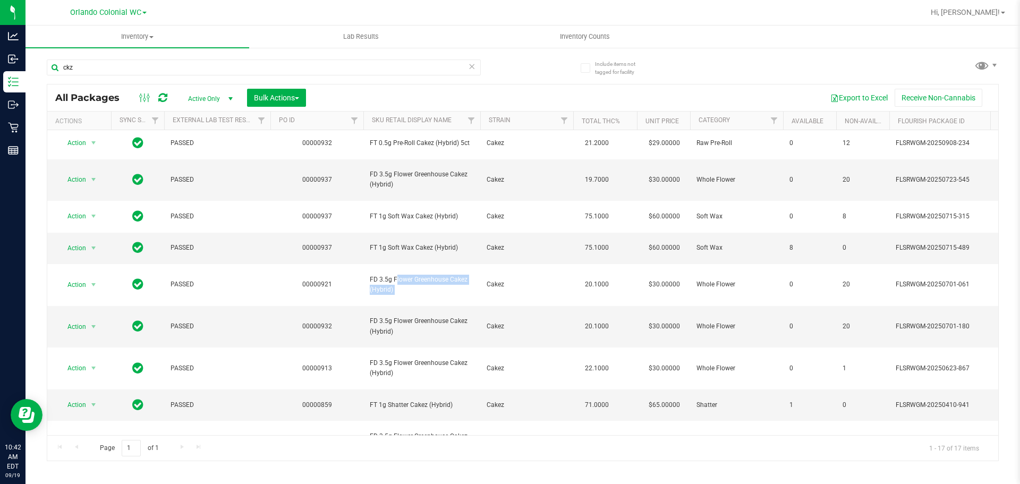
copy tr "FD 3.5g Flower Greenhouse Cakez (Hybrid)"
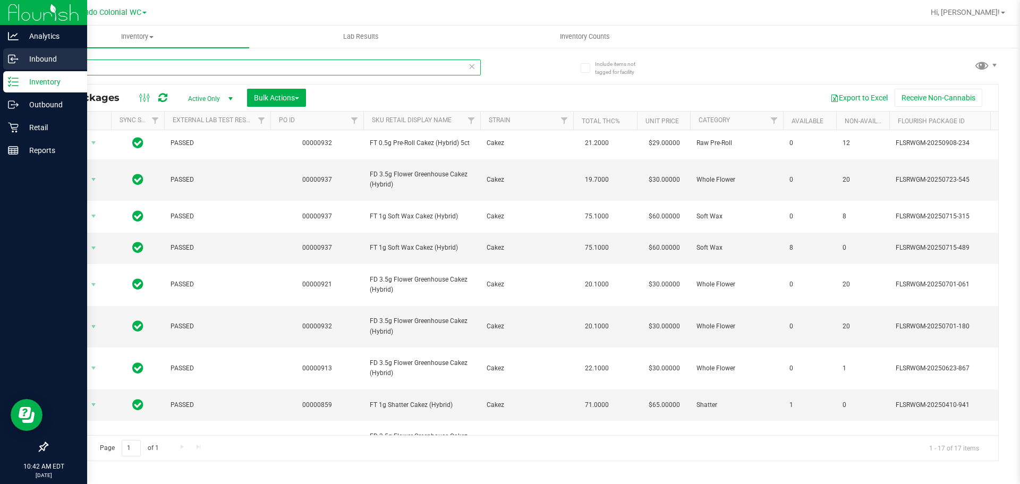
drag, startPoint x: 101, startPoint y: 70, endPoint x: 0, endPoint y: 70, distance: 101.5
click at [0, 68] on div "Analytics Inbound Inventory Outbound Retail Reports 10:42 AM EDT 09/19/2025 09/…" at bounding box center [510, 242] width 1020 height 484
paste input "FD 3.5g Flower Greenhouse Cakez (Hybrid)"
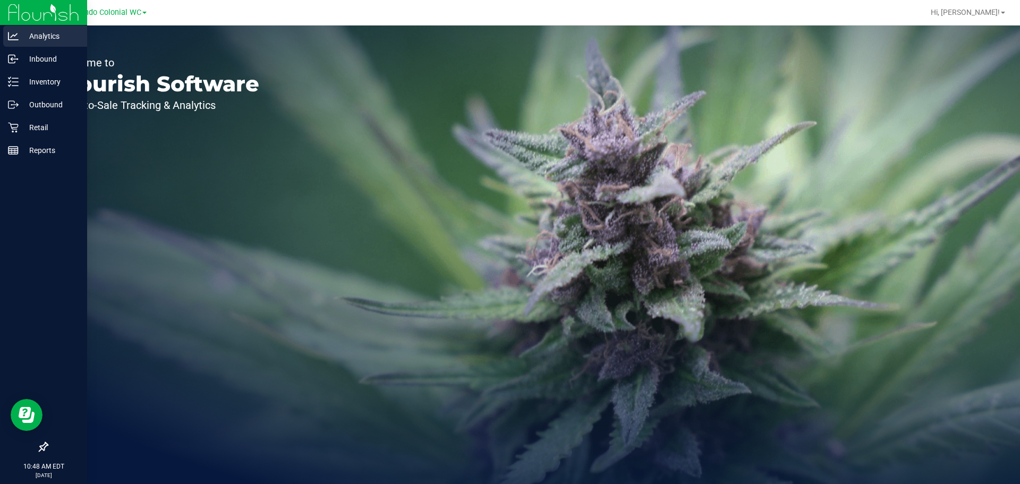
click at [43, 39] on p "Analytics" at bounding box center [51, 36] width 64 height 13
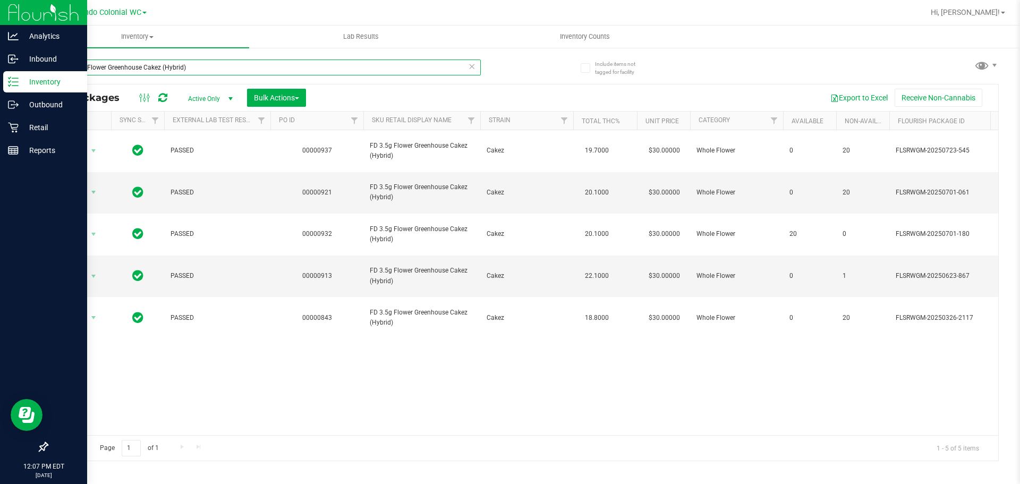
drag, startPoint x: 0, startPoint y: 67, endPoint x: 0, endPoint y: 86, distance: 18.1
click at [0, 86] on div "Analytics Inbound Inventory Outbound Retail Reports 12:07 PM EDT [DATE] 09/19 O…" at bounding box center [510, 242] width 1020 height 484
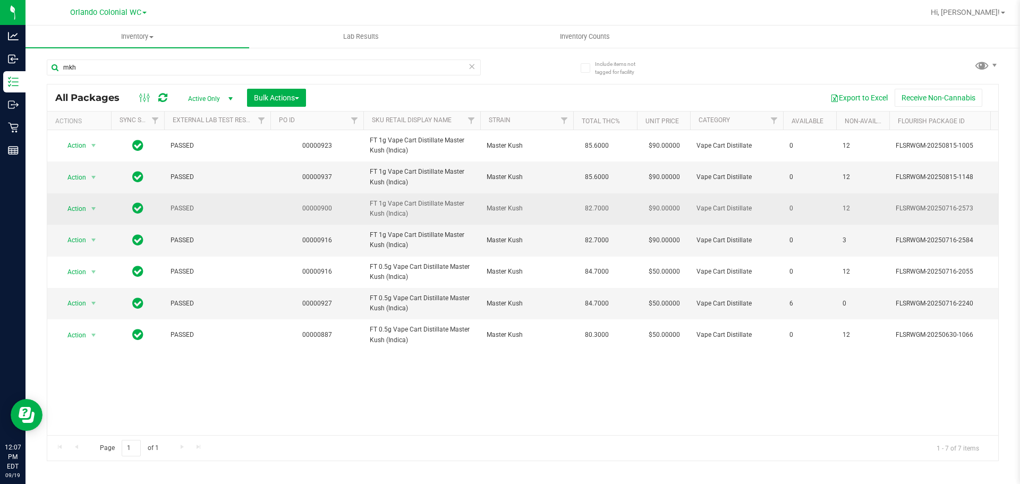
click at [400, 211] on span "FT 1g Vape Cart Distillate Master Kush (Indica)" at bounding box center [422, 209] width 104 height 20
click at [400, 210] on span "FT 1g Vape Cart Distillate Master Kush (Indica)" at bounding box center [422, 209] width 104 height 20
drag, startPoint x: 400, startPoint y: 210, endPoint x: 409, endPoint y: 213, distance: 9.8
copy tr "FT 1g Vape Cart Distillate Master Kush (Indica)"
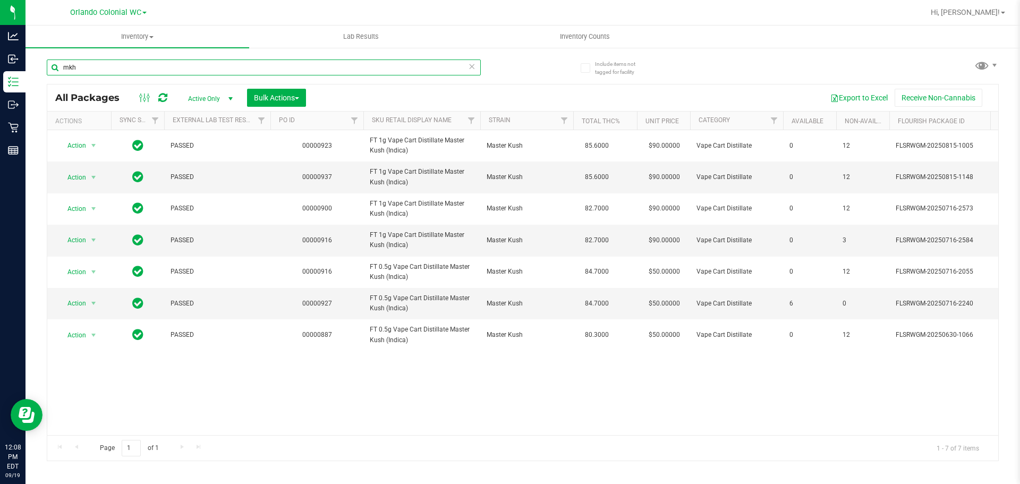
drag, startPoint x: 111, startPoint y: 70, endPoint x: 61, endPoint y: 64, distance: 49.7
click at [57, 66] on input "mkh" at bounding box center [264, 68] width 434 height 16
paste input "FT 1g Vape Cart Distillate Master Kush (Indica)"
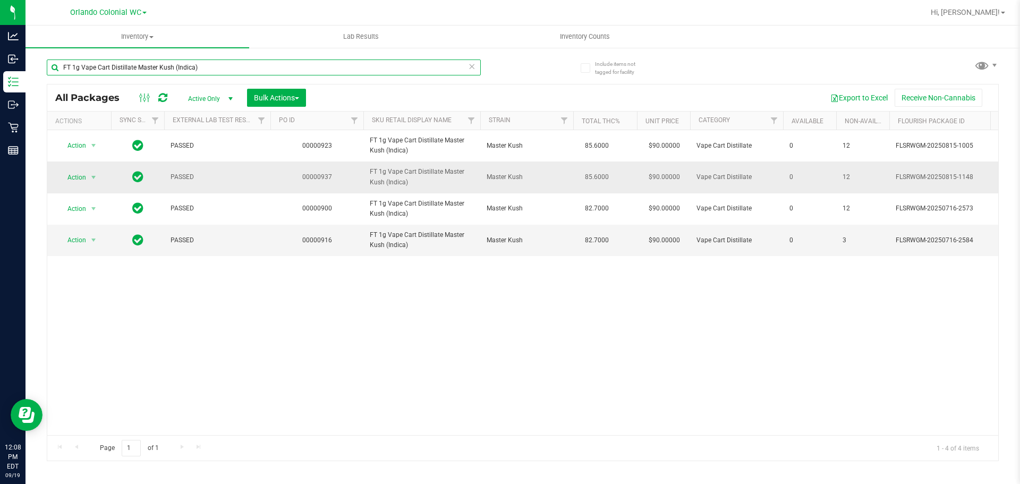
type input "FT 1g Vape Cart Distillate Master Kush (Indica)"
click at [89, 186] on td "Action Action Edit attributes Global inventory Locate package Package audit log…" at bounding box center [79, 177] width 64 height 31
click at [89, 174] on span "select" at bounding box center [93, 177] width 13 height 15
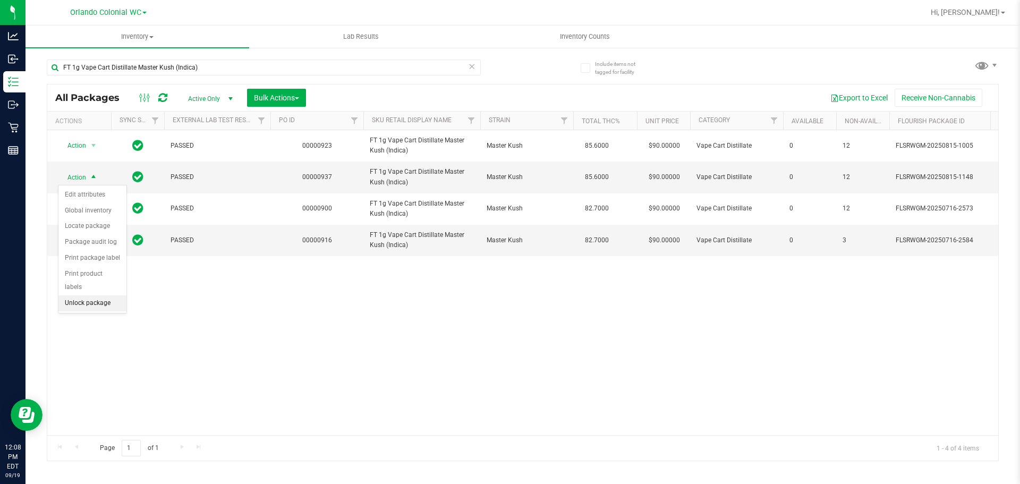
click at [95, 295] on li "Unlock package" at bounding box center [92, 303] width 68 height 16
click at [690, 323] on div "Action Action Edit attributes Global inventory Locate package Package audit log…" at bounding box center [522, 282] width 951 height 305
click at [731, 388] on div "Action Action Edit attributes Global inventory Locate package Package audit log…" at bounding box center [522, 282] width 951 height 305
click at [735, 387] on div "Action Action Edit attributes Global inventory Locate package Package audit log…" at bounding box center [522, 282] width 951 height 305
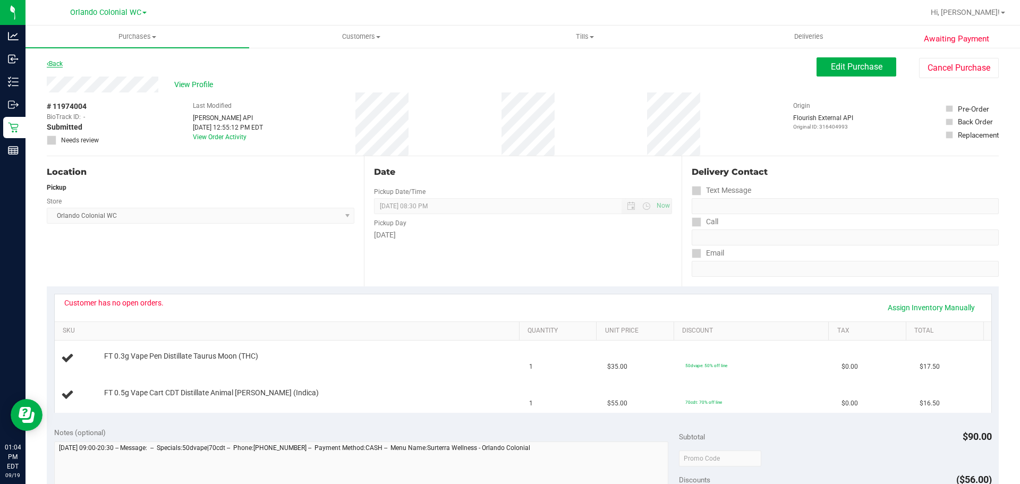
click at [55, 63] on link "Back" at bounding box center [55, 63] width 16 height 7
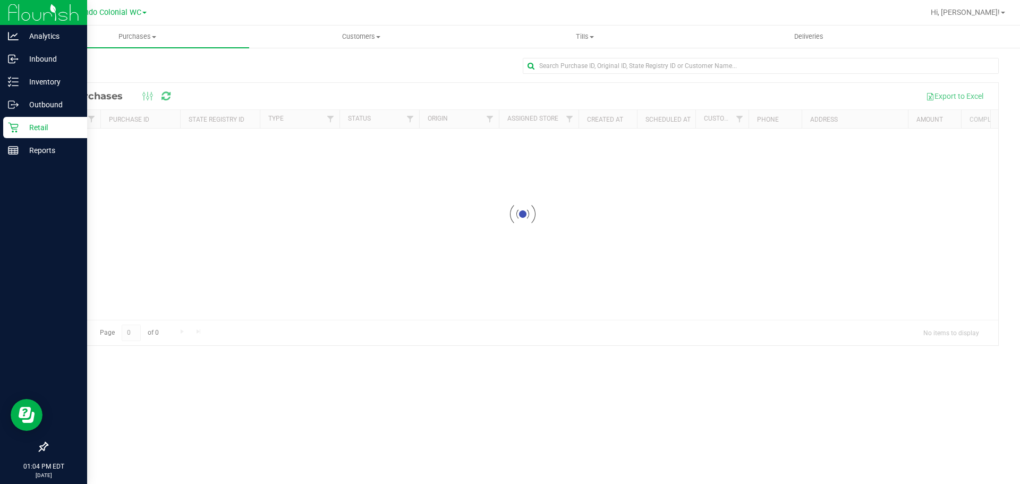
click at [40, 125] on p "Retail" at bounding box center [51, 127] width 64 height 13
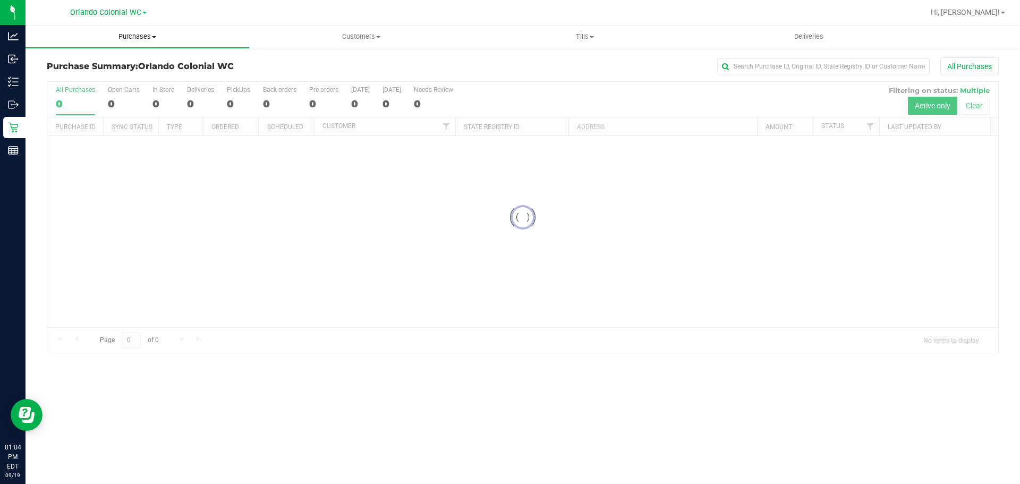
click at [137, 37] on span "Purchases" at bounding box center [138, 37] width 224 height 10
click at [94, 79] on li "Fulfillment" at bounding box center [138, 77] width 224 height 13
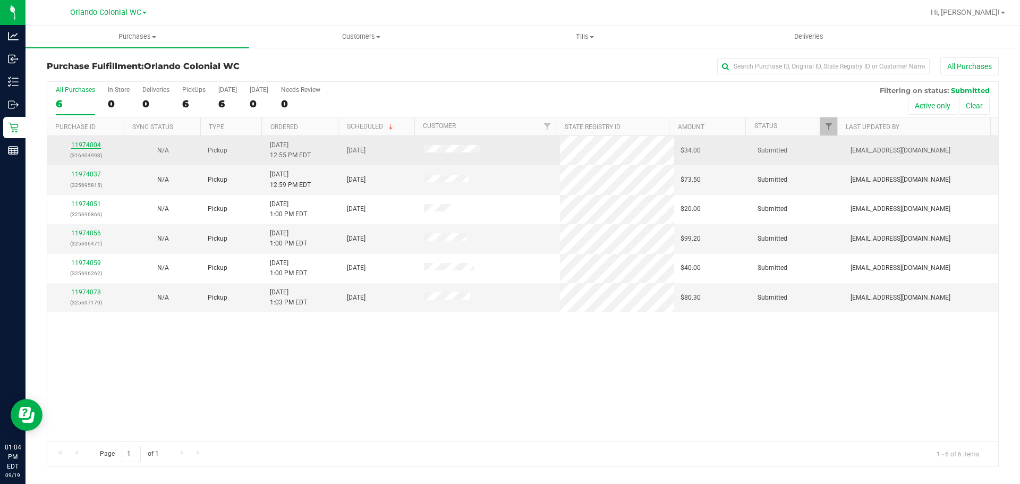
click at [97, 145] on link "11974004" at bounding box center [86, 144] width 30 height 7
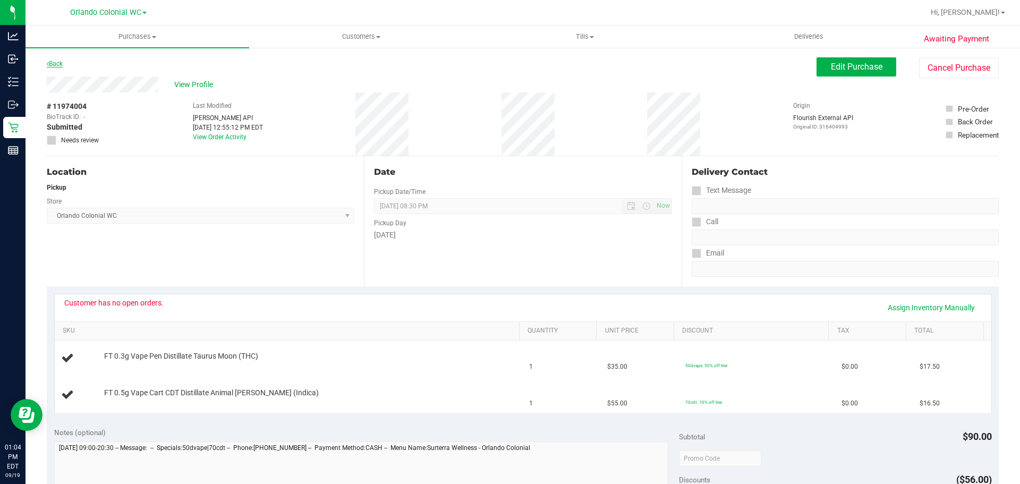
click at [60, 63] on link "Back" at bounding box center [55, 63] width 16 height 7
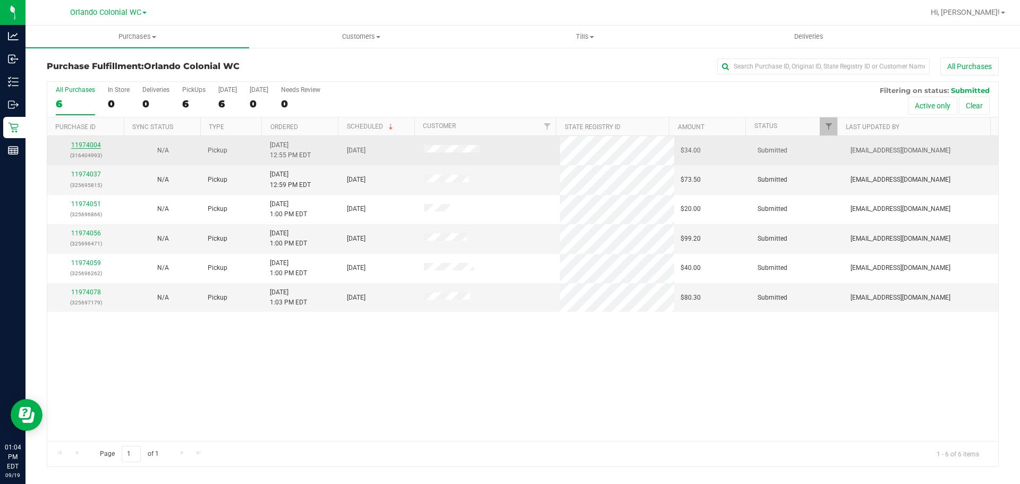
click at [77, 144] on link "11974004" at bounding box center [86, 144] width 30 height 7
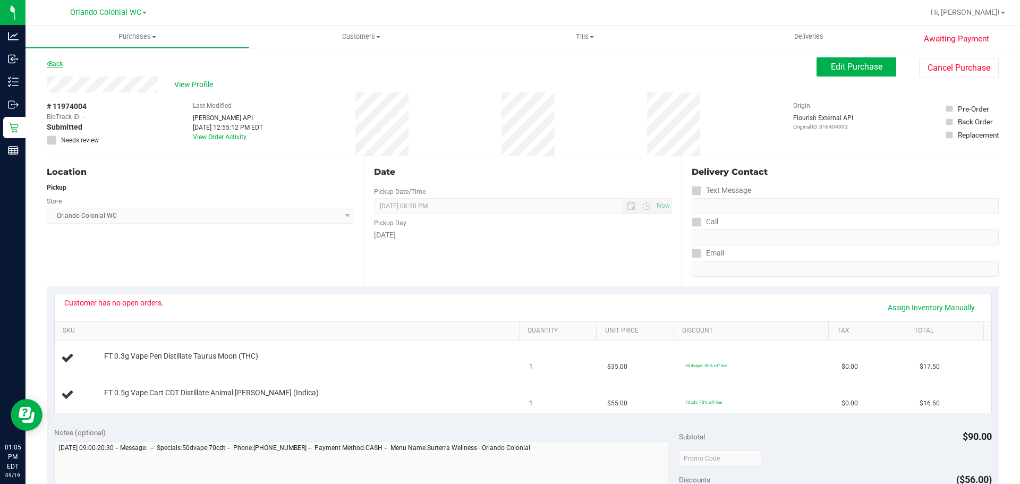
click at [55, 62] on link "Back" at bounding box center [55, 63] width 16 height 7
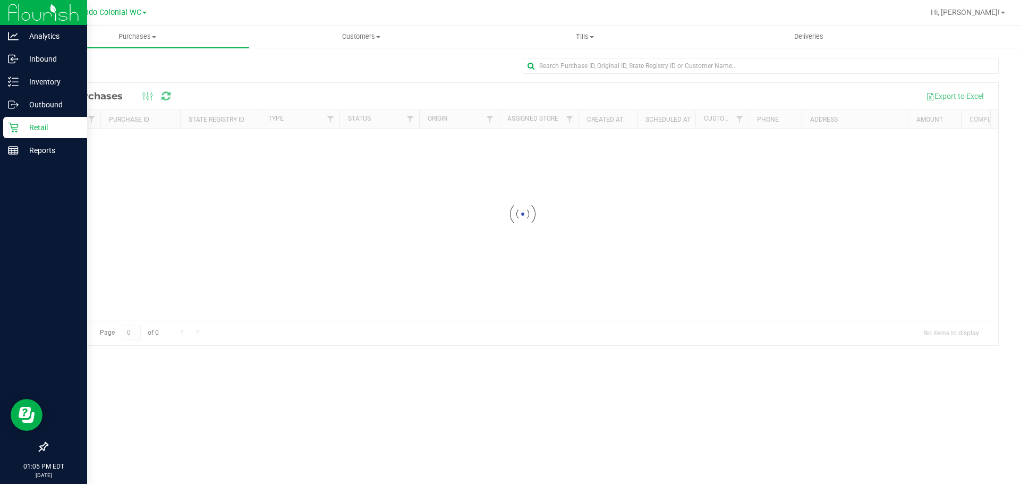
click at [24, 124] on p "Retail" at bounding box center [51, 127] width 64 height 13
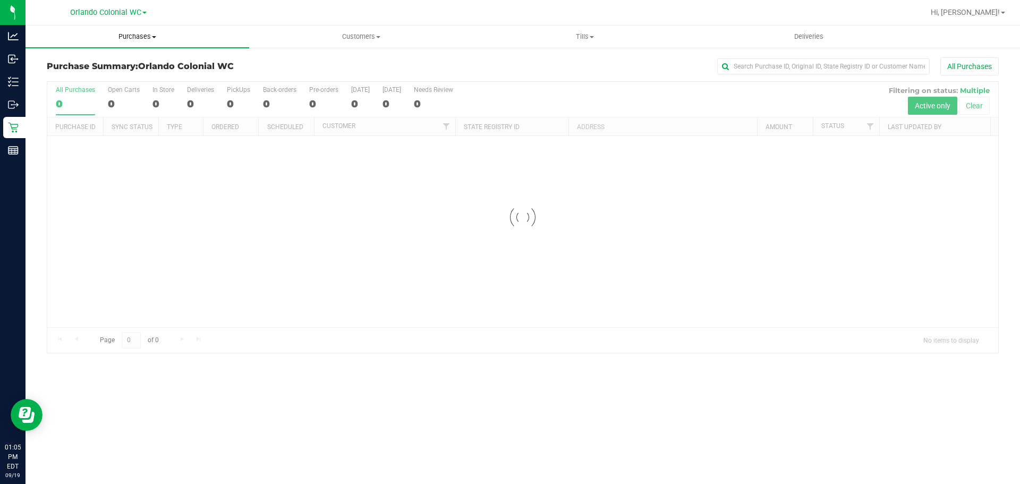
click at [140, 39] on span "Purchases" at bounding box center [138, 37] width 224 height 10
click at [73, 78] on span "Fulfillment" at bounding box center [59, 76] width 66 height 9
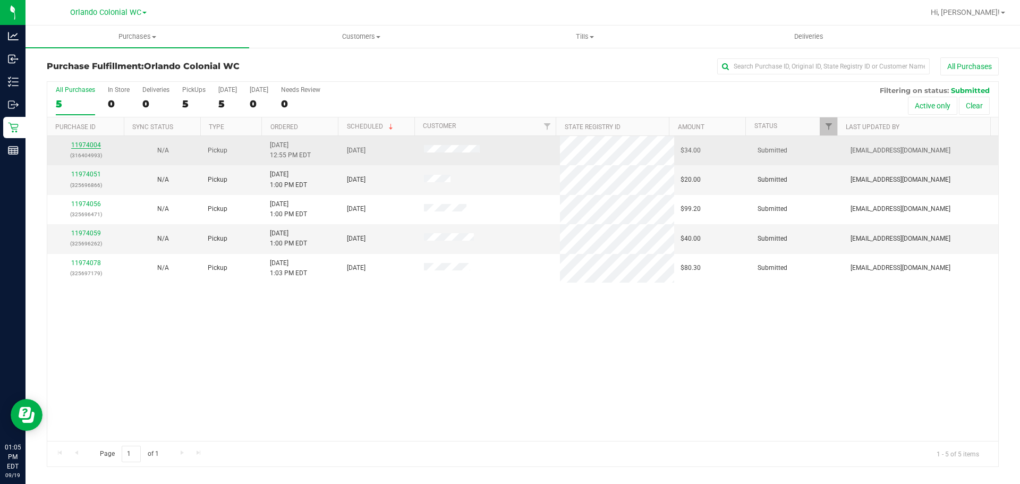
click at [95, 146] on link "11974004" at bounding box center [86, 144] width 30 height 7
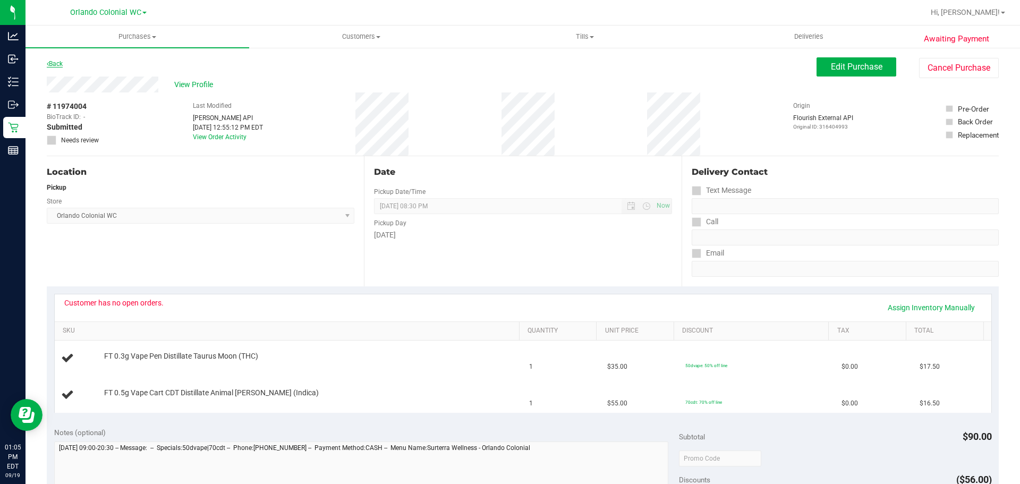
click at [58, 66] on link "Back" at bounding box center [55, 63] width 16 height 7
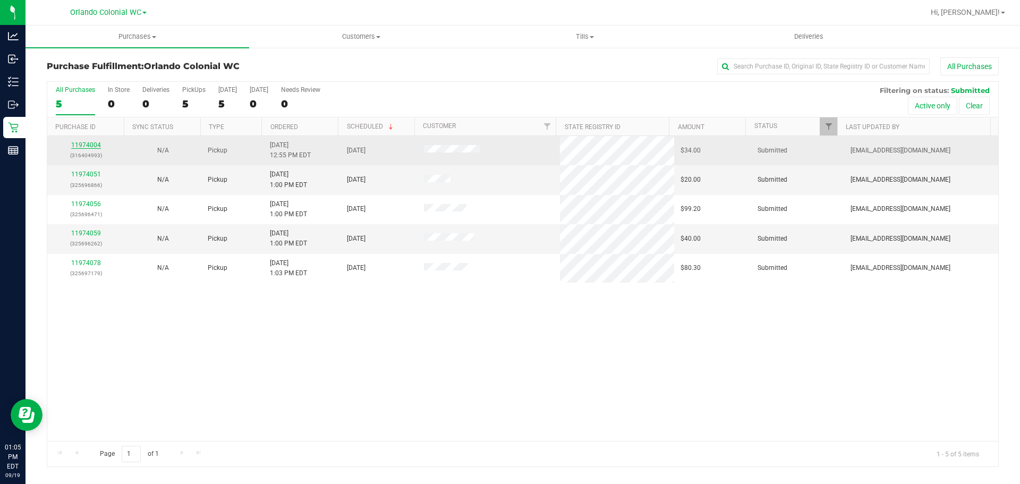
click at [88, 145] on link "11974004" at bounding box center [86, 144] width 30 height 7
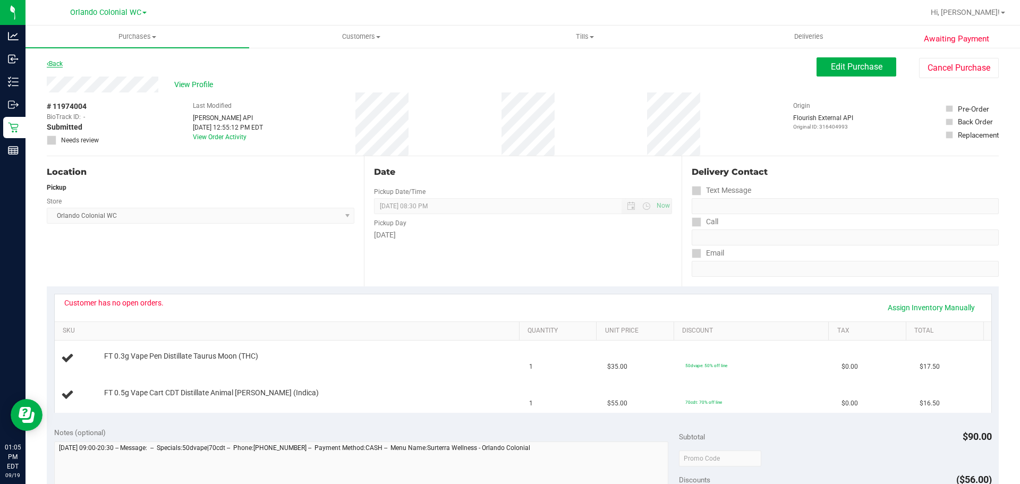
click at [57, 62] on link "Back" at bounding box center [55, 63] width 16 height 7
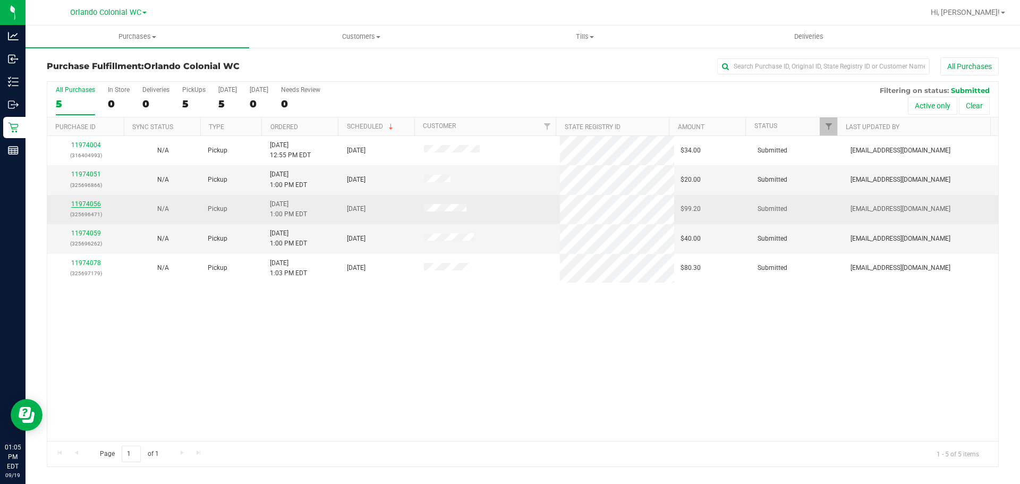
click at [88, 204] on link "11974056" at bounding box center [86, 203] width 30 height 7
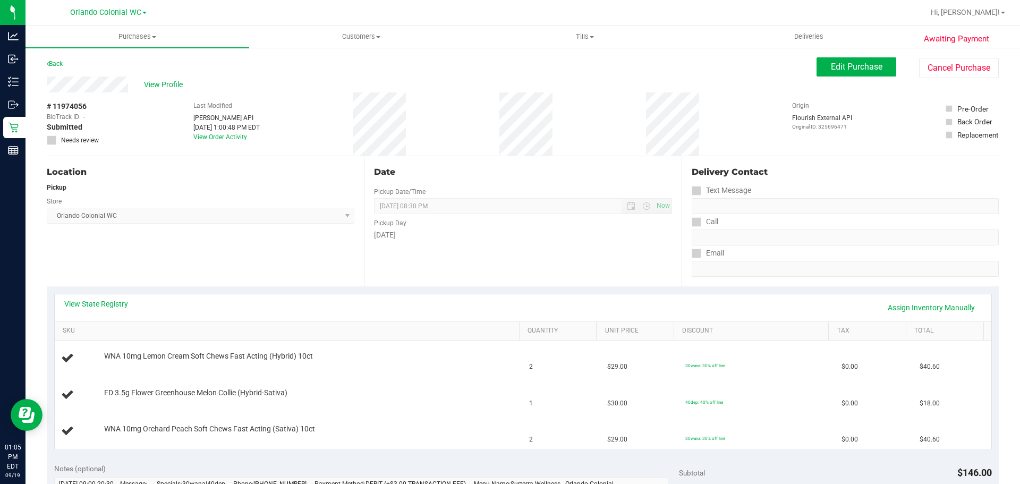
click at [259, 285] on div "Location Pickup Store Orlando Colonial WC Select Store Bonita Springs WC Boynto…" at bounding box center [205, 221] width 317 height 130
click at [241, 258] on div "Location Pickup Store Orlando Colonial WC Select Store Bonita Springs WC Boynto…" at bounding box center [205, 221] width 317 height 130
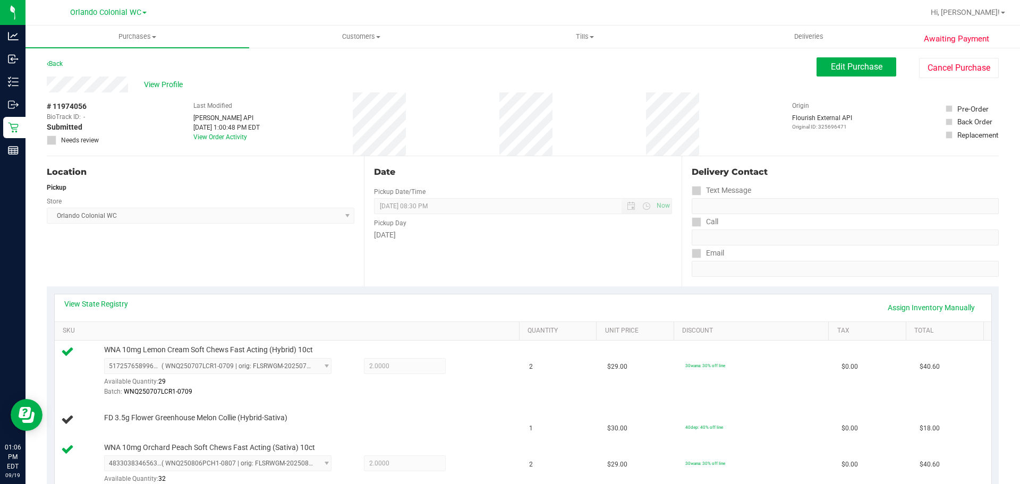
click at [215, 254] on div "Location Pickup Store Orlando Colonial WC Select Store Bonita Springs WC Boynto…" at bounding box center [205, 221] width 317 height 130
click at [222, 248] on div "Location Pickup Store Orlando Colonial WC Select Store Bonita Springs WC Boynto…" at bounding box center [205, 221] width 317 height 130
click at [229, 244] on div "Location Pickup Store Orlando Colonial WC Select Store Bonita Springs WC Boynto…" at bounding box center [205, 221] width 317 height 130
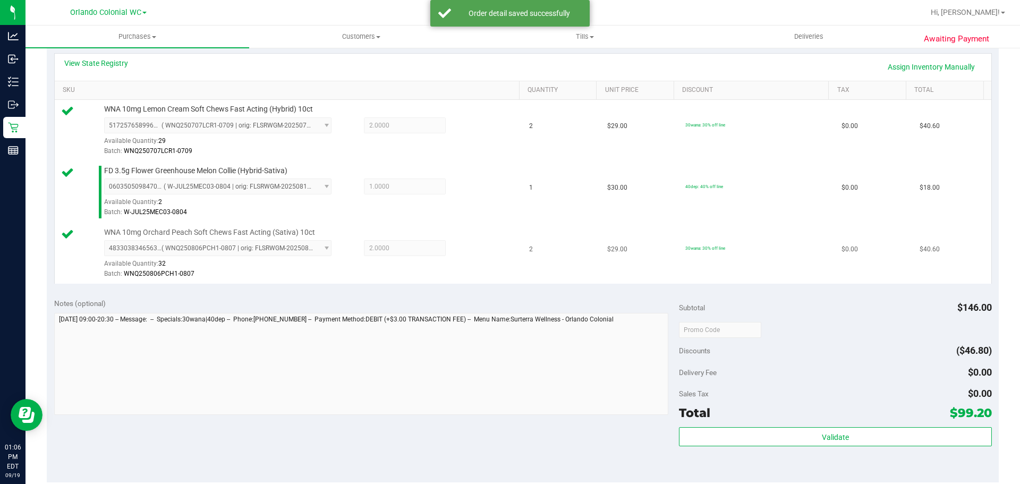
scroll to position [266, 0]
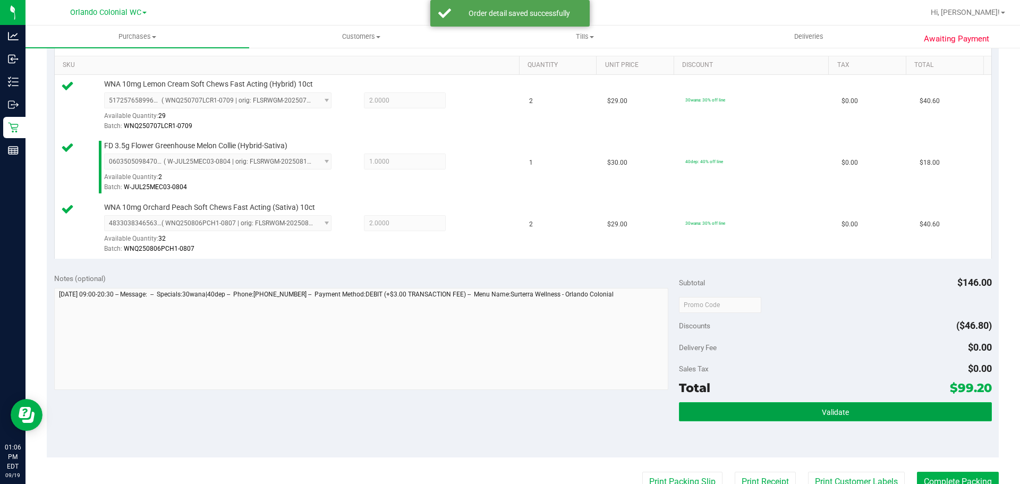
click at [816, 418] on button "Validate" at bounding box center [835, 411] width 312 height 19
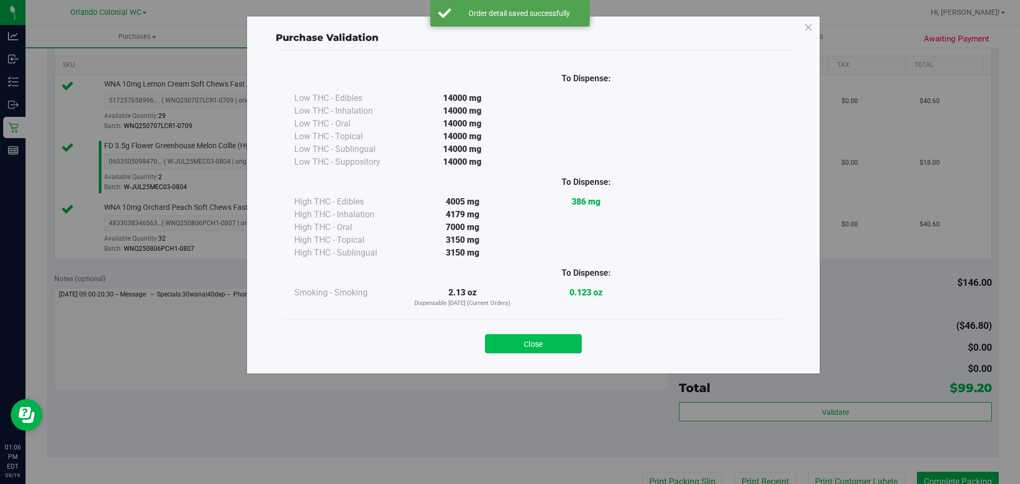
click at [574, 343] on button "Close" at bounding box center [533, 343] width 97 height 19
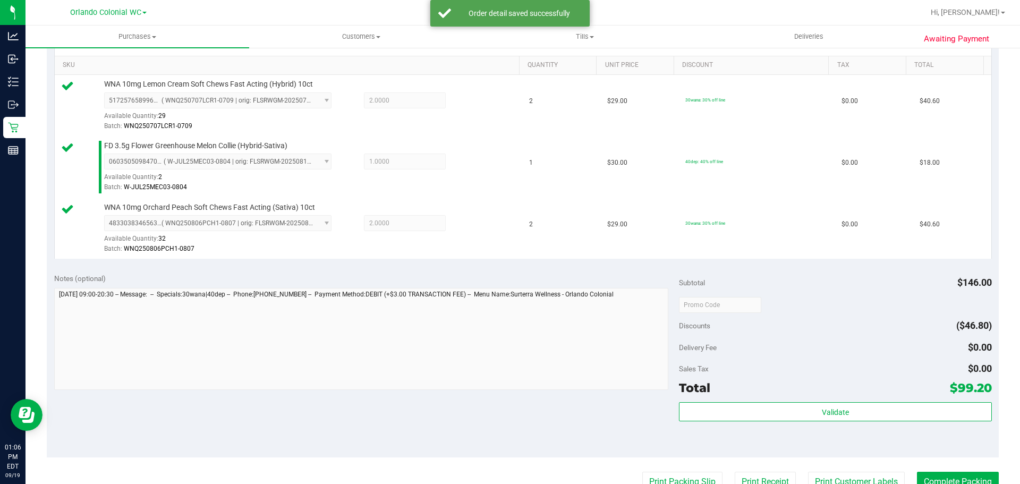
scroll to position [478, 0]
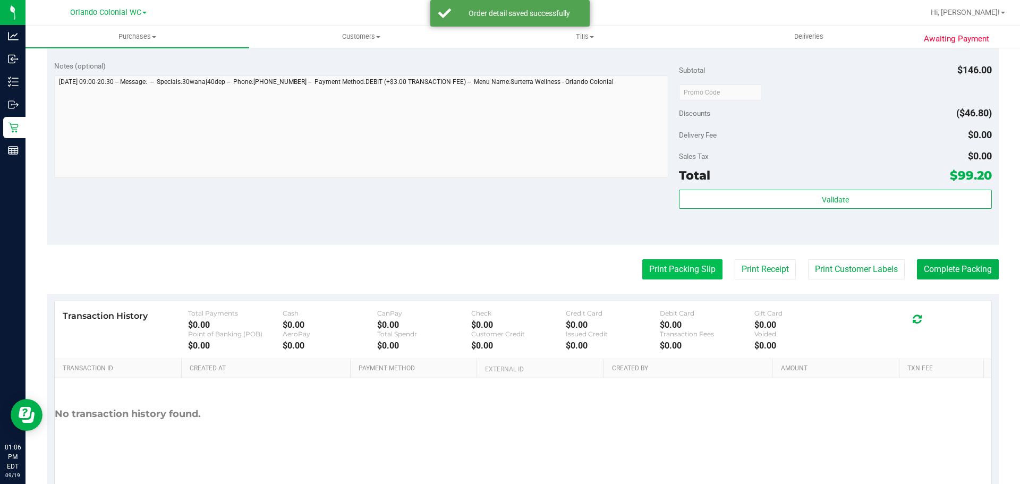
click at [669, 261] on button "Print Packing Slip" at bounding box center [682, 269] width 80 height 20
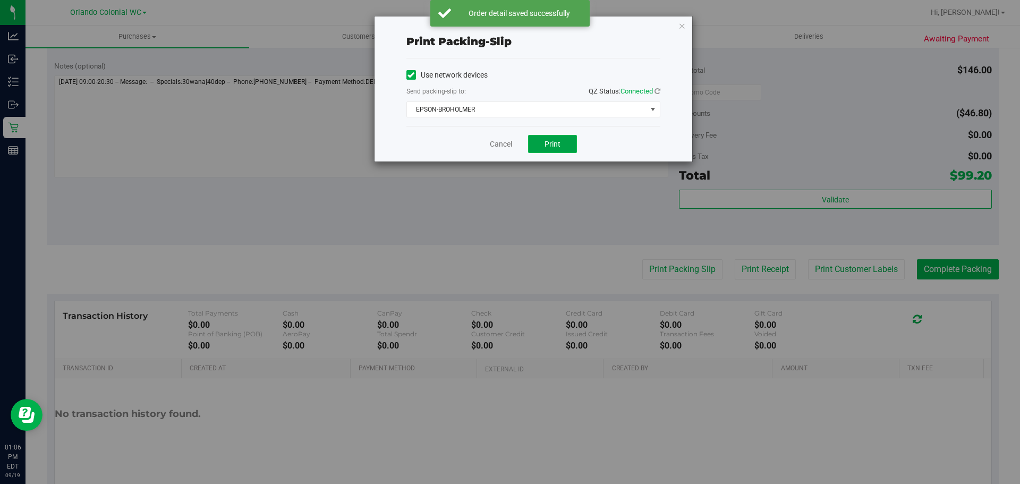
click at [544, 146] on button "Print" at bounding box center [552, 144] width 49 height 18
click at [684, 27] on icon "button" at bounding box center [682, 25] width 7 height 13
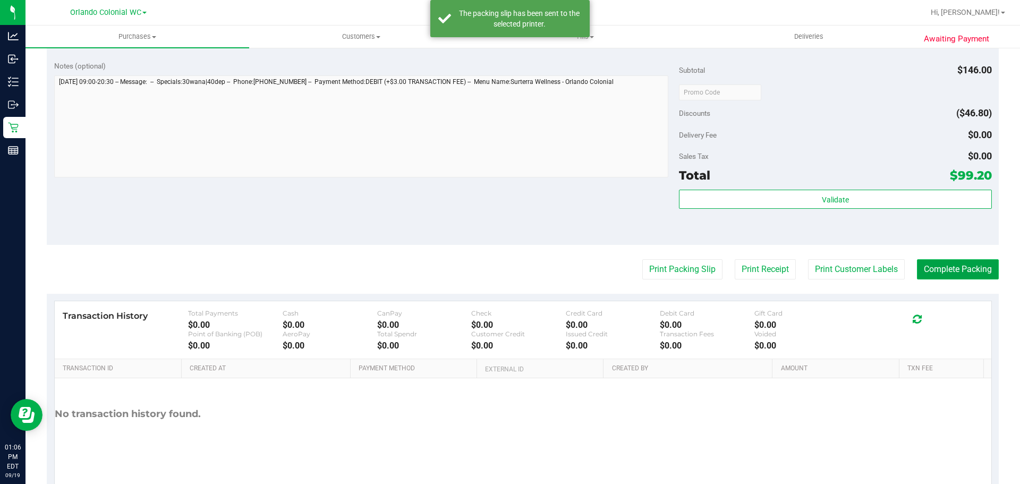
click at [976, 264] on button "Complete Packing" at bounding box center [958, 269] width 82 height 20
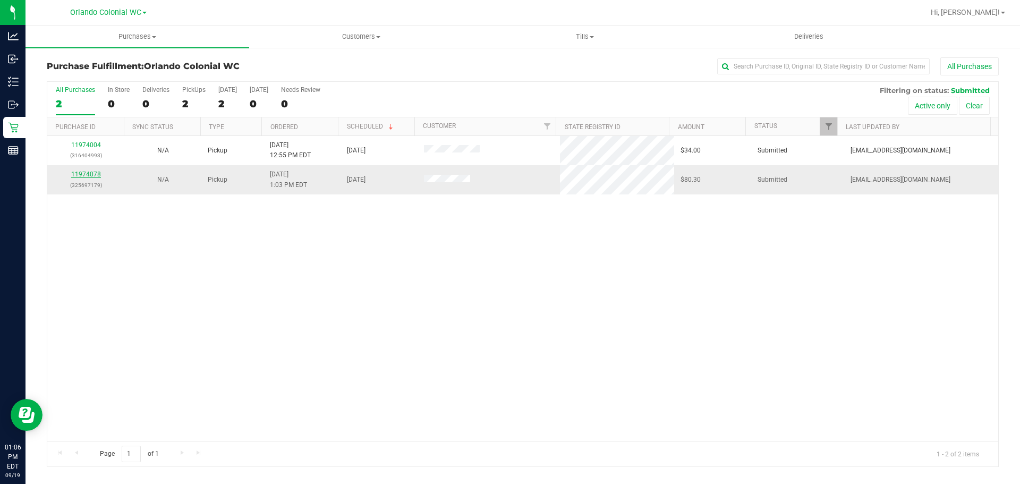
click at [80, 175] on link "11974078" at bounding box center [86, 174] width 30 height 7
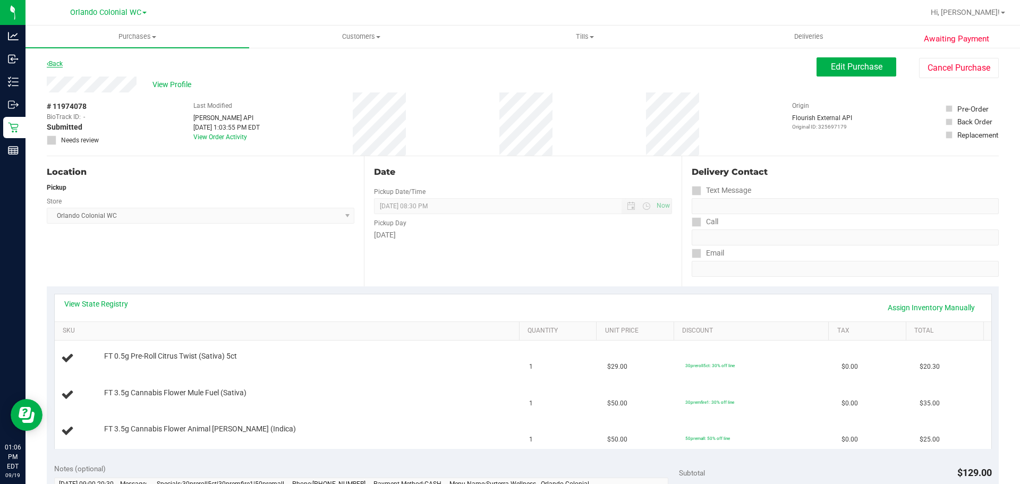
click at [61, 64] on link "Back" at bounding box center [55, 63] width 16 height 7
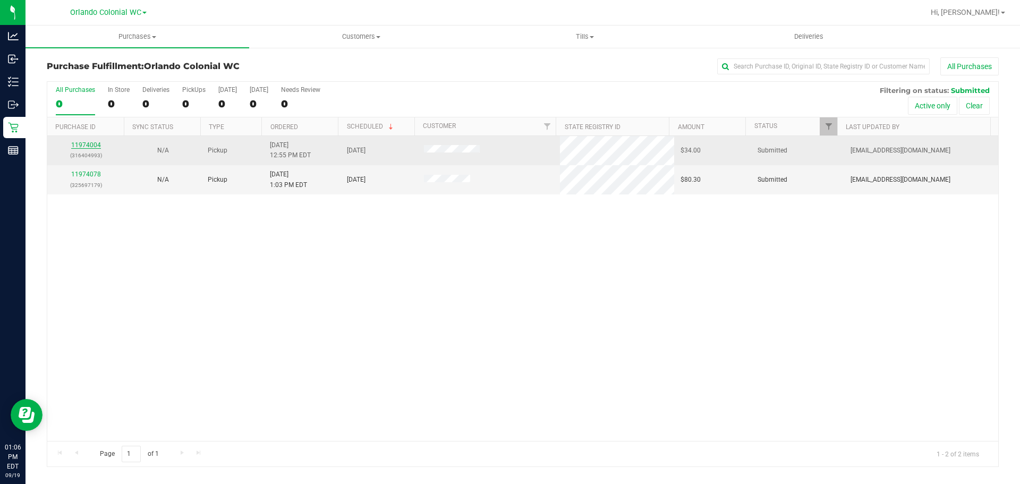
click at [79, 145] on link "11974004" at bounding box center [86, 144] width 30 height 7
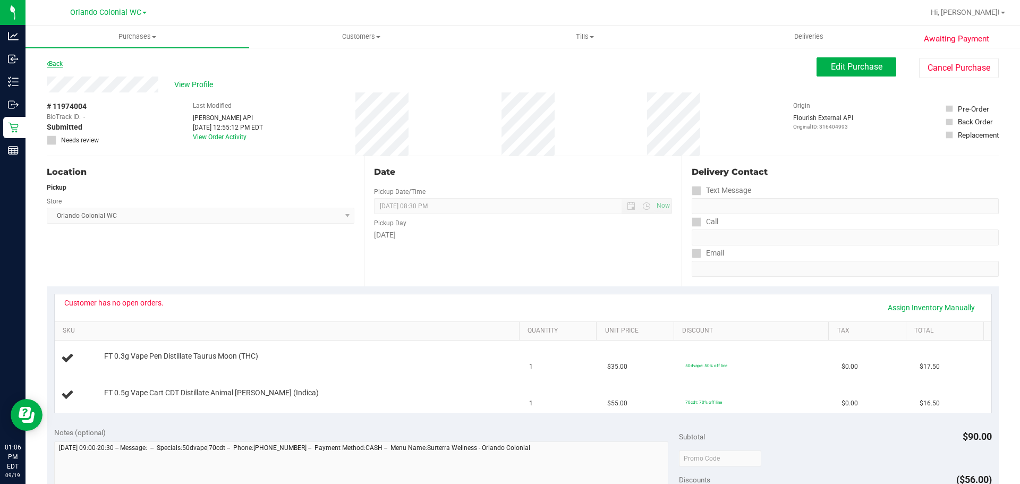
click at [54, 66] on link "Back" at bounding box center [55, 63] width 16 height 7
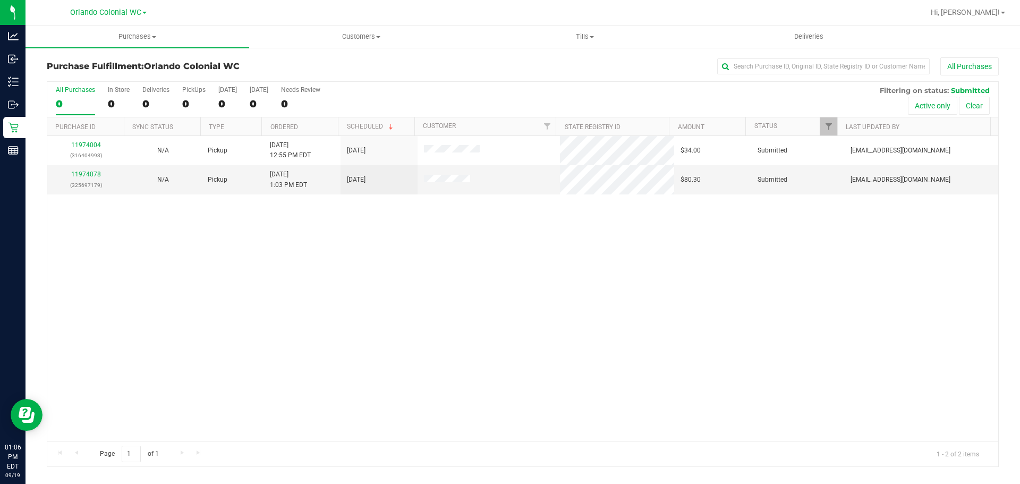
click at [80, 175] on link "11974078" at bounding box center [86, 174] width 30 height 7
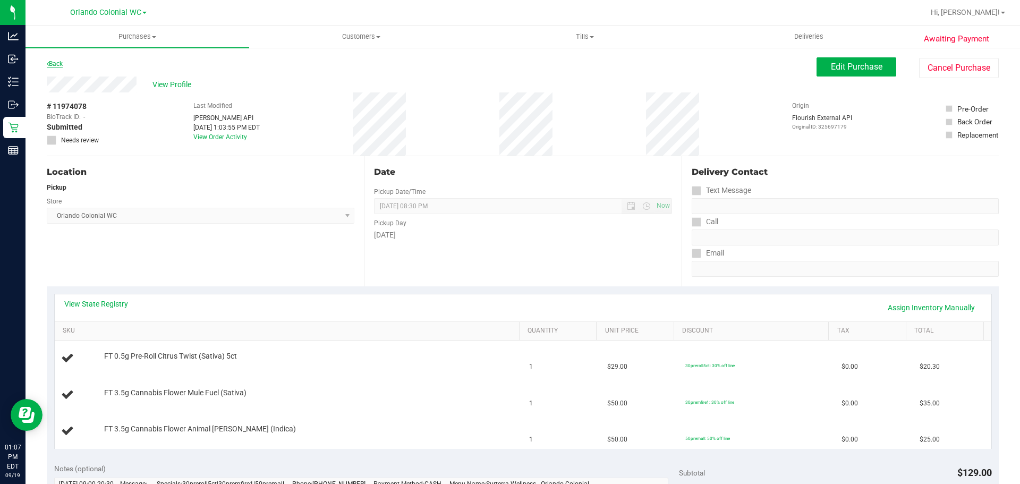
click at [60, 60] on link "Back" at bounding box center [55, 63] width 16 height 7
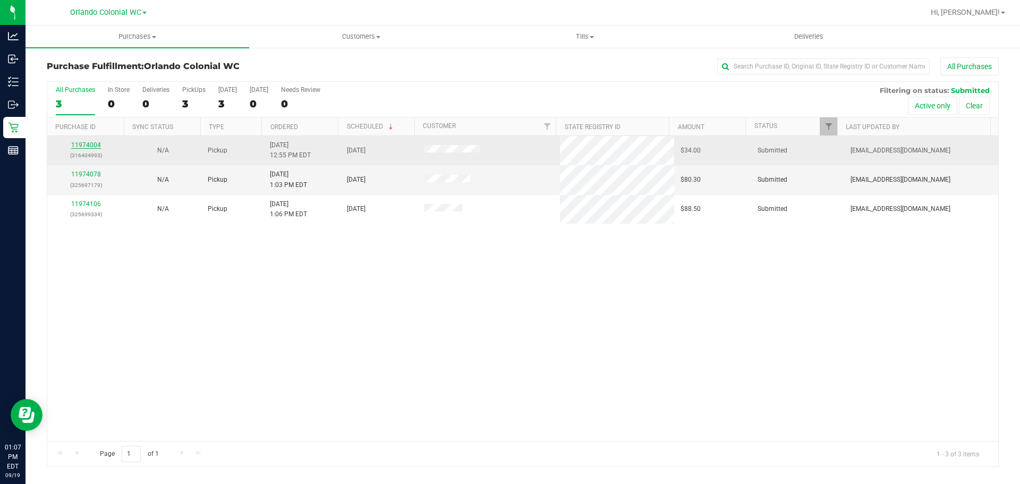
click at [92, 145] on link "11974004" at bounding box center [86, 144] width 30 height 7
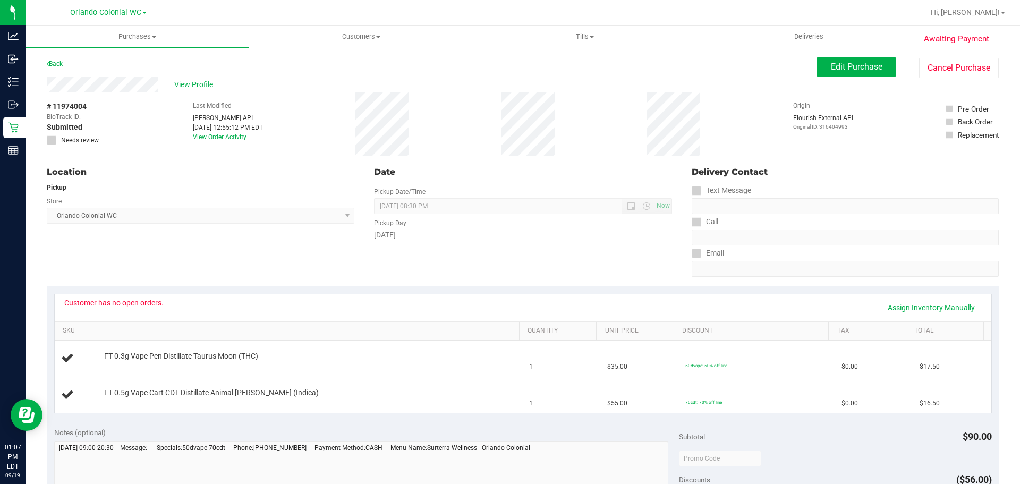
click at [315, 279] on div "Location Pickup Store Orlando Colonial WC Select Store Bonita Springs WC Boynto…" at bounding box center [205, 221] width 317 height 130
click at [56, 62] on link "Back" at bounding box center [55, 63] width 16 height 7
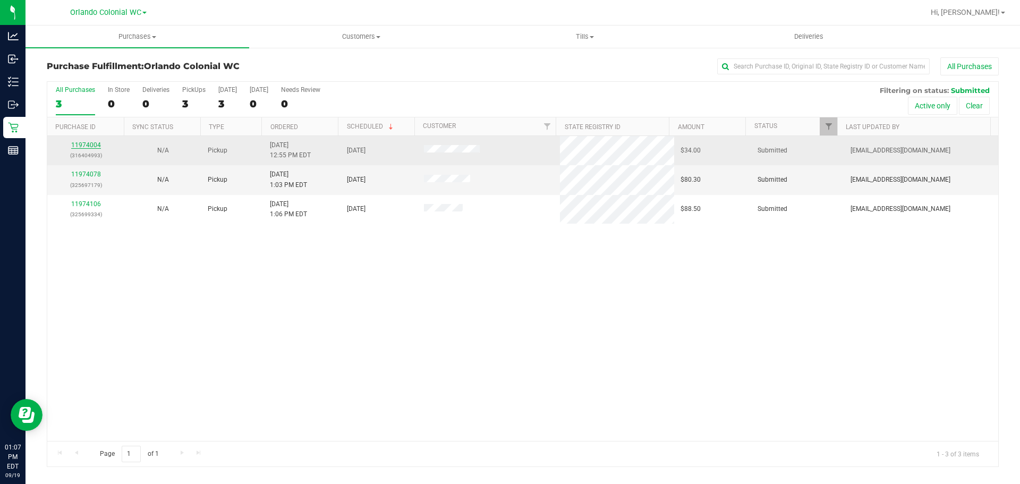
click at [87, 145] on link "11974004" at bounding box center [86, 144] width 30 height 7
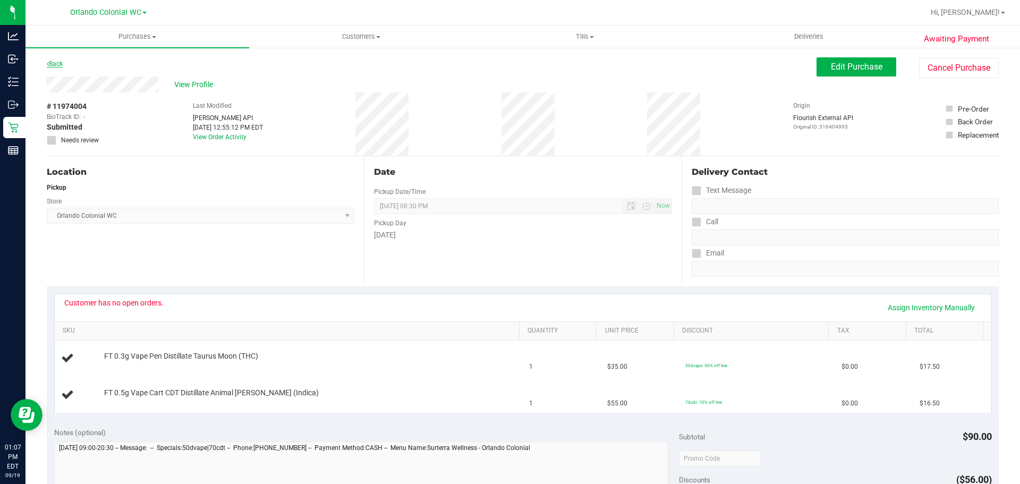
click at [62, 64] on link "Back" at bounding box center [55, 63] width 16 height 7
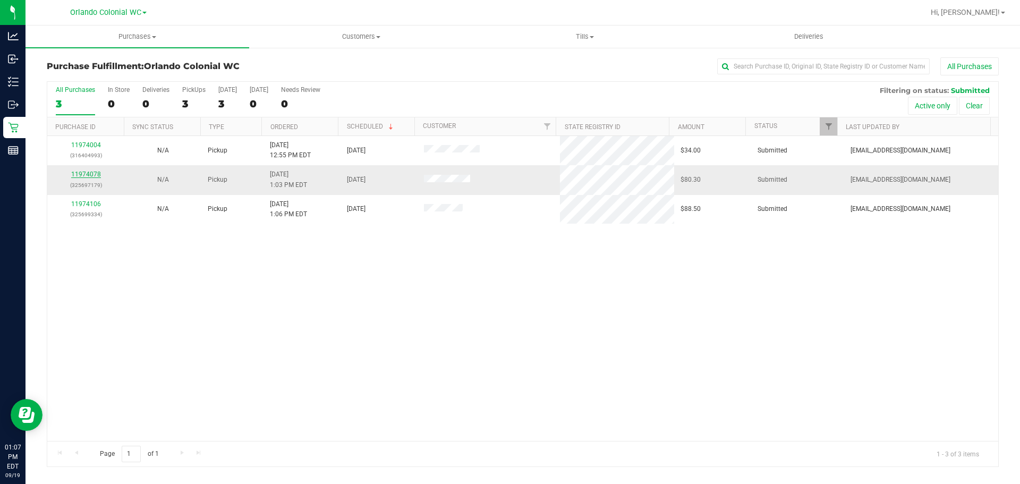
click at [86, 174] on link "11974078" at bounding box center [86, 174] width 30 height 7
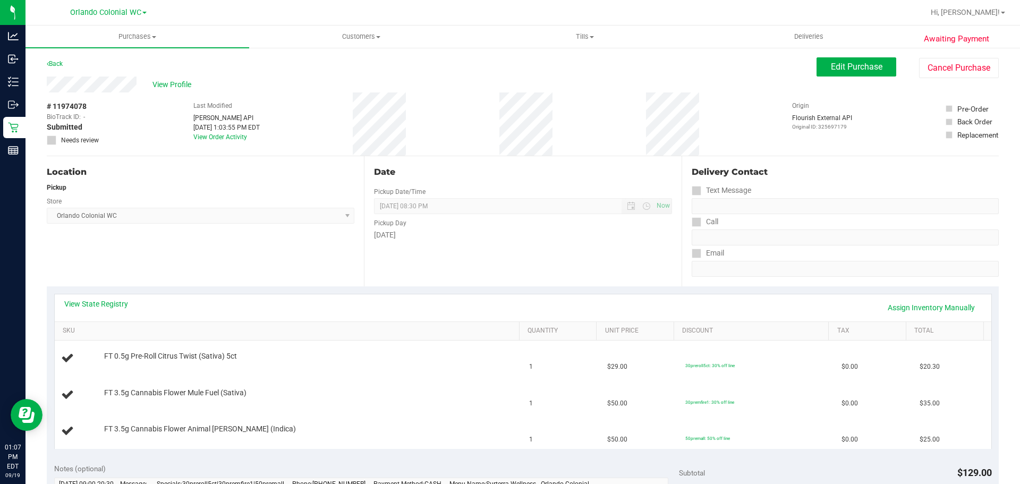
click at [402, 268] on div "Date Pickup Date/Time 09/19/2025 Now 09/19/2025 08:30 PM Now Pickup Day Friday" at bounding box center [522, 221] width 317 height 130
click at [315, 234] on div "Location Pickup Store Orlando Colonial WC Select Store Bonita Springs WC Boynto…" at bounding box center [205, 221] width 317 height 130
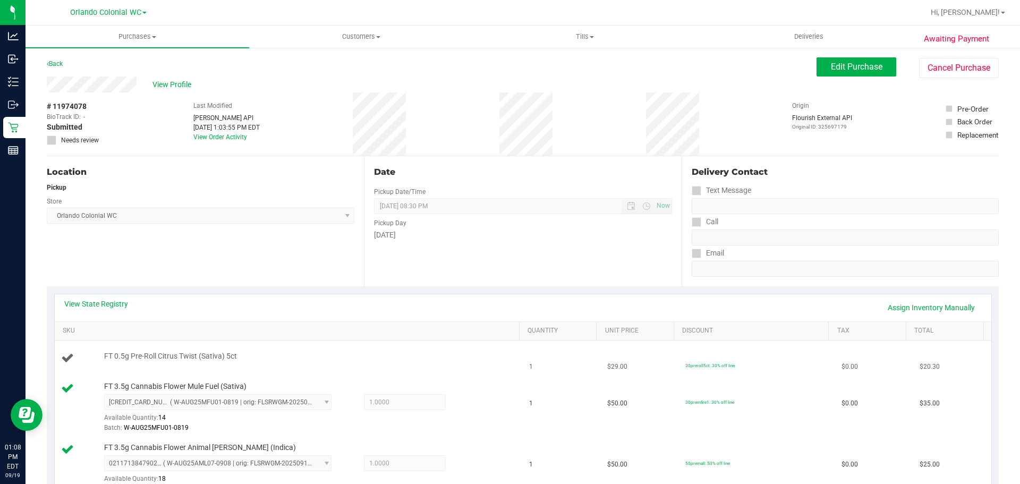
click at [233, 355] on span "FT 0.5g Pre-Roll Citrus Twist (Sativa) 5ct" at bounding box center [170, 356] width 133 height 10
copy div "FT 0.5g Pre-Roll Citrus Twist (Sativa) 5ct"
click at [281, 231] on div "Location Pickup Store Orlando Colonial WC Select Store Bonita Springs WC Boynto…" at bounding box center [205, 221] width 317 height 130
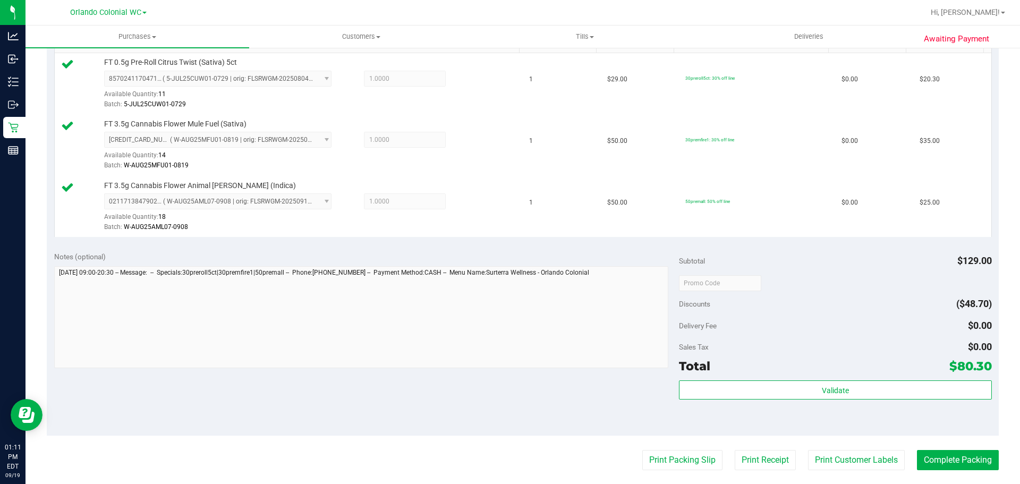
scroll to position [372, 0]
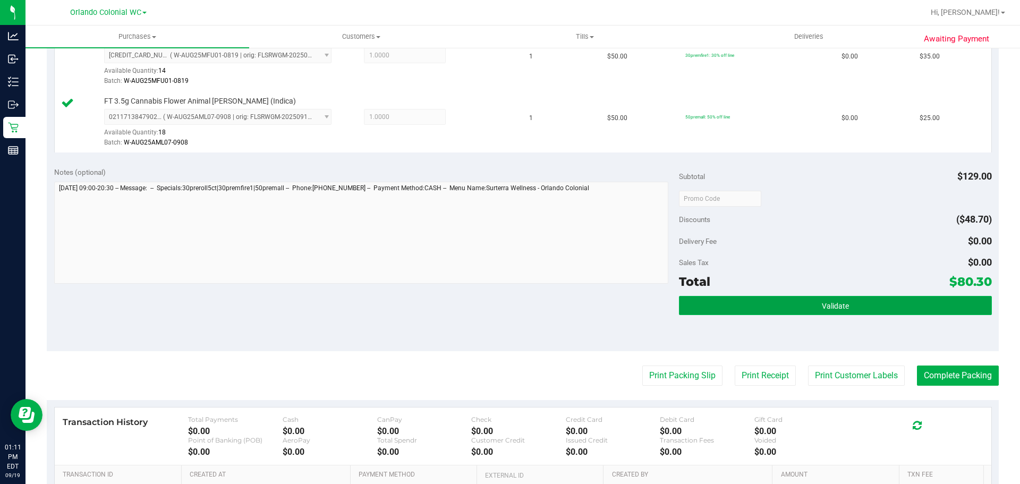
click at [769, 303] on button "Validate" at bounding box center [835, 305] width 312 height 19
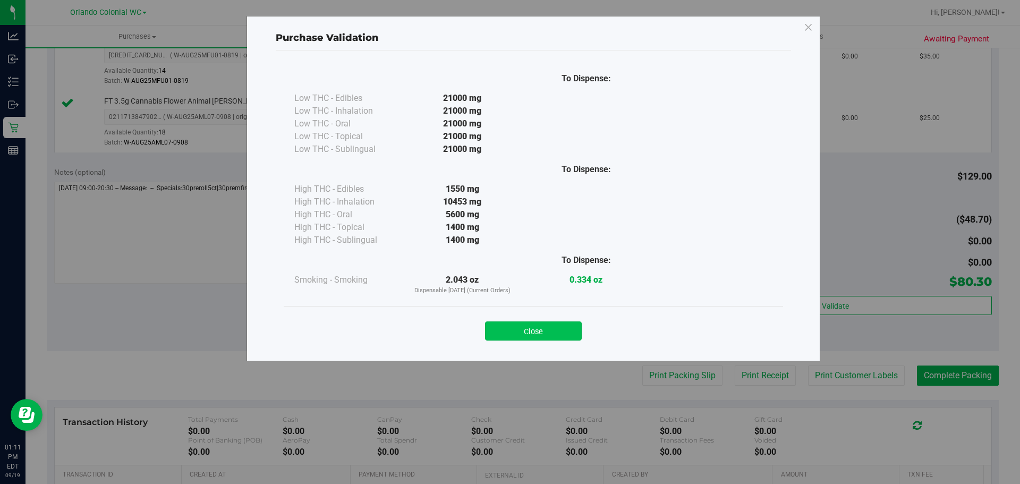
click at [561, 327] on button "Close" at bounding box center [533, 330] width 97 height 19
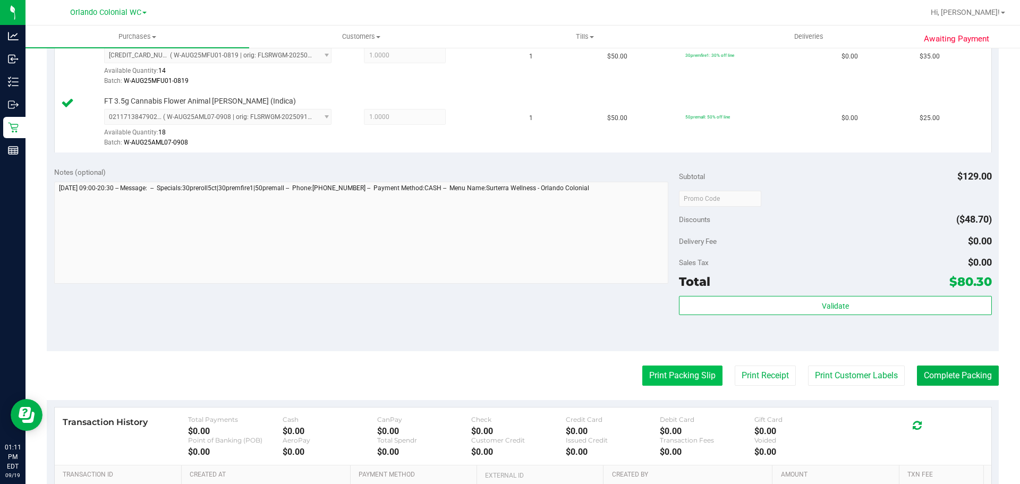
click at [688, 376] on button "Print Packing Slip" at bounding box center [682, 376] width 80 height 20
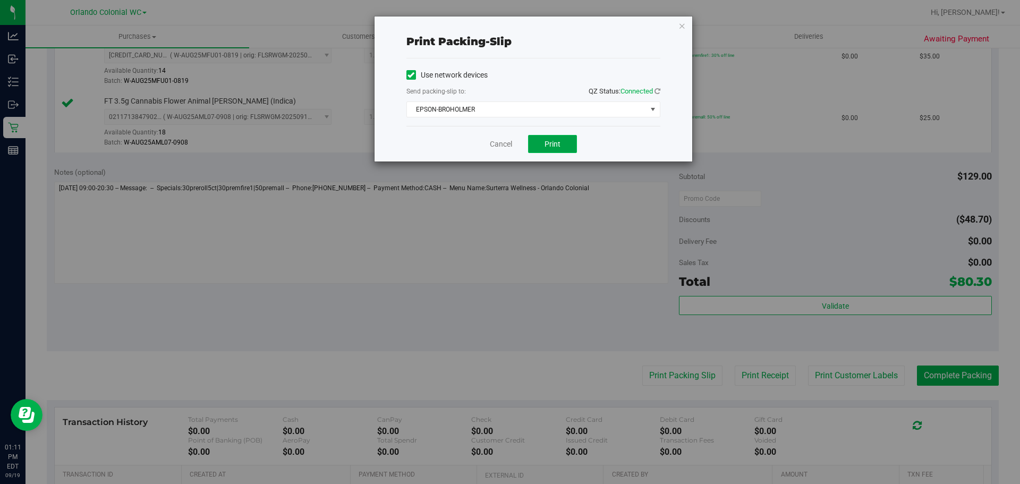
click at [548, 142] on span "Print" at bounding box center [553, 144] width 16 height 9
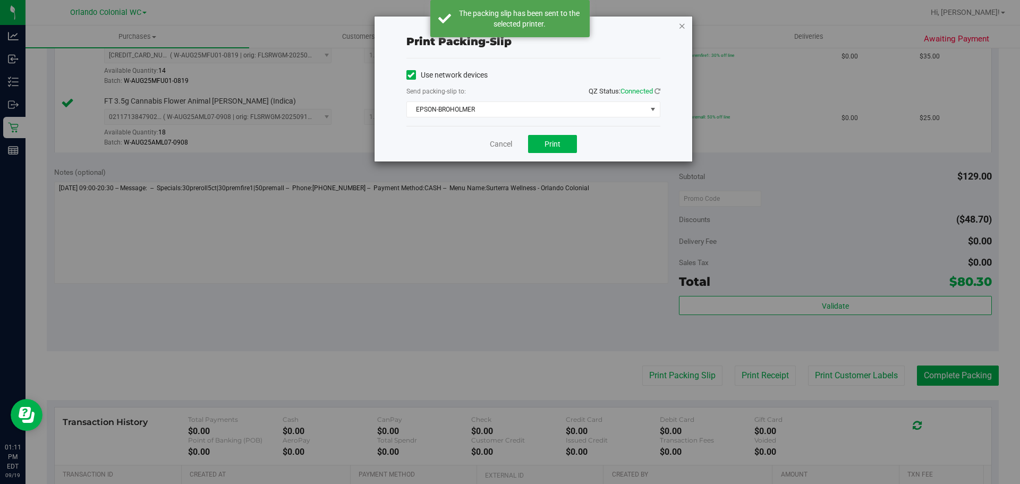
click at [684, 28] on icon "button" at bounding box center [682, 25] width 7 height 13
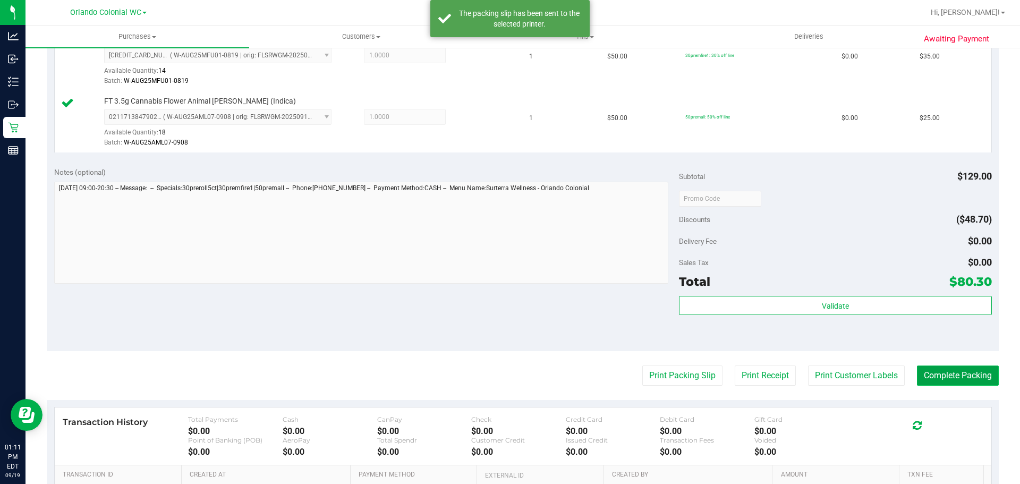
click at [981, 376] on button "Complete Packing" at bounding box center [958, 376] width 82 height 20
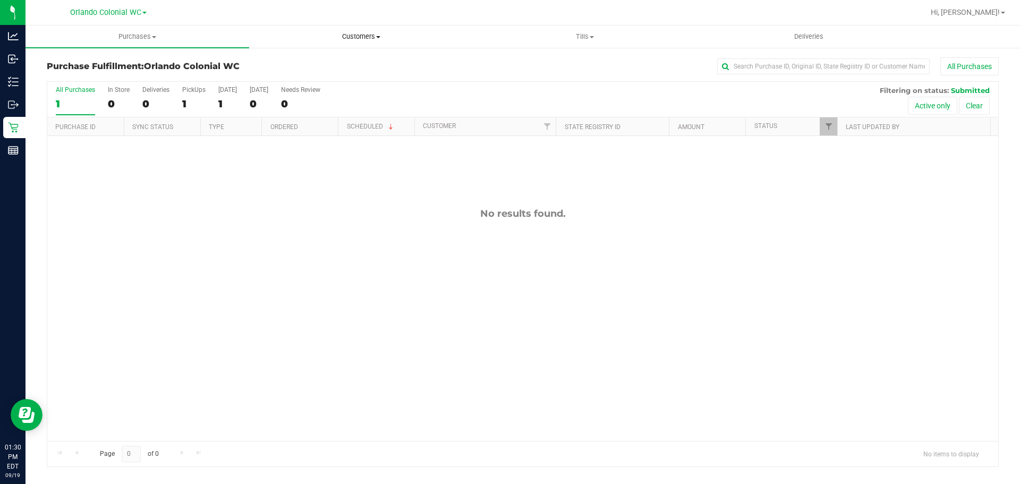
click at [374, 37] on span "Customers" at bounding box center [361, 37] width 223 height 10
click at [332, 64] on li "All customers" at bounding box center [361, 64] width 224 height 13
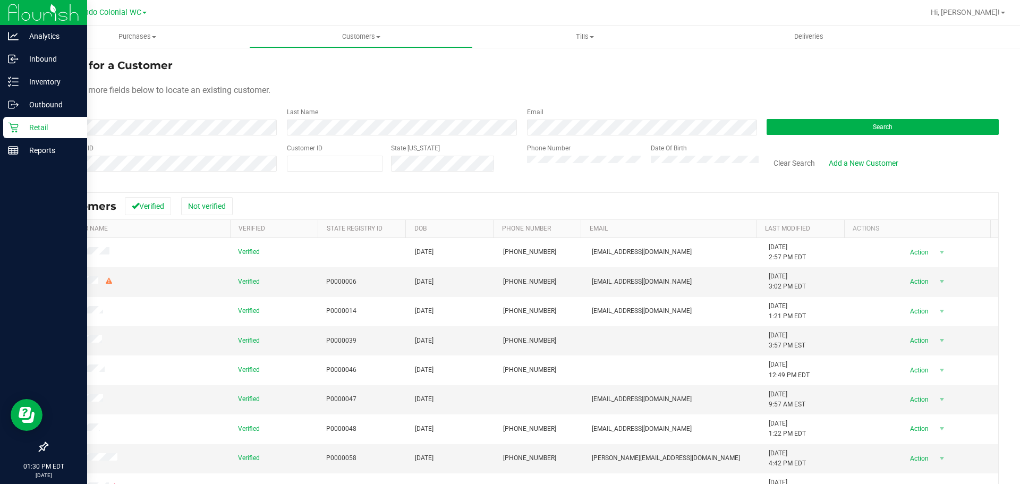
click at [21, 121] on p "Retail" at bounding box center [51, 127] width 64 height 13
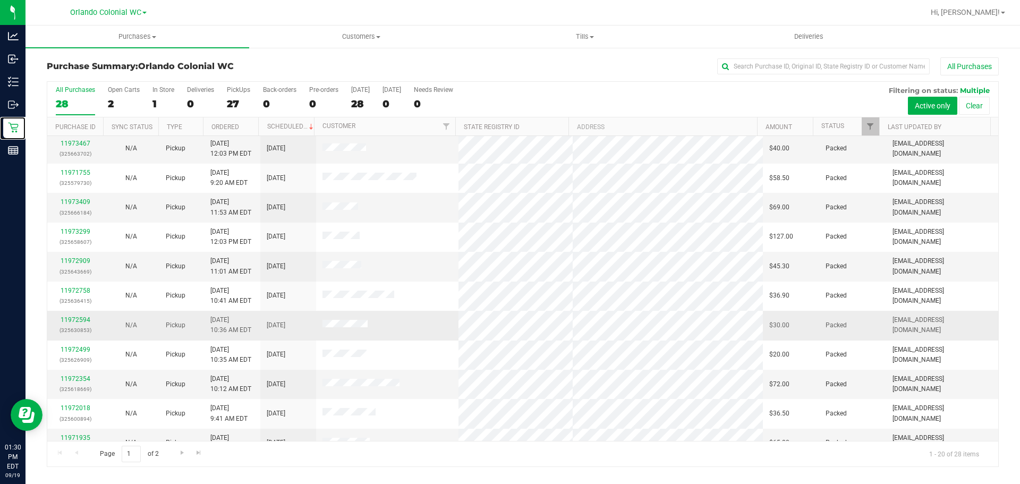
scroll to position [283, 0]
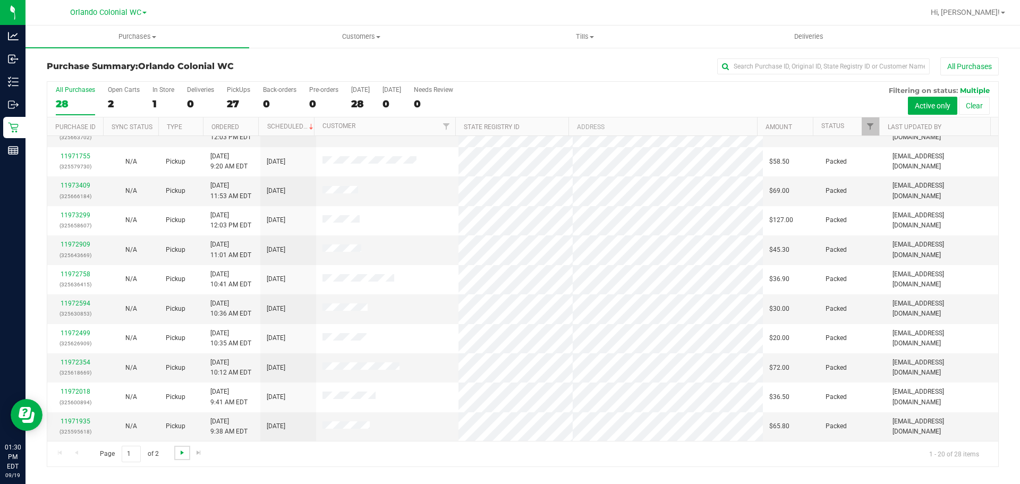
click at [179, 455] on span "Go to the next page" at bounding box center [182, 452] width 9 height 9
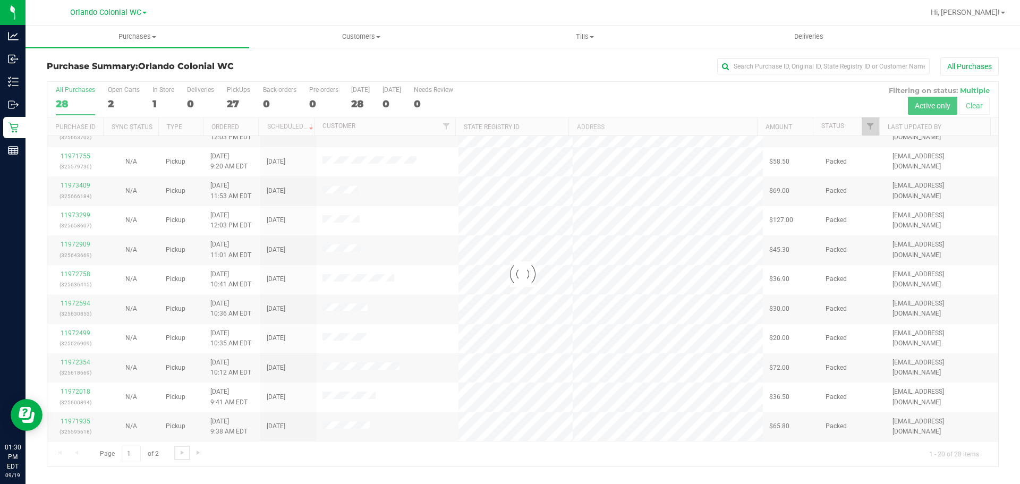
scroll to position [0, 0]
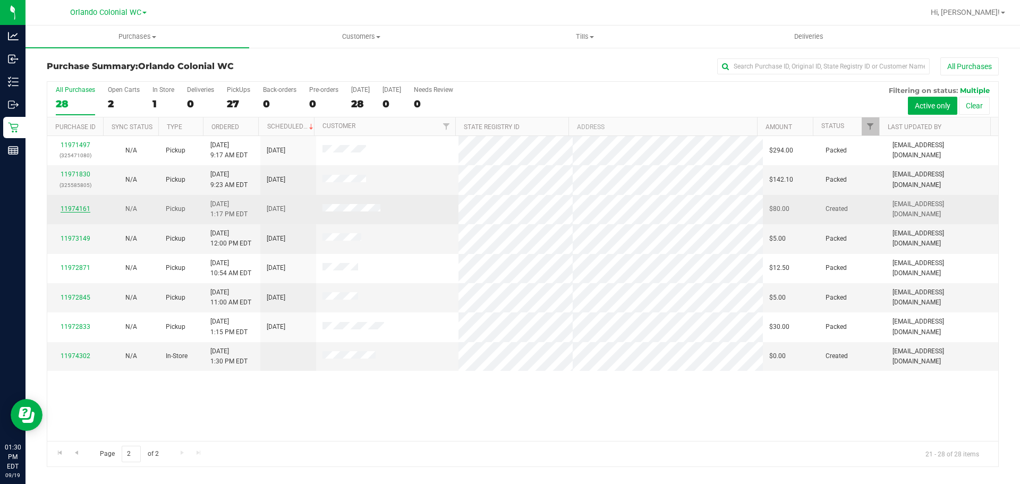
click at [72, 209] on link "11974161" at bounding box center [76, 208] width 30 height 7
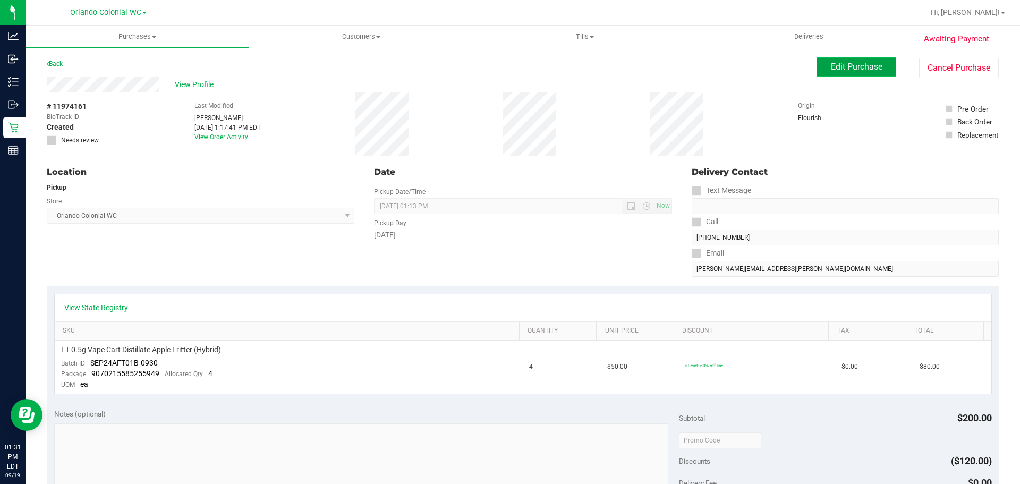
click at [855, 69] on span "Edit Purchase" at bounding box center [857, 67] width 52 height 10
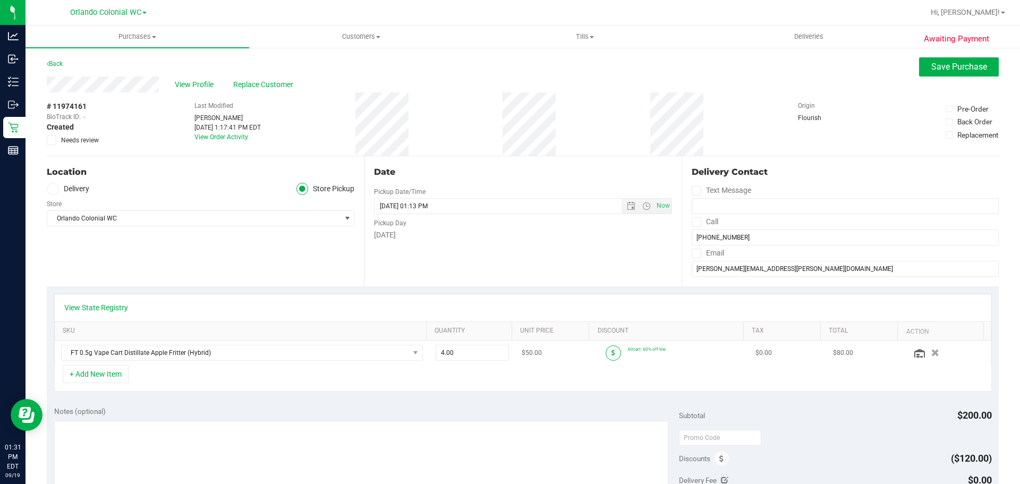
click at [606, 353] on span at bounding box center [613, 352] width 15 height 15
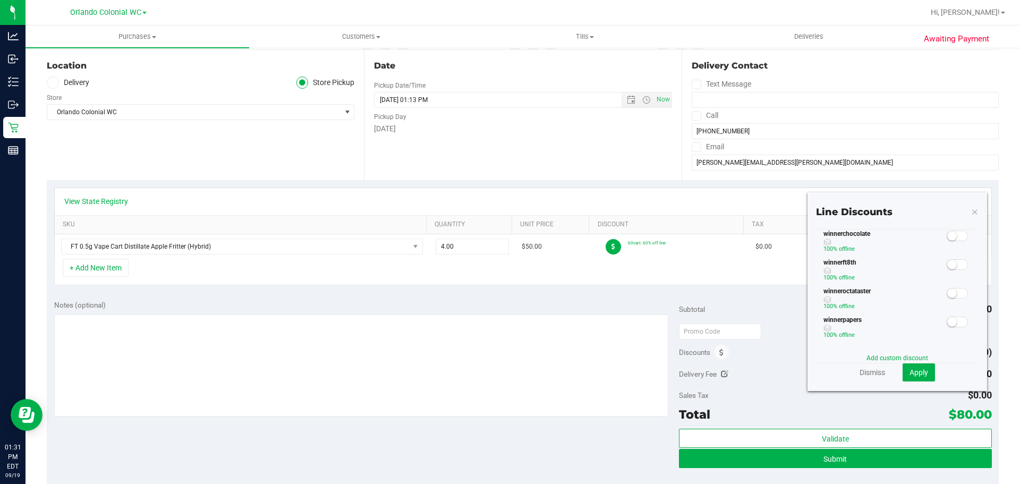
scroll to position [53, 0]
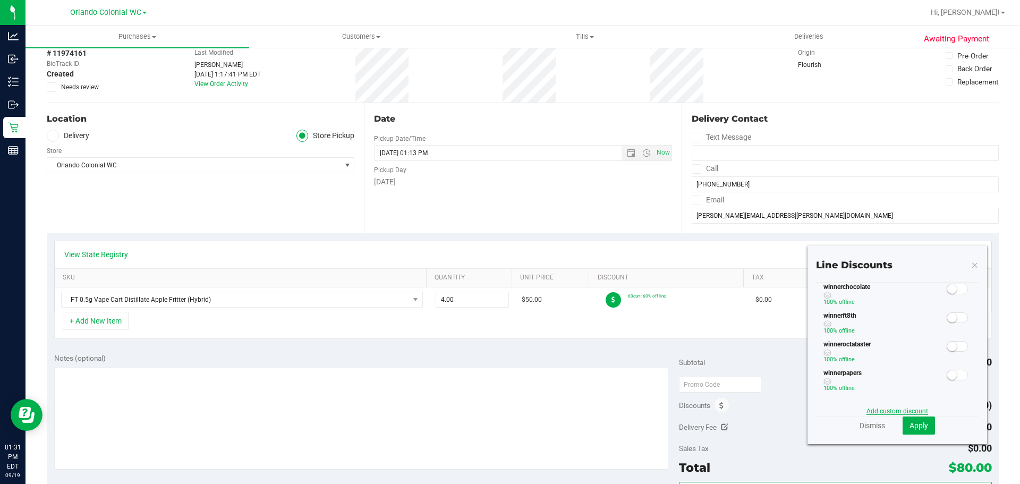
click at [893, 410] on link "Add custom discount" at bounding box center [898, 411] width 62 height 7
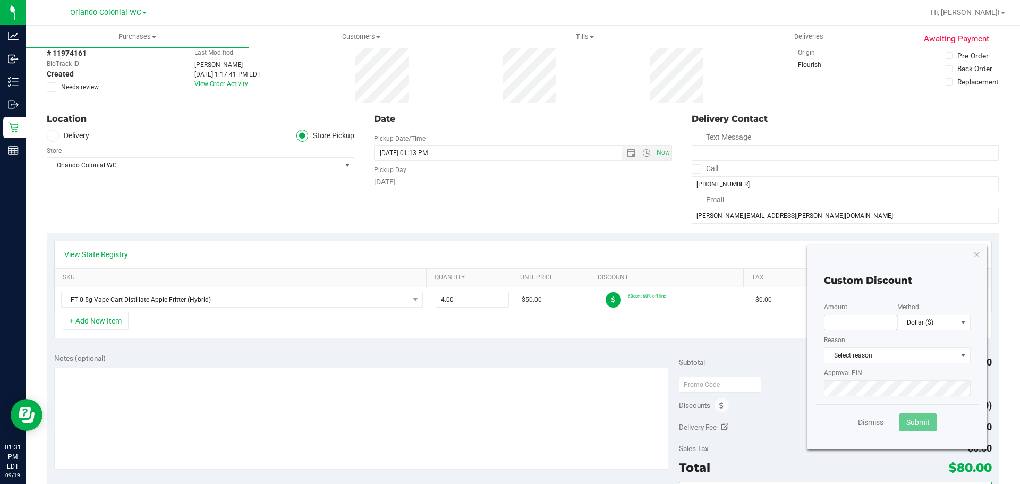
click at [826, 326] on input "text" at bounding box center [860, 323] width 73 height 16
type input "60.00"
click at [848, 355] on span "Select reason" at bounding box center [891, 355] width 132 height 15
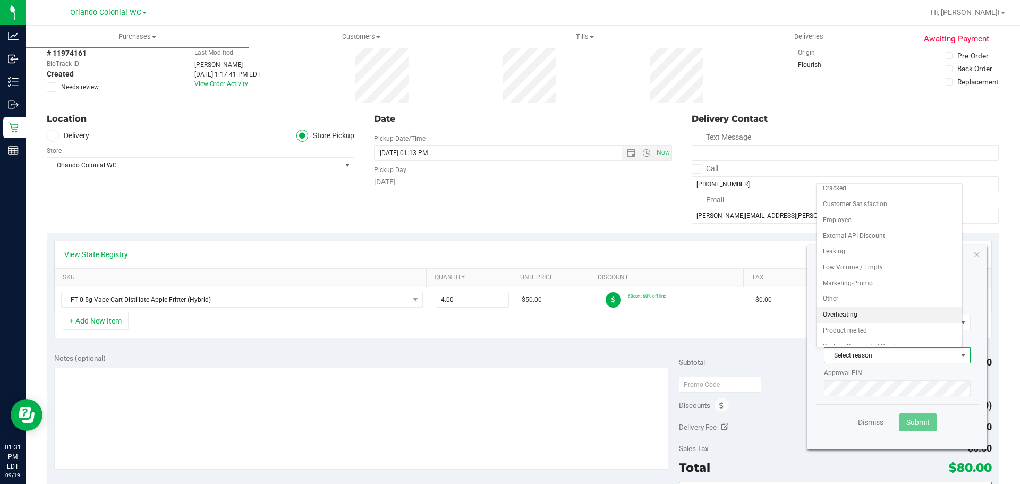
scroll to position [0, 0]
click at [877, 238] on li "Employee" at bounding box center [890, 241] width 146 height 16
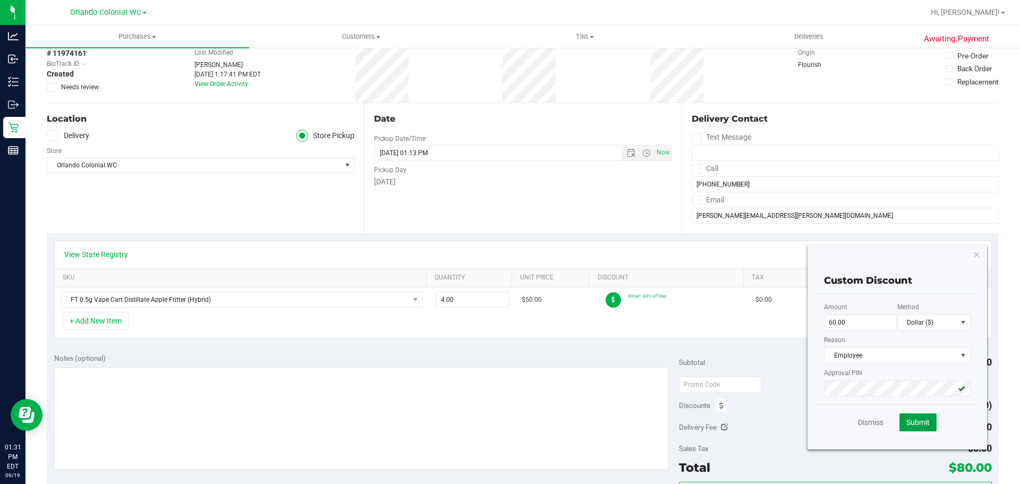
click at [917, 426] on span "Submit" at bounding box center [917, 422] width 23 height 9
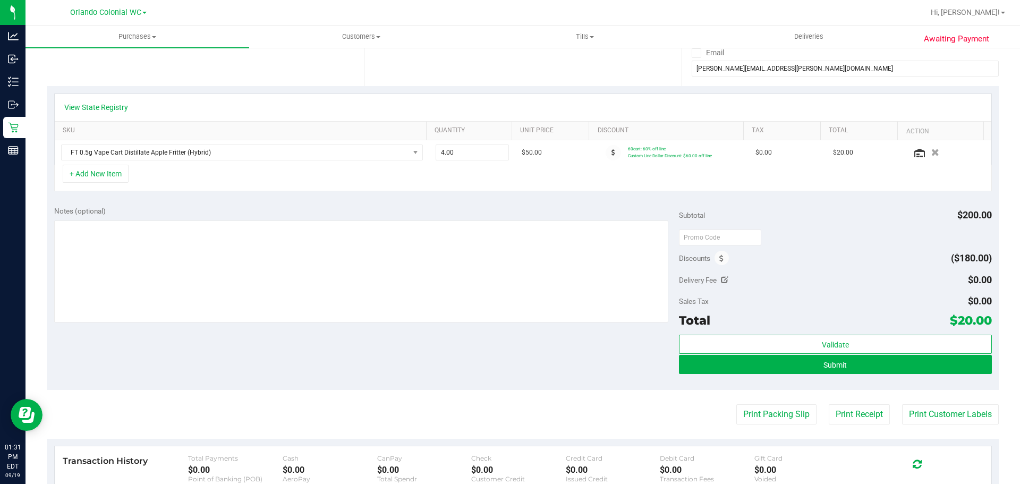
scroll to position [213, 0]
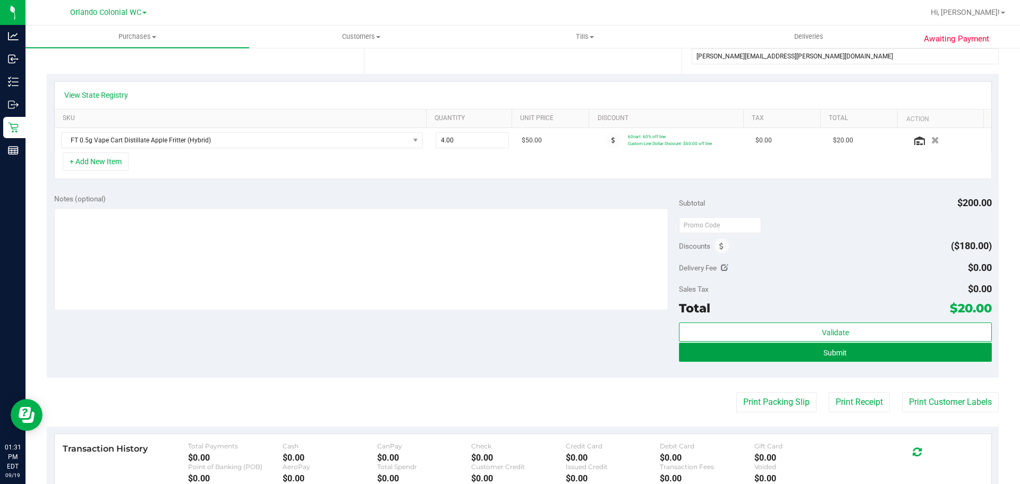
click at [866, 357] on button "Submit" at bounding box center [835, 352] width 312 height 19
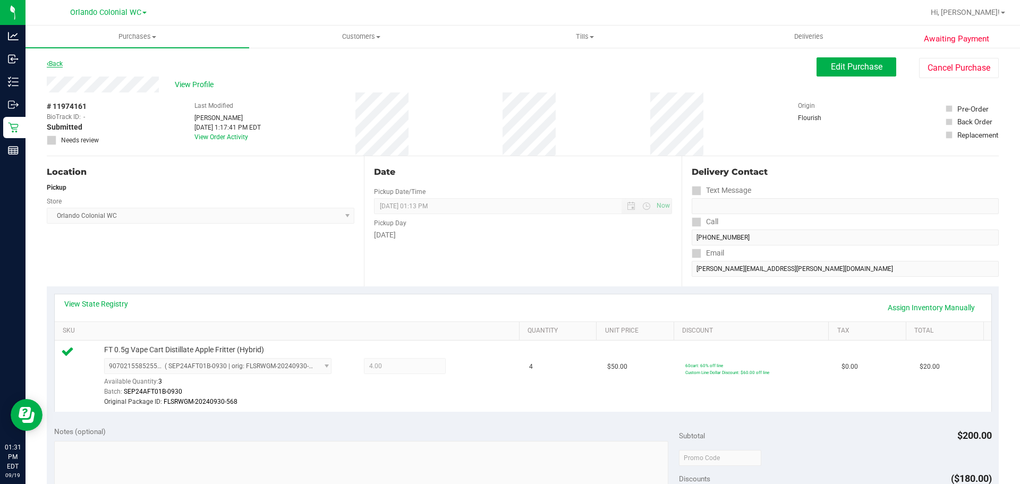
click at [55, 62] on link "Back" at bounding box center [55, 63] width 16 height 7
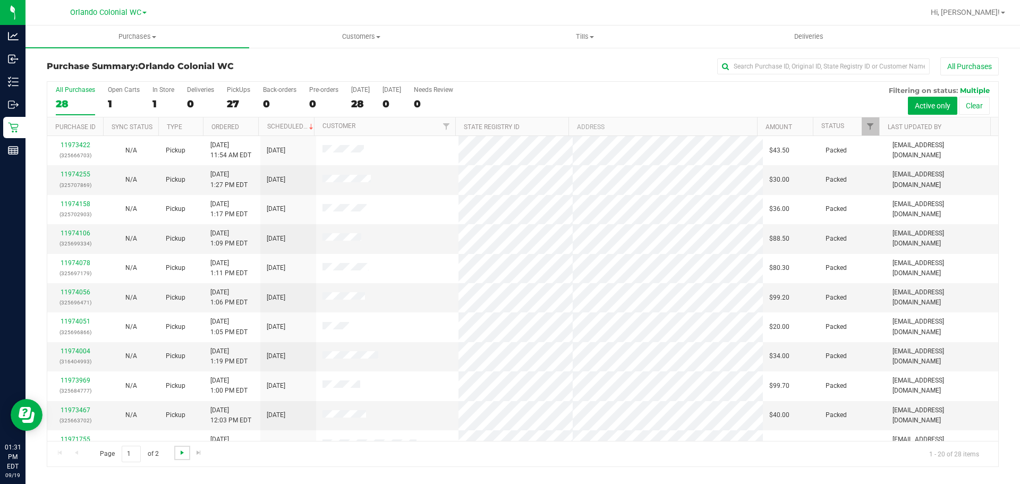
click at [182, 452] on span "Go to the next page" at bounding box center [182, 452] width 9 height 9
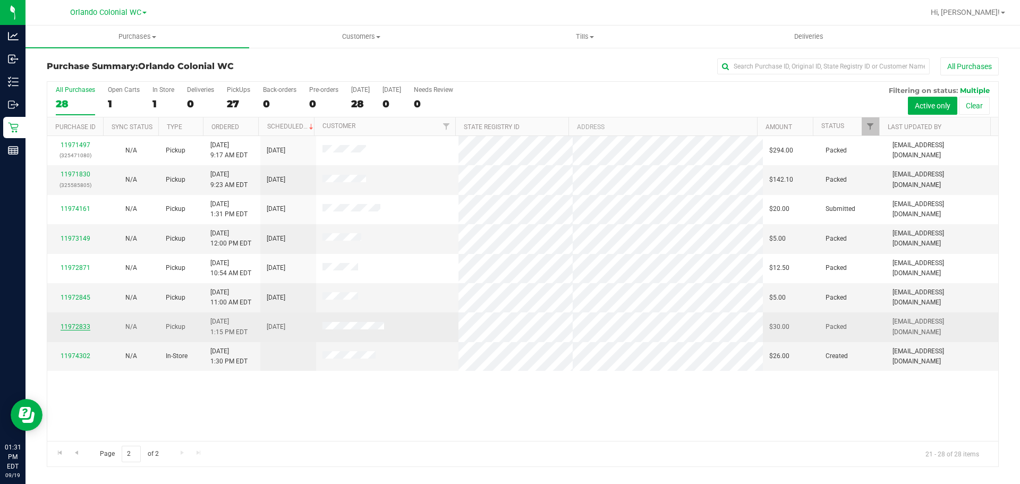
click at [81, 329] on link "11972833" at bounding box center [76, 326] width 30 height 7
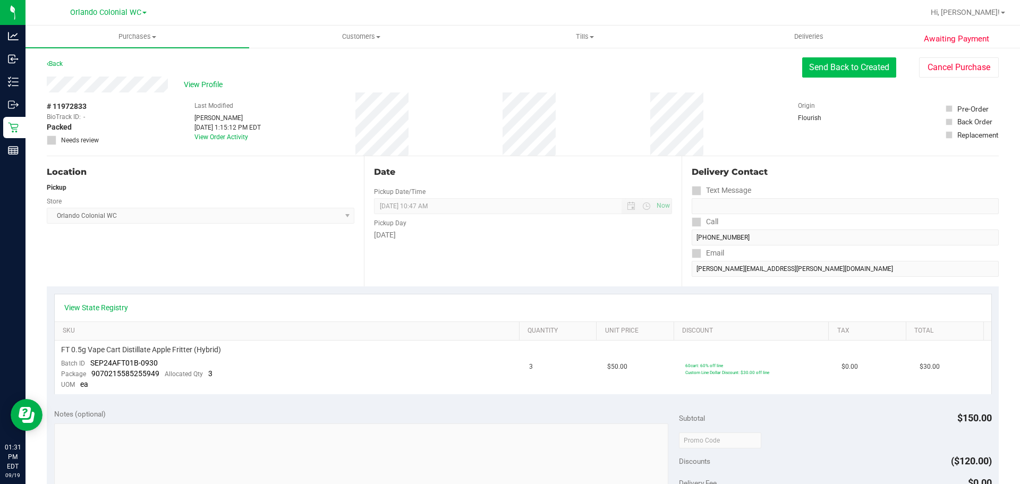
click at [821, 62] on button "Send Back to Created" at bounding box center [849, 67] width 94 height 20
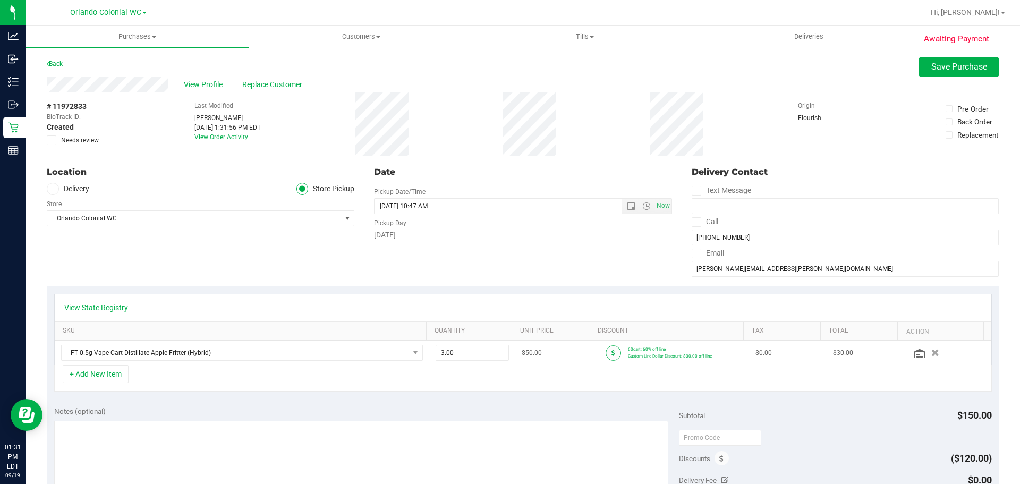
click at [612, 352] on icon at bounding box center [614, 353] width 4 height 6
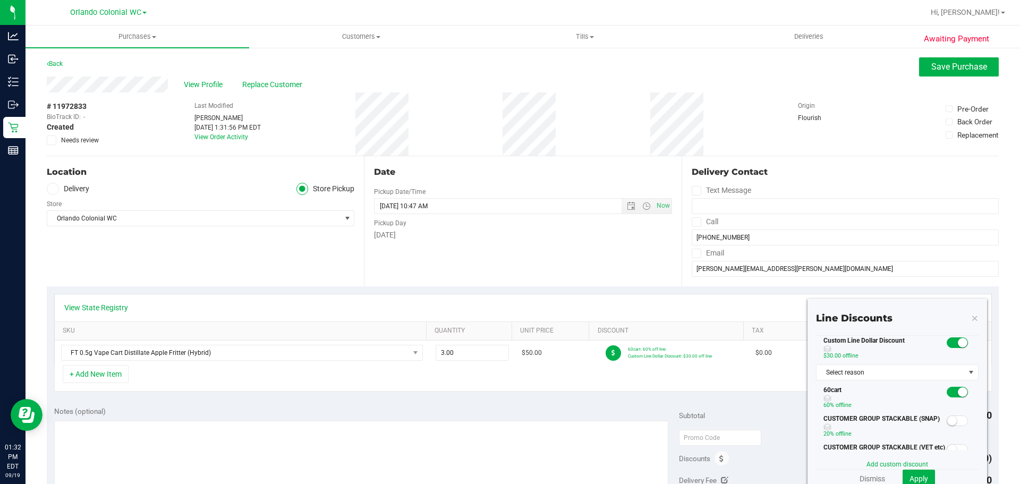
scroll to position [213, 0]
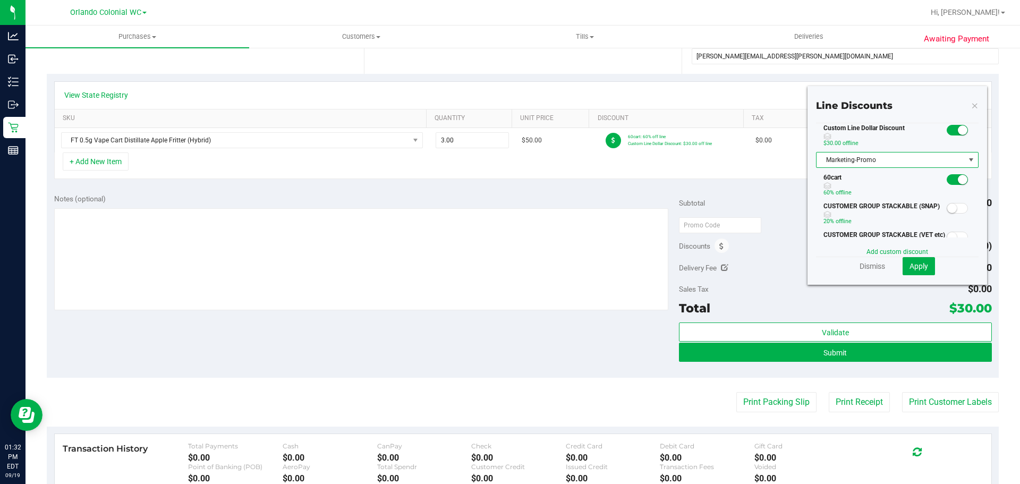
click at [852, 160] on span "Marketing-Promo" at bounding box center [891, 159] width 148 height 15
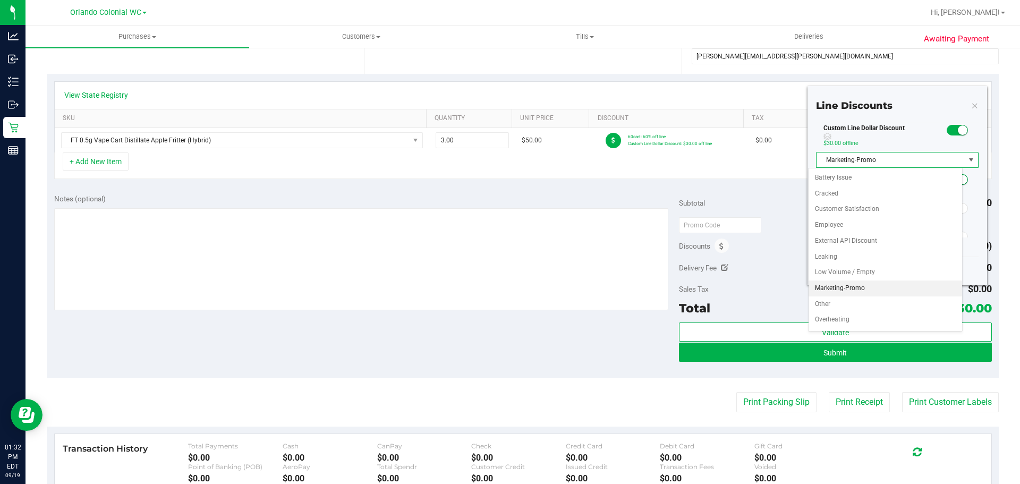
click at [852, 160] on span "Marketing-Promo" at bounding box center [891, 159] width 148 height 15
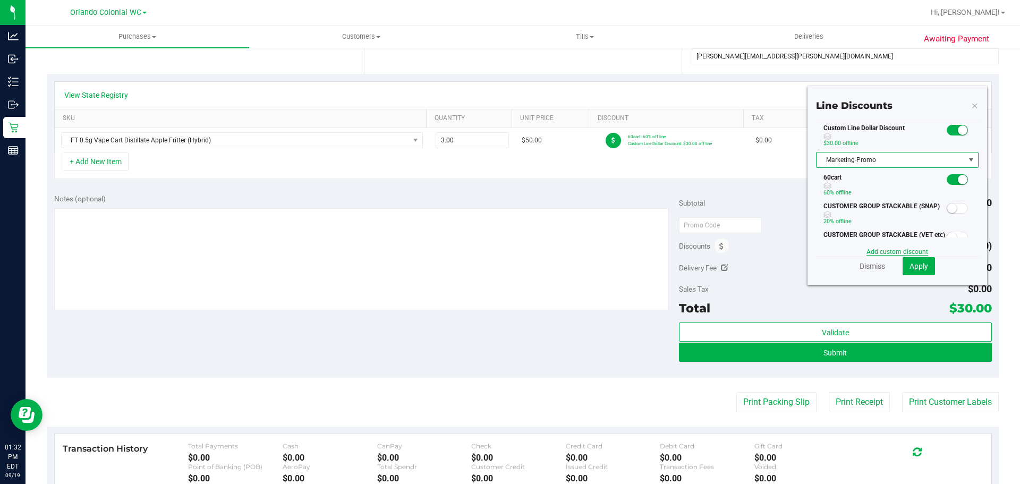
click at [896, 249] on link "Add custom discount" at bounding box center [898, 251] width 62 height 7
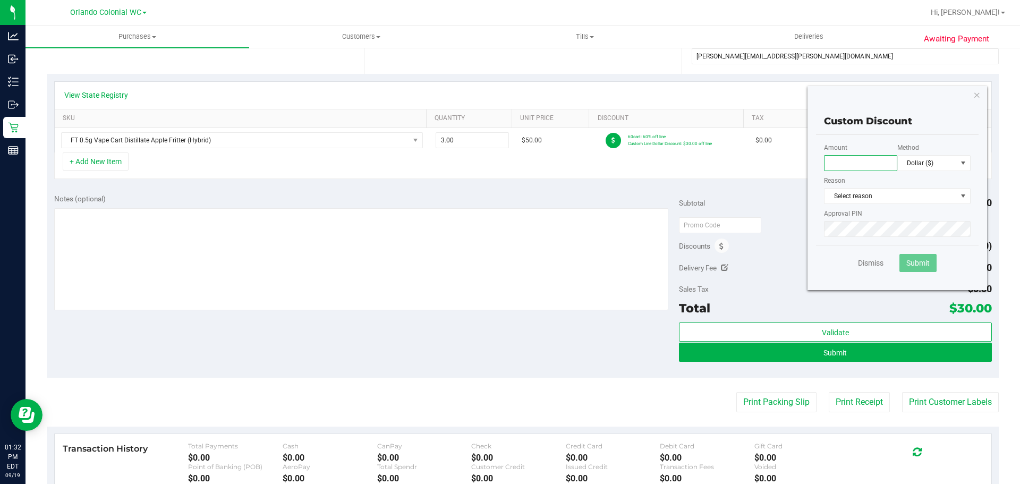
click at [867, 159] on input "text" at bounding box center [860, 163] width 73 height 16
type input "45.00"
click at [935, 158] on span "Dollar ($)" at bounding box center [927, 163] width 59 height 15
click at [860, 199] on span "Select reason" at bounding box center [891, 196] width 132 height 15
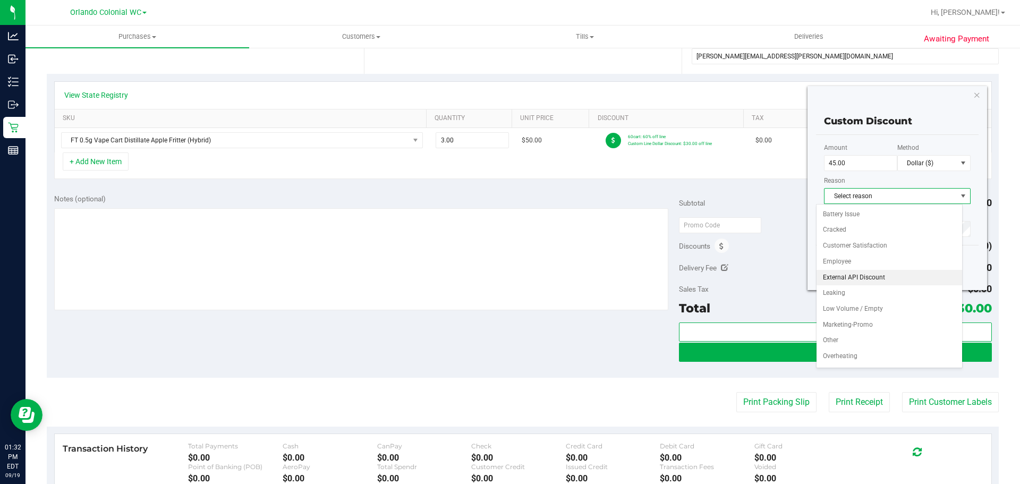
scroll to position [46, 0]
click at [882, 279] on li "Marketing-Promo" at bounding box center [890, 280] width 146 height 16
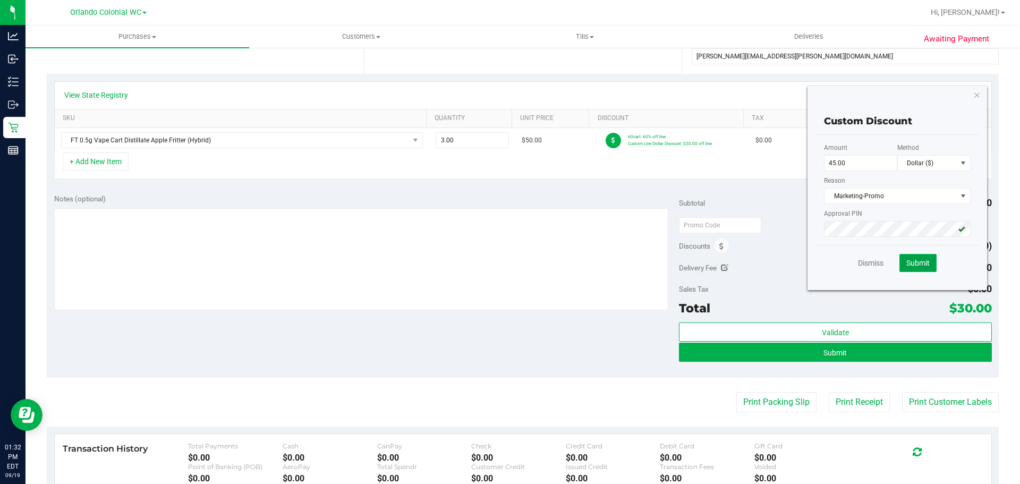
click at [908, 258] on button "Submit" at bounding box center [918, 263] width 37 height 18
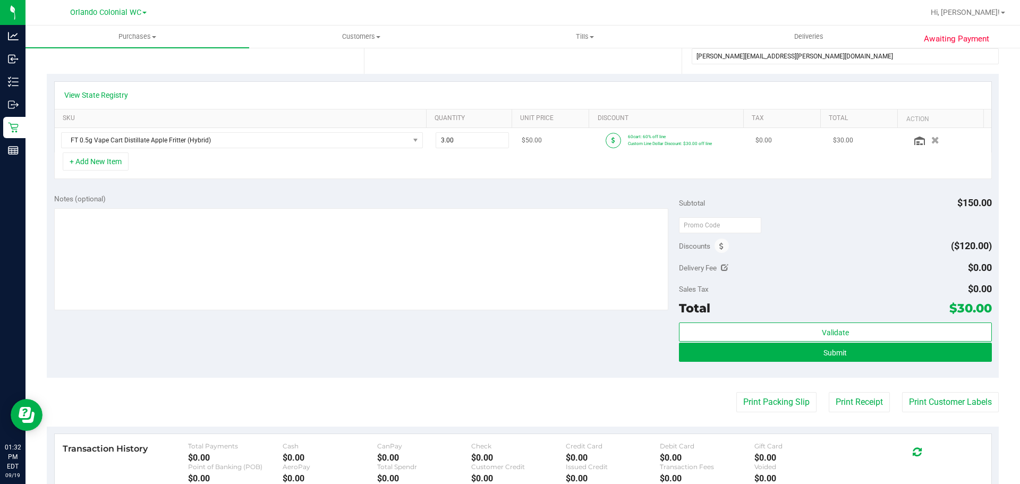
click at [612, 139] on icon at bounding box center [614, 140] width 4 height 6
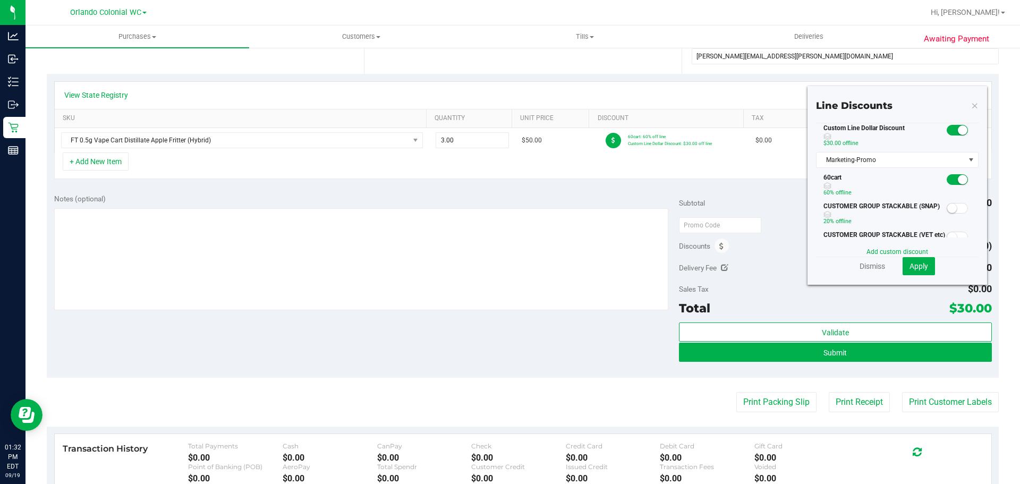
click at [958, 130] on small at bounding box center [963, 130] width 10 height 10
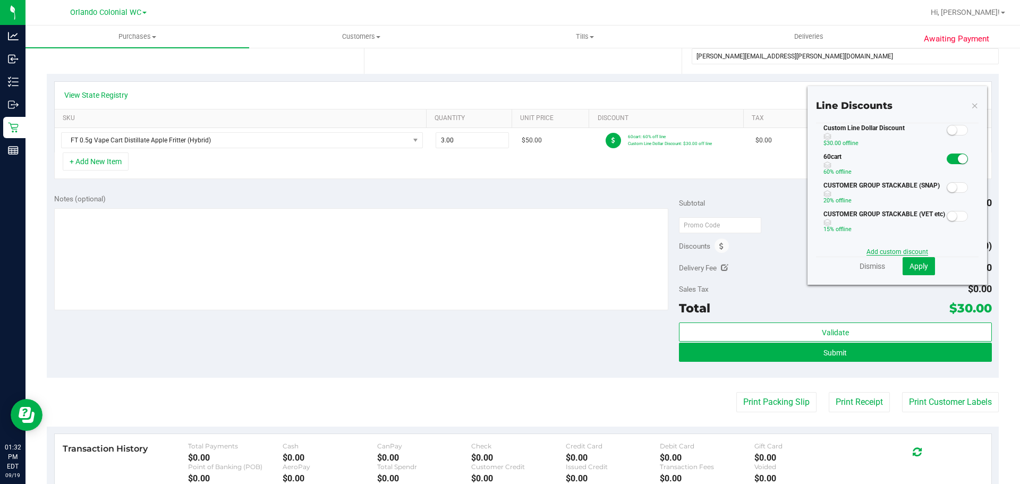
click at [900, 250] on link "Add custom discount" at bounding box center [898, 251] width 62 height 7
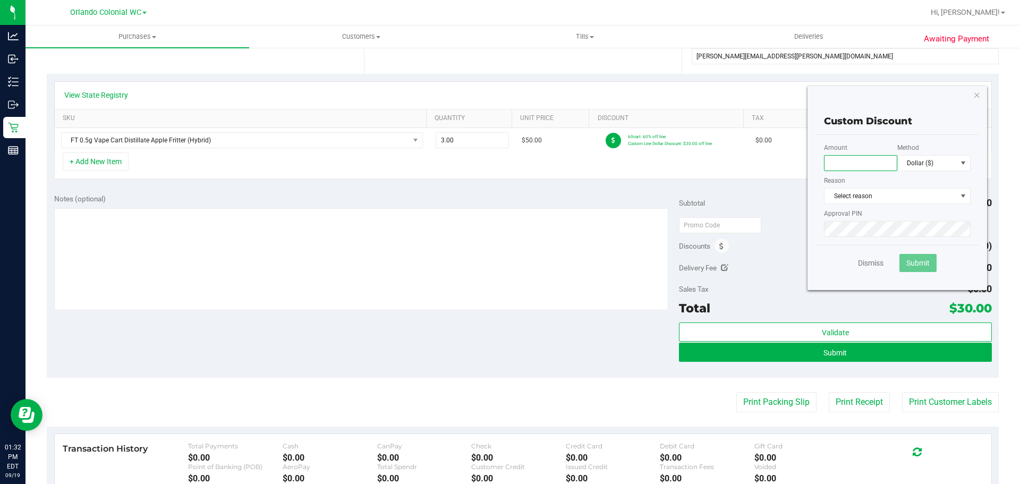
click at [858, 159] on input "text" at bounding box center [860, 163] width 73 height 16
click at [866, 260] on link "Dismiss" at bounding box center [871, 263] width 26 height 11
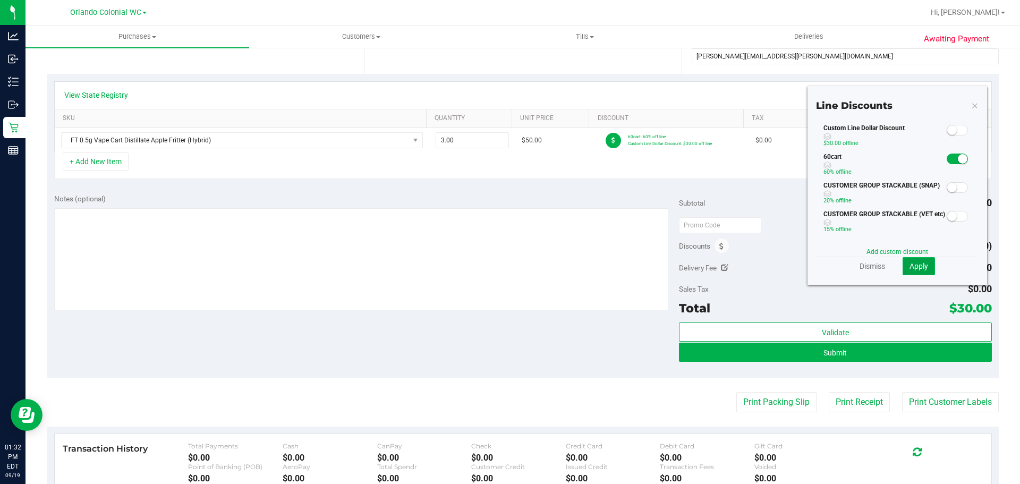
click at [917, 270] on button "Apply" at bounding box center [919, 266] width 32 height 18
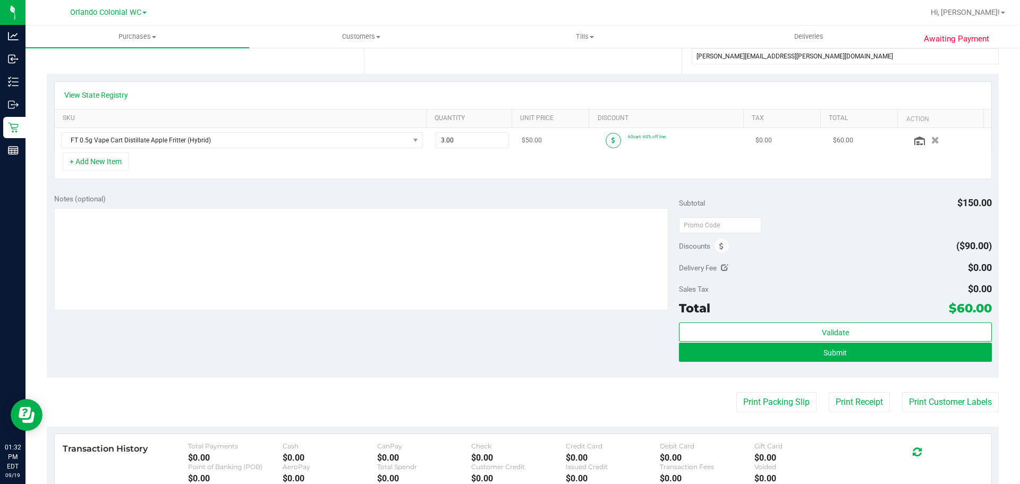
click at [612, 142] on icon at bounding box center [614, 140] width 4 height 6
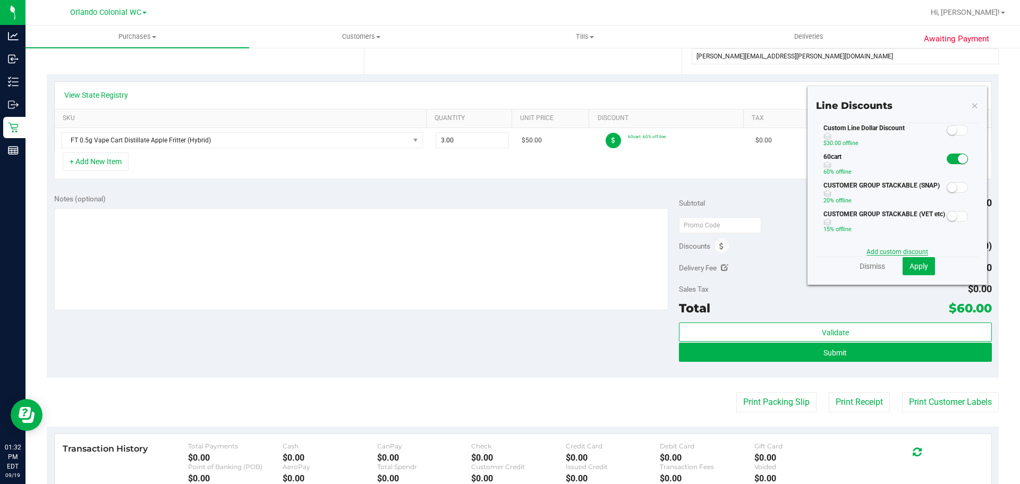
click at [893, 249] on link "Add custom discount" at bounding box center [898, 251] width 62 height 7
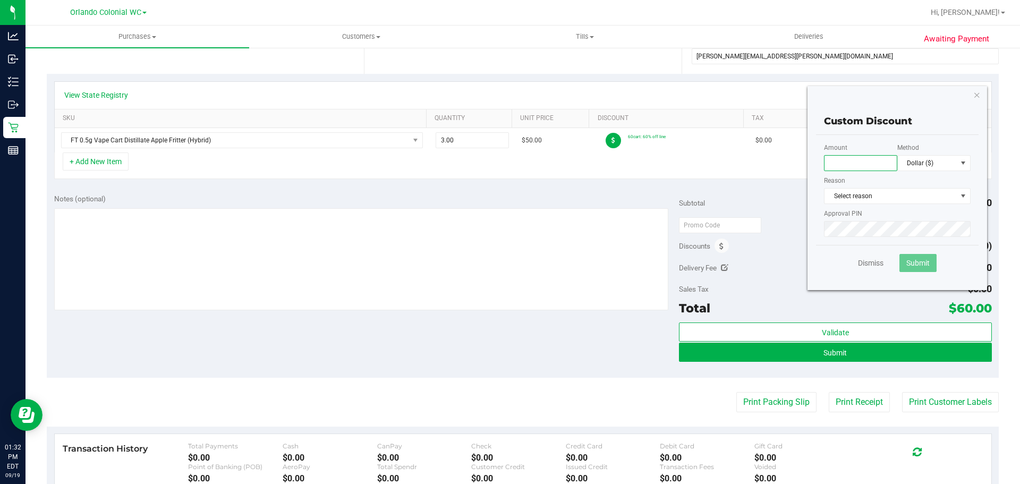
click at [859, 169] on input "text" at bounding box center [860, 163] width 73 height 16
type input "45.00"
click at [850, 194] on span "Select reason" at bounding box center [891, 196] width 132 height 15
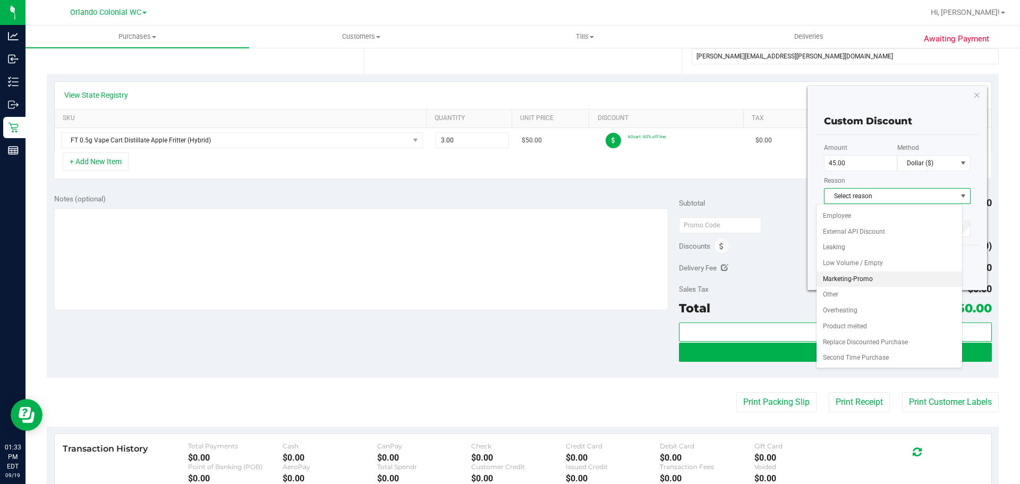
click at [875, 276] on li "Marketing-Promo" at bounding box center [890, 280] width 146 height 16
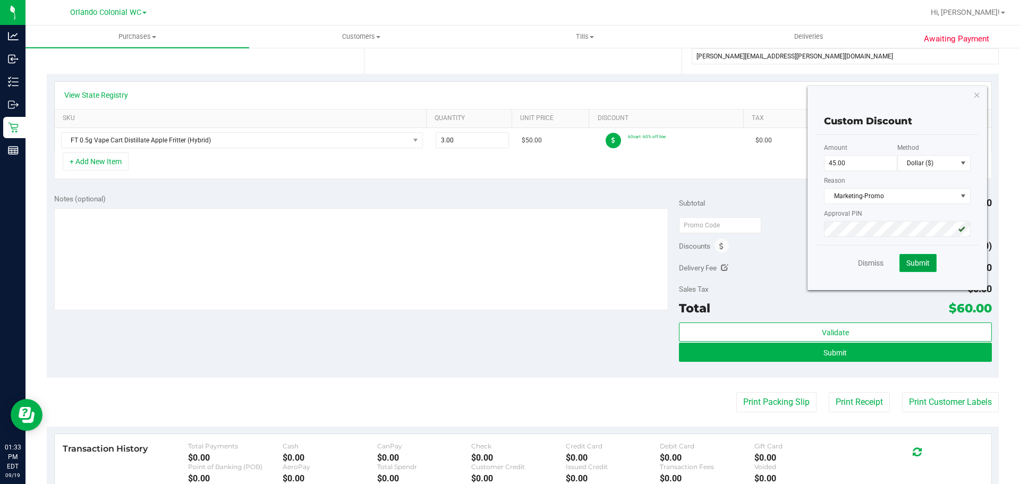
click at [906, 260] on span "Submit" at bounding box center [917, 263] width 23 height 9
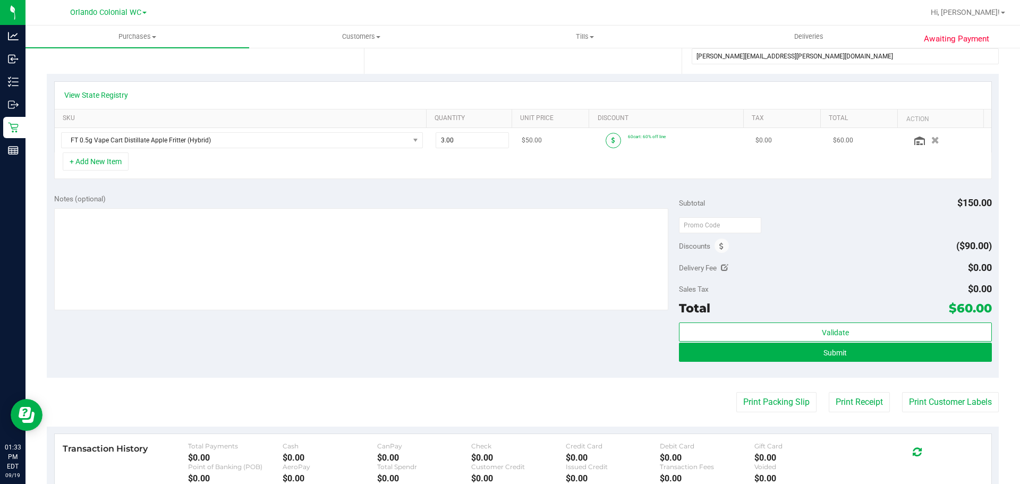
click at [612, 140] on icon at bounding box center [614, 140] width 4 height 6
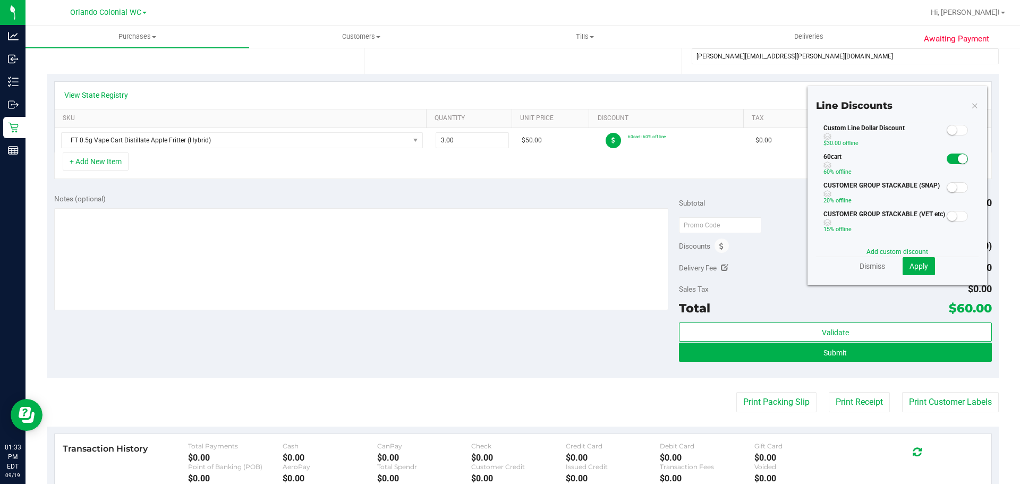
click at [947, 130] on small at bounding box center [952, 130] width 10 height 10
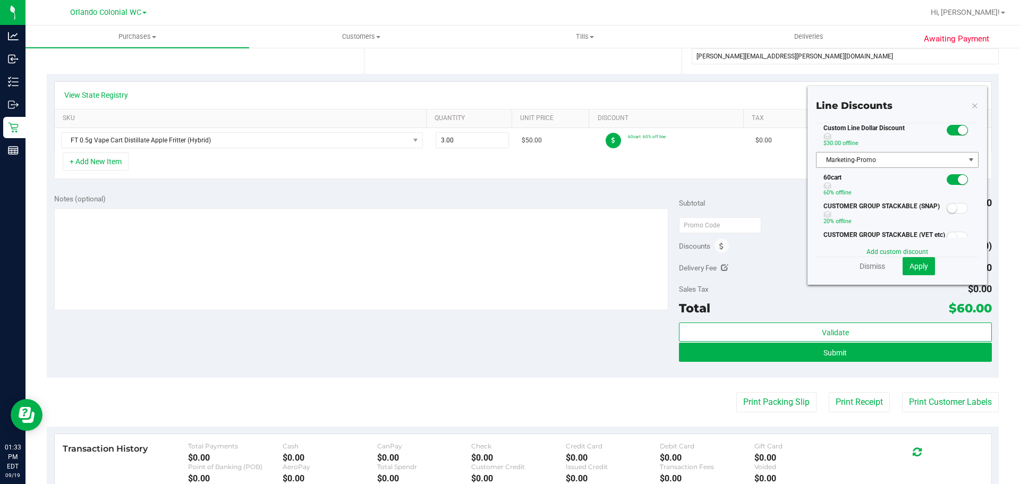
click at [926, 160] on span "Marketing-Promo" at bounding box center [891, 159] width 148 height 15
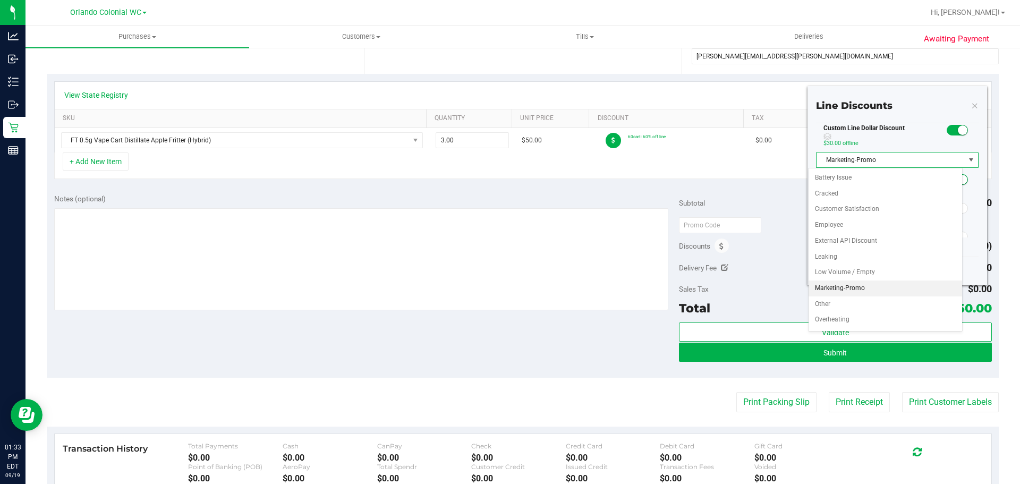
click at [938, 135] on div "Custom Line Dollar Discount $30.00 off line Marketing-Promo Select reason Batte…" at bounding box center [897, 147] width 163 height 49
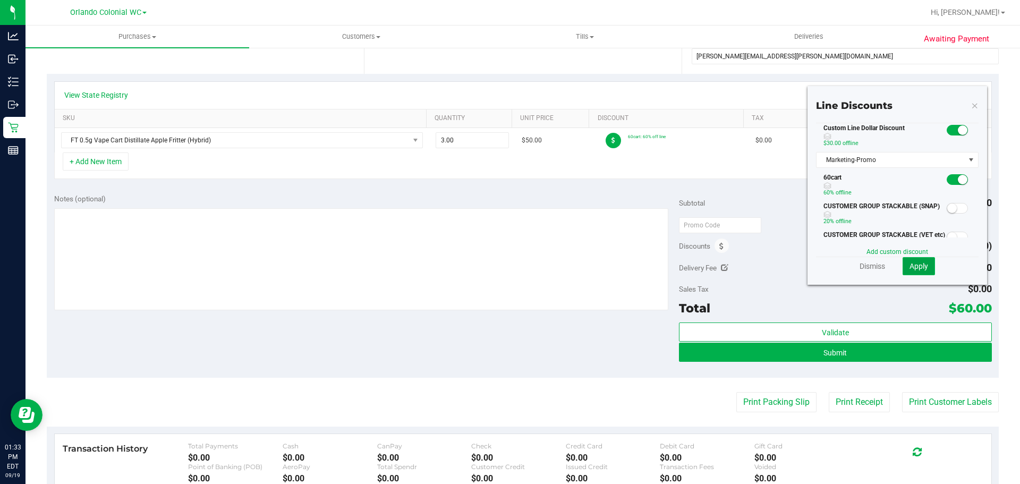
click at [910, 267] on span "Apply" at bounding box center [919, 266] width 19 height 9
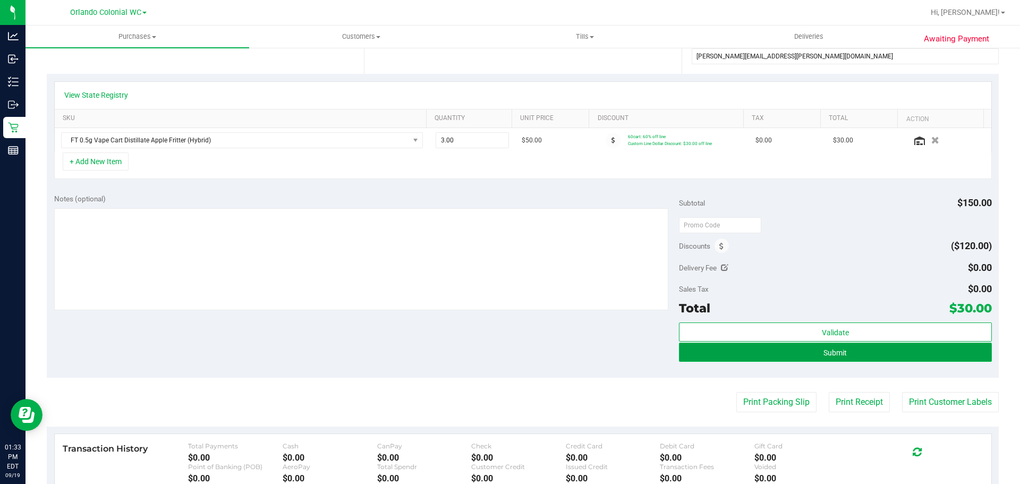
click at [770, 344] on button "Submit" at bounding box center [835, 352] width 312 height 19
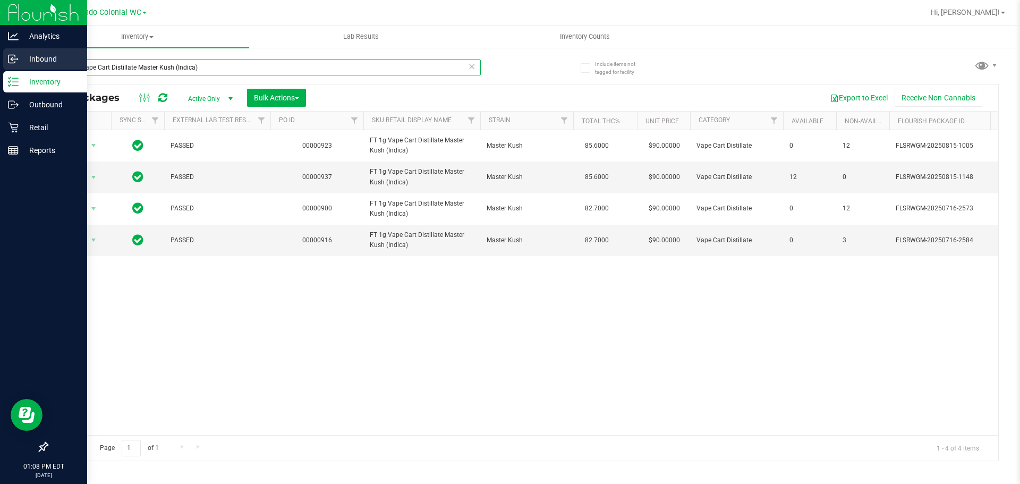
drag, startPoint x: 218, startPoint y: 73, endPoint x: 1, endPoint y: 49, distance: 218.6
click at [0, 49] on div "Analytics Inbound Inventory Outbound Retail Reports 01:08 PM EDT [DATE] 09/19 O…" at bounding box center [510, 242] width 1020 height 484
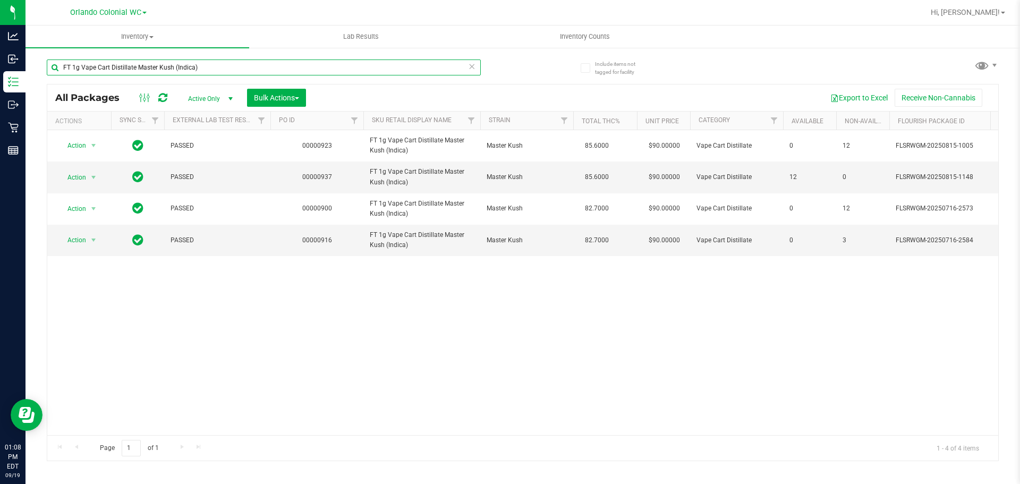
paste input "0.5g Pre-Roll Citrus Twist (Sativa) 5ct"
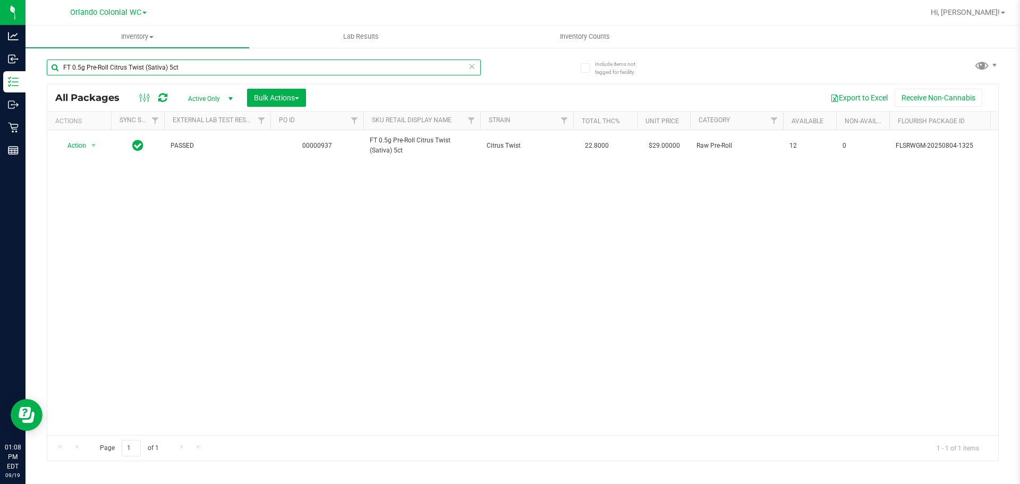
type input "FT 0.5g Pre-Roll Citrus Twist (Sativa) 5ct"
click at [443, 258] on div "Action Action Adjust qty Create package Edit attributes Global inventory Locate…" at bounding box center [522, 282] width 951 height 305
click at [414, 296] on div "Action Action Adjust qty Create package Edit attributes Global inventory Locate…" at bounding box center [522, 282] width 951 height 305
click at [344, 312] on div "Action Action Adjust qty Create package Edit attributes Global inventory Locate…" at bounding box center [522, 282] width 951 height 305
